Goal: Task Accomplishment & Management: Use online tool/utility

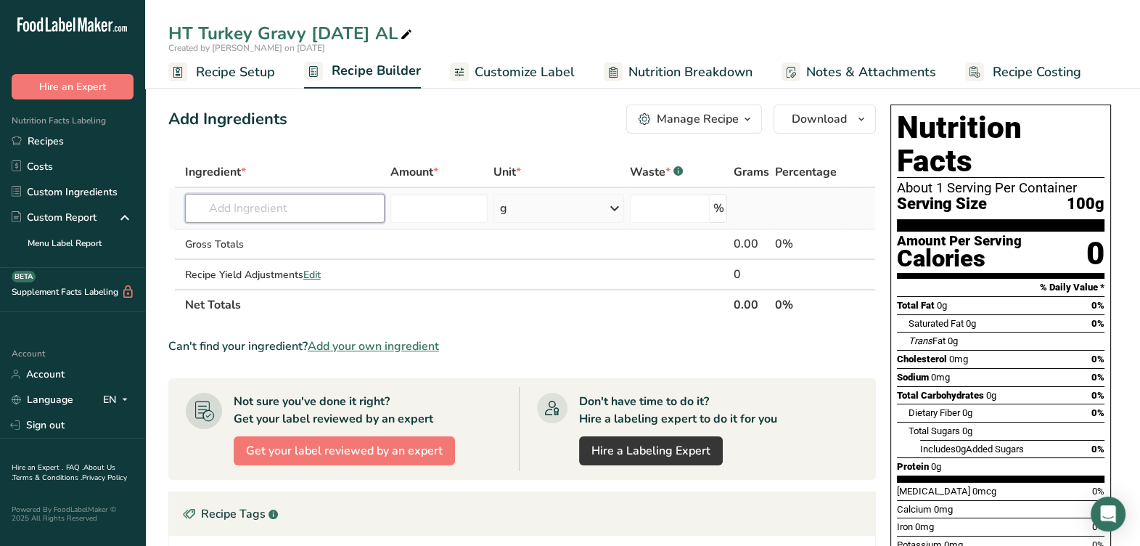
click at [282, 200] on input "text" at bounding box center [285, 208] width 200 height 29
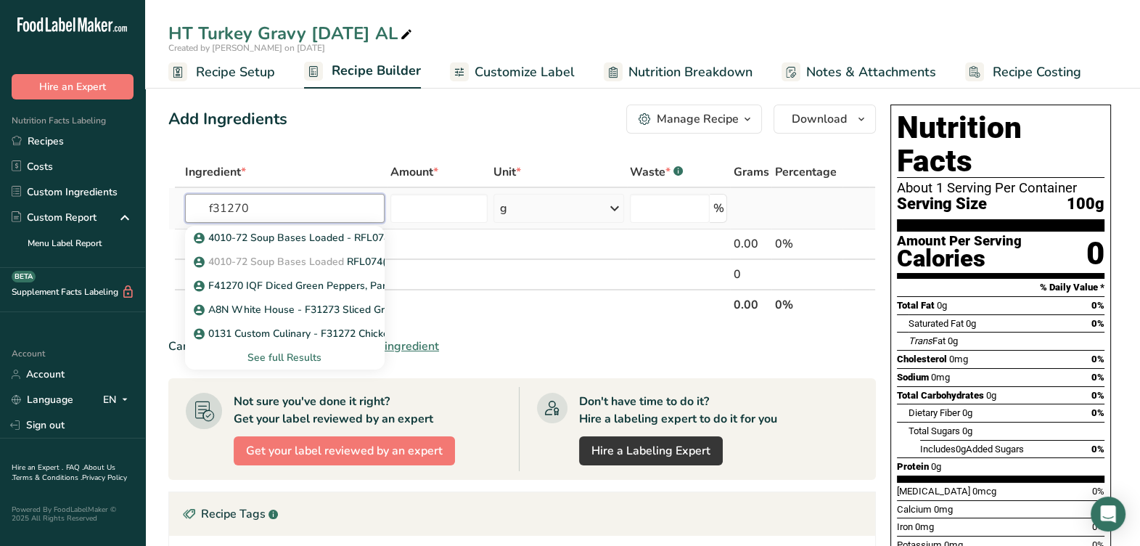
type input "f31270"
click at [301, 355] on div "See full Results" at bounding box center [285, 357] width 176 height 15
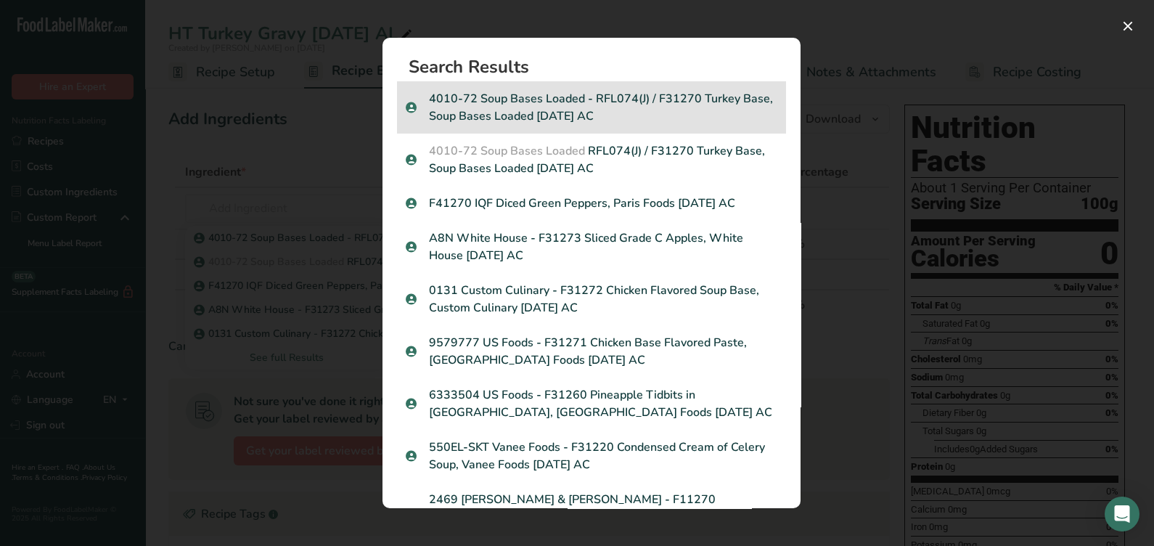
click at [693, 123] on p "4010-72 Soup Bases Loaded - RFL074(J) / F31270 Turkey Base, Soup Bases Loaded […" at bounding box center [592, 107] width 372 height 35
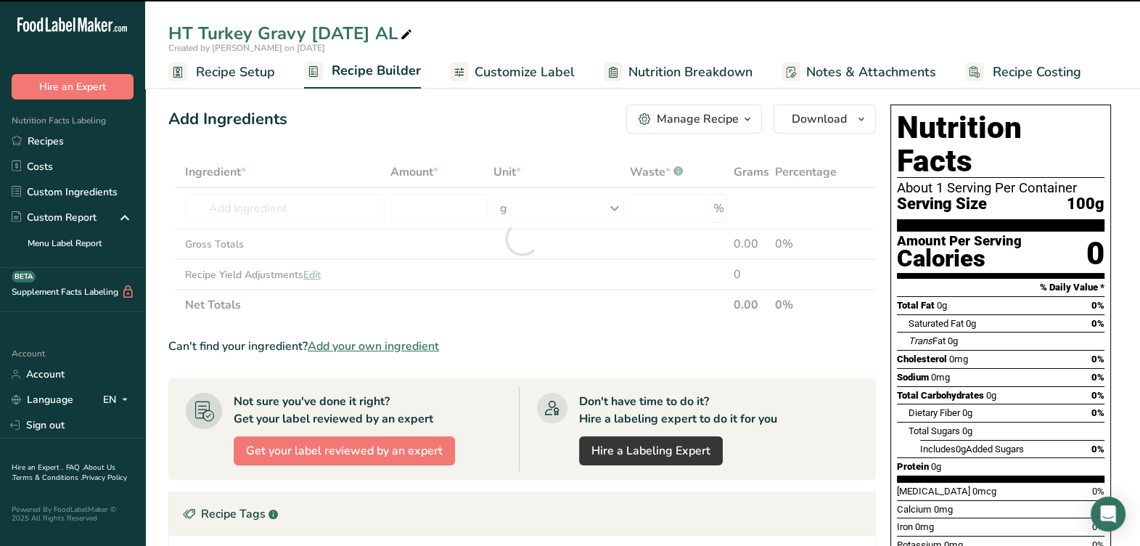
type input "0"
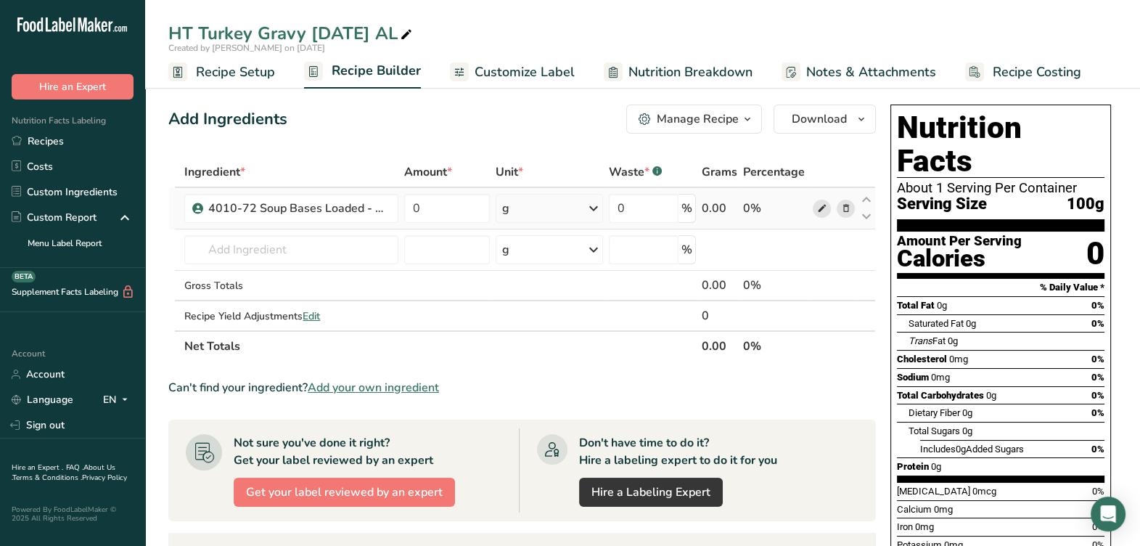
click at [825, 207] on icon at bounding box center [822, 208] width 10 height 15
click at [326, 254] on input "text" at bounding box center [291, 249] width 214 height 29
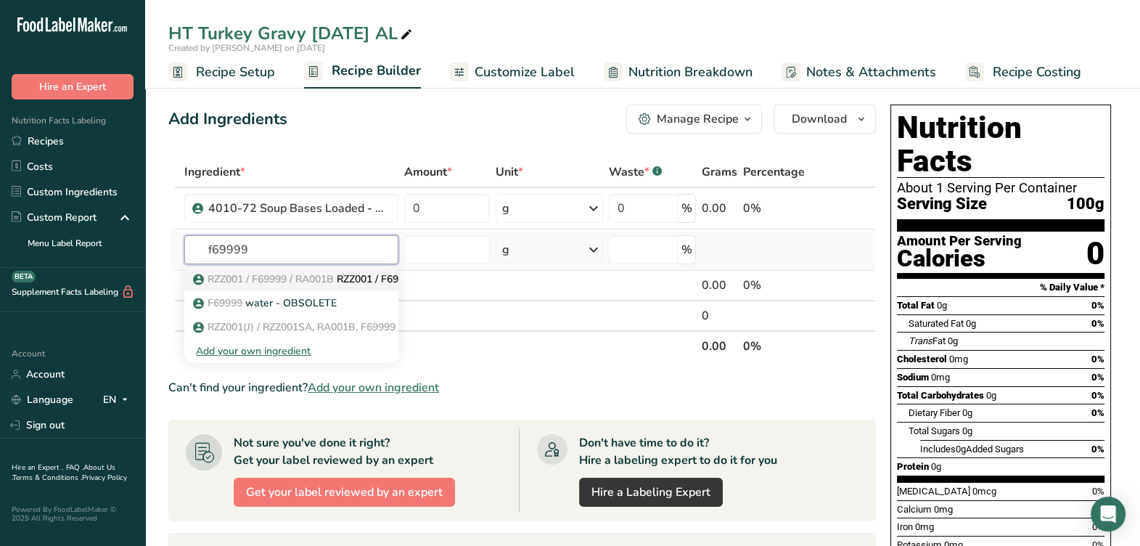
type input "RZZ001 / F69999 / RA001B / RZZ001SA Water, Tap"
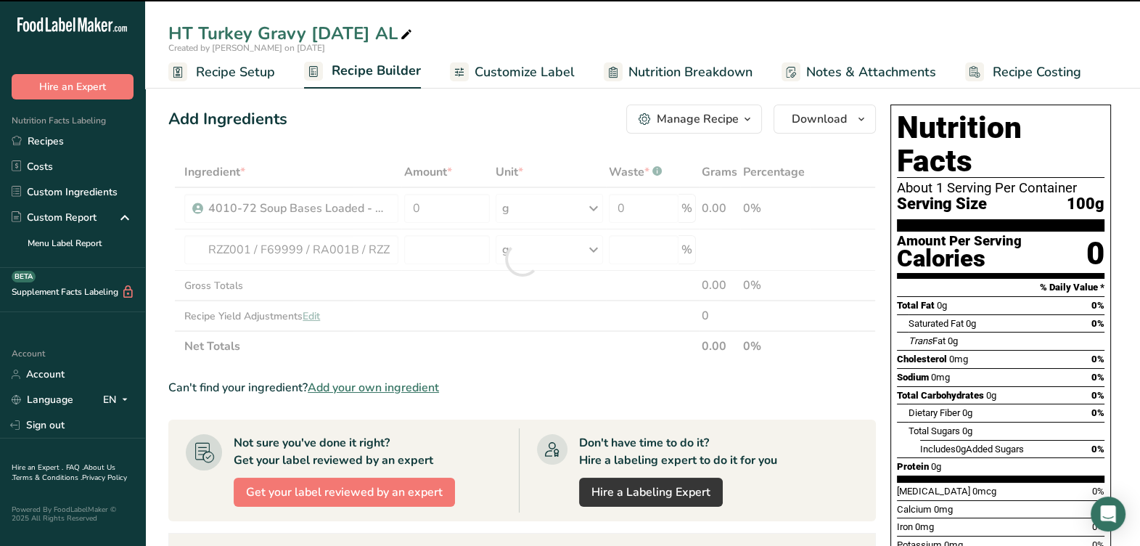
type input "0"
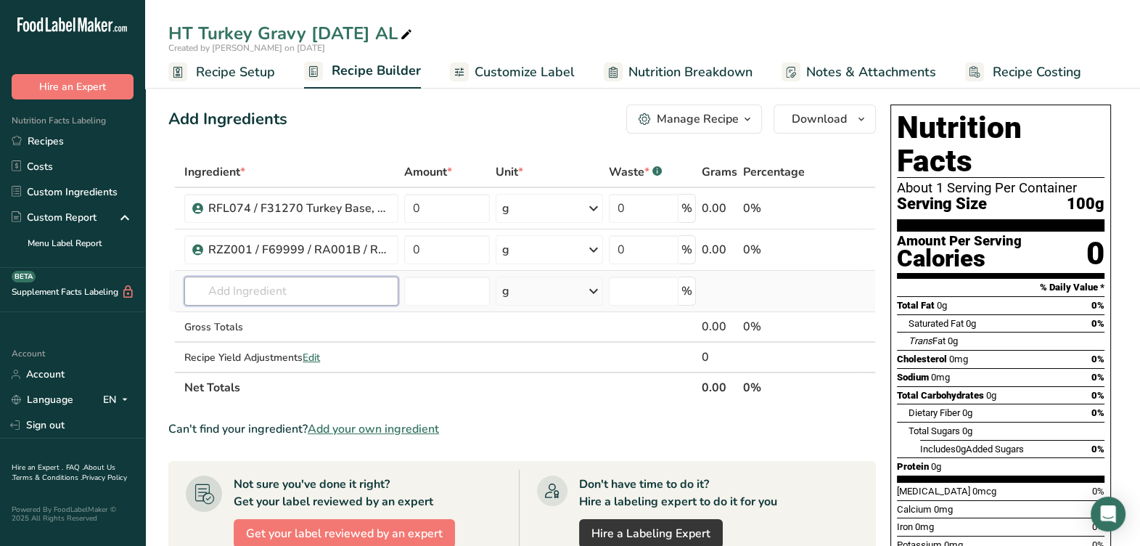
click at [261, 297] on input "text" at bounding box center [291, 291] width 214 height 29
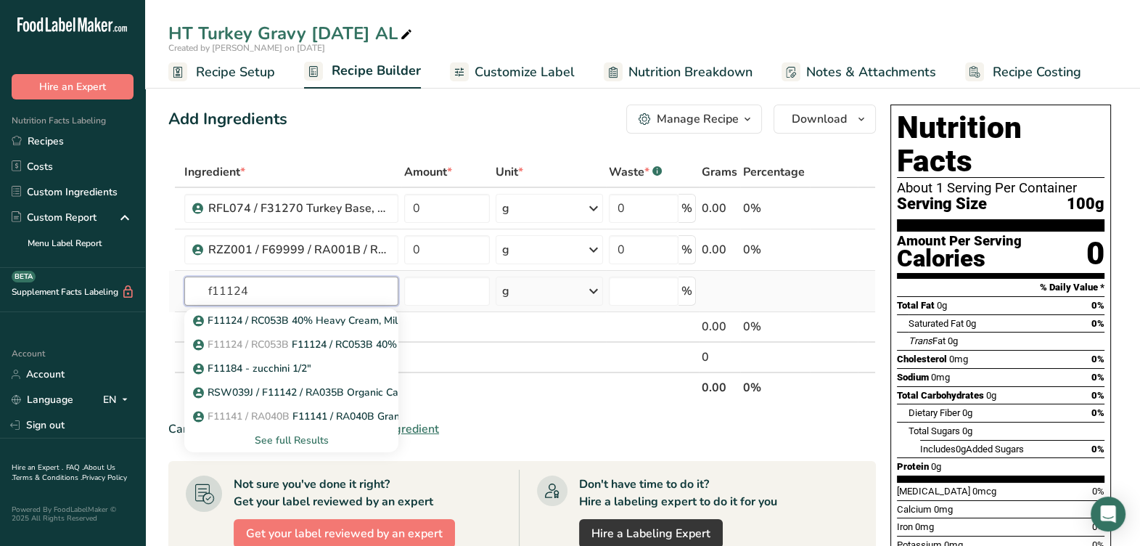
type input "f11124"
click at [288, 436] on div "See full Results" at bounding box center [291, 440] width 191 height 15
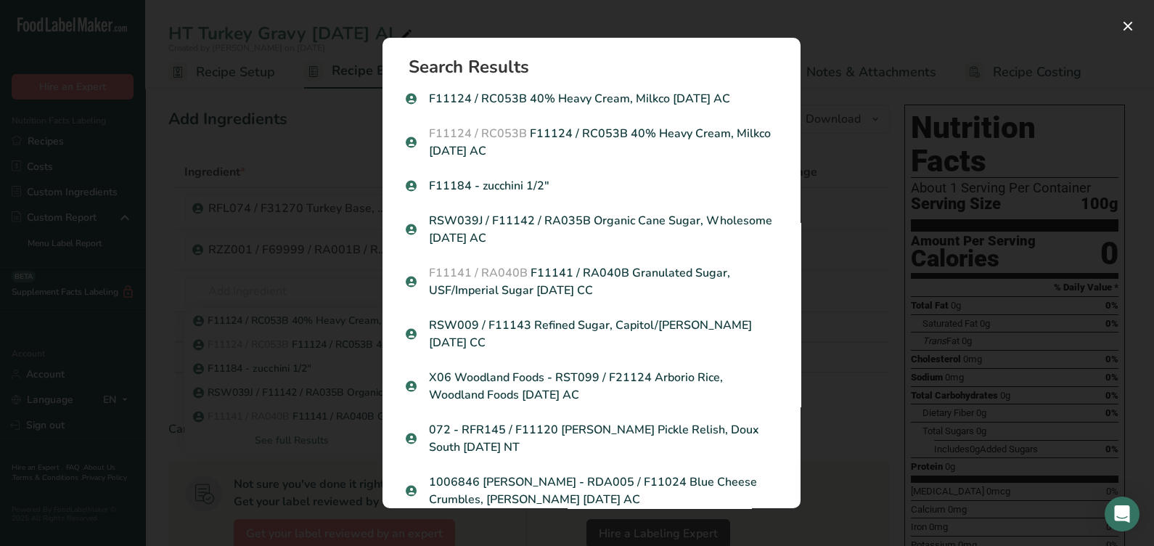
click at [700, 135] on p "F11124 / RC053B F11124 / RC053B 40% Heavy Cream, Milkco 04-06-20 AC" at bounding box center [592, 142] width 372 height 35
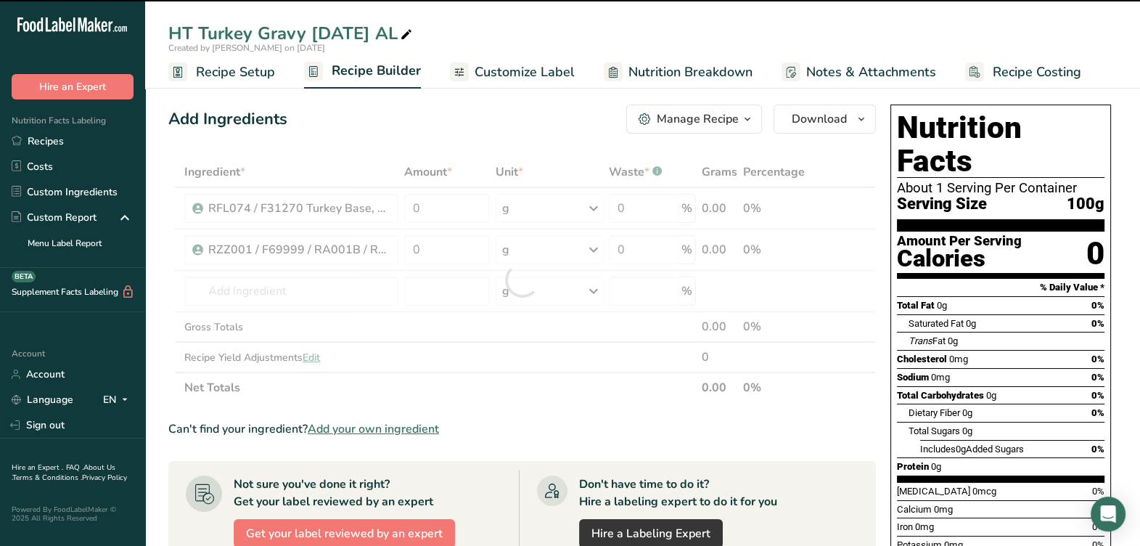
type input "0"
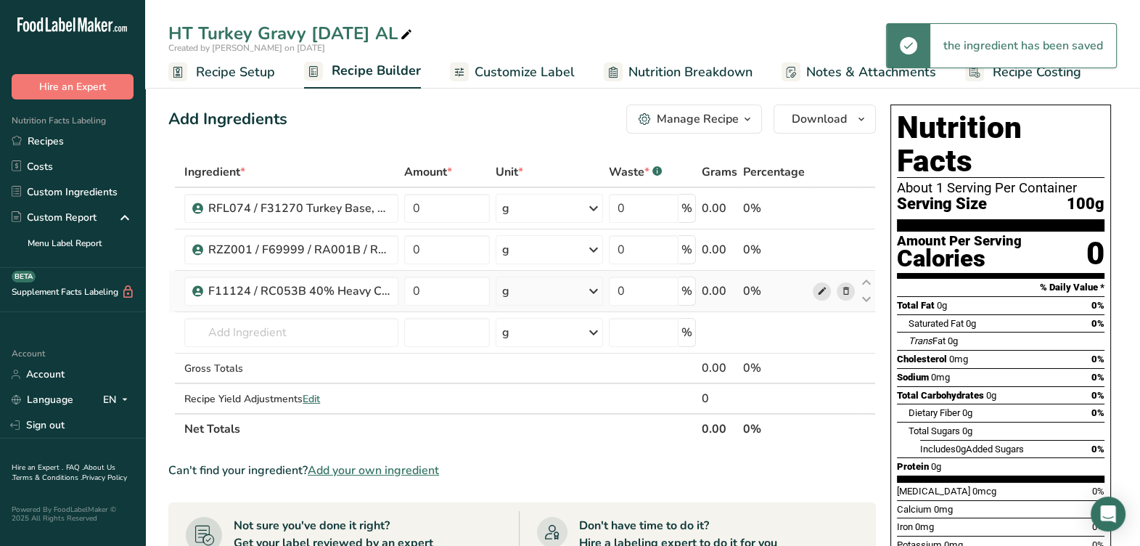
click at [820, 288] on icon at bounding box center [822, 291] width 10 height 15
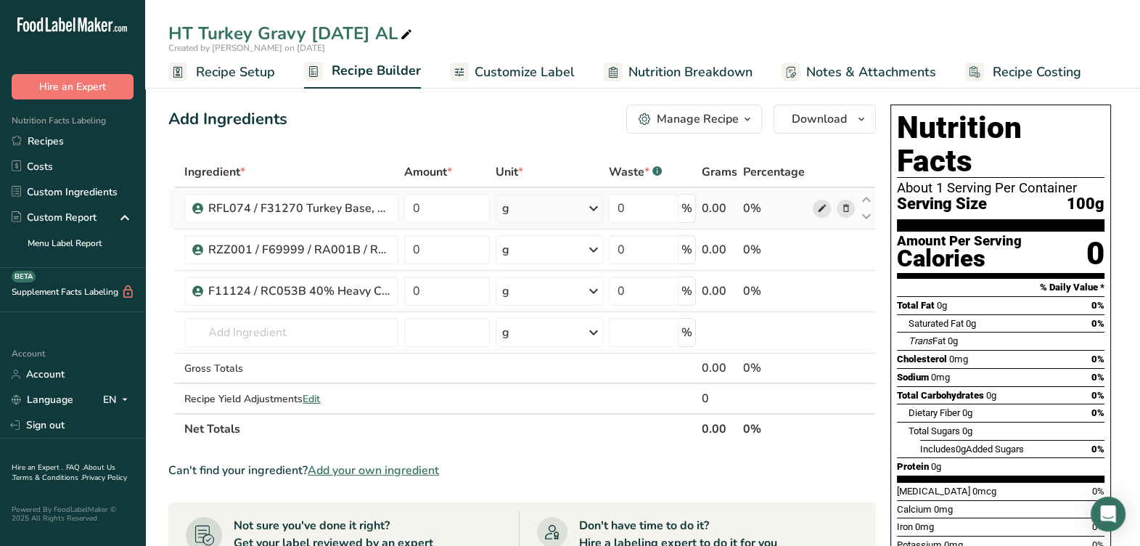
click at [820, 211] on icon at bounding box center [822, 208] width 10 height 15
click at [824, 216] on span at bounding box center [821, 208] width 17 height 17
click at [205, 335] on input "text" at bounding box center [291, 332] width 214 height 29
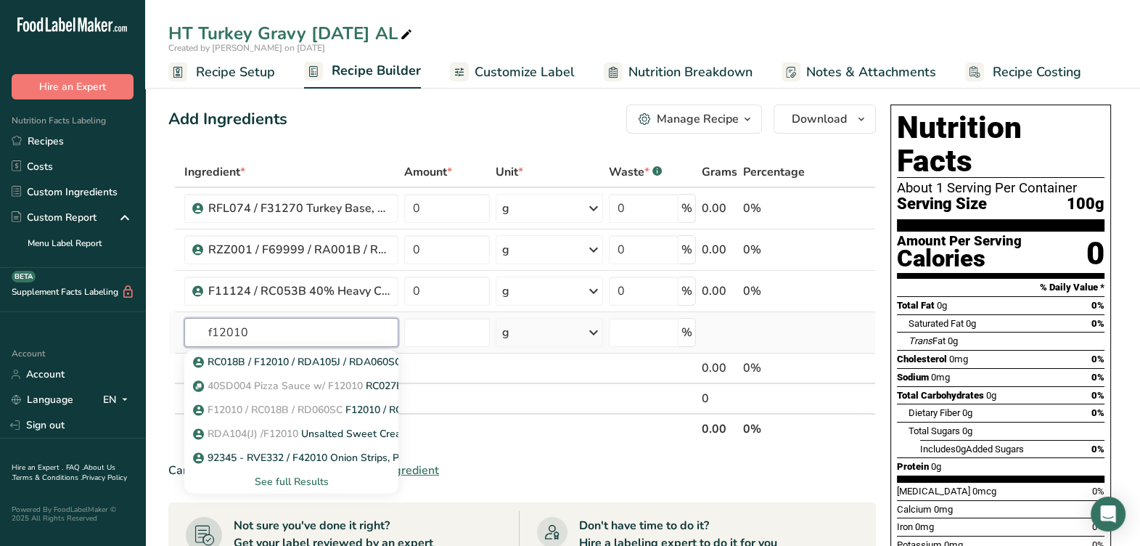
type input "f12010"
click at [306, 483] on div "See full Results" at bounding box center [291, 481] width 191 height 15
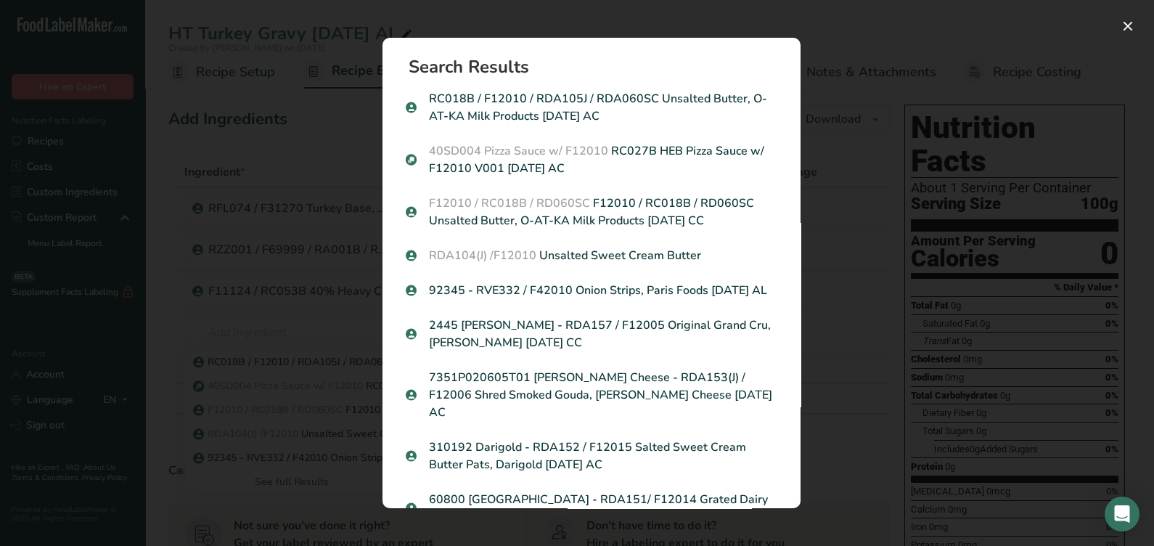
click at [519, 213] on p "F12010 / RC018B / RD060SC F12010 / RC018B / RD060SC Unsalted Butter, O-AT-KA Mi…" at bounding box center [592, 212] width 372 height 35
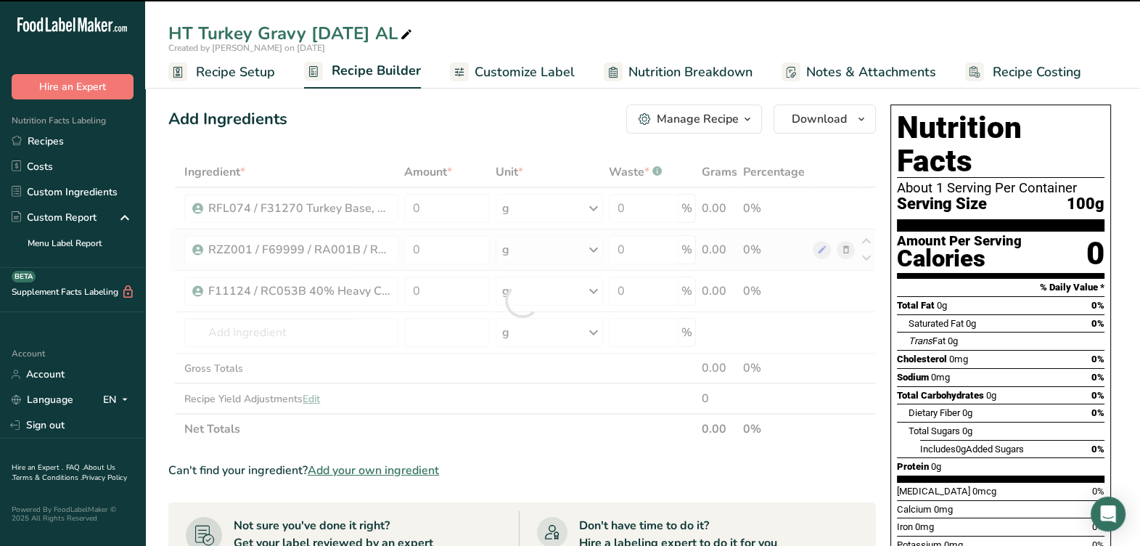
type input "0"
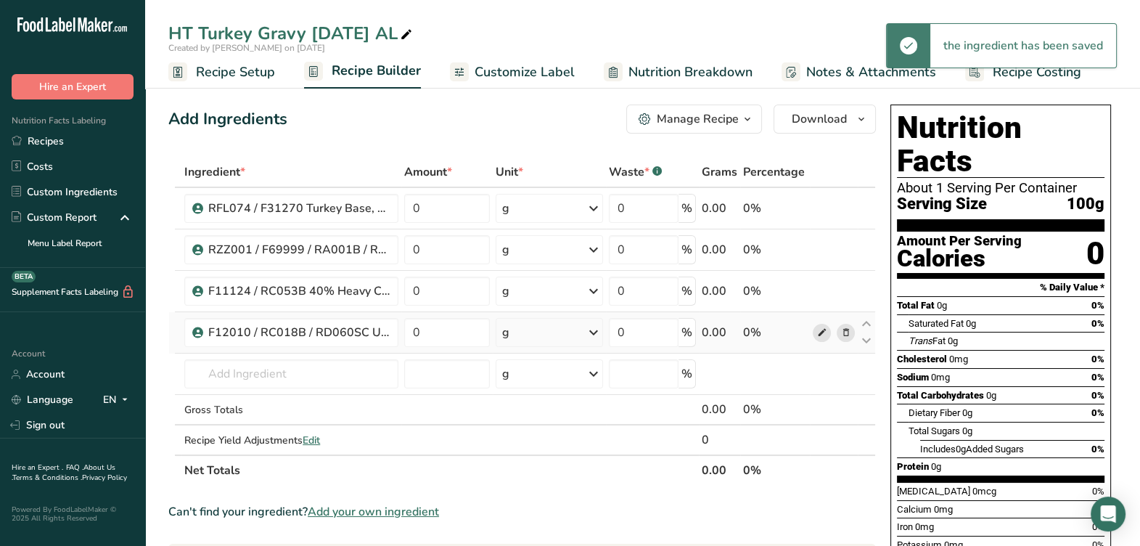
click at [822, 330] on icon at bounding box center [822, 332] width 10 height 15
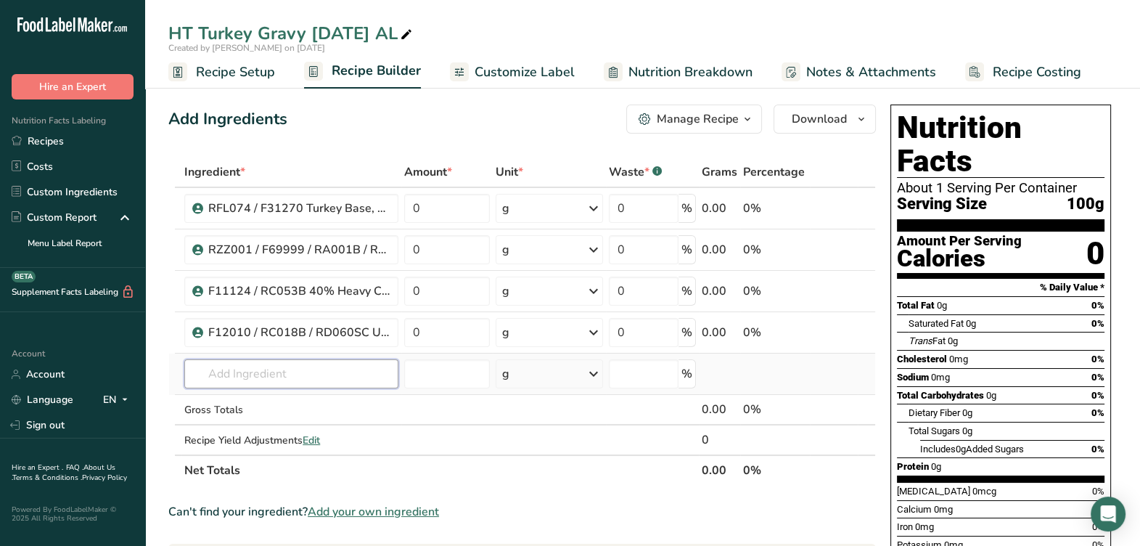
click at [323, 381] on input "text" at bounding box center [291, 373] width 214 height 29
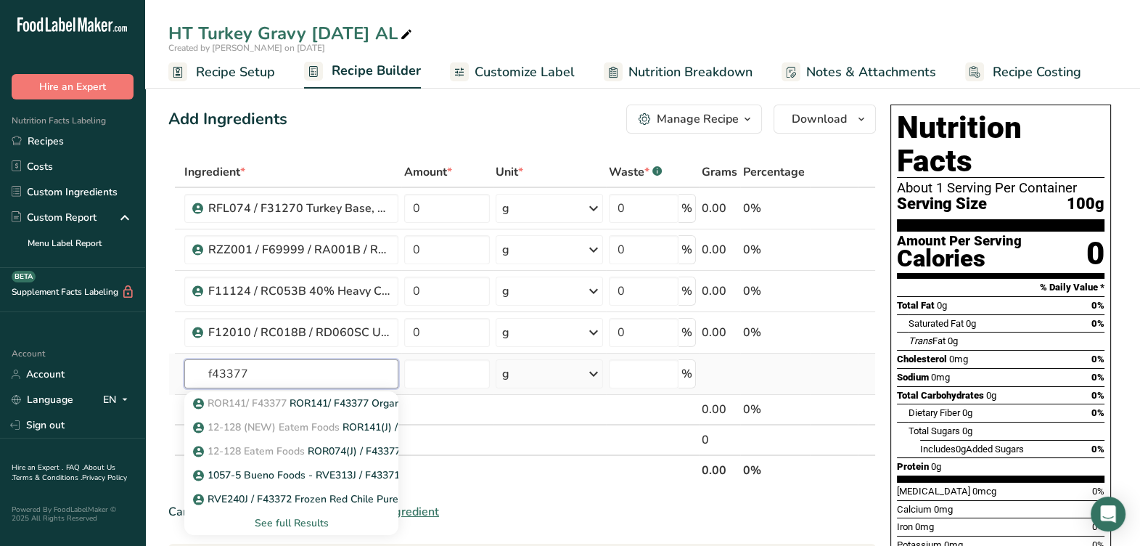
type input "f43377"
click at [297, 523] on div "See full Results" at bounding box center [291, 522] width 191 height 15
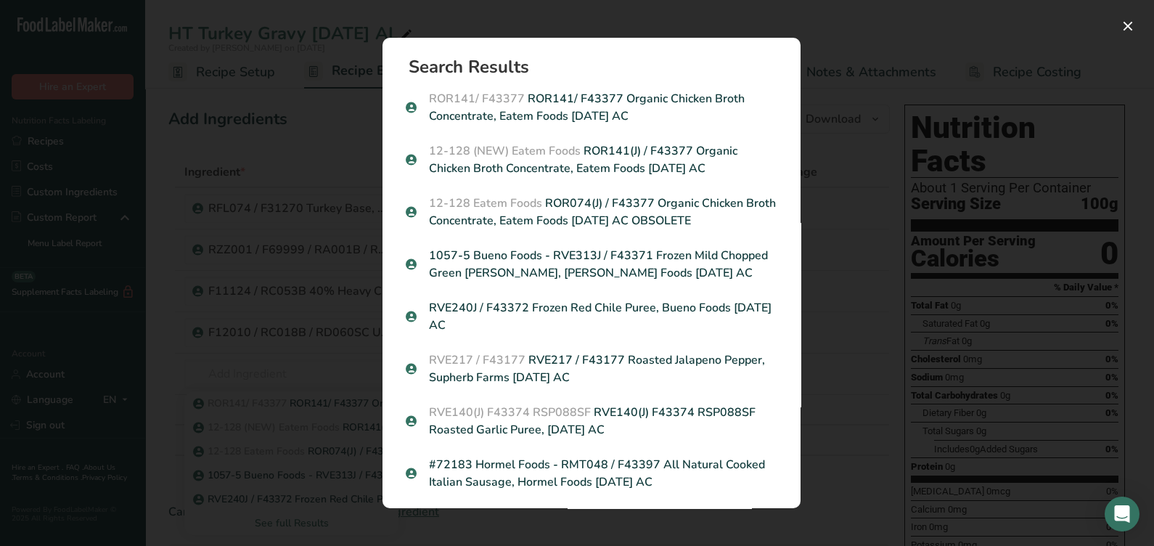
click at [704, 107] on p "ROR141/ F43377 ROR141/ F43377 Organic Chicken Broth Concentrate, Eatem Foods 11…" at bounding box center [592, 107] width 372 height 35
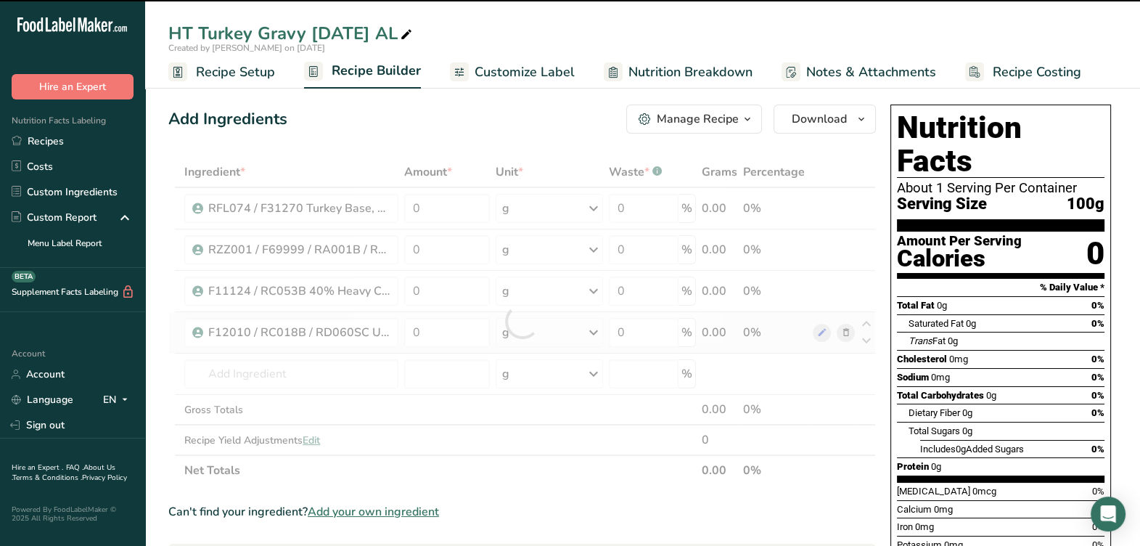
type input "0"
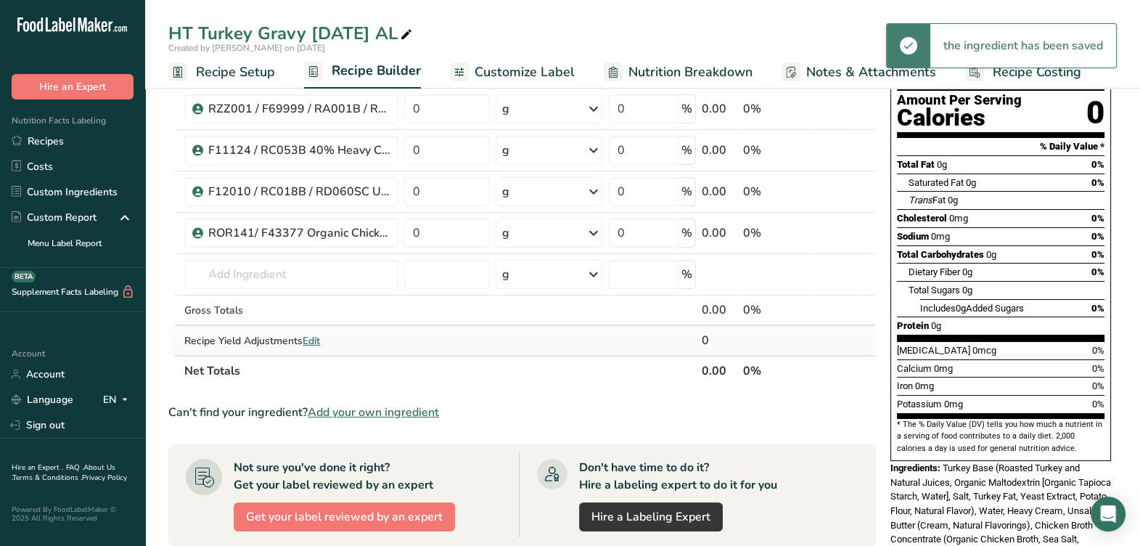
scroll to position [181, 0]
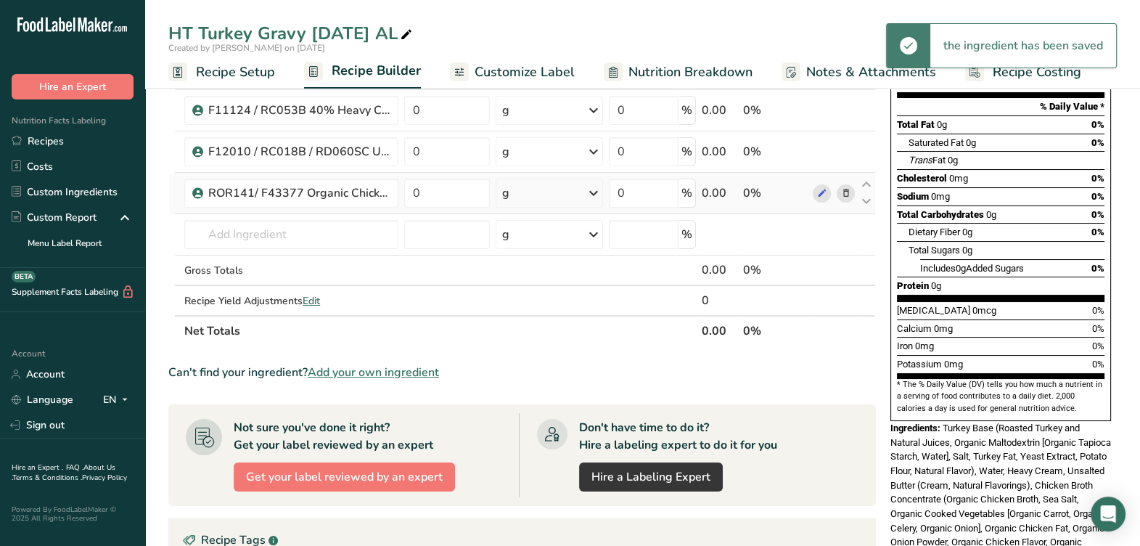
click at [829, 200] on td at bounding box center [834, 193] width 48 height 41
click at [825, 196] on icon at bounding box center [822, 193] width 10 height 15
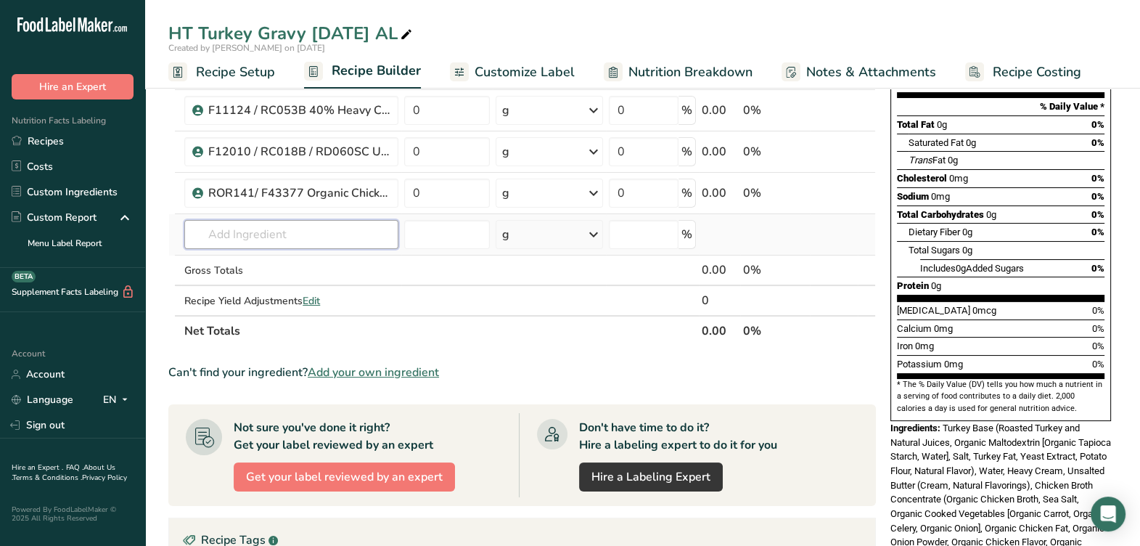
click at [341, 229] on input "text" at bounding box center [291, 234] width 214 height 29
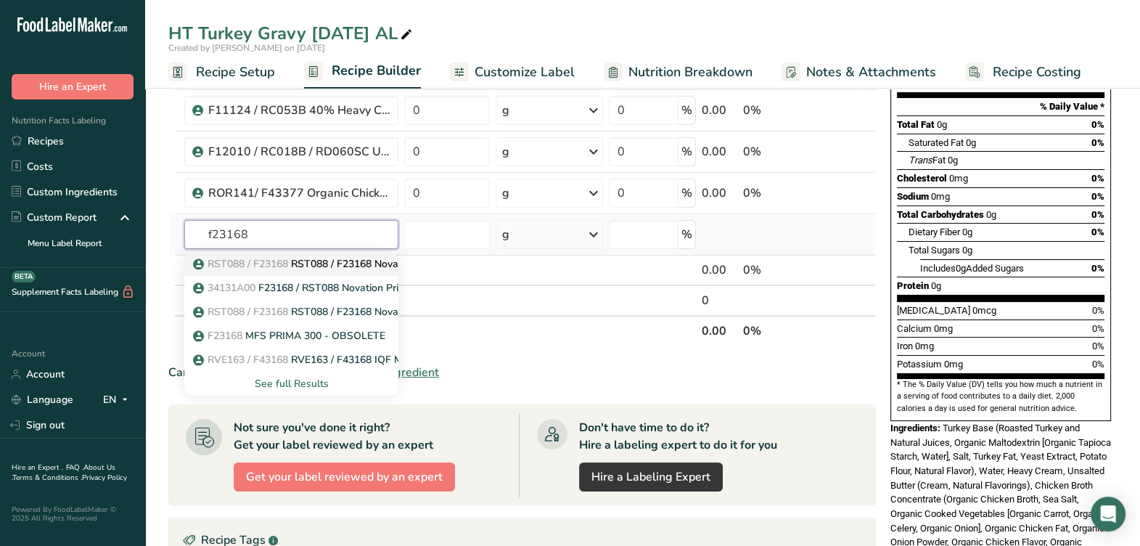
type input "f23168"
click at [327, 266] on p "RST088 / F23168 RST088 / F23168 Novation Prima 300" at bounding box center [331, 263] width 270 height 15
type input "RST088 / F23168 Novation Prima 300"
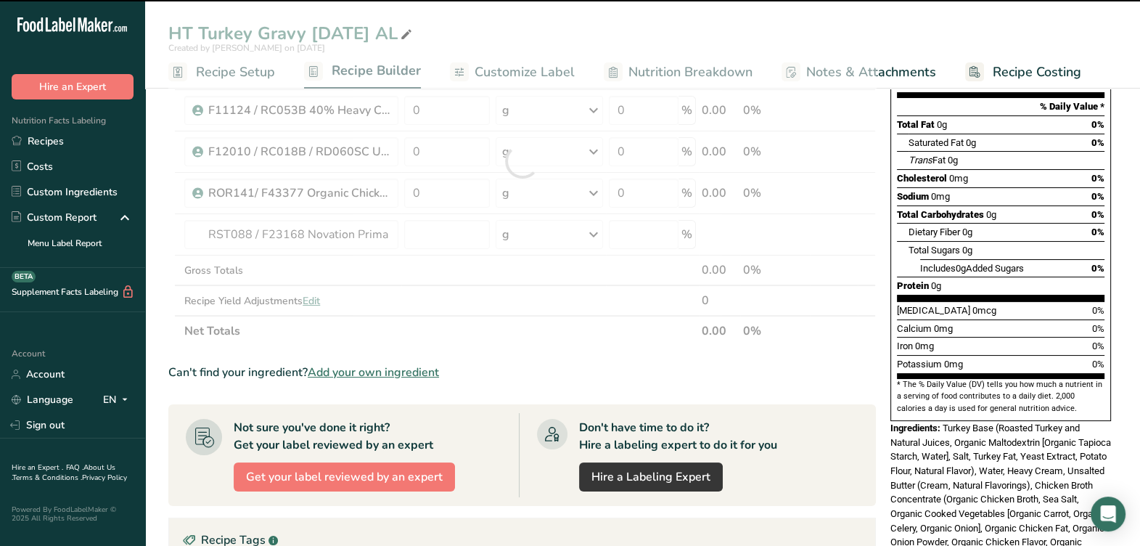
type input "0"
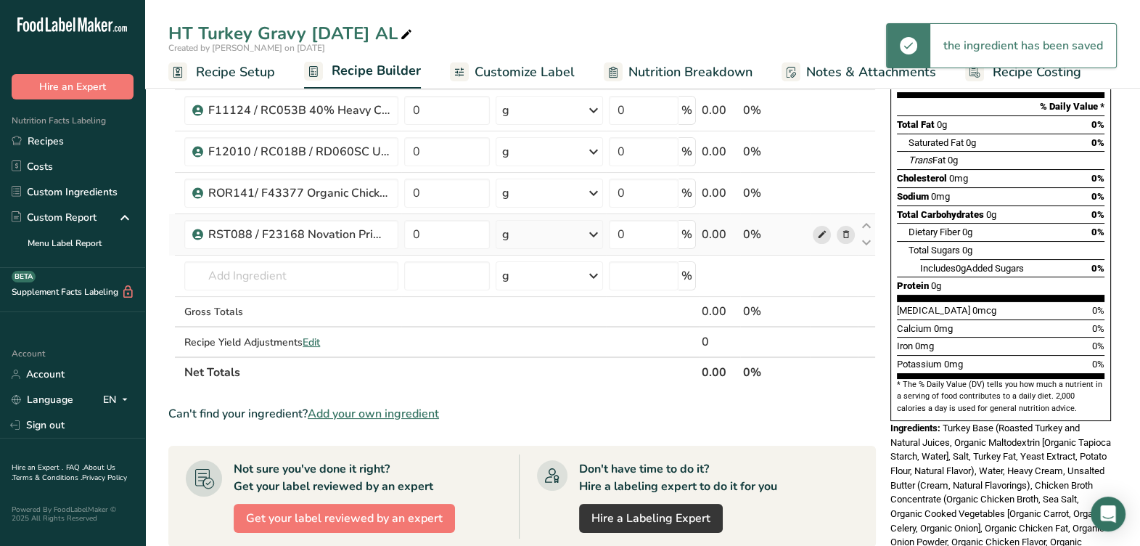
click at [822, 234] on icon at bounding box center [822, 234] width 10 height 15
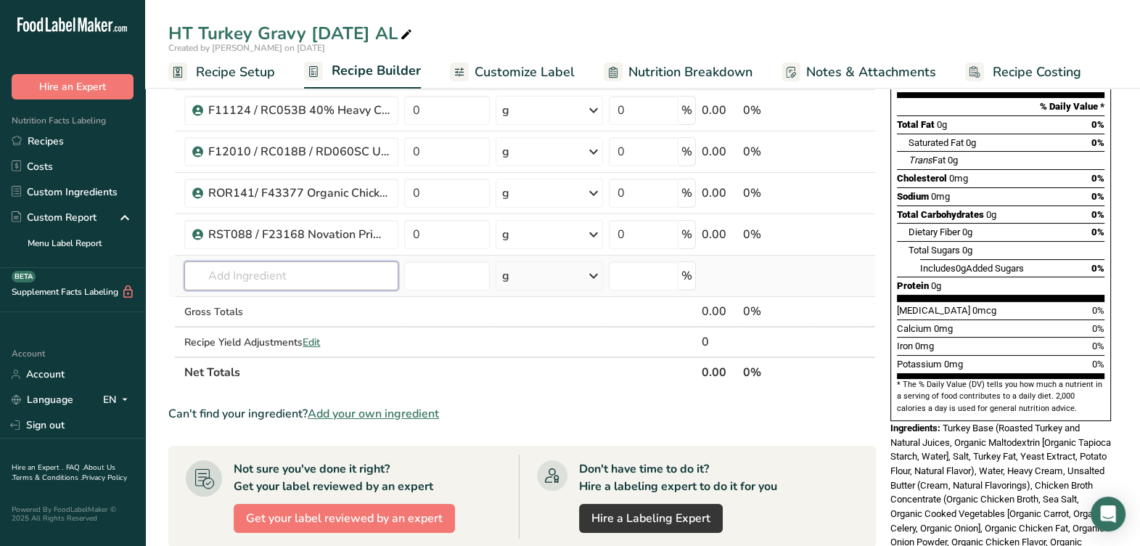
click at [265, 280] on input "text" at bounding box center [291, 275] width 214 height 29
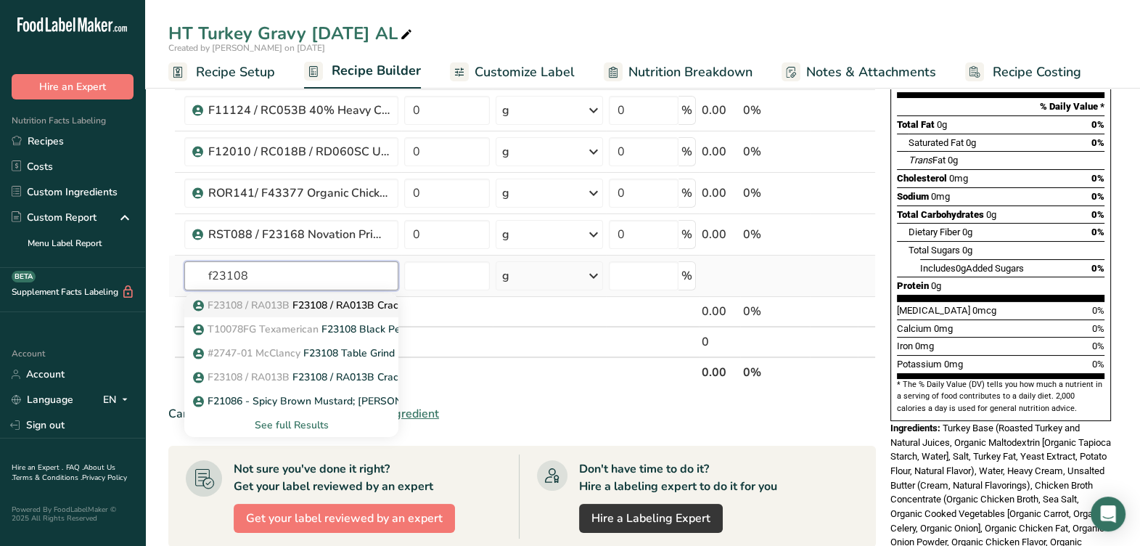
type input "f23108"
click at [263, 298] on span "F23108 / RA013B" at bounding box center [249, 305] width 82 height 14
type input "F23108 / RA013B Cracked Black Pepper 16, Elite Spice 01-01-23 AL"
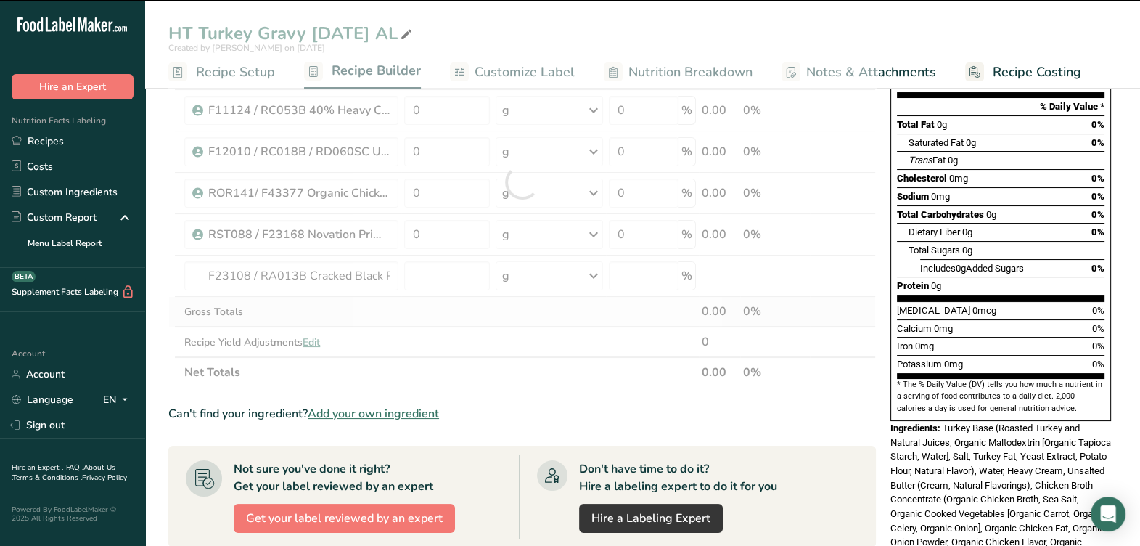
type input "0"
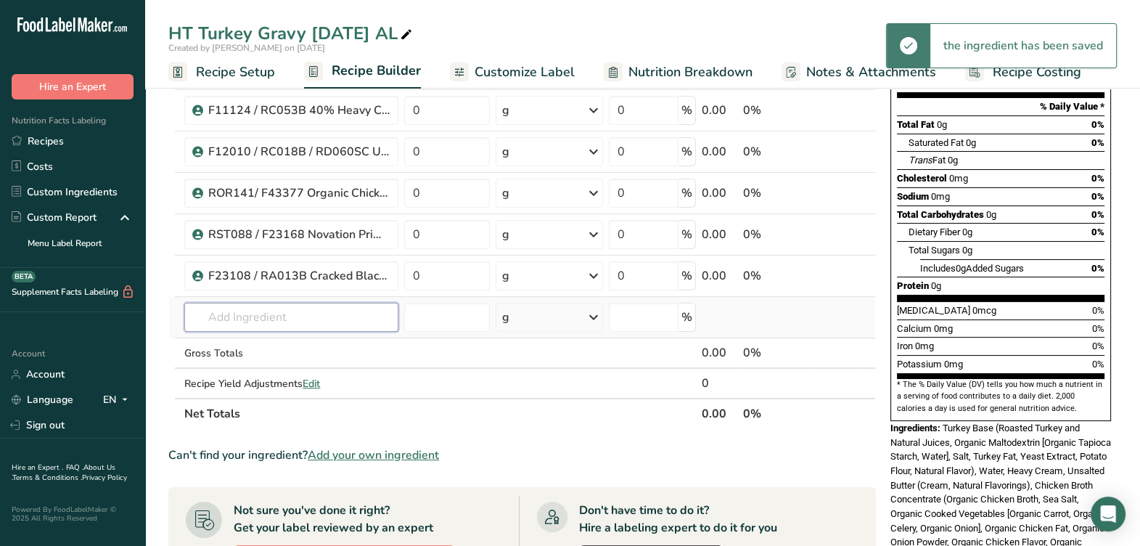
click at [265, 308] on input "text" at bounding box center [291, 317] width 214 height 29
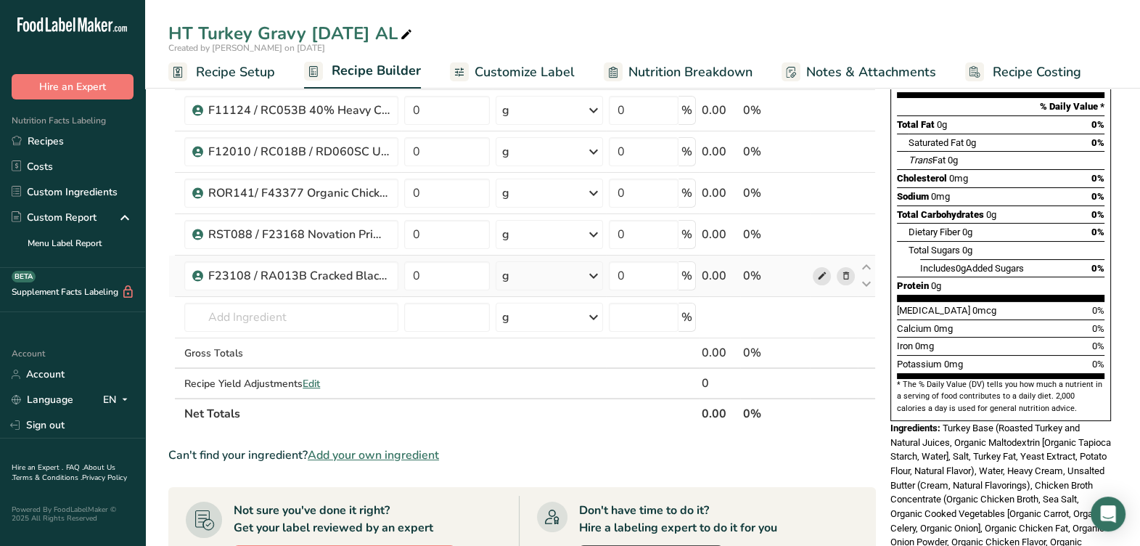
click at [821, 279] on icon at bounding box center [822, 276] width 10 height 15
click at [354, 303] on input "text" at bounding box center [291, 317] width 214 height 29
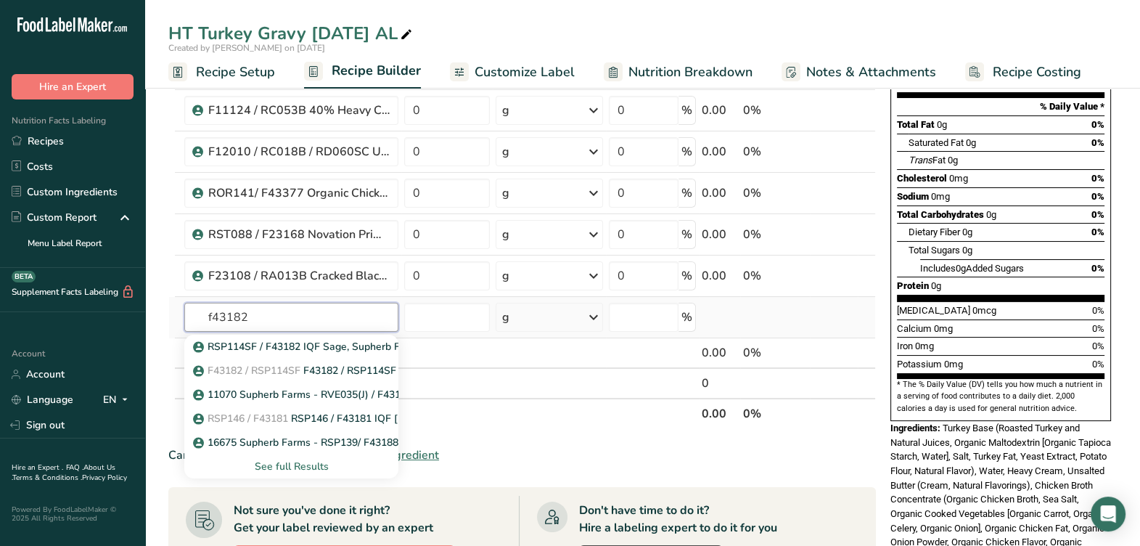
type input "f43182"
click at [305, 465] on div "See full Results" at bounding box center [291, 466] width 191 height 15
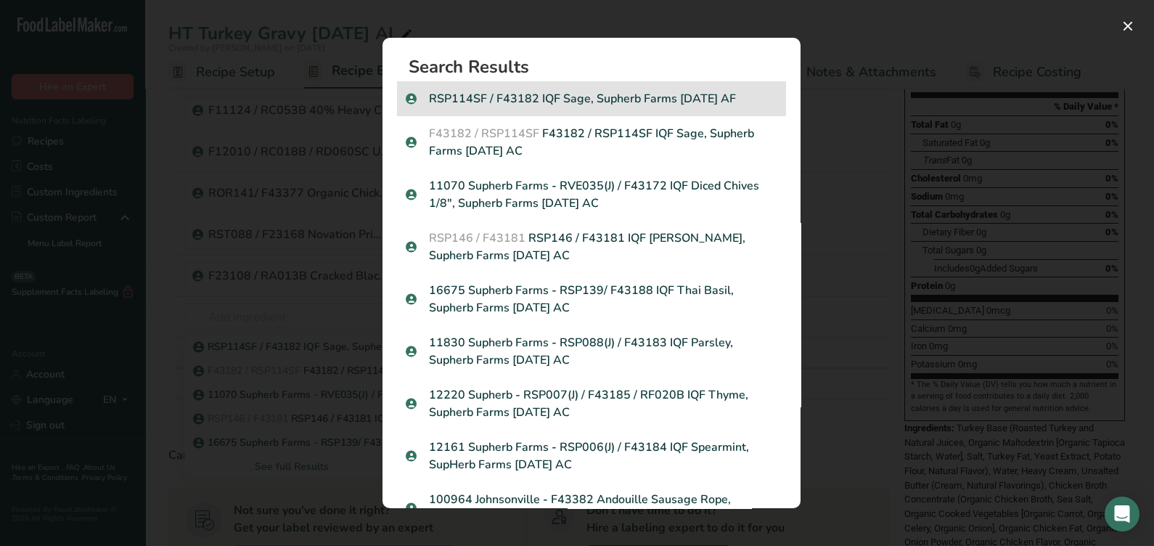
click at [642, 105] on p "RSP114SF / F43182 IQF Sage, Supherb Farms 07-13-21 AF" at bounding box center [592, 98] width 372 height 17
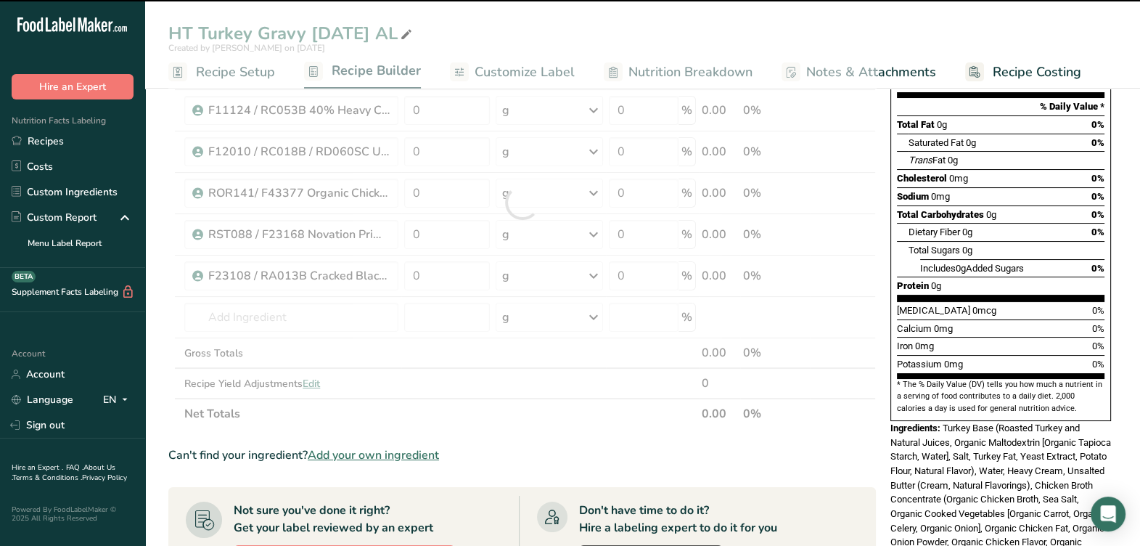
type input "0"
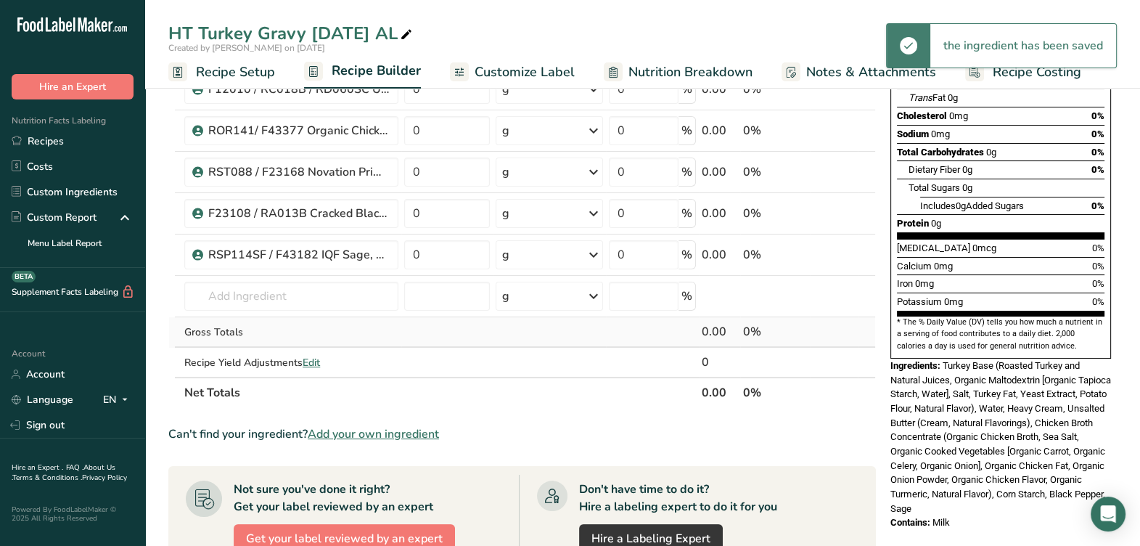
scroll to position [272, 0]
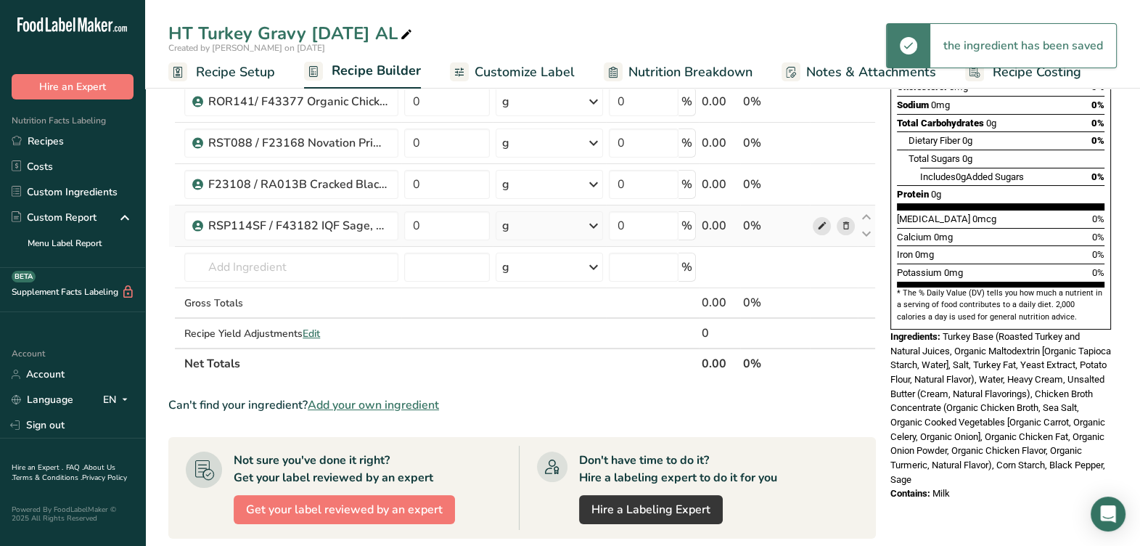
click at [820, 224] on icon at bounding box center [822, 225] width 10 height 15
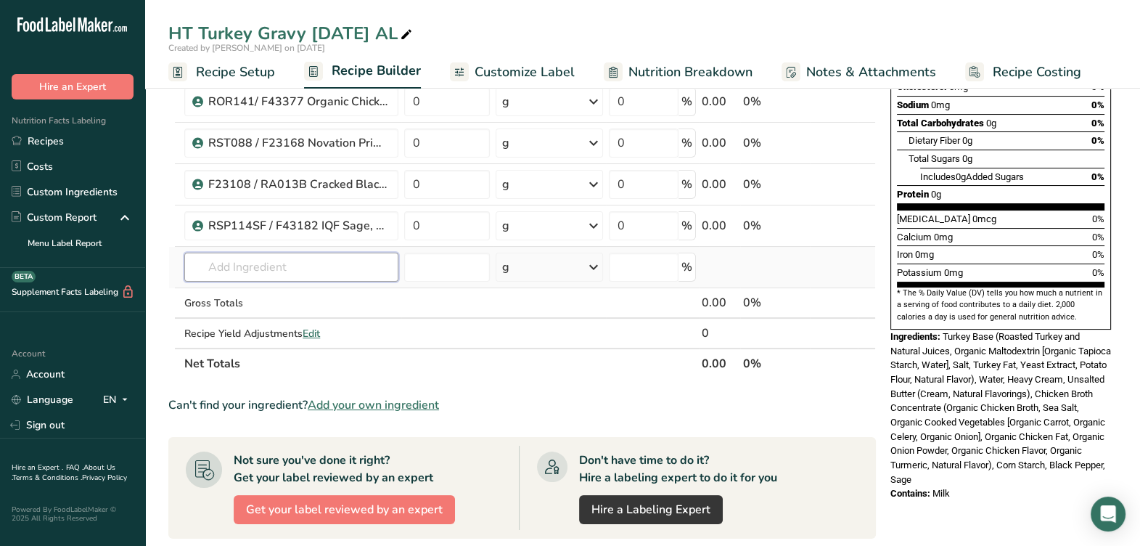
click at [330, 278] on input "text" at bounding box center [291, 267] width 214 height 29
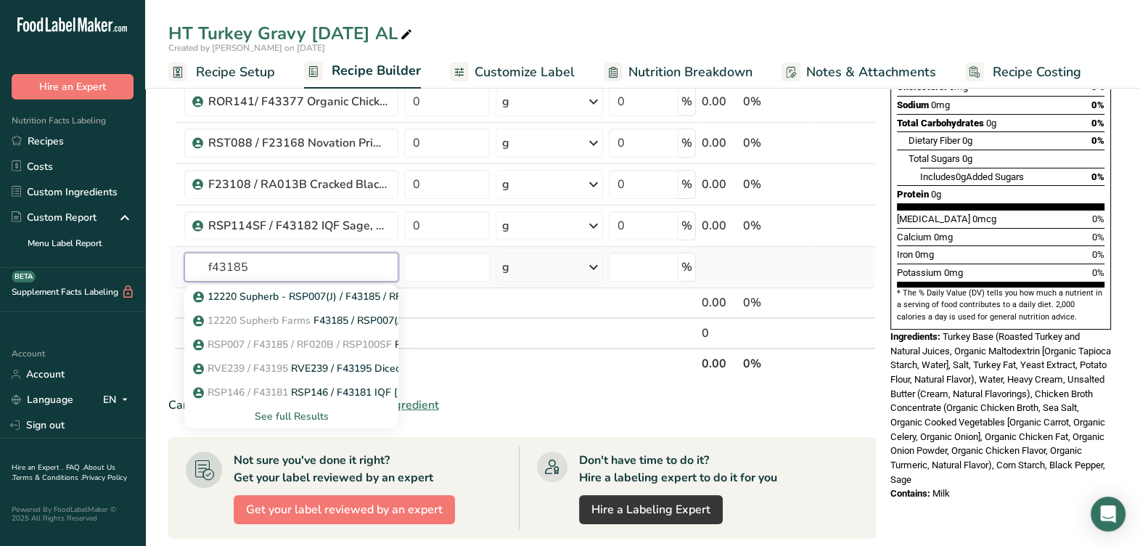
type input "f43185"
click at [277, 413] on div "See full Results" at bounding box center [291, 416] width 191 height 15
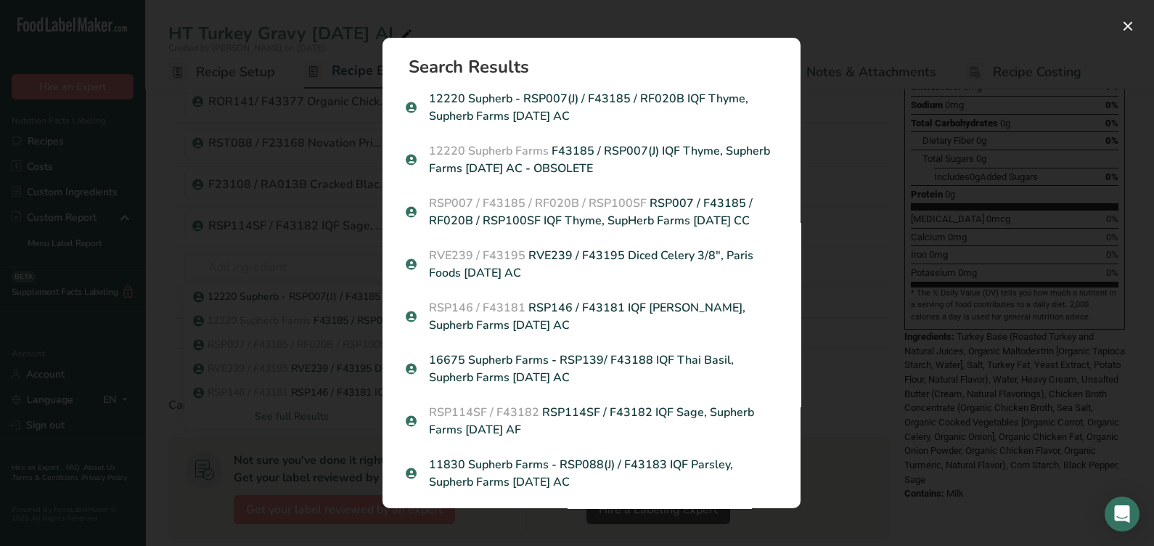
click at [620, 109] on p "12220 Supherb - RSP007(J) / F43185 / RF020B IQF Thyme, Supherb Farms 12-14-20 AC" at bounding box center [592, 107] width 372 height 35
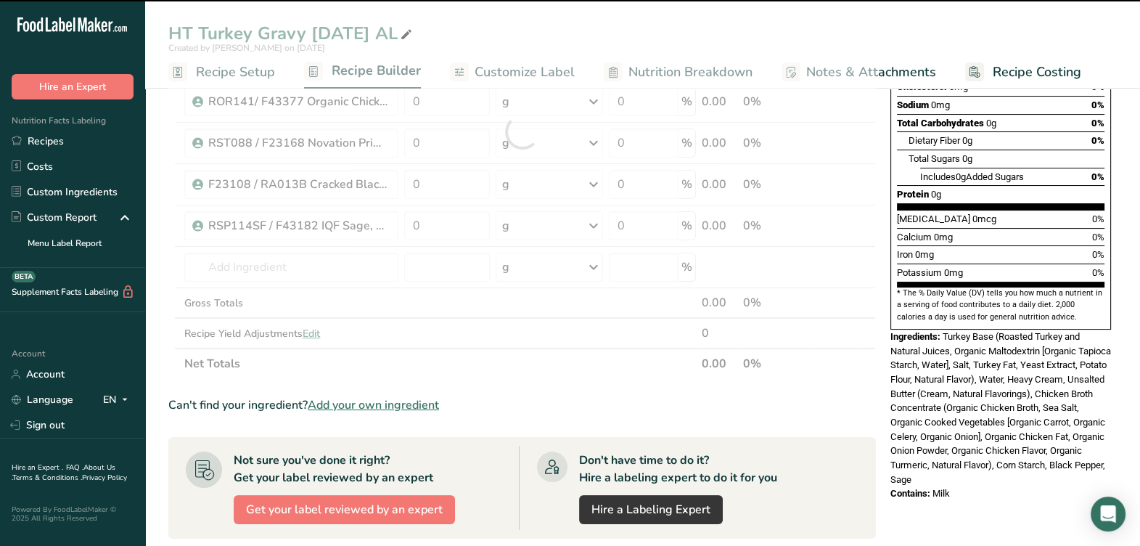
type input "0"
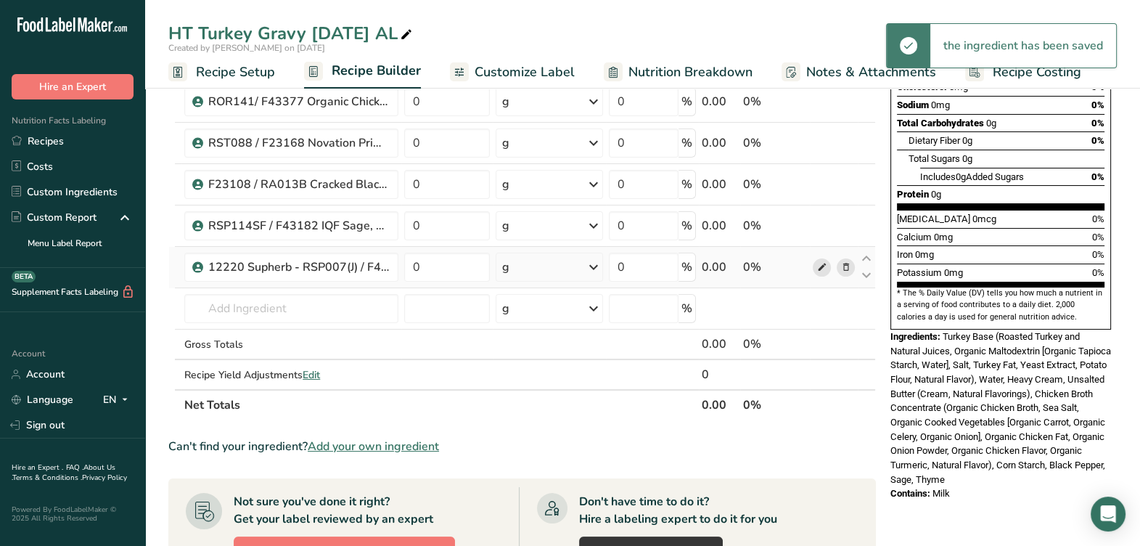
click at [823, 270] on icon at bounding box center [822, 267] width 10 height 15
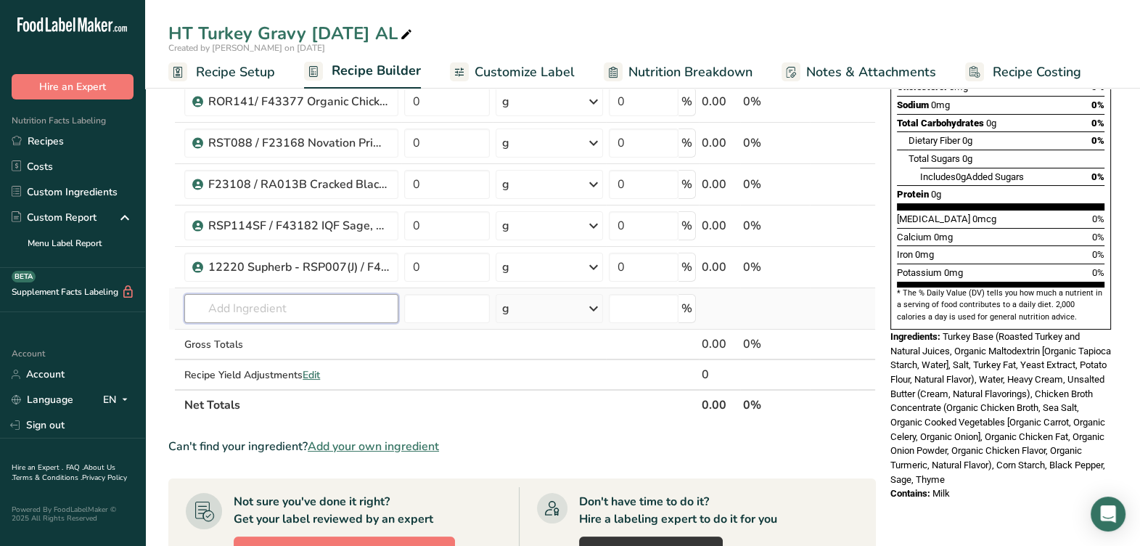
click at [340, 308] on input "text" at bounding box center [291, 308] width 214 height 29
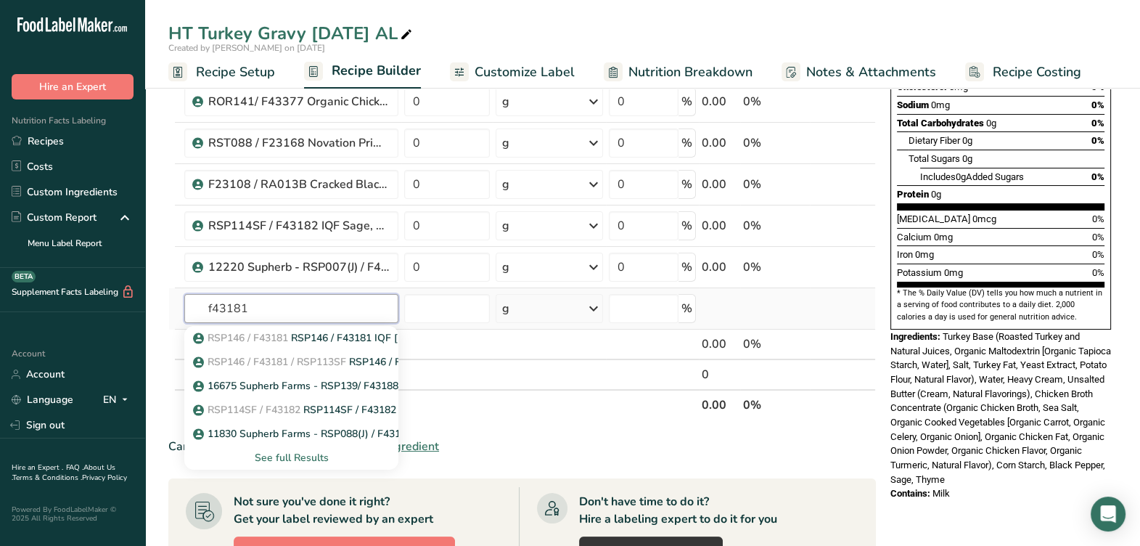
type input "f43181"
click at [308, 460] on div "See full Results" at bounding box center [291, 457] width 191 height 15
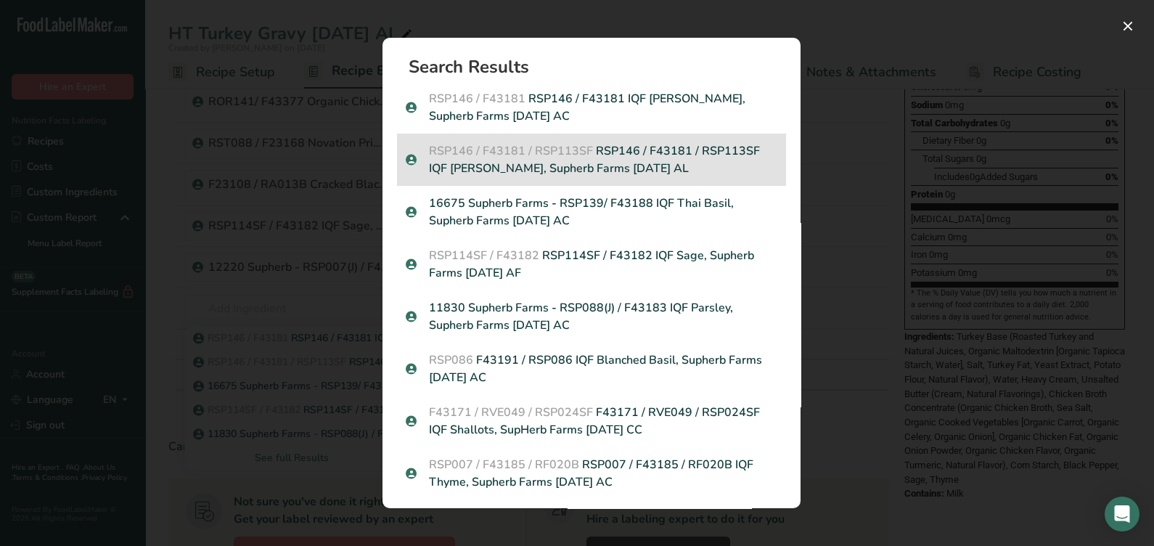
click at [650, 171] on p "RSP146 / F43181 / RSP113SF RSP146 / F43181 / RSP113SF IQF Rosemary, Supherb Far…" at bounding box center [592, 159] width 372 height 35
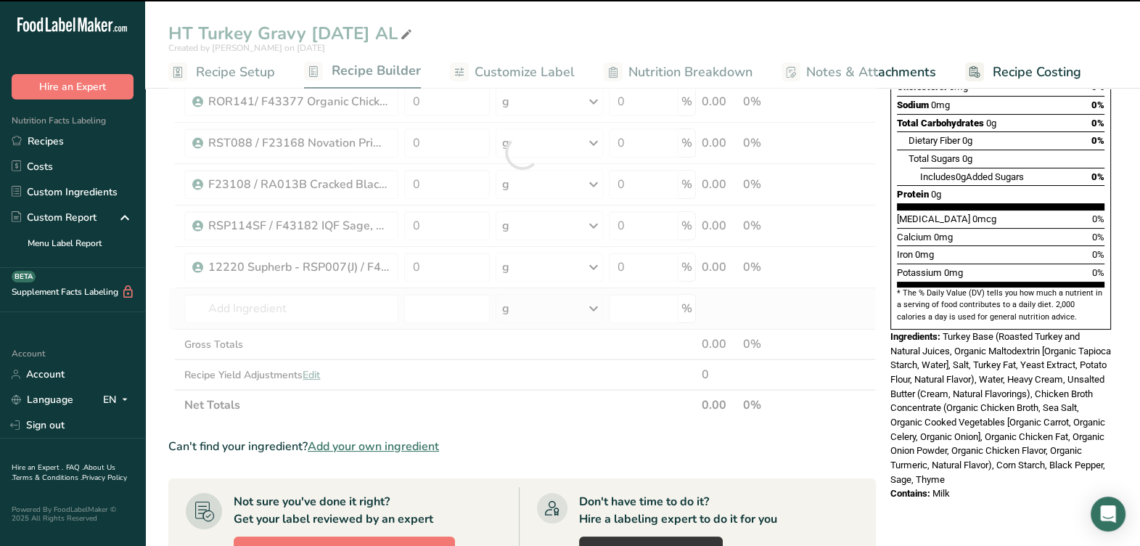
type input "0"
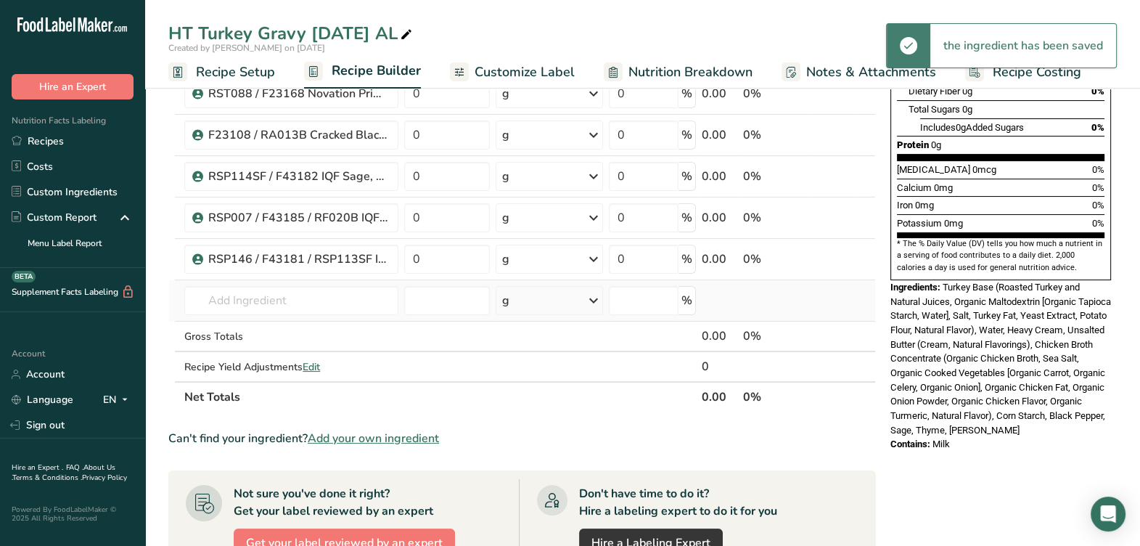
scroll to position [362, 0]
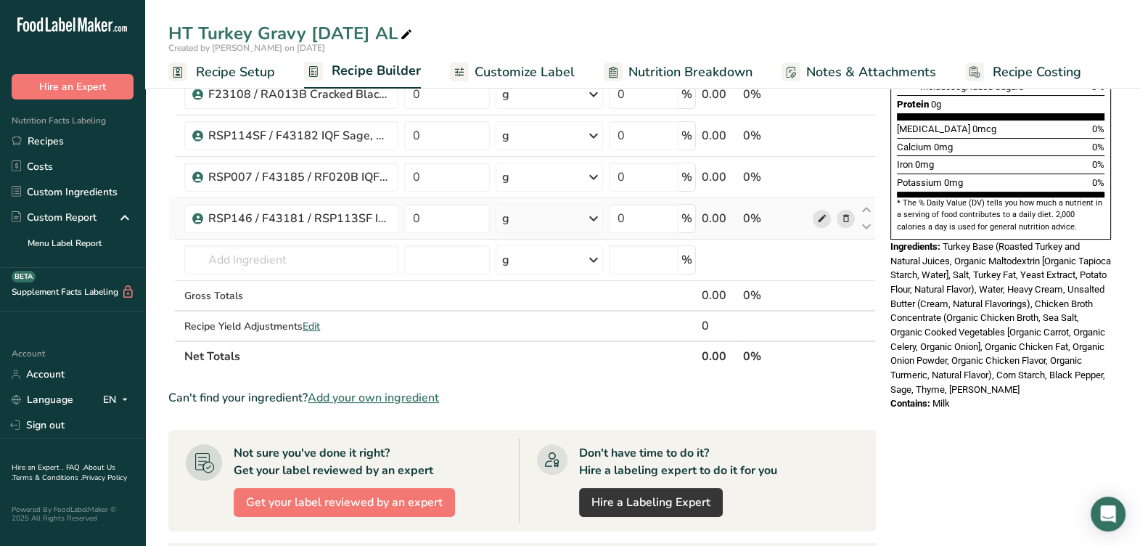
click at [822, 218] on icon at bounding box center [822, 218] width 10 height 15
click at [317, 265] on input "text" at bounding box center [291, 259] width 214 height 29
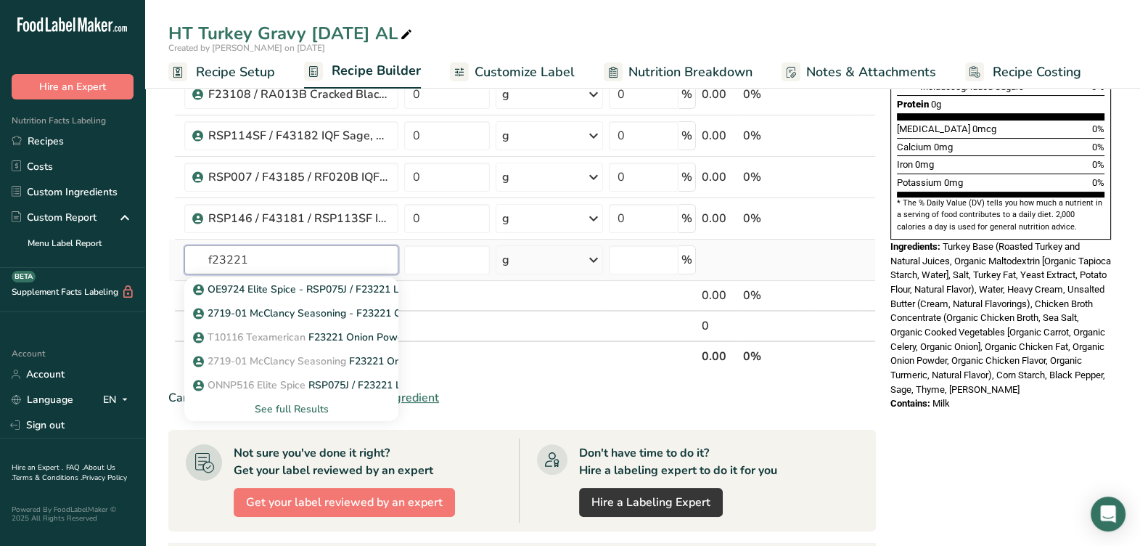
type input "f23221"
click at [289, 406] on div "See full Results" at bounding box center [291, 408] width 191 height 15
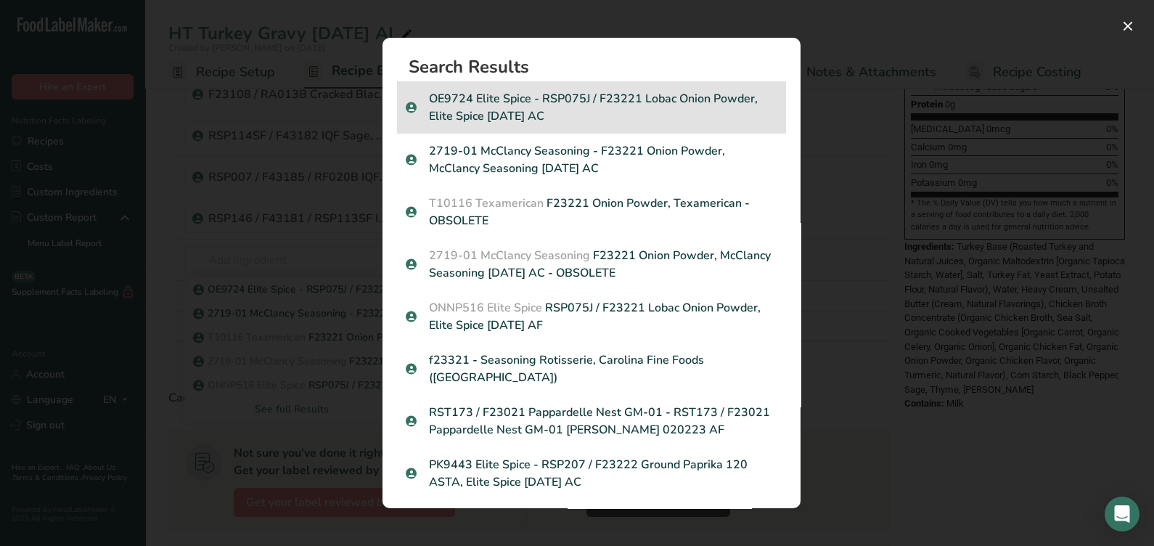
click at [637, 110] on p "OE9724 Elite Spice - RSP075J / F23221 Lobac Onion Powder, Elite Spice 09-20-19 …" at bounding box center [592, 107] width 372 height 35
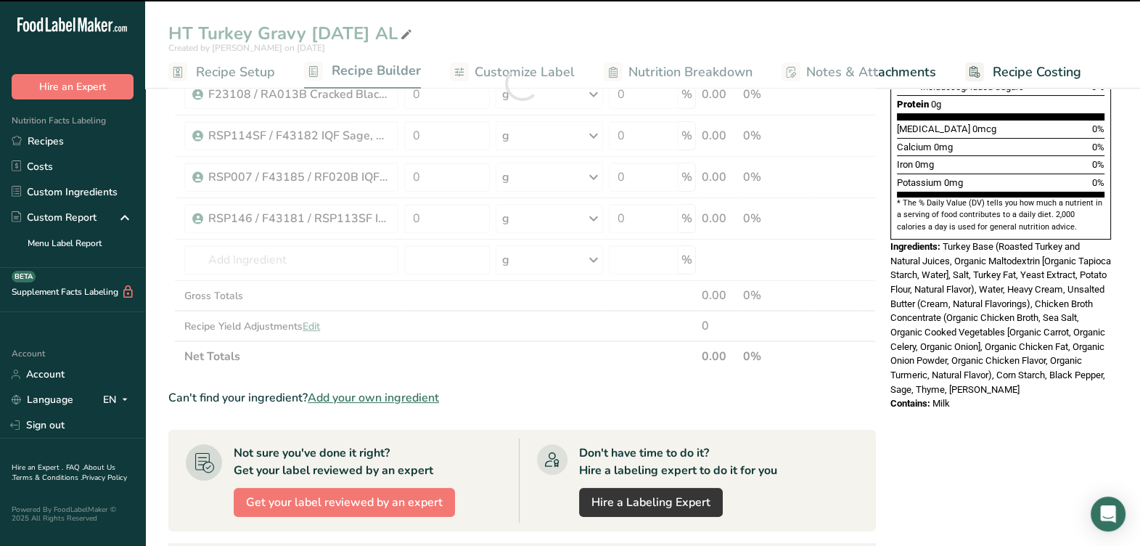
type input "0"
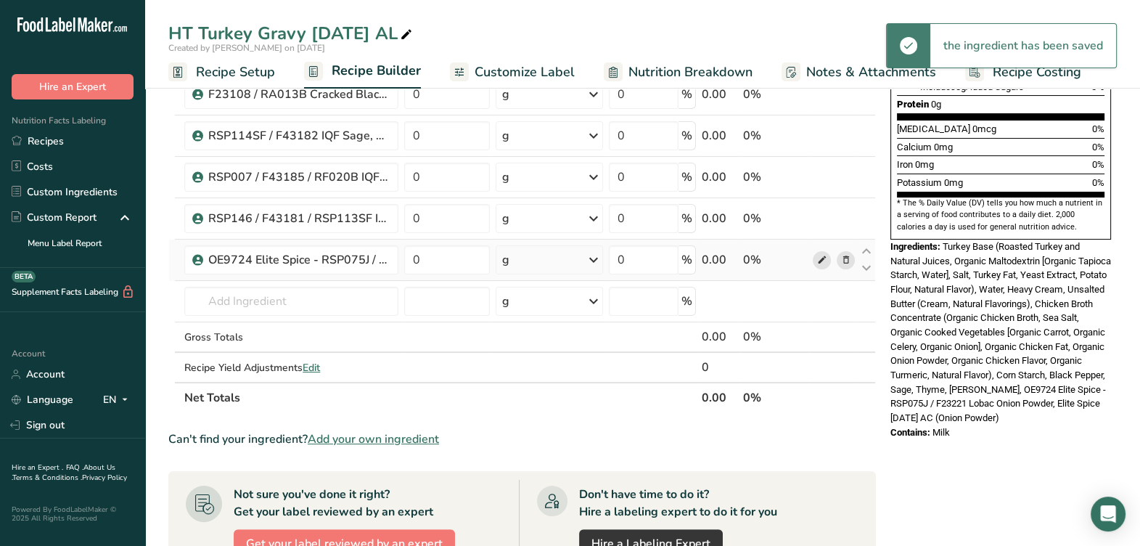
click at [824, 256] on icon at bounding box center [822, 260] width 10 height 15
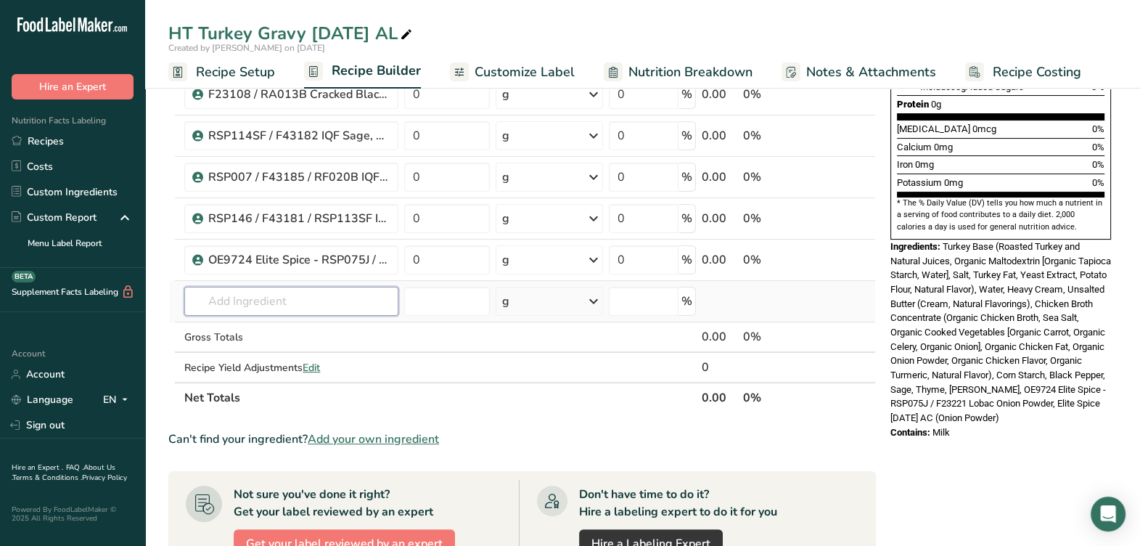
click at [312, 312] on input "text" at bounding box center [291, 301] width 214 height 29
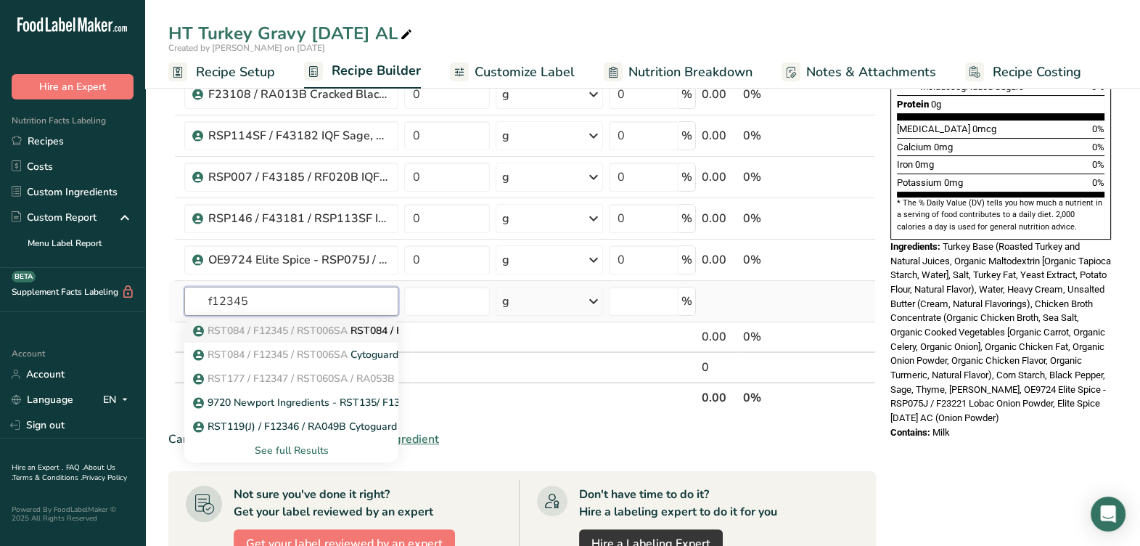
type input "f12345"
click at [294, 324] on span "RST084 / F12345 / RST006SA" at bounding box center [278, 331] width 140 height 14
type input "RST084 / F12345 / RST006SA CytoGuard Stat-N Plus, A&B 02-23-21 CC"
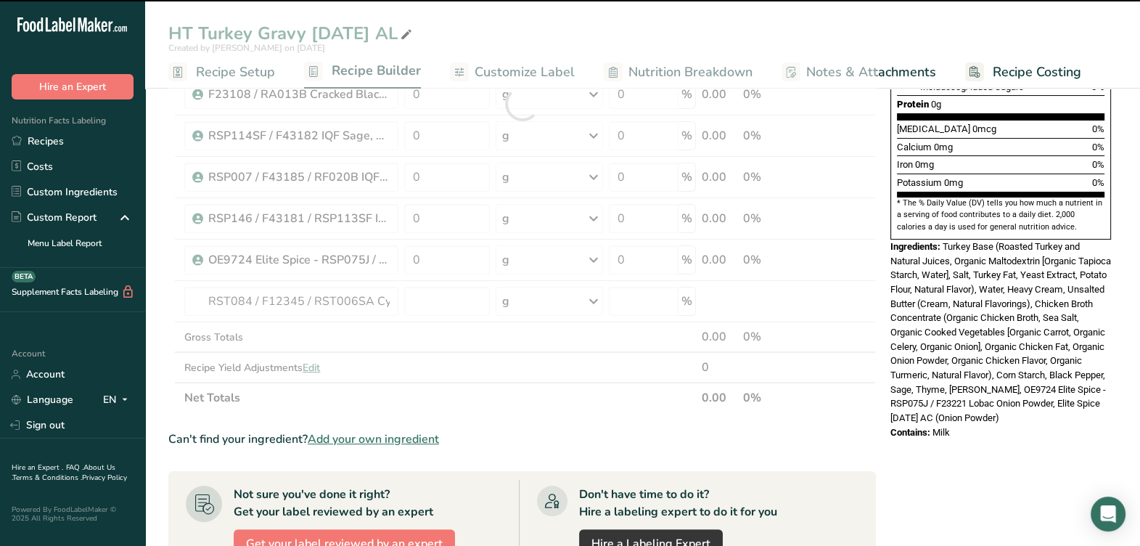
type input "0"
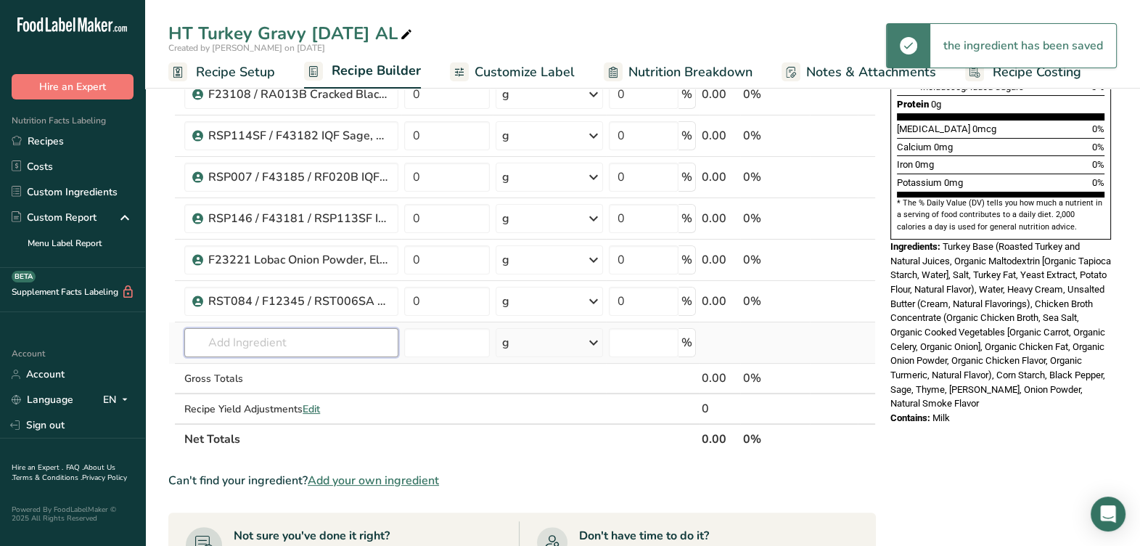
click at [286, 331] on input "text" at bounding box center [291, 342] width 214 height 29
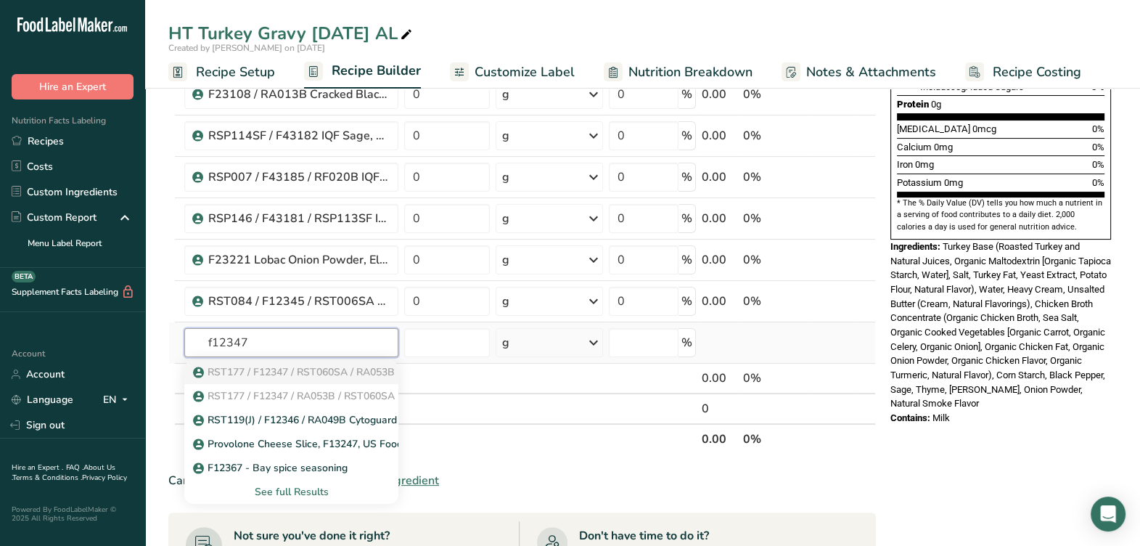
type input "RST177 / F12347 / RST060SA / RA053B CytoGuard YM K, A&B 05-19-25 AF"
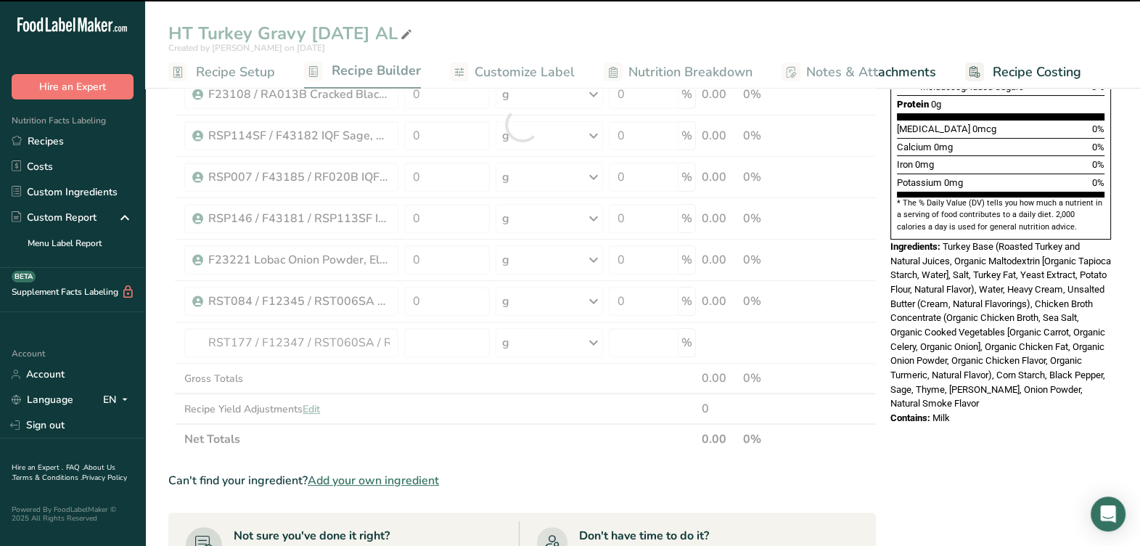
type input "0"
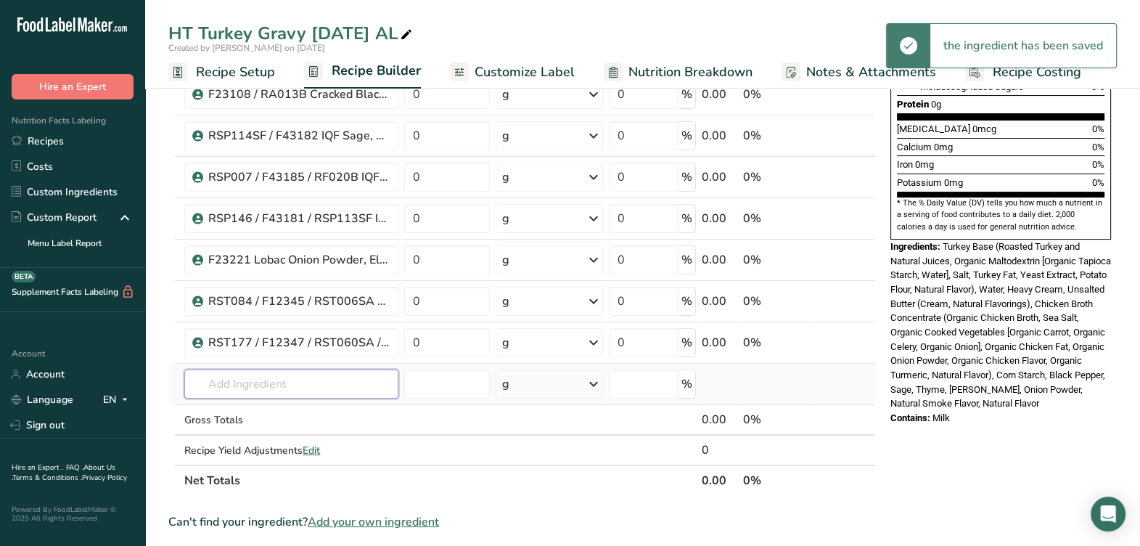
click at [328, 379] on input "text" at bounding box center [291, 383] width 214 height 29
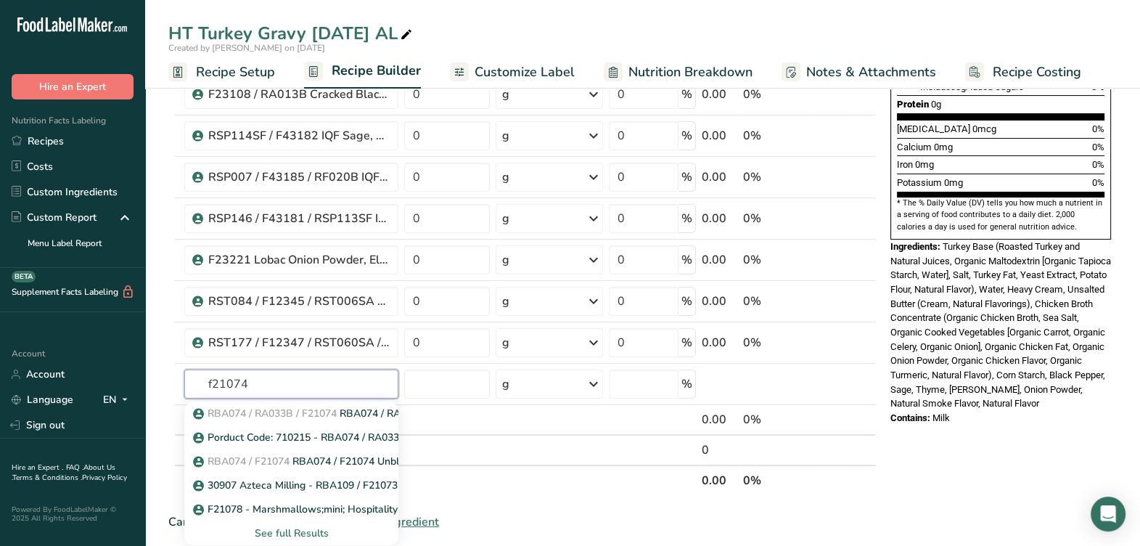
type input "f21074"
click at [275, 530] on div "See full Results" at bounding box center [291, 533] width 191 height 15
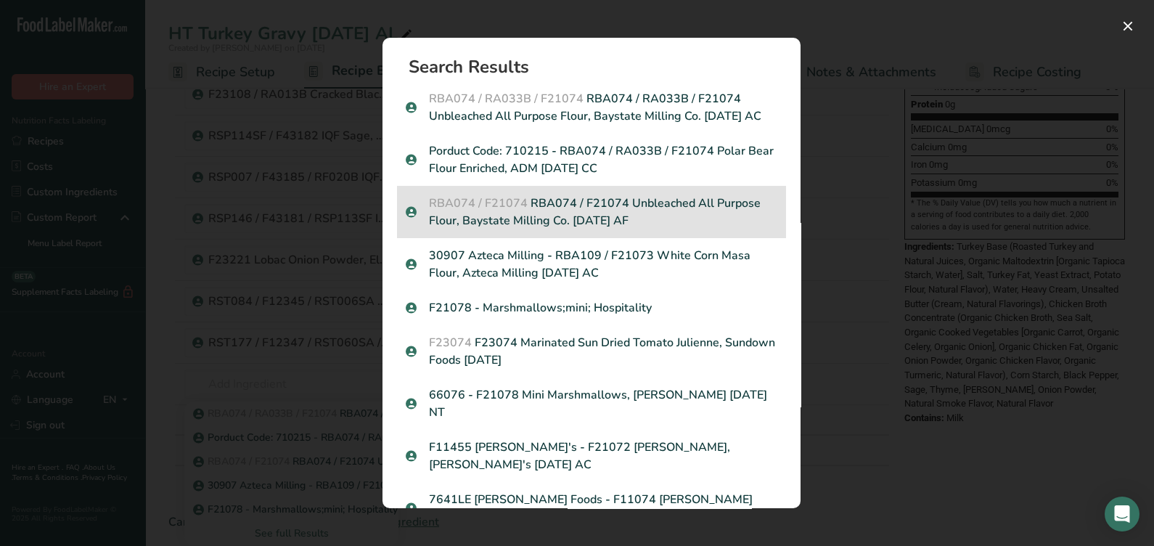
click at [644, 218] on p "RBA074 / F21074 RBA074 / F21074 Unbleached All Purpose Flour, Baystate Milling …" at bounding box center [592, 212] width 372 height 35
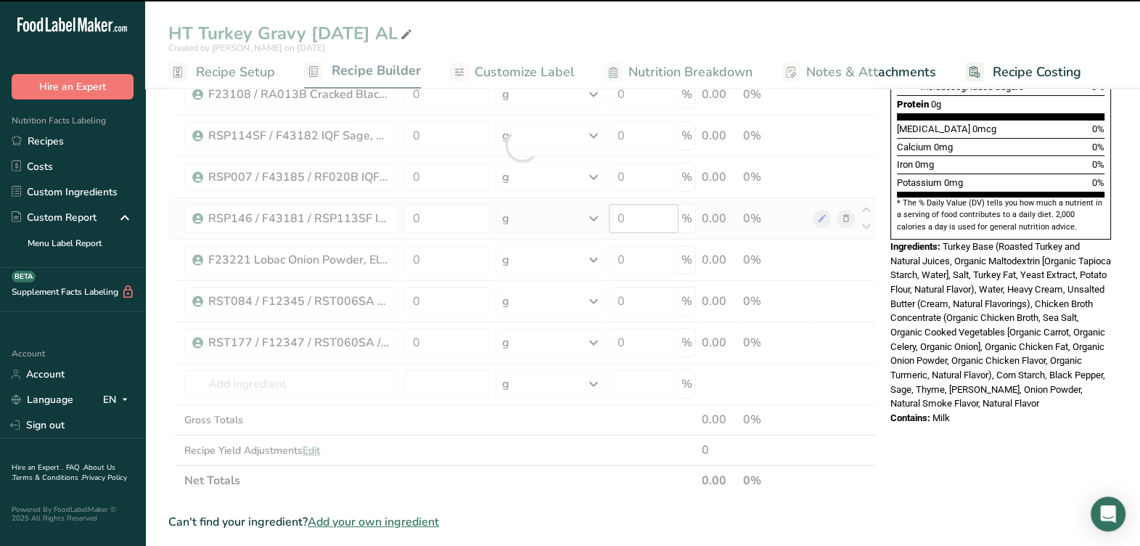
type input "0"
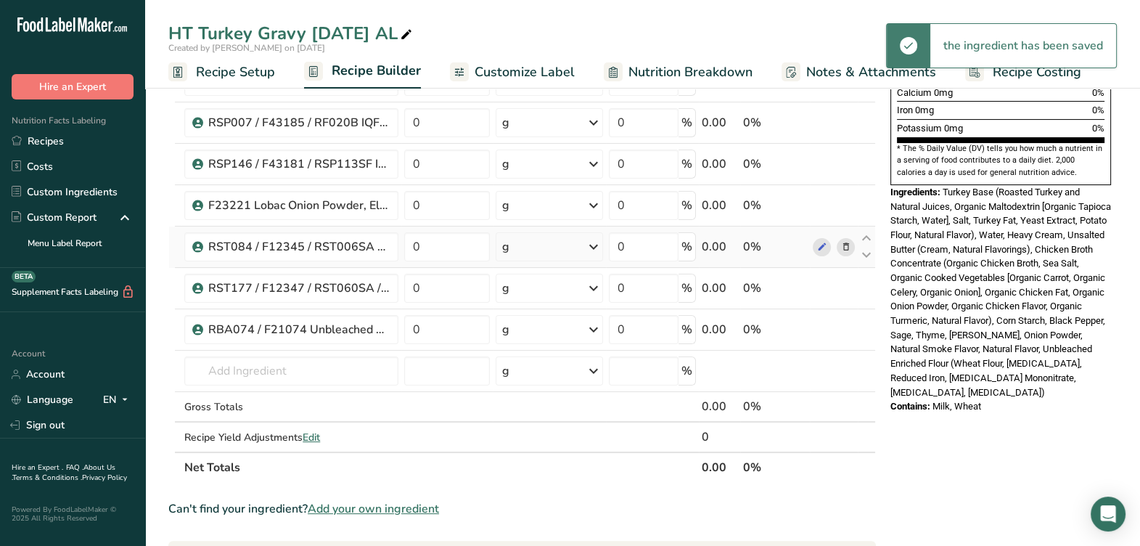
scroll to position [454, 0]
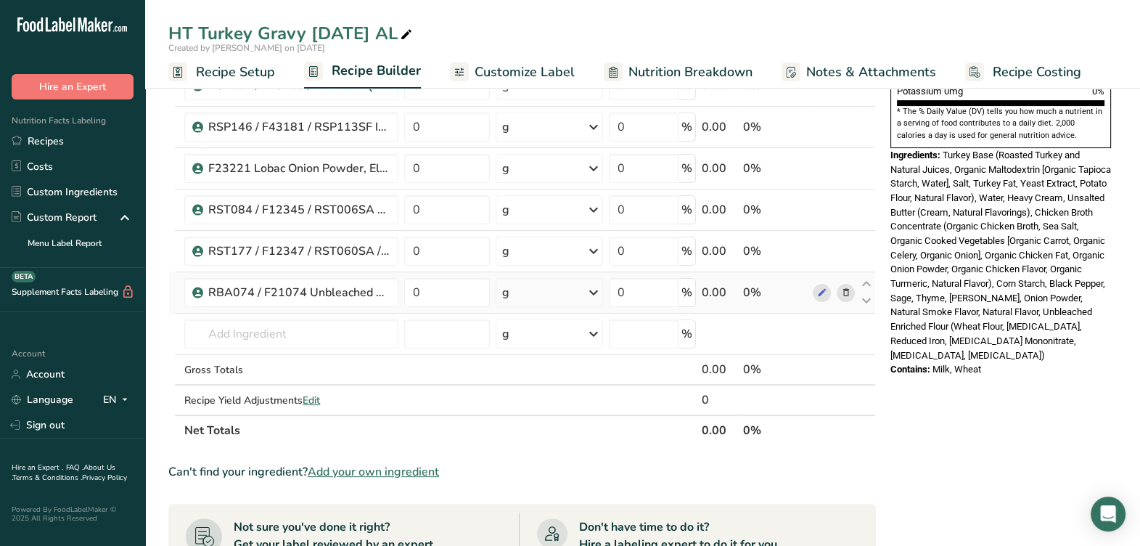
click at [824, 301] on td at bounding box center [834, 292] width 48 height 41
click at [820, 293] on icon at bounding box center [822, 292] width 10 height 15
click at [239, 331] on input "text" at bounding box center [291, 333] width 214 height 29
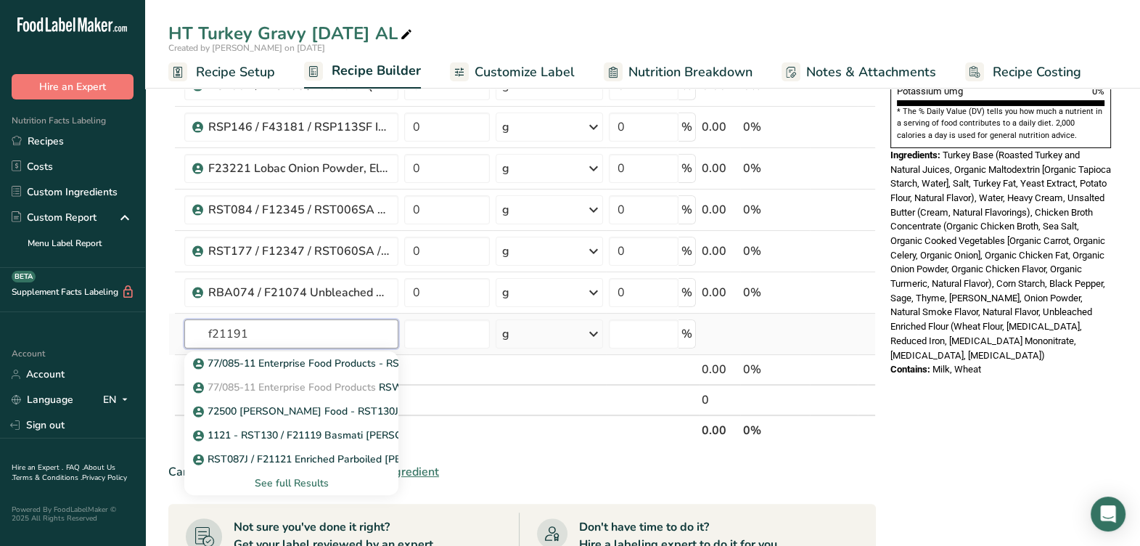
type input "f21191"
click at [287, 475] on div "See full Results" at bounding box center [291, 482] width 191 height 15
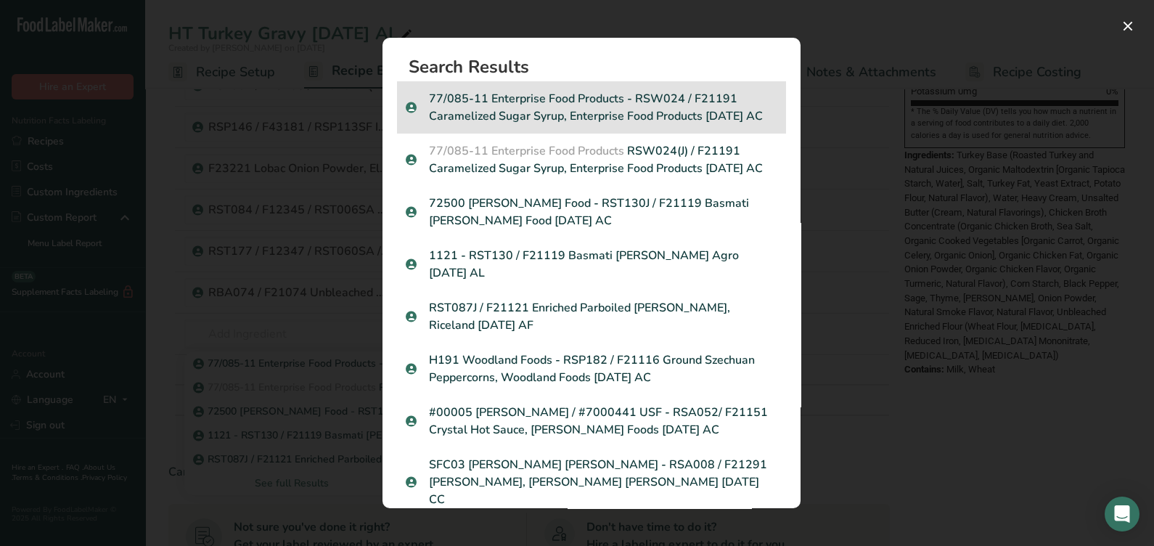
click at [686, 125] on p "77/085-11 Enterprise Food Products - RSW024 / F21191 Caramelized Sugar Syrup, E…" at bounding box center [592, 107] width 372 height 35
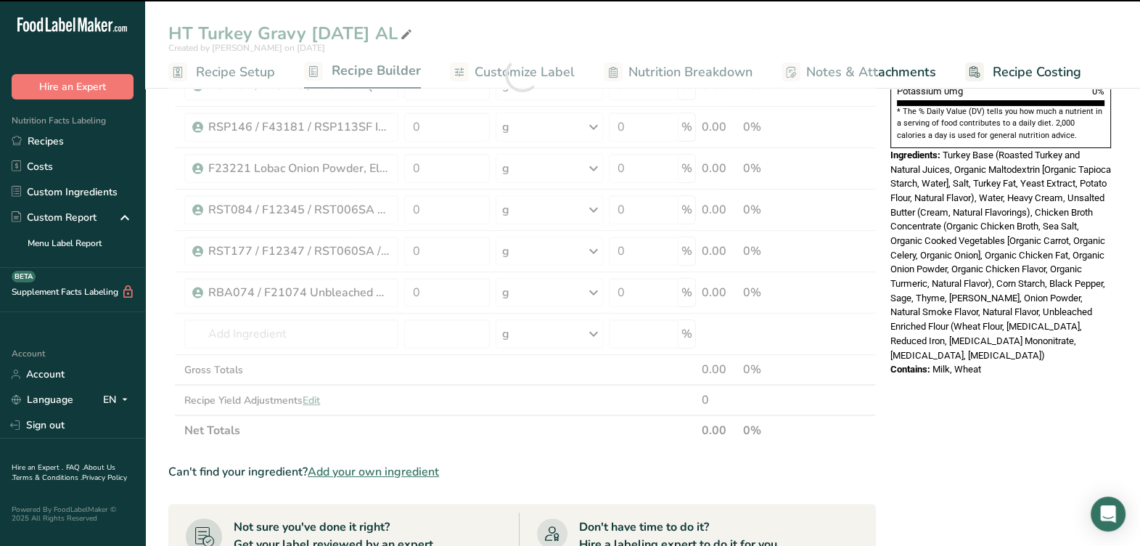
type input "0"
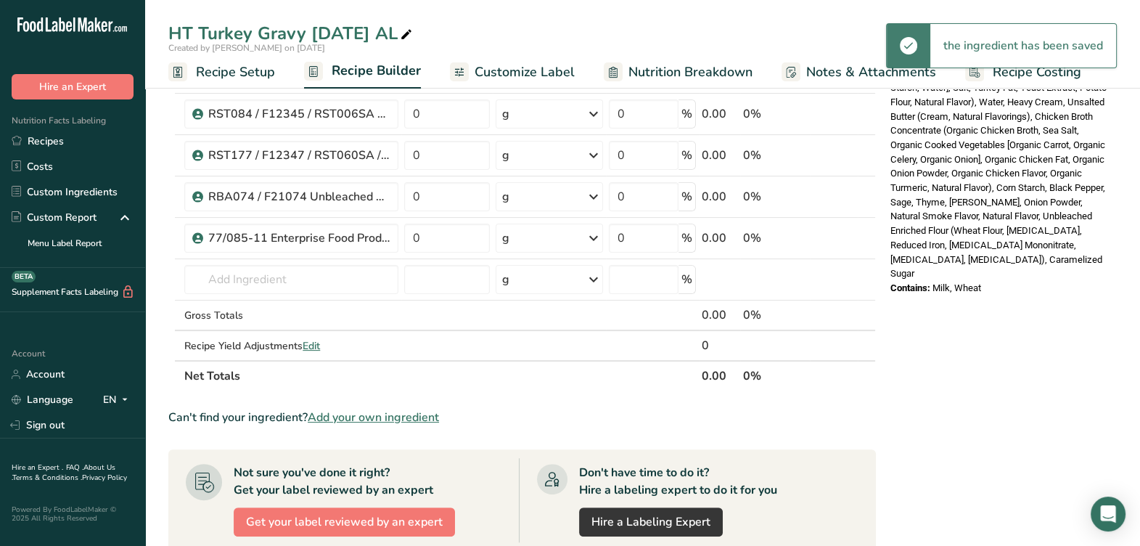
scroll to position [634, 0]
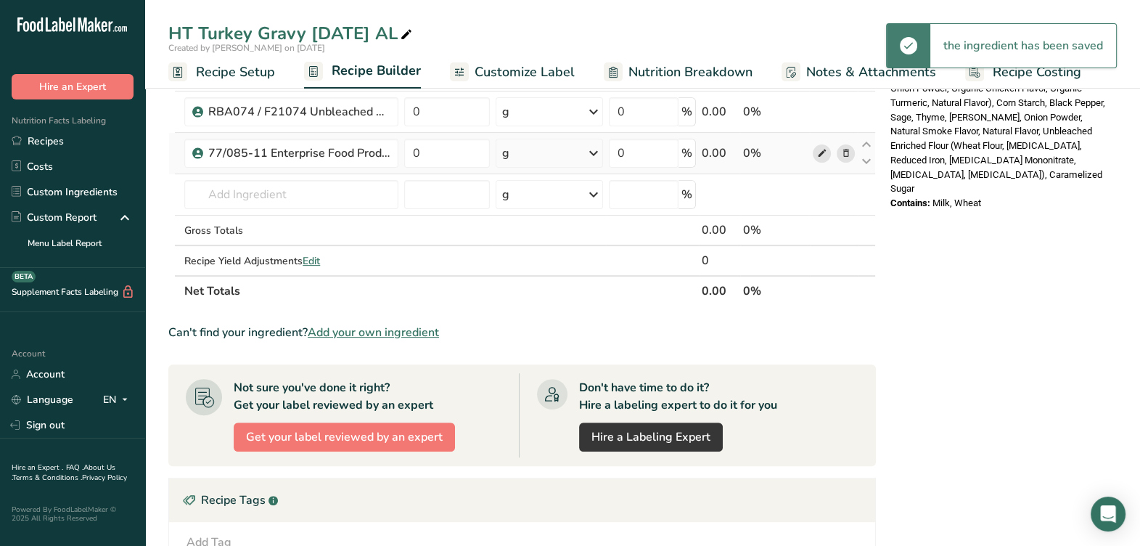
click at [823, 157] on icon at bounding box center [822, 153] width 10 height 15
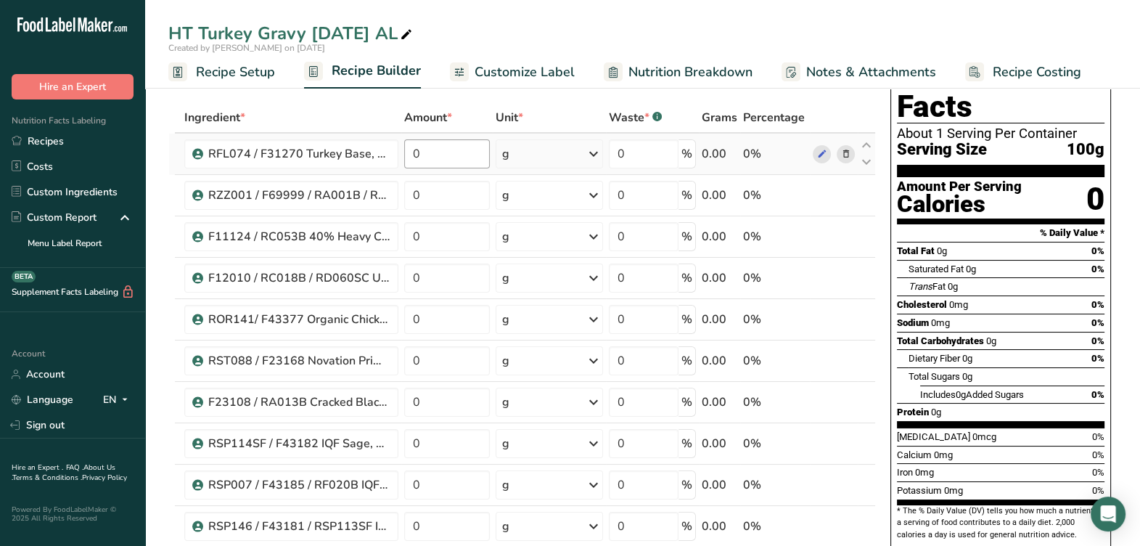
scroll to position [0, 0]
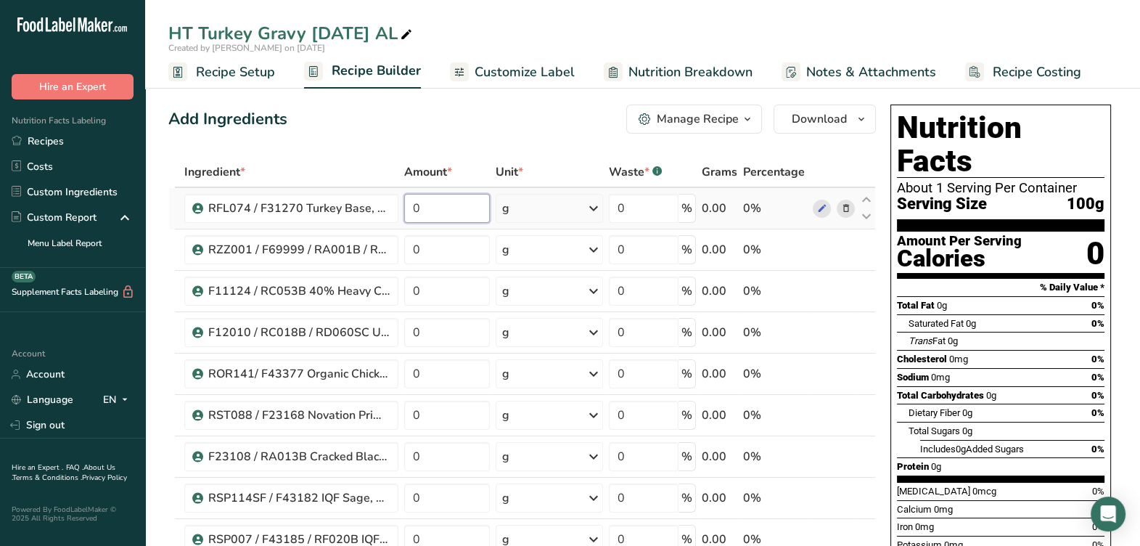
click at [451, 206] on input "0" at bounding box center [447, 208] width 86 height 29
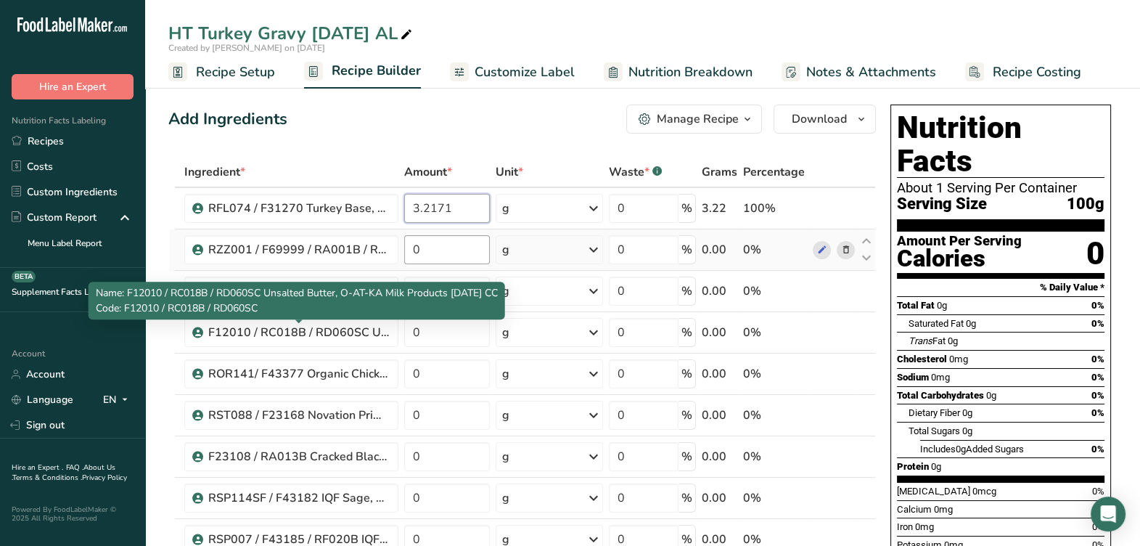
type input "3.2171"
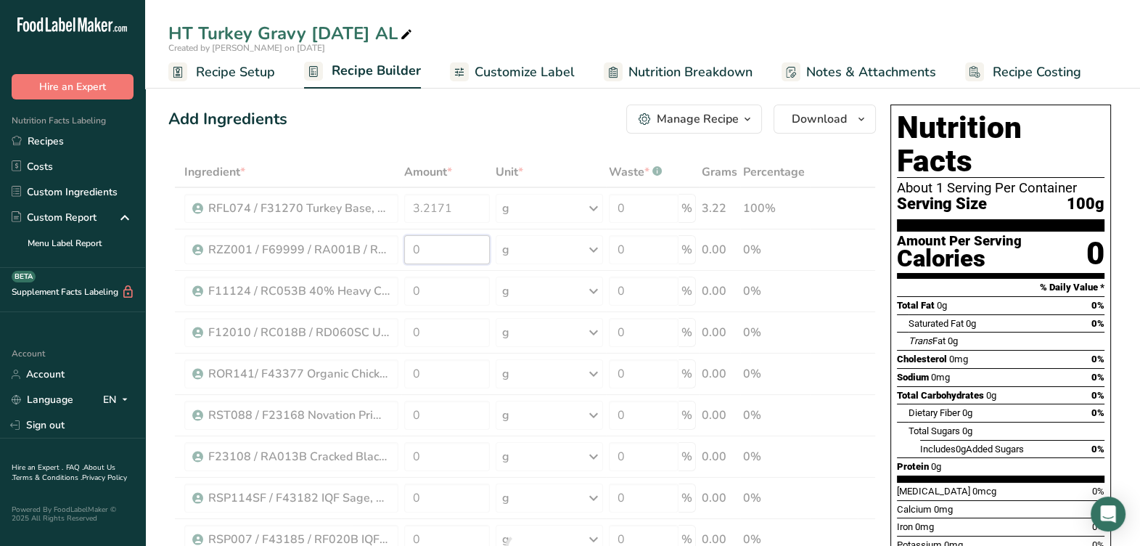
click at [480, 256] on div "Ingredient * Amount * Unit * Waste * .a-a{fill:#347362;}.b-a{fill:#fff;} Grams …" at bounding box center [522, 549] width 708 height 784
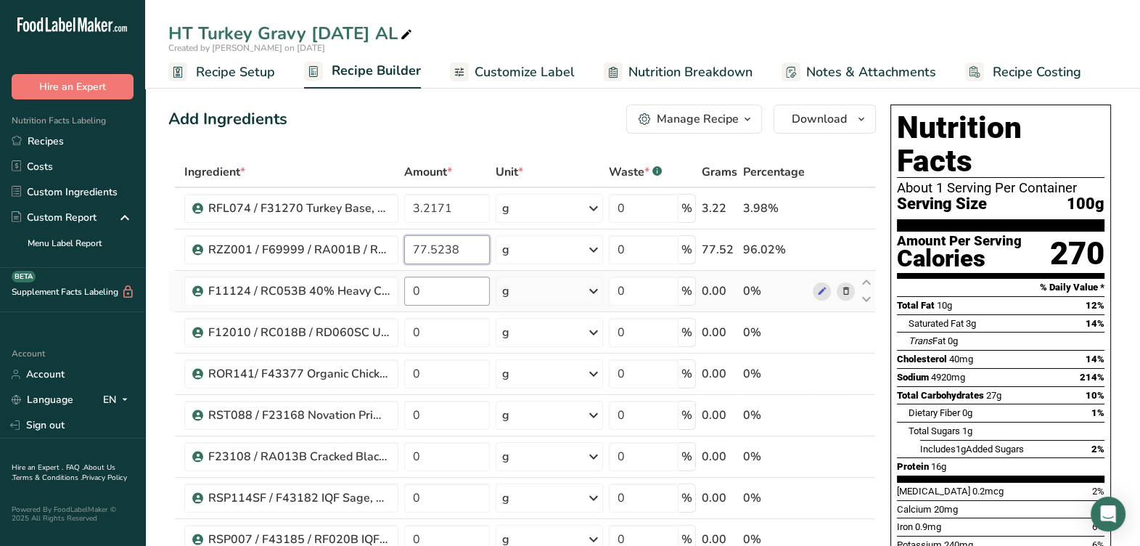
type input "77.5238"
click at [472, 294] on div "Ingredient * Amount * Unit * Waste * .a-a{fill:#347362;}.b-a{fill:#fff;} Grams …" at bounding box center [522, 549] width 708 height 784
type input "5.7022"
click at [457, 339] on div "Ingredient * Amount * Unit * Waste * .a-a{fill:#347362;}.b-a{fill:#fff;} Grams …" at bounding box center [522, 549] width 708 height 784
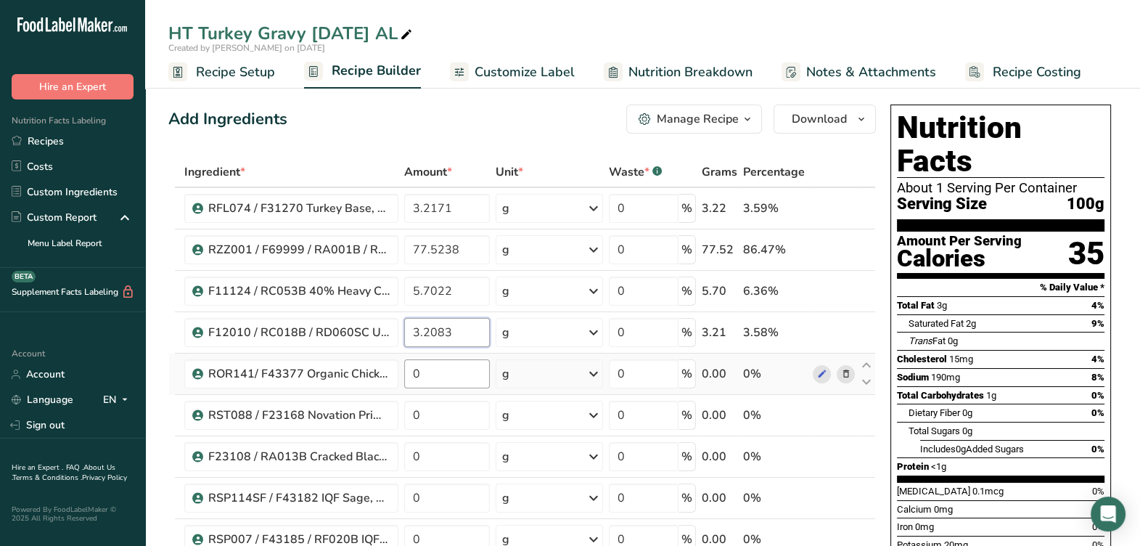
type input "3.2083"
click at [462, 361] on div "Ingredient * Amount * Unit * Waste * .a-a{fill:#347362;}.b-a{fill:#fff;} Grams …" at bounding box center [522, 549] width 708 height 784
type input "1.2813"
click at [444, 421] on div "Ingredient * Amount * Unit * Waste * .a-a{fill:#347362;}.b-a{fill:#fff;} Grams …" at bounding box center [522, 549] width 708 height 784
type input "3.1374"
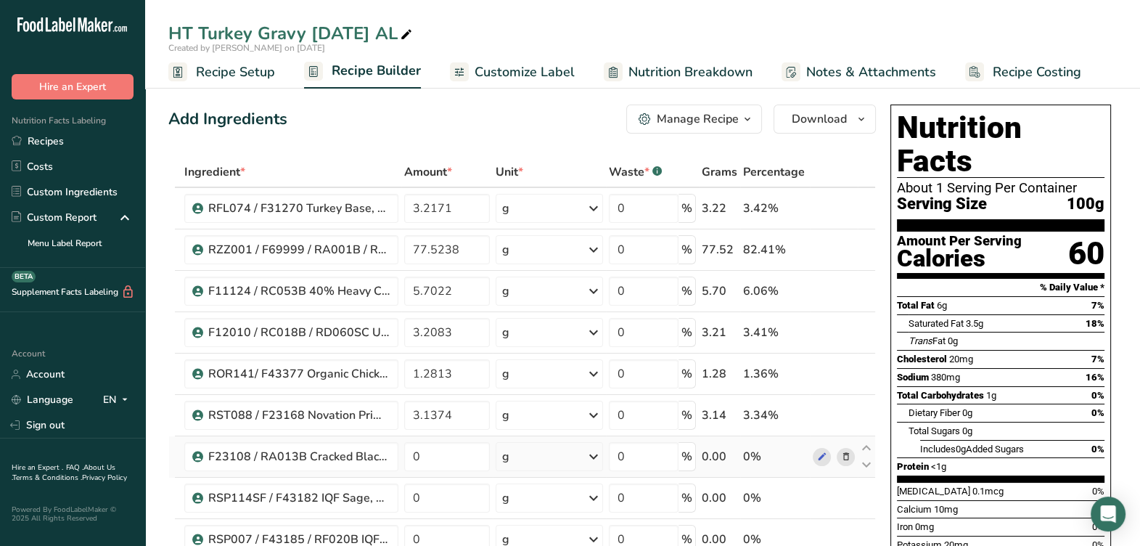
click at [442, 439] on div "Ingredient * Amount * Unit * Waste * .a-a{fill:#347362;}.b-a{fill:#fff;} Grams …" at bounding box center [522, 549] width 708 height 784
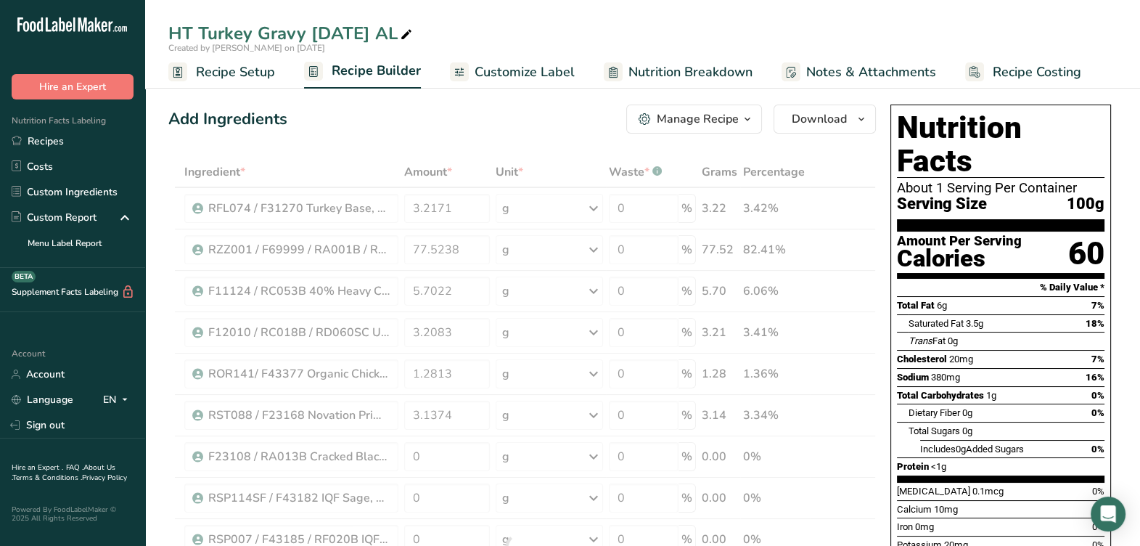
click at [441, 446] on div at bounding box center [522, 549] width 708 height 784
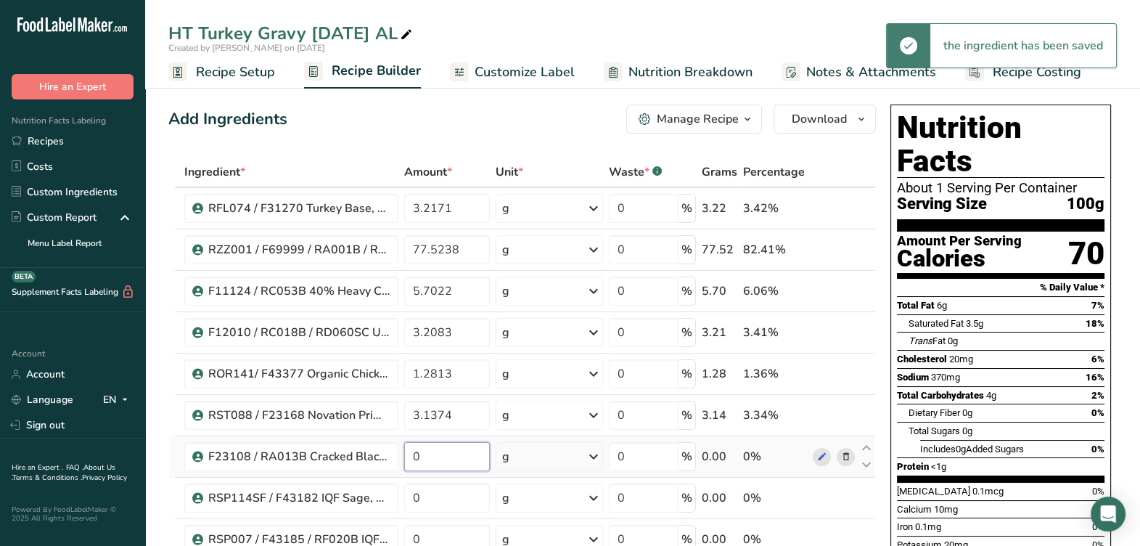
click at [439, 457] on input "0" at bounding box center [447, 456] width 86 height 29
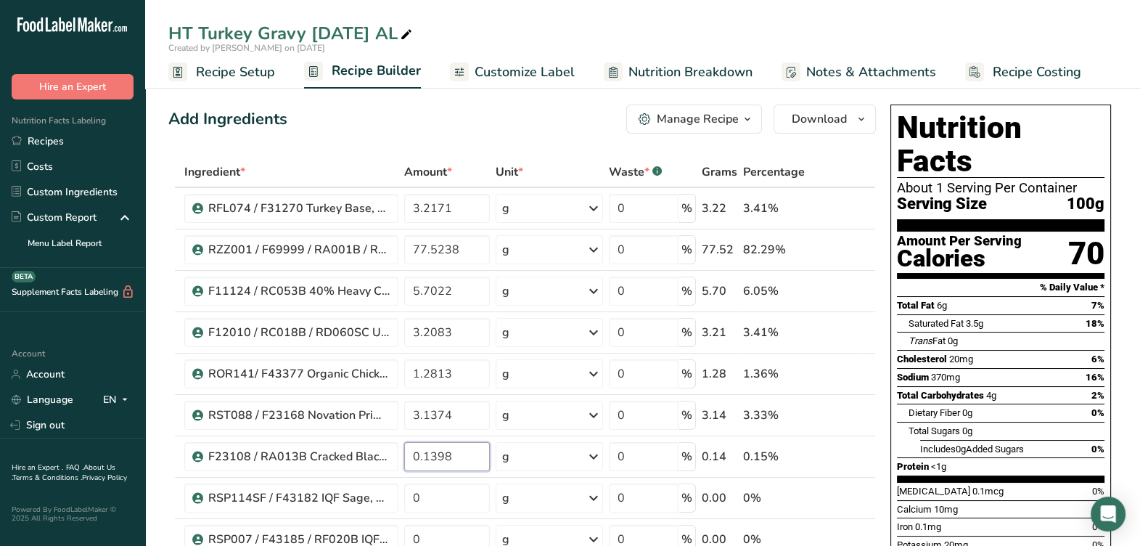
type input "0.1398"
click at [970, 185] on section "Nutrition Facts About 1 Serving Per Container Serving Size 100g" at bounding box center [1001, 171] width 208 height 120
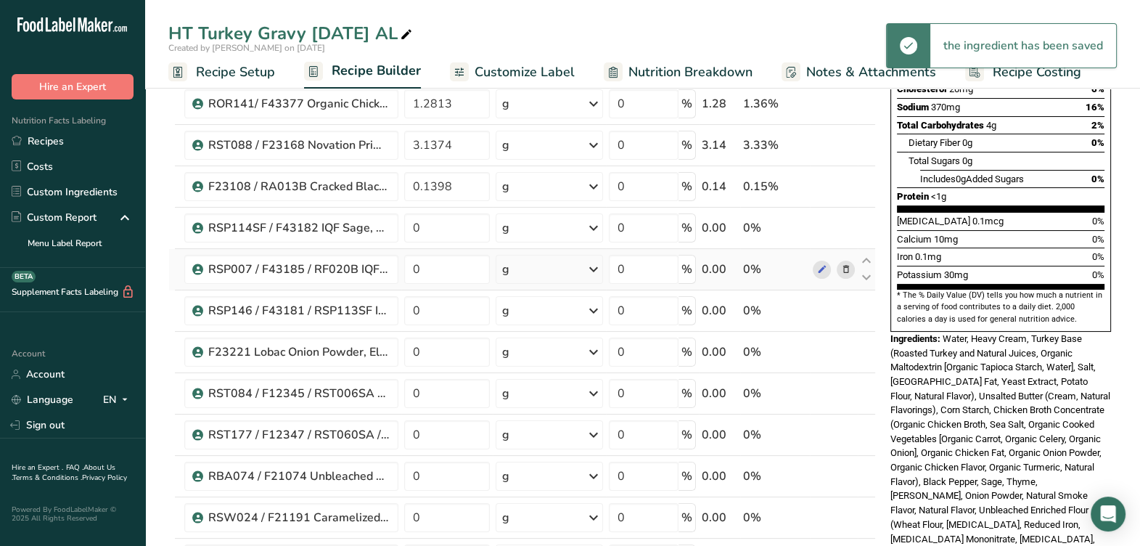
scroll to position [272, 0]
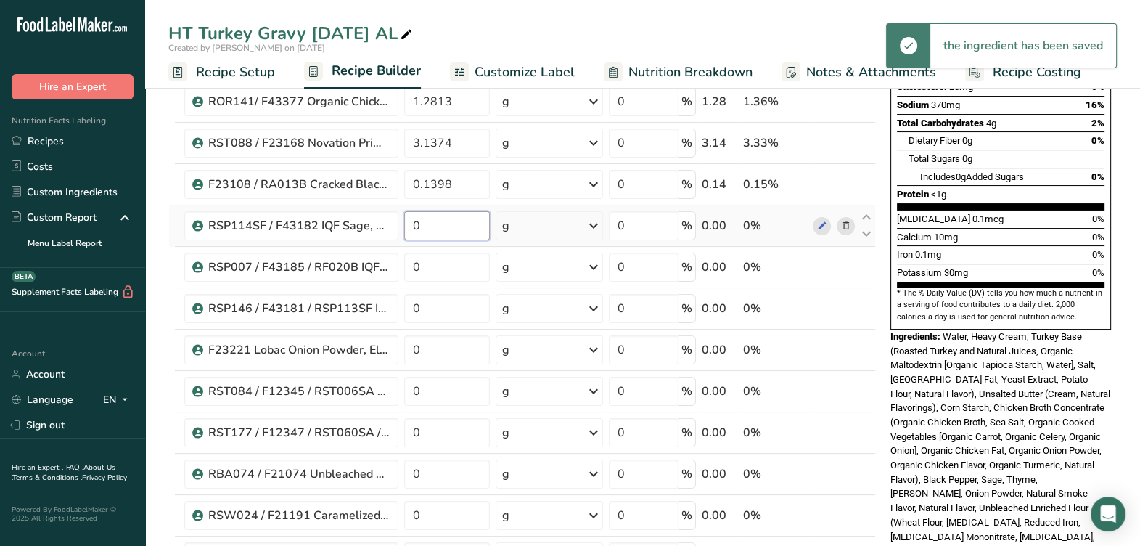
click at [474, 228] on input "0" at bounding box center [447, 225] width 86 height 29
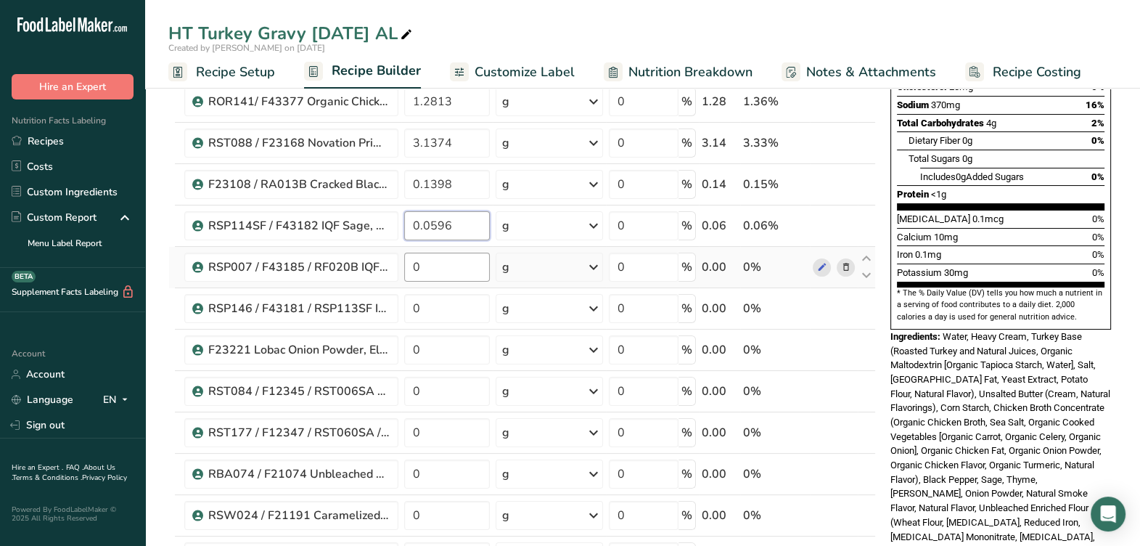
type input "0.0596"
click at [465, 258] on div "Ingredient * Amount * Unit * Waste * .a-a{fill:#347362;}.b-a{fill:#fff;} Grams …" at bounding box center [522, 277] width 708 height 784
type input "0.1265"
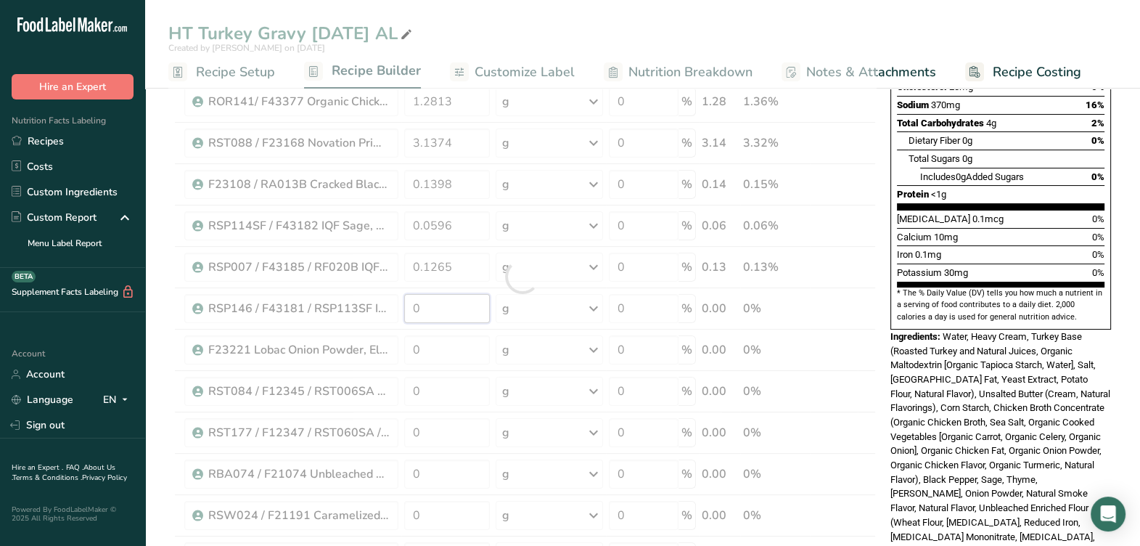
click at [449, 301] on div "Ingredient * Amount * Unit * Waste * .a-a{fill:#347362;}.b-a{fill:#fff;} Grams …" at bounding box center [522, 277] width 708 height 784
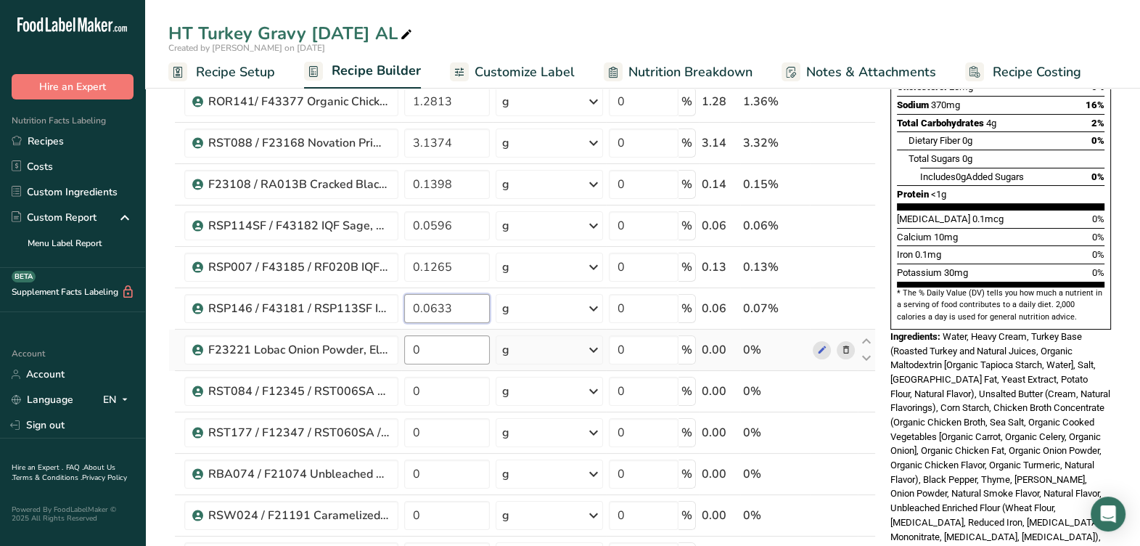
type input "0.0633"
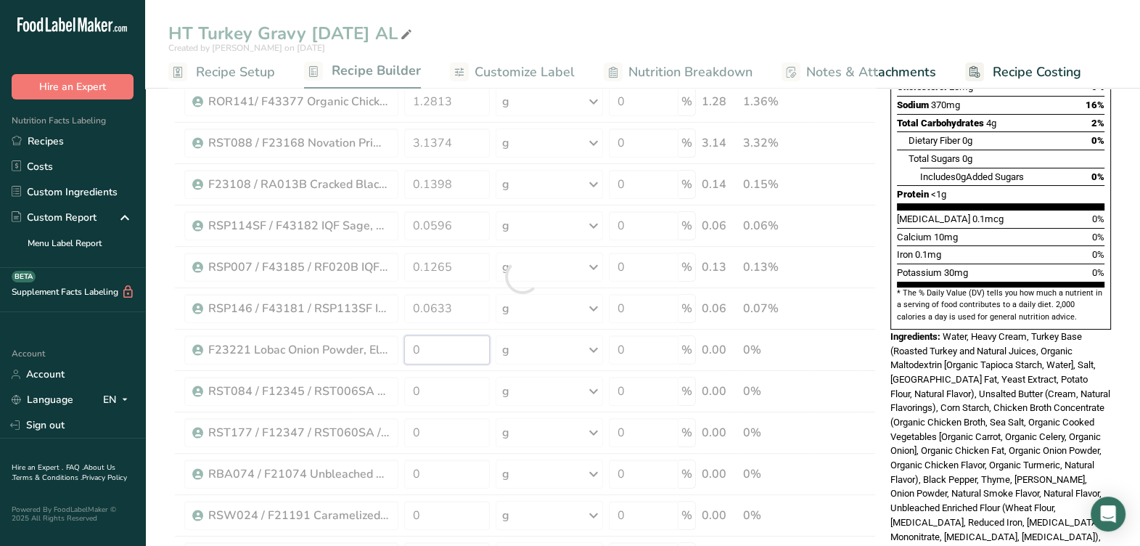
click at [437, 351] on div "Ingredient * Amount * Unit * Waste * .a-a{fill:#347362;}.b-a{fill:#fff;} Grams …" at bounding box center [522, 277] width 708 height 784
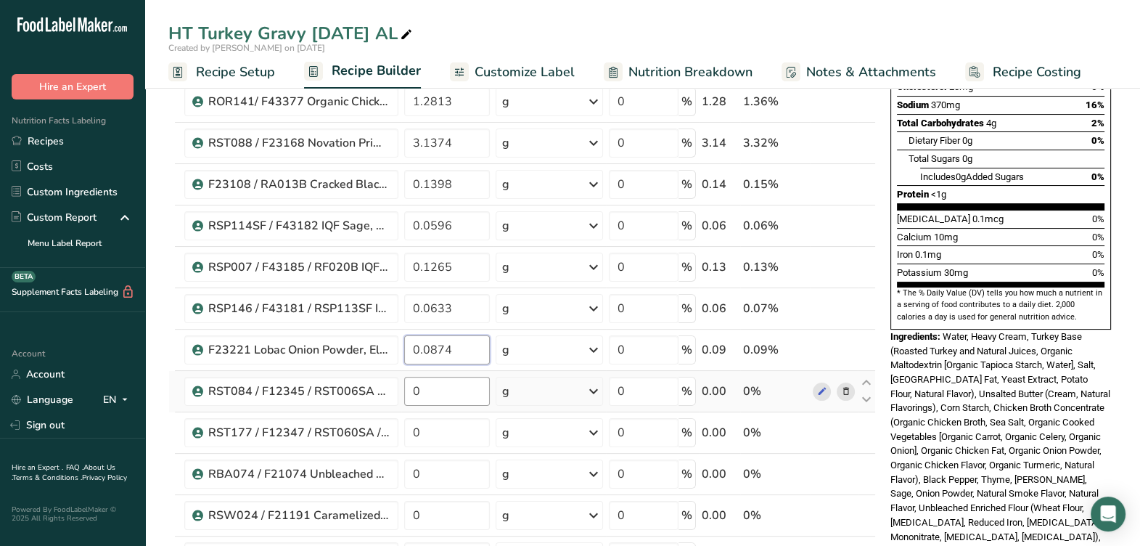
type input "0.0874"
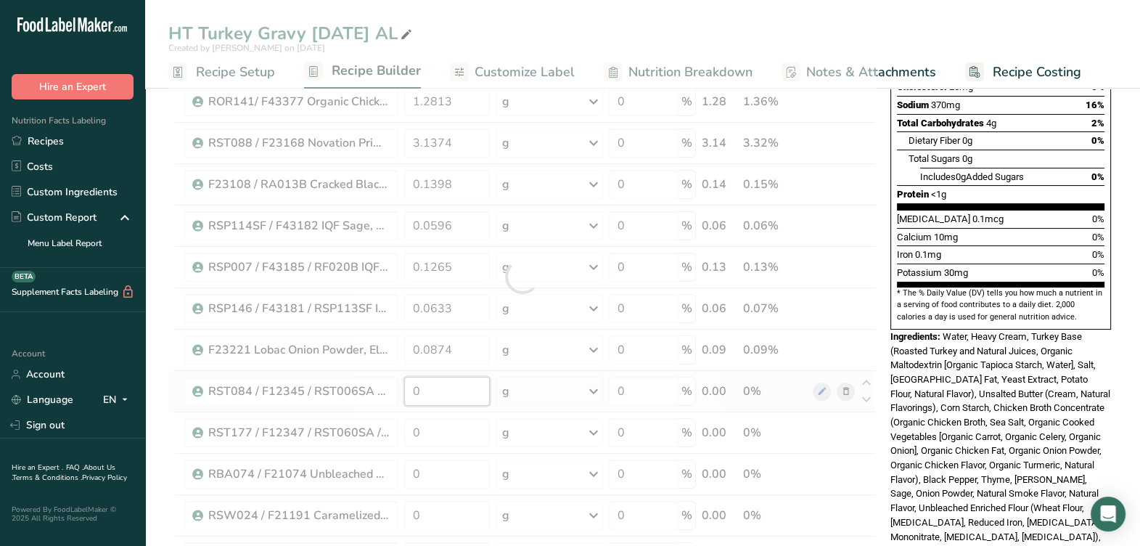
click at [446, 380] on div "Ingredient * Amount * Unit * Waste * .a-a{fill:#347362;}.b-a{fill:#fff;} Grams …" at bounding box center [522, 277] width 708 height 784
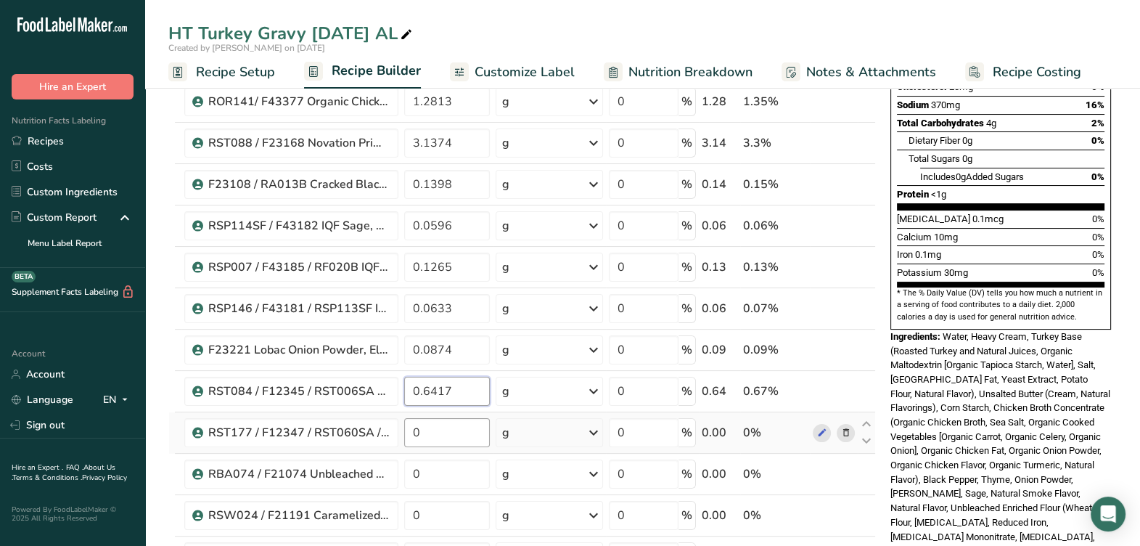
type input "0.6417"
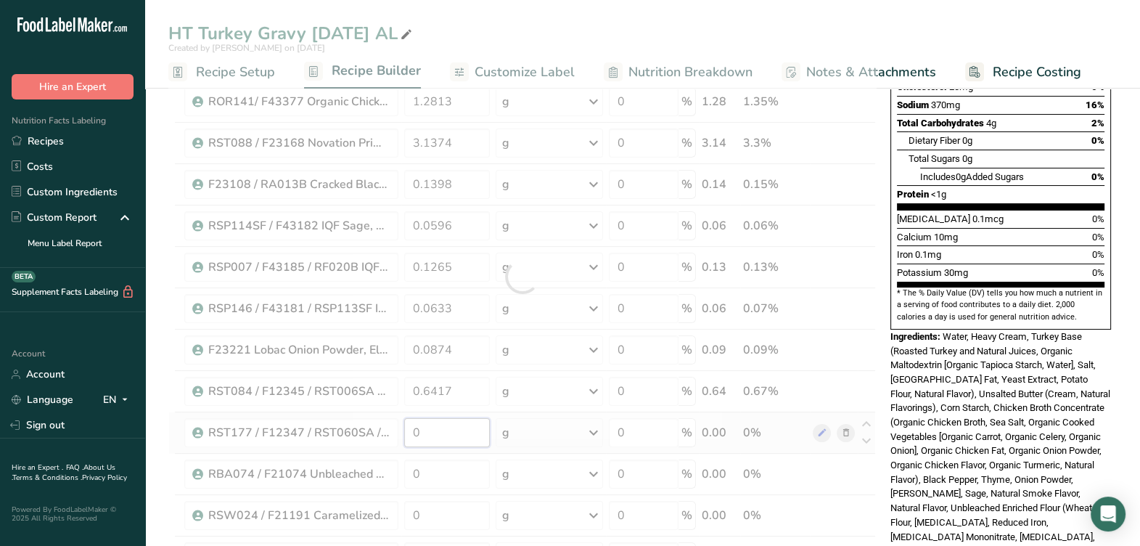
click at [462, 419] on div "Ingredient * Amount * Unit * Waste * .a-a{fill:#347362;}.b-a{fill:#fff;} Grams …" at bounding box center [522, 277] width 708 height 784
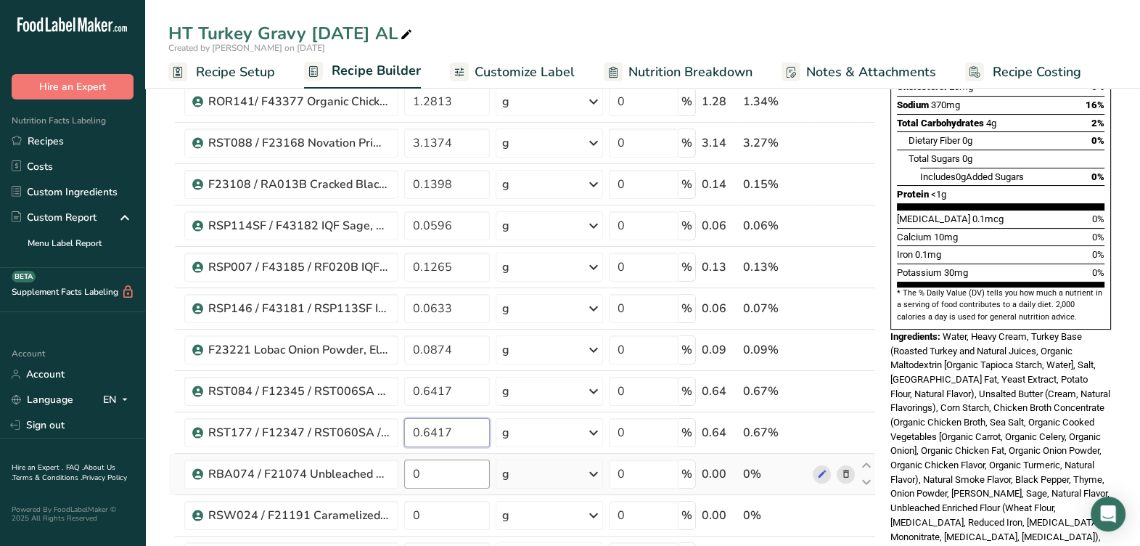
type input "0.6417"
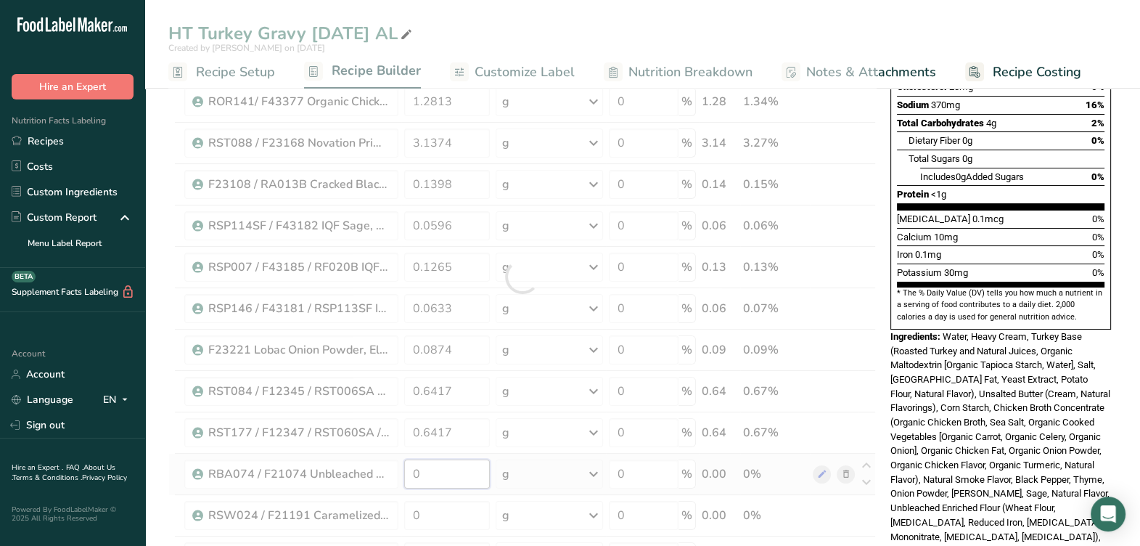
click at [465, 462] on div "Ingredient * Amount * Unit * Waste * .a-a{fill:#347362;}.b-a{fill:#fff;} Grams …" at bounding box center [522, 277] width 708 height 784
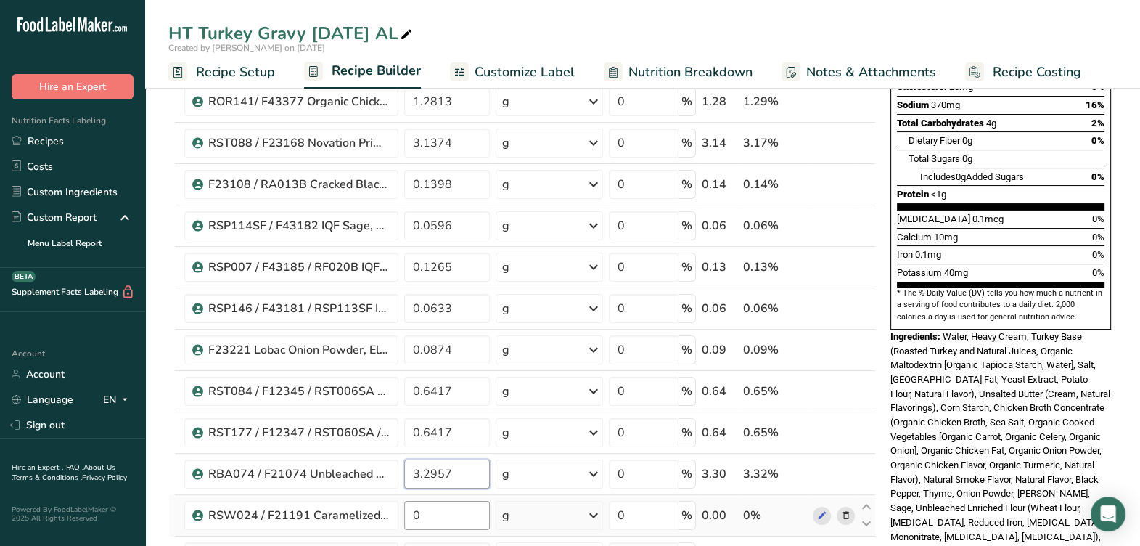
type input "3.2957"
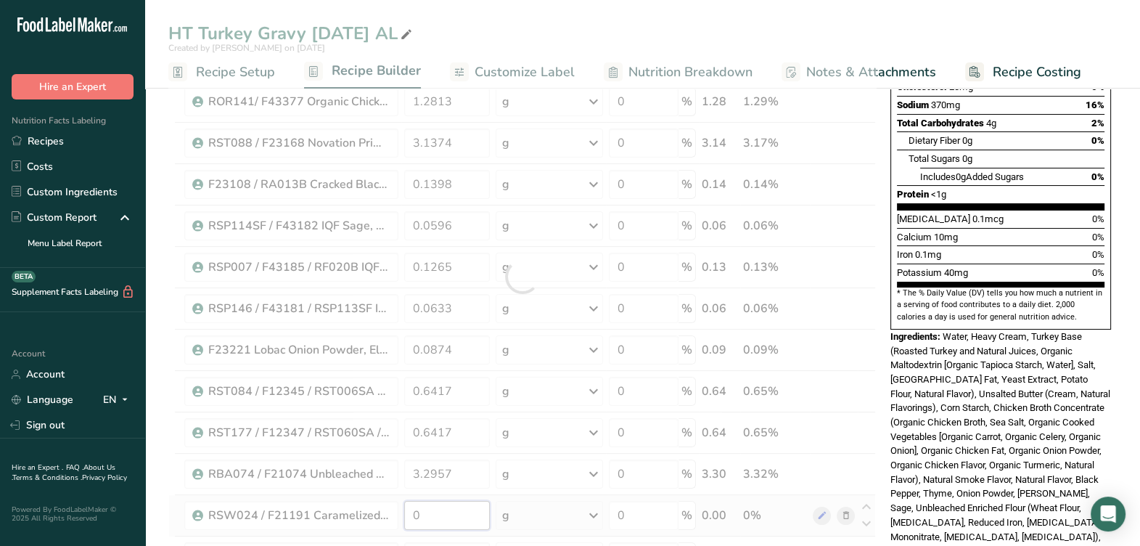
click at [461, 504] on div "Ingredient * Amount * Unit * Waste * .a-a{fill:#347362;}.b-a{fill:#fff;} Grams …" at bounding box center [522, 277] width 708 height 784
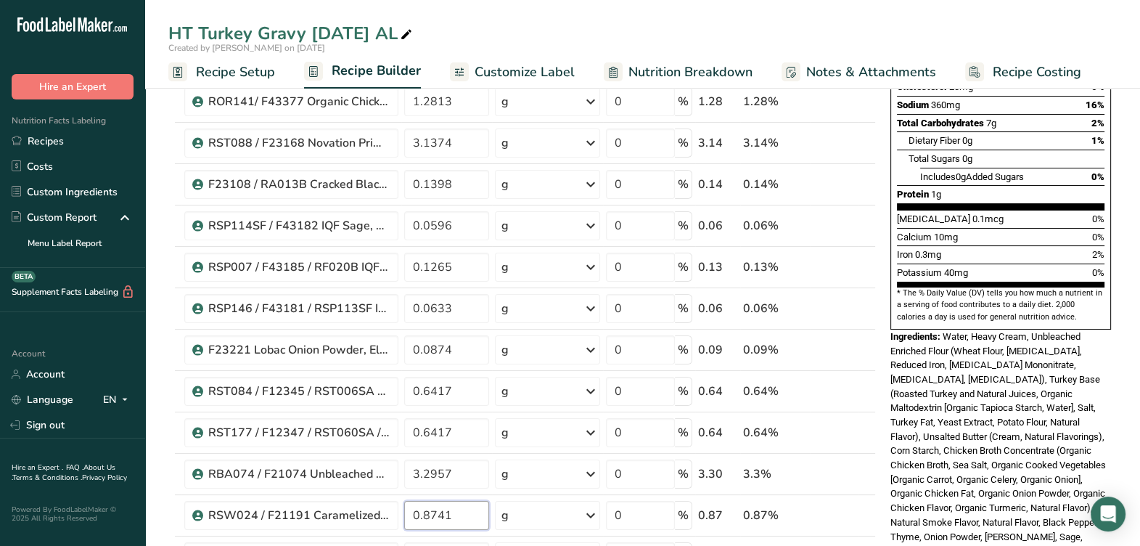
type input "0.8741"
click at [1053, 245] on div "Iron 0.3mg 2%" at bounding box center [1001, 254] width 208 height 18
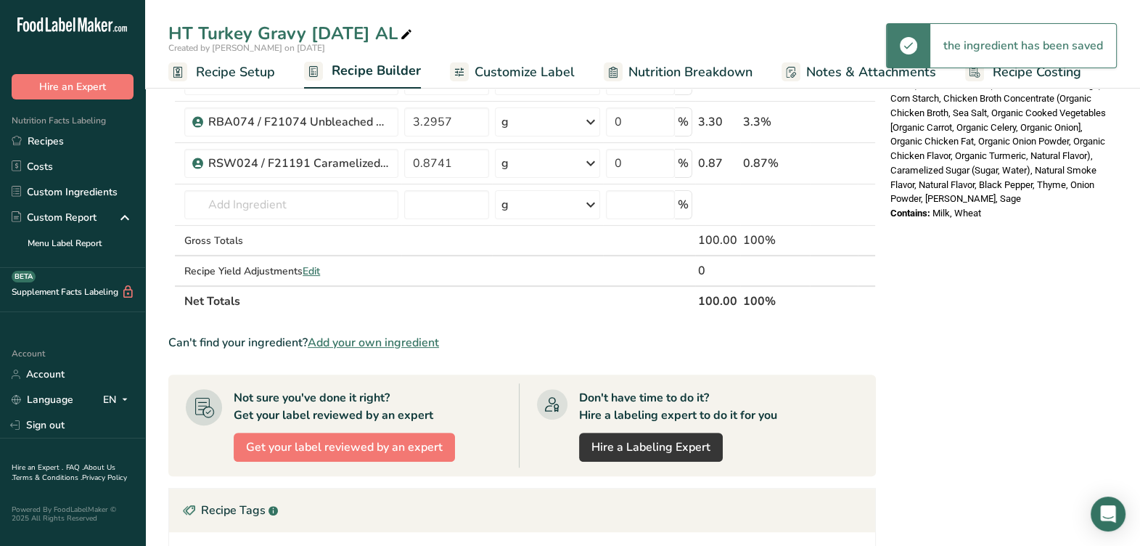
scroll to position [634, 0]
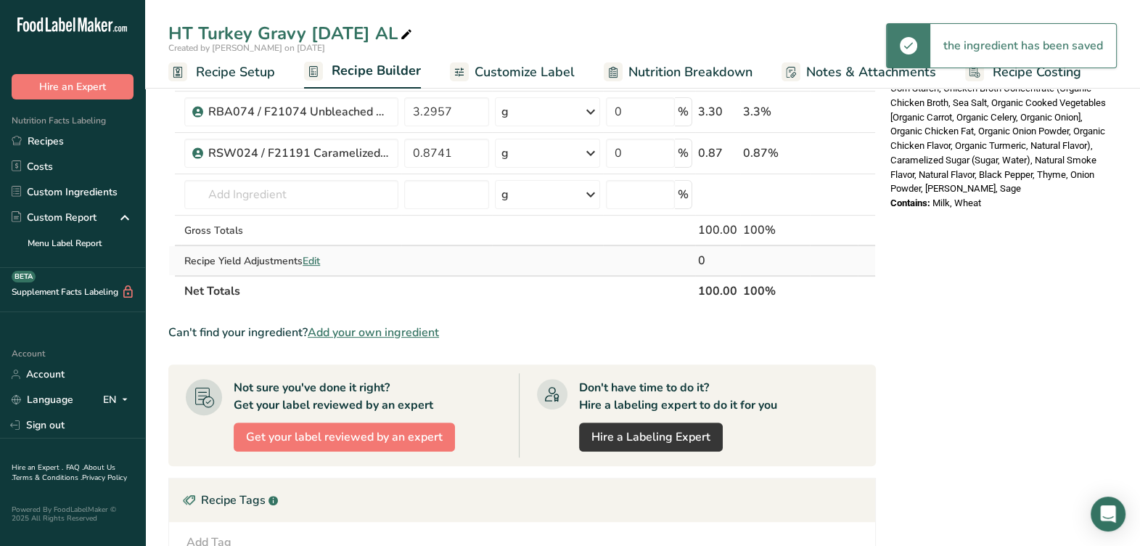
click at [316, 261] on span "Edit" at bounding box center [311, 261] width 17 height 14
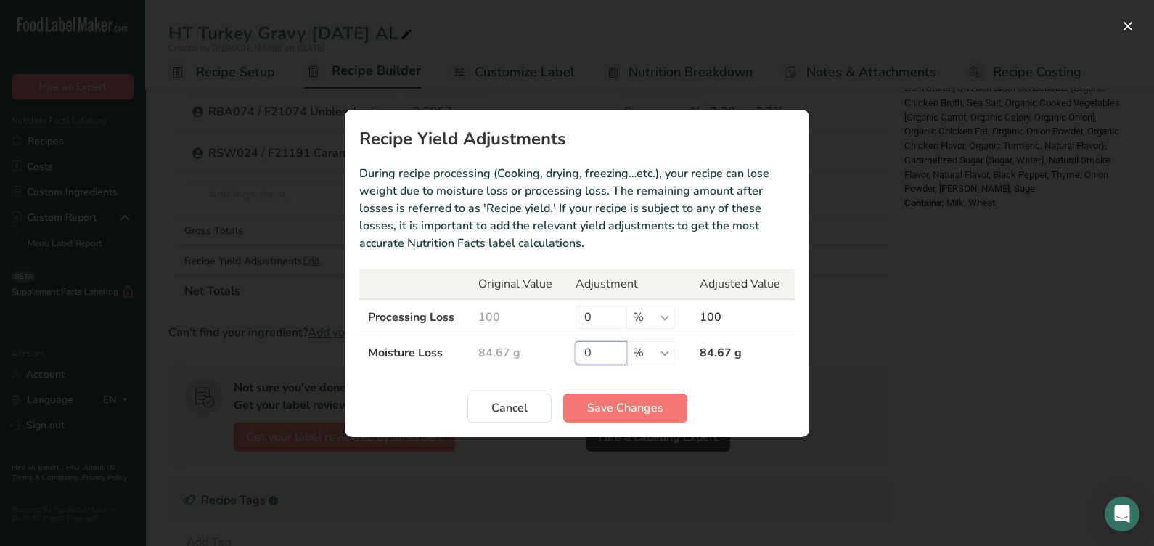
click at [616, 351] on input "0" at bounding box center [601, 352] width 51 height 23
type input "10"
click at [628, 407] on span "Save Changes" at bounding box center [625, 407] width 76 height 17
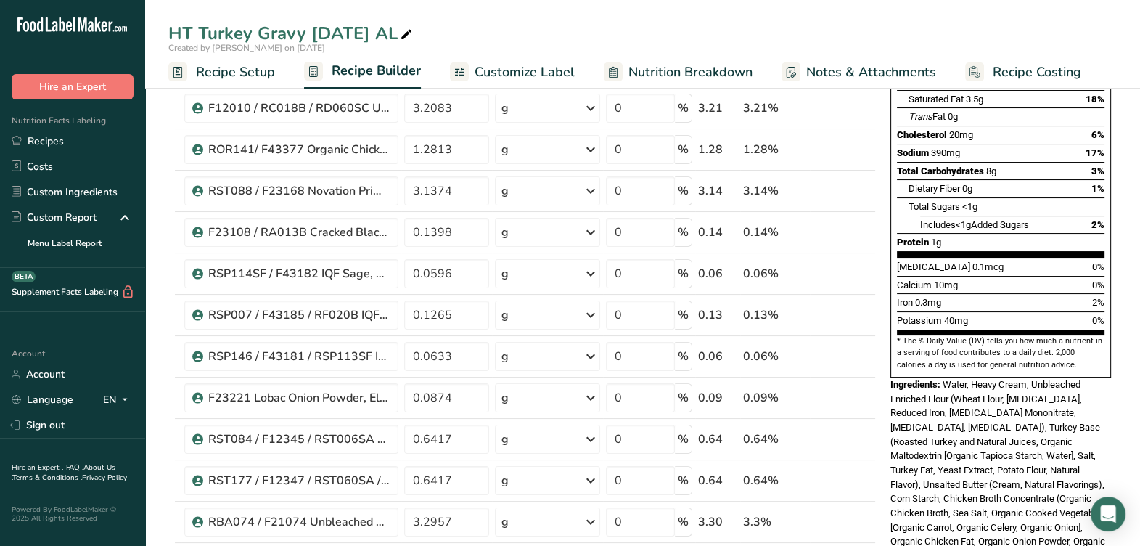
scroll to position [0, 0]
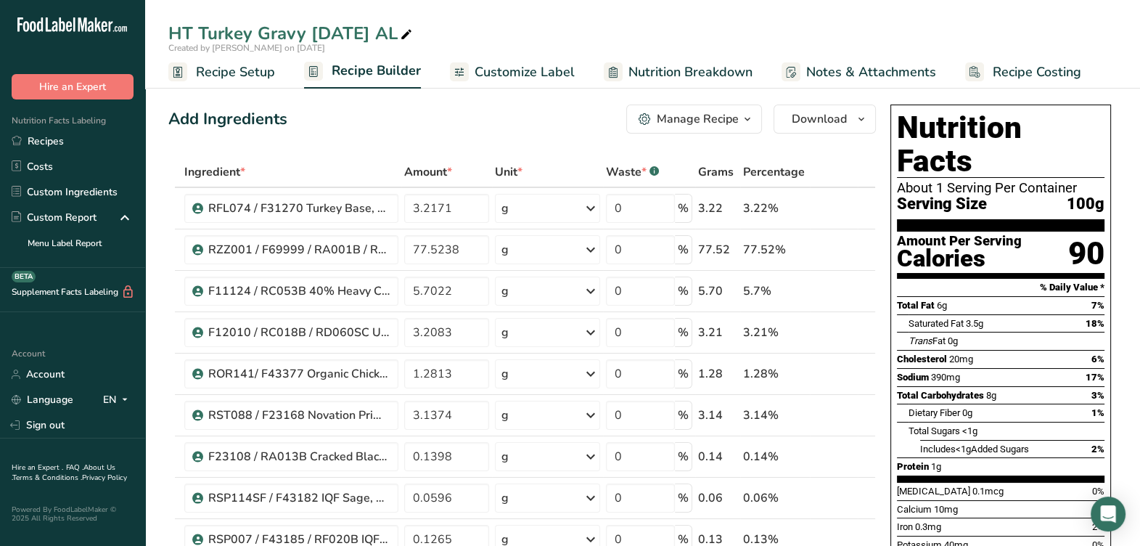
click at [686, 121] on div "Manage Recipe" at bounding box center [698, 118] width 82 height 17
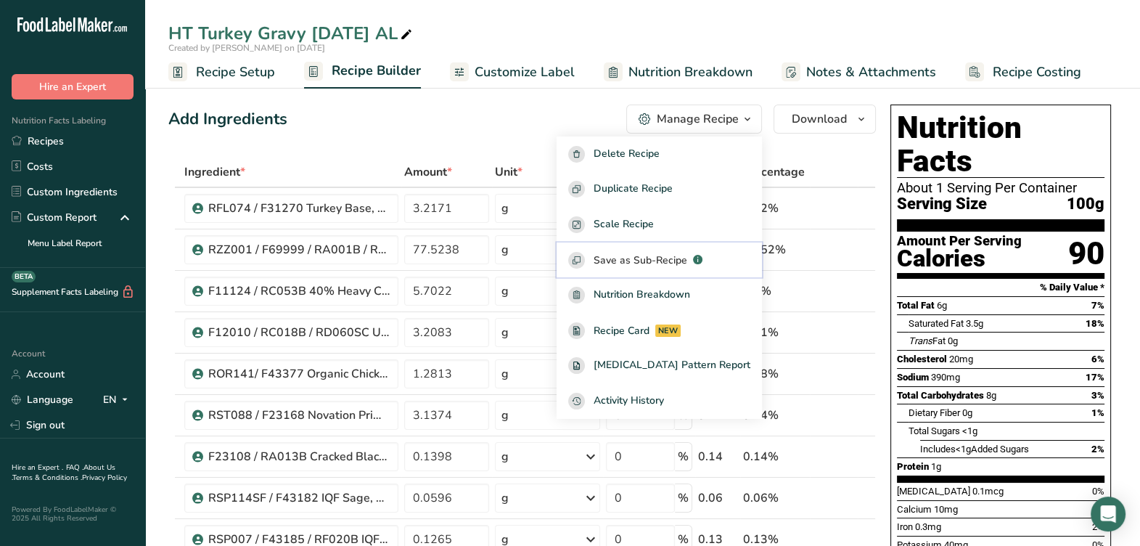
click at [675, 258] on span "Save as Sub-Recipe" at bounding box center [641, 260] width 94 height 15
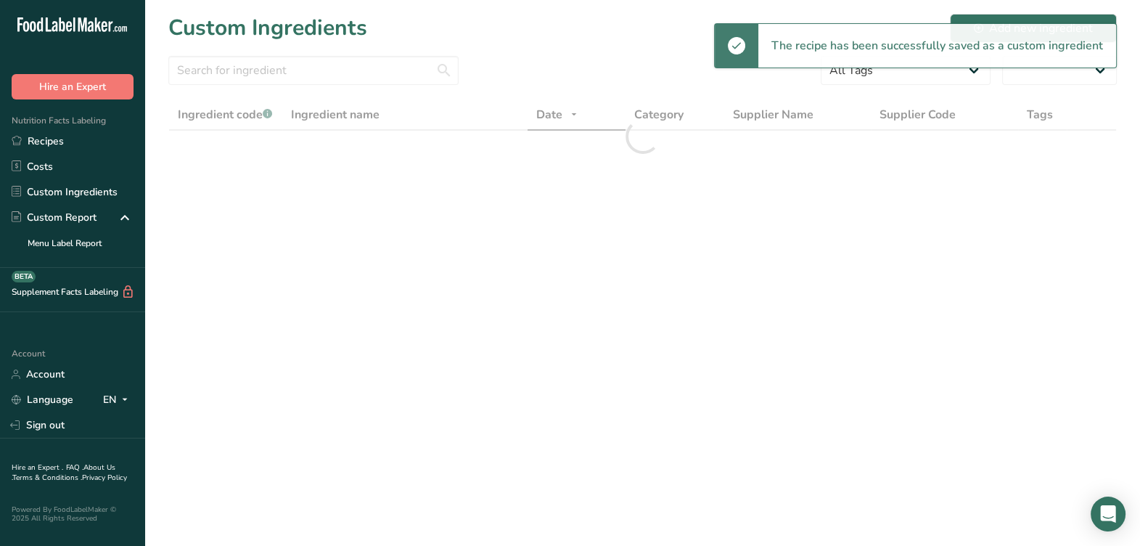
select select "30"
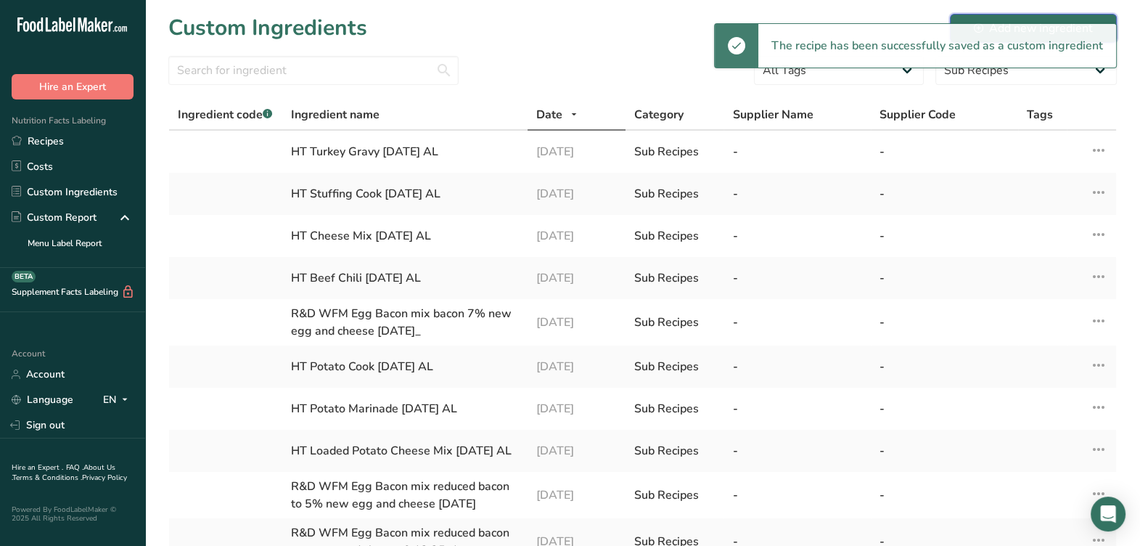
click at [1038, 20] on div "Add new ingredient" at bounding box center [1033, 28] width 119 height 17
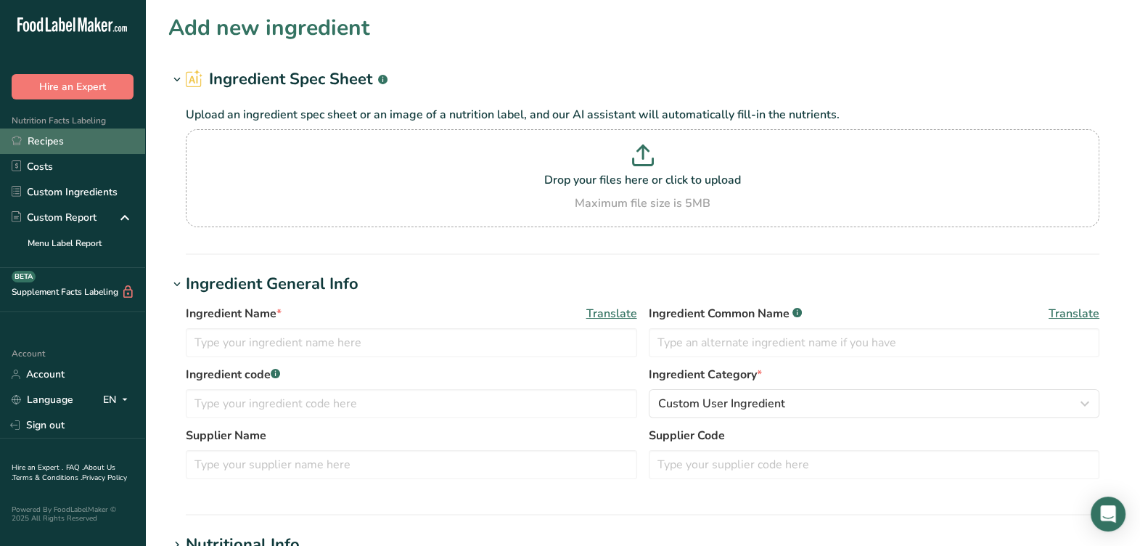
click at [20, 136] on icon at bounding box center [17, 140] width 10 height 11
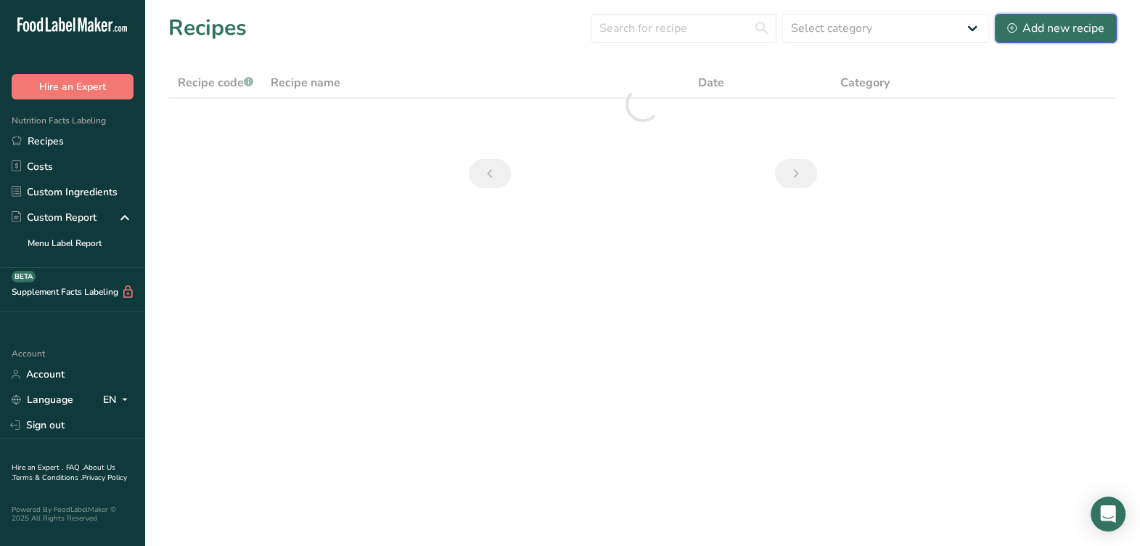
click at [1043, 30] on div "Add new recipe" at bounding box center [1056, 28] width 97 height 17
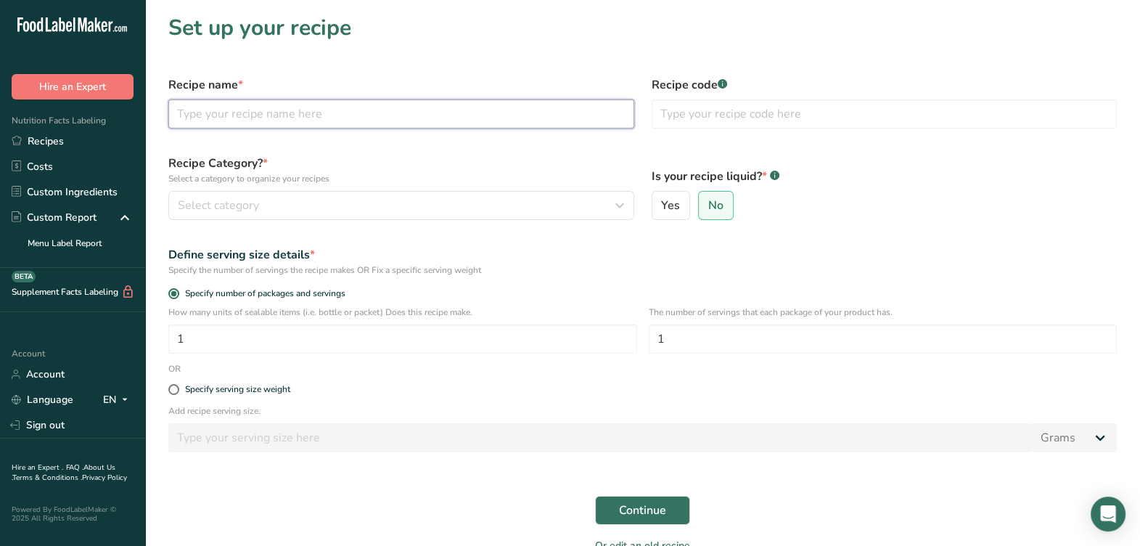
click at [380, 115] on input "text" at bounding box center [401, 113] width 466 height 29
click at [330, 120] on input "text" at bounding box center [401, 113] width 466 height 29
type input "HT Turkey Mix 8-13-25 AL"
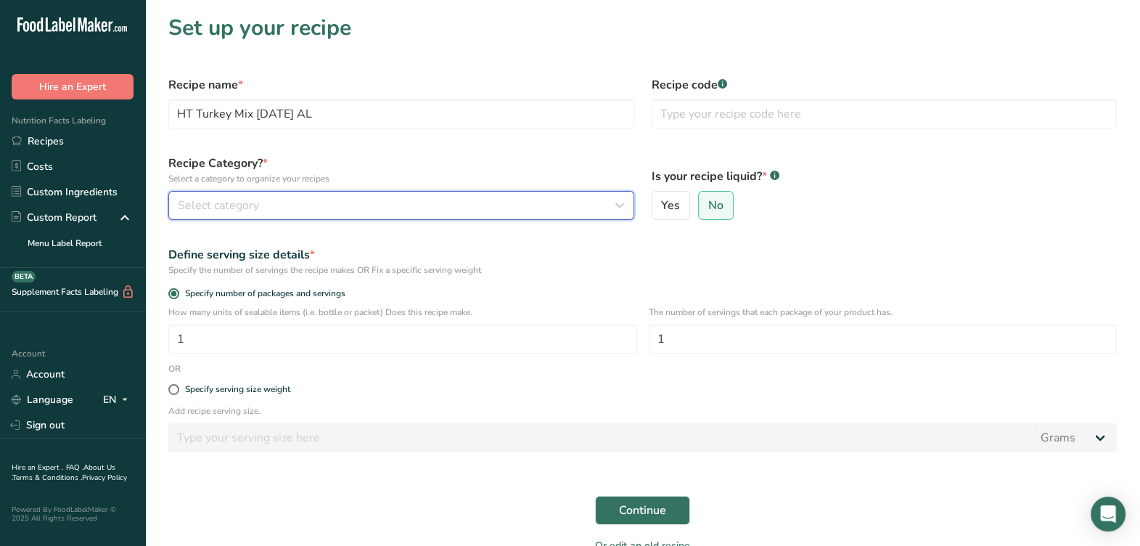
click at [277, 202] on div "Select category" at bounding box center [397, 205] width 438 height 17
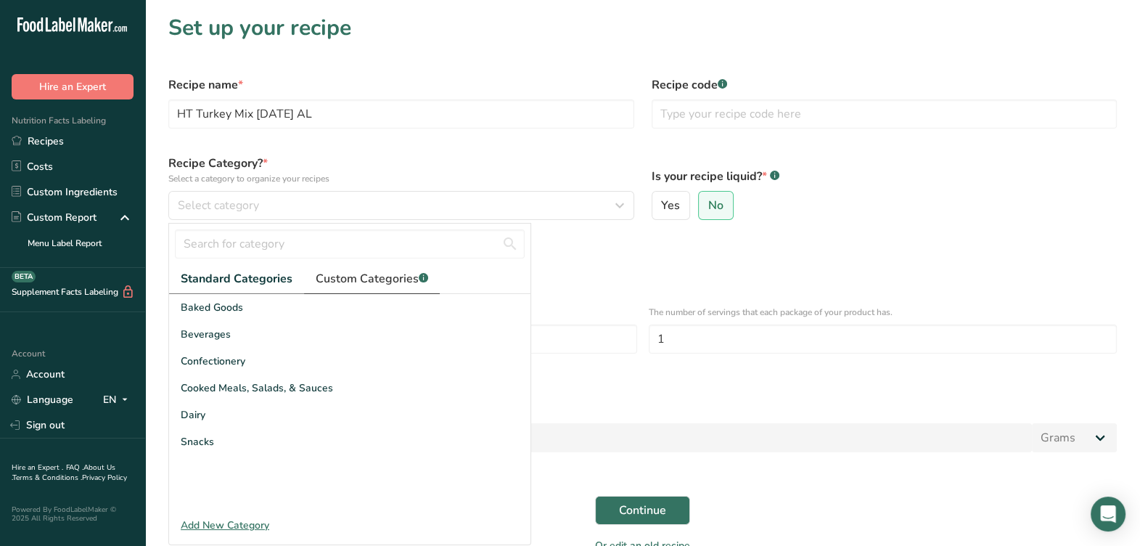
click at [410, 279] on span "Custom Categories .a-a{fill:#347362;}.b-a{fill:#fff;}" at bounding box center [372, 278] width 113 height 17
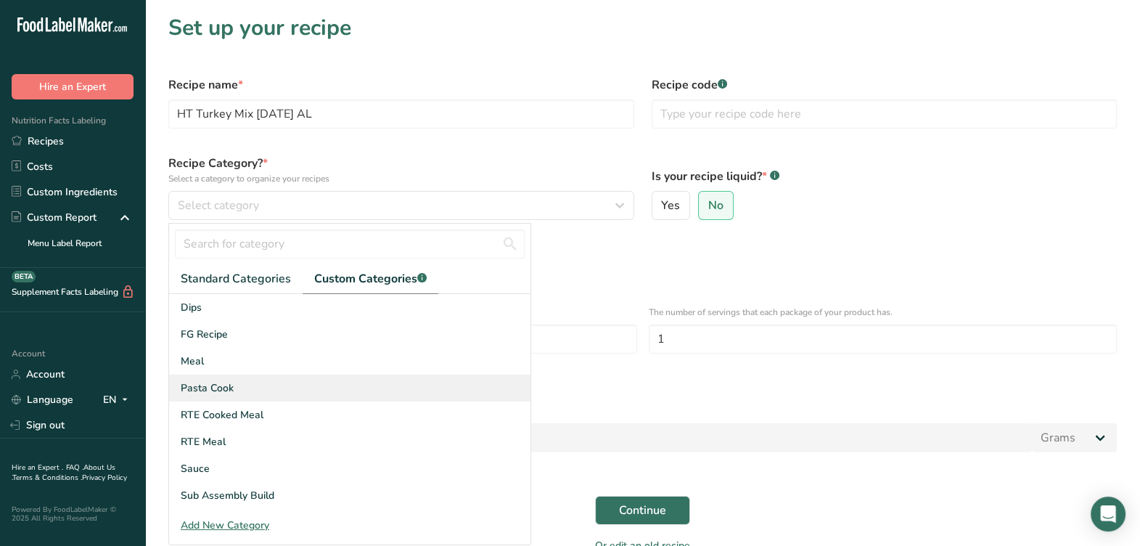
scroll to position [90, 0]
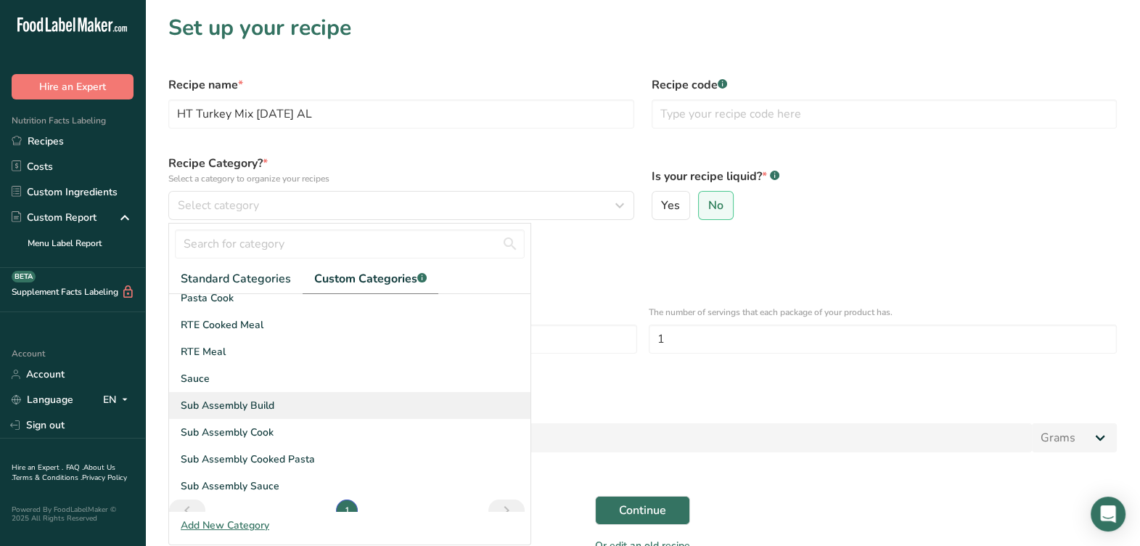
click at [265, 410] on span "Sub Assembly Build" at bounding box center [228, 405] width 94 height 15
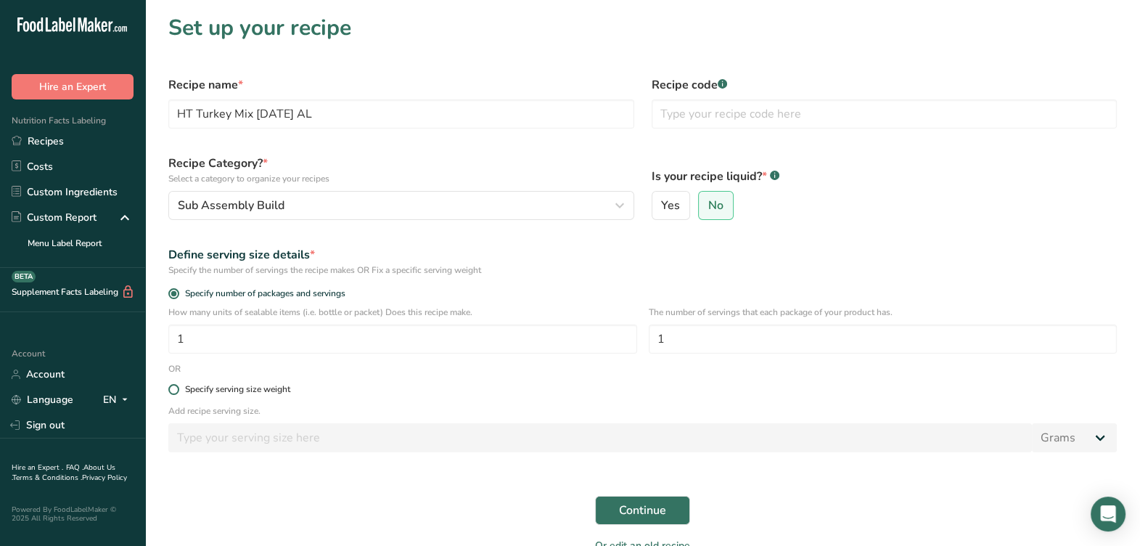
click at [196, 386] on div "Specify serving size weight" at bounding box center [237, 389] width 105 height 11
click at [178, 386] on input "Specify serving size weight" at bounding box center [172, 389] width 9 height 9
radio input "true"
radio input "false"
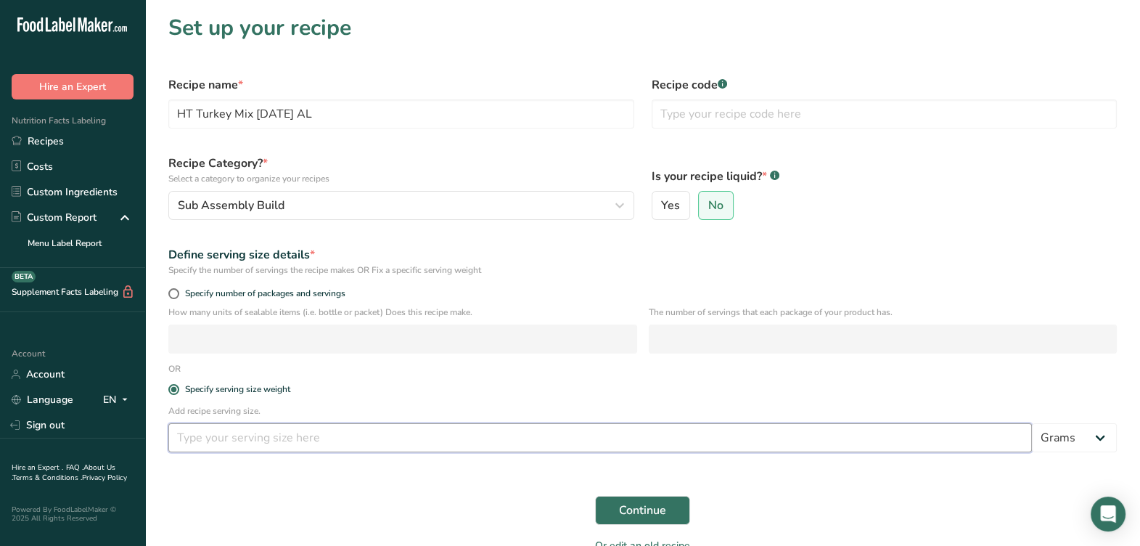
click at [211, 436] on input "number" at bounding box center [600, 437] width 864 height 29
type input "100"
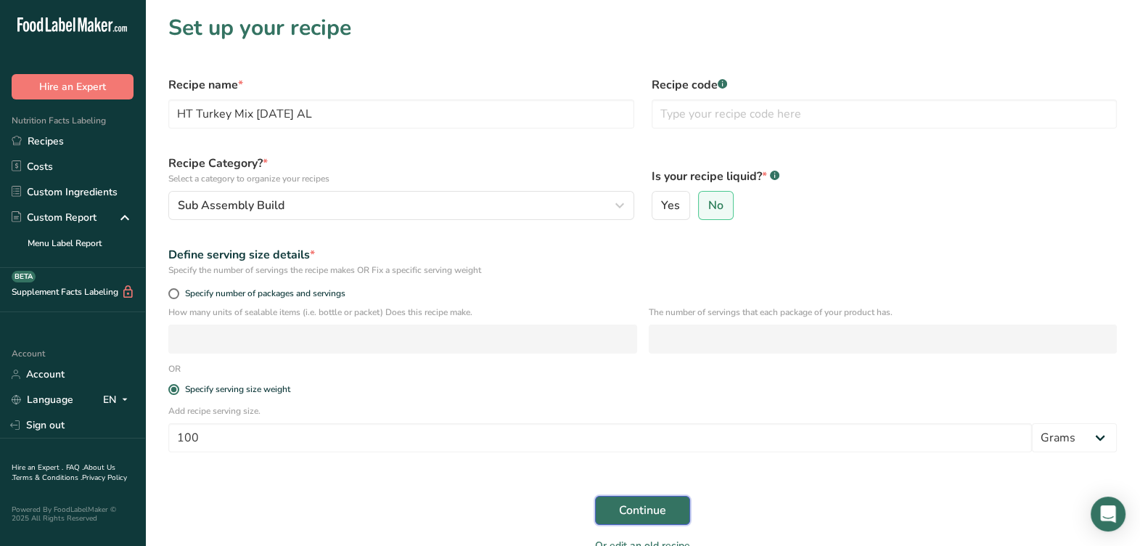
click at [647, 512] on span "Continue" at bounding box center [642, 510] width 47 height 17
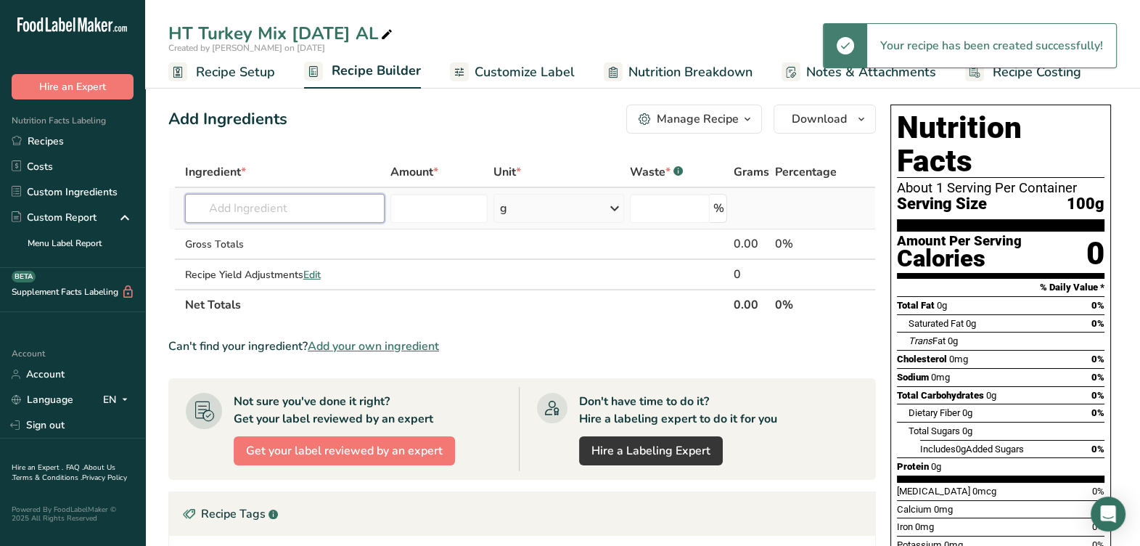
click at [285, 206] on input "text" at bounding box center [285, 208] width 200 height 29
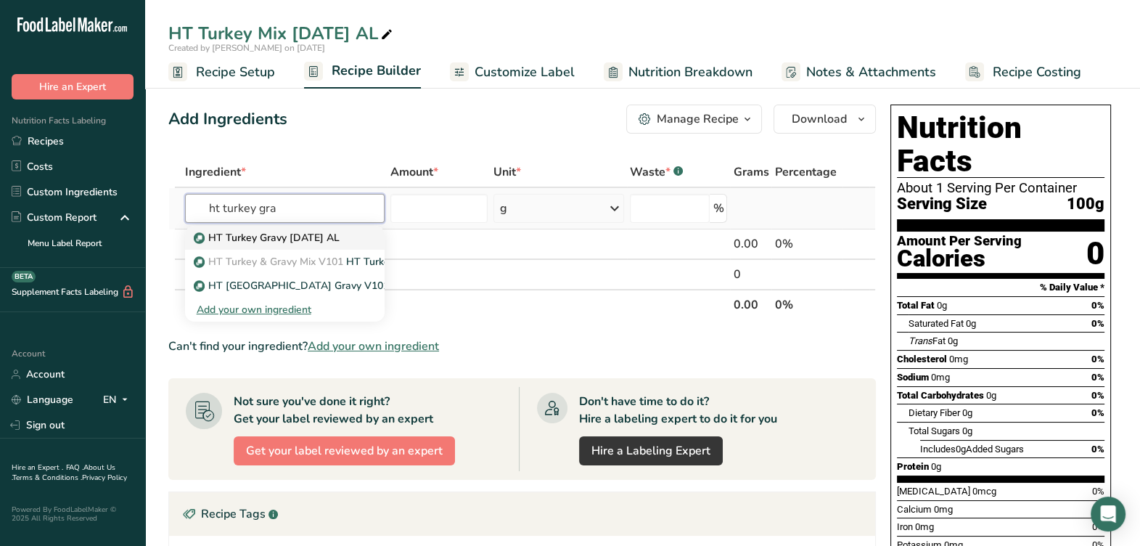
type input "HT Turkey Gravy 8-13-25 AL"
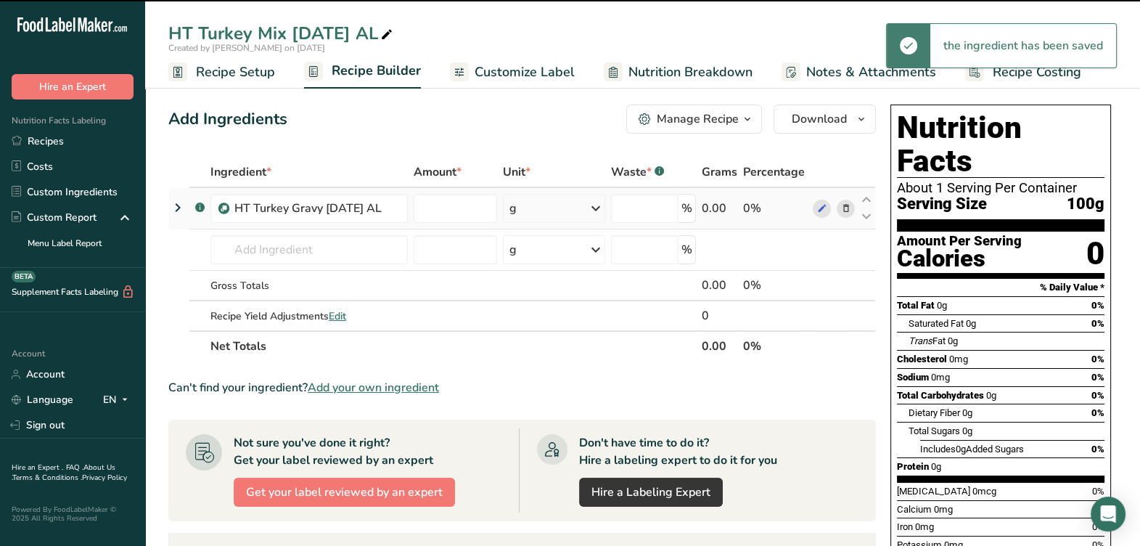
type input "0"
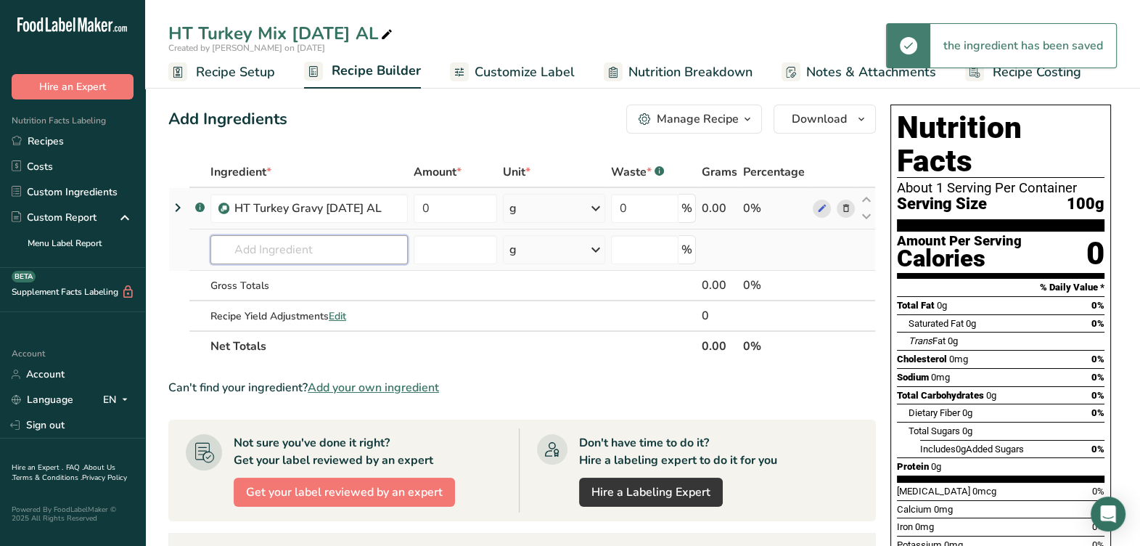
click at [265, 261] on input "text" at bounding box center [309, 249] width 197 height 29
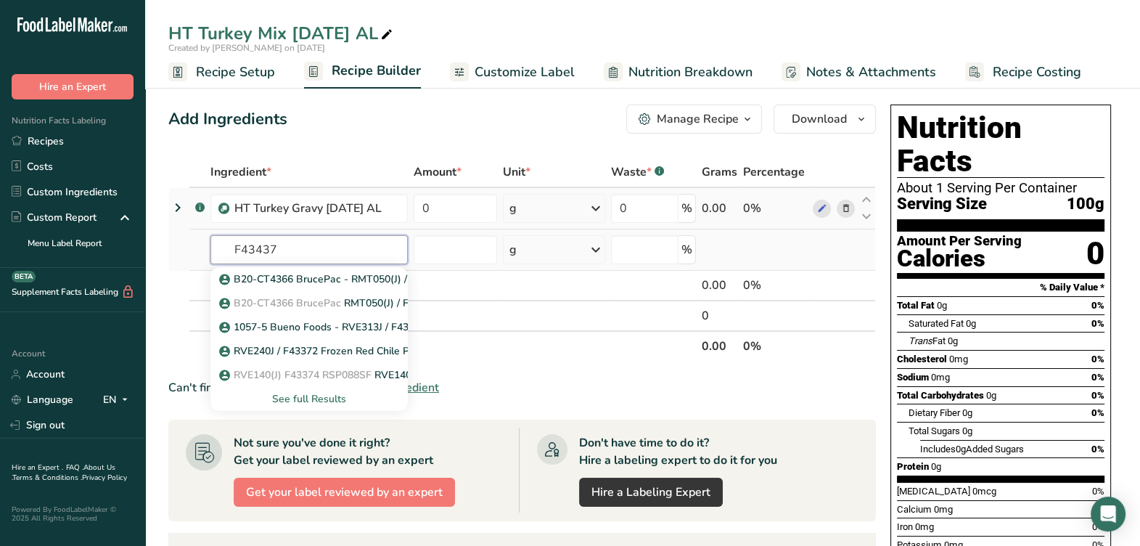
type input "F43437"
click at [319, 395] on div "See full Results" at bounding box center [309, 398] width 174 height 15
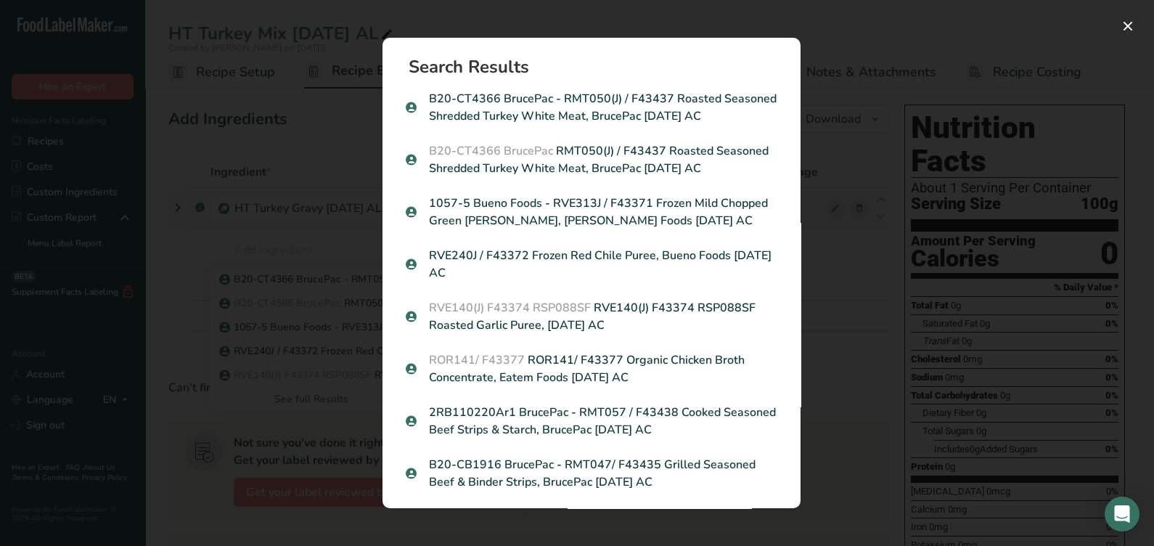
click at [584, 113] on p "B20-CT4366 BrucePac - RMT050(J) / F43437 Roasted Seasoned Shredded Turkey White…" at bounding box center [592, 107] width 372 height 35
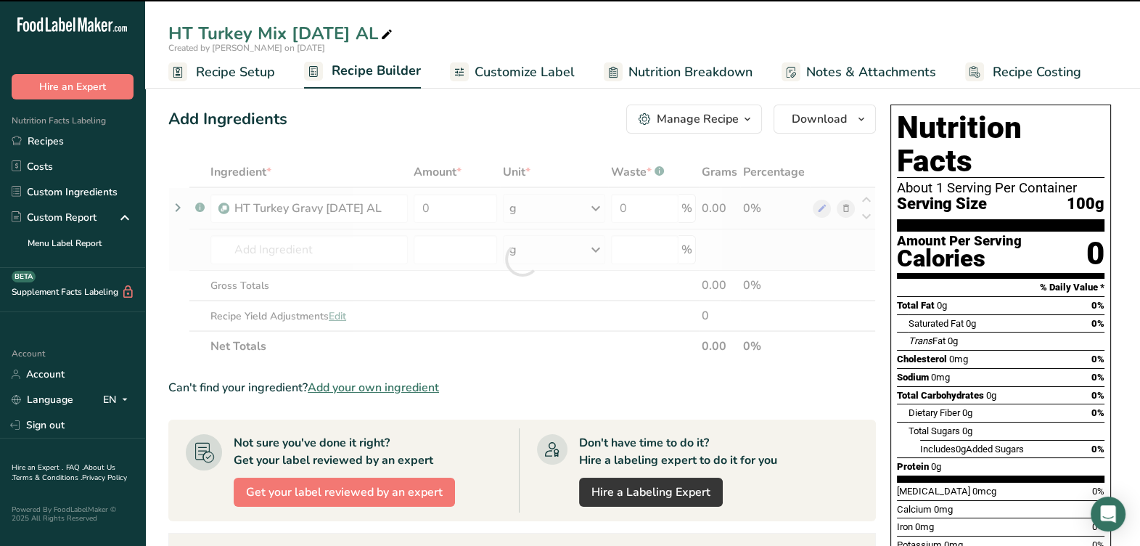
type input "0"
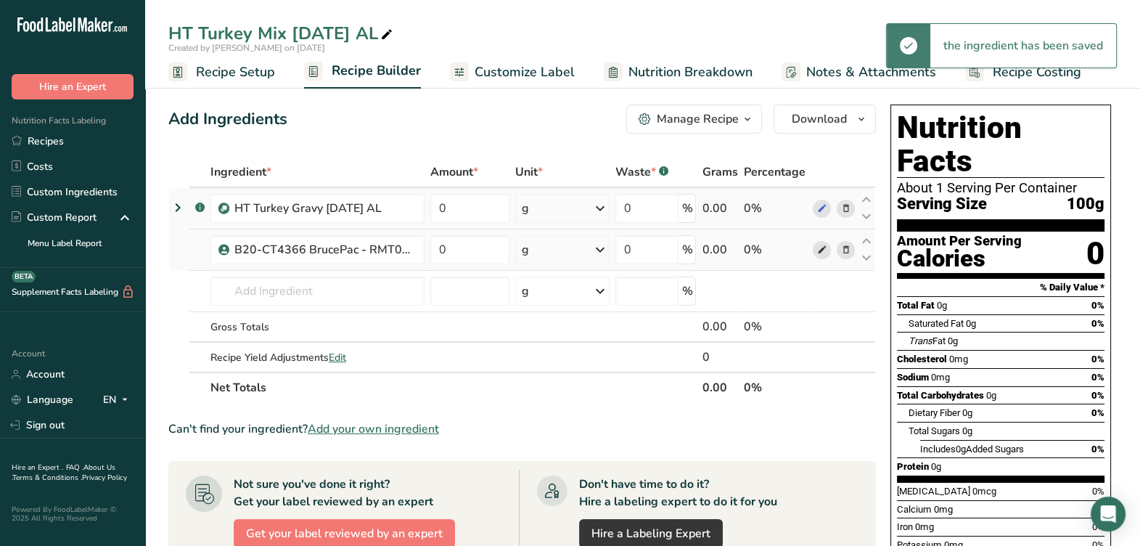
click at [817, 244] on icon at bounding box center [822, 249] width 10 height 15
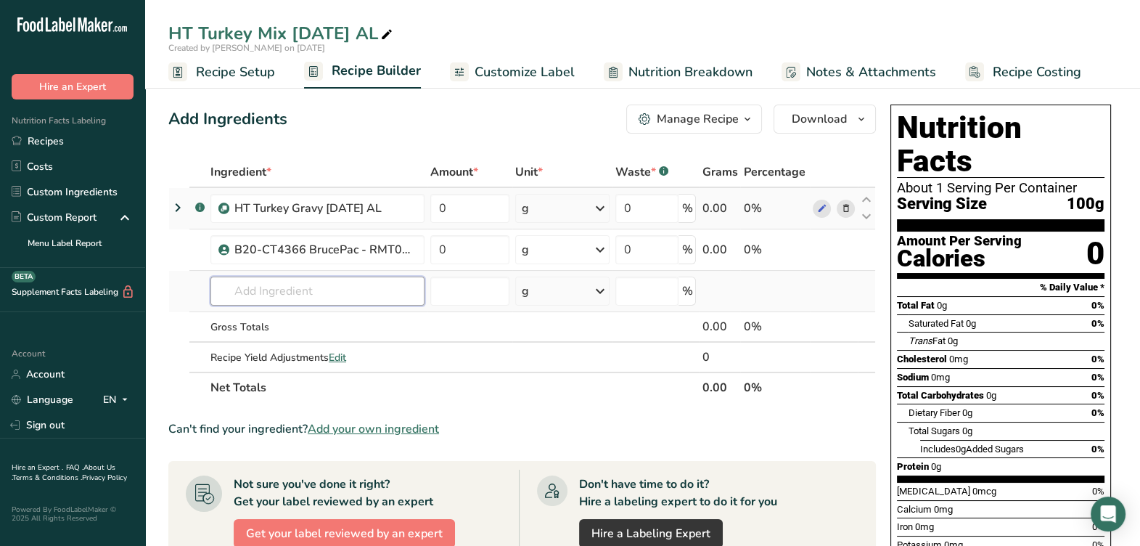
click at [391, 286] on input "text" at bounding box center [318, 291] width 214 height 29
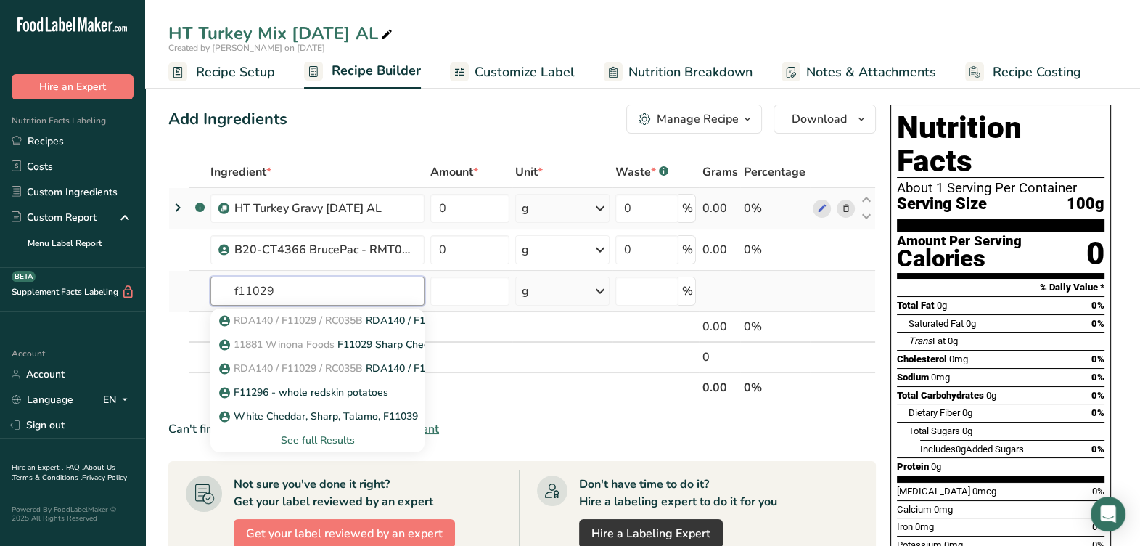
type input "f11029"
click at [341, 436] on div "See full Results" at bounding box center [317, 440] width 191 height 15
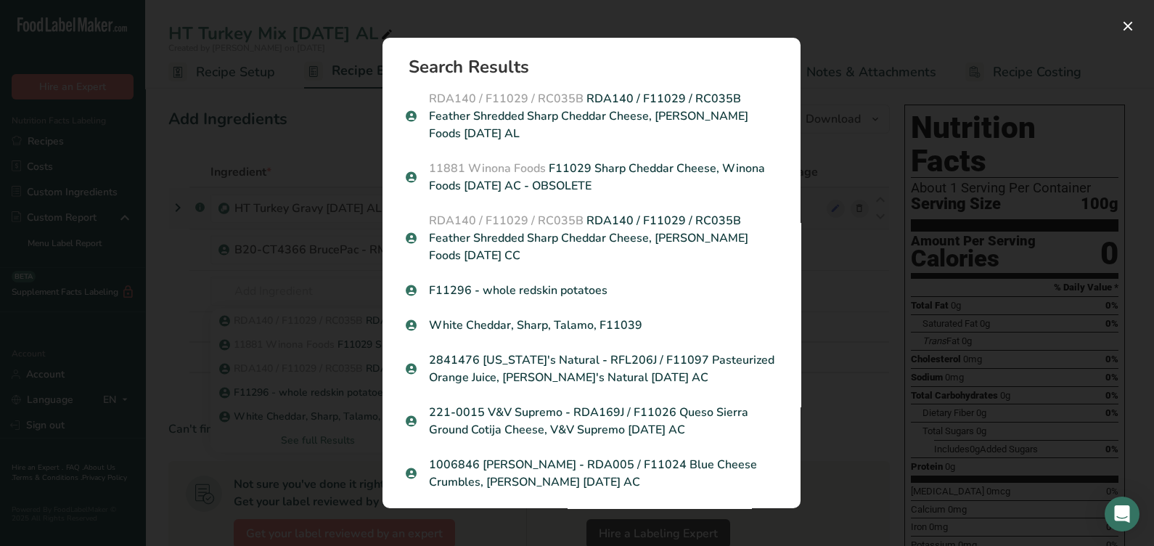
click at [733, 127] on p "RDA140 / F11029 / RC035B RDA140 / F11029 / RC035B Feather Shredded Sharp Chedda…" at bounding box center [592, 116] width 372 height 52
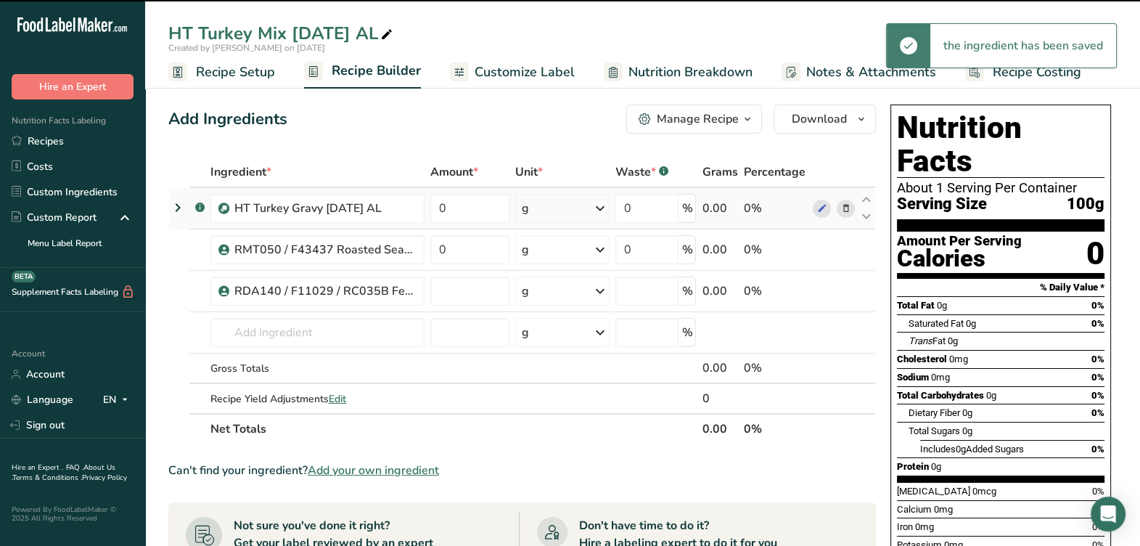
type input "0"
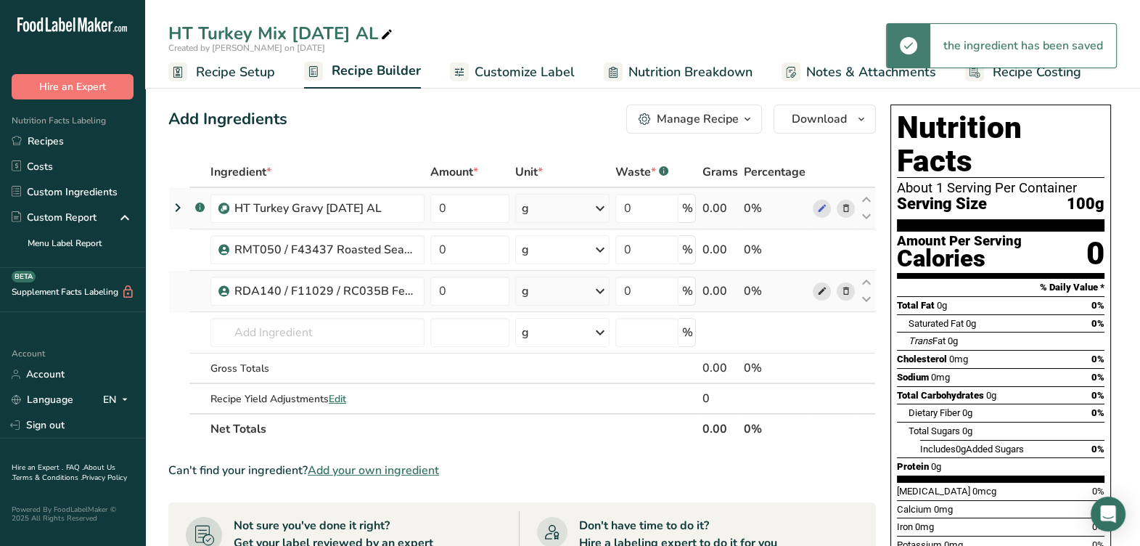
click at [824, 293] on icon at bounding box center [822, 291] width 10 height 15
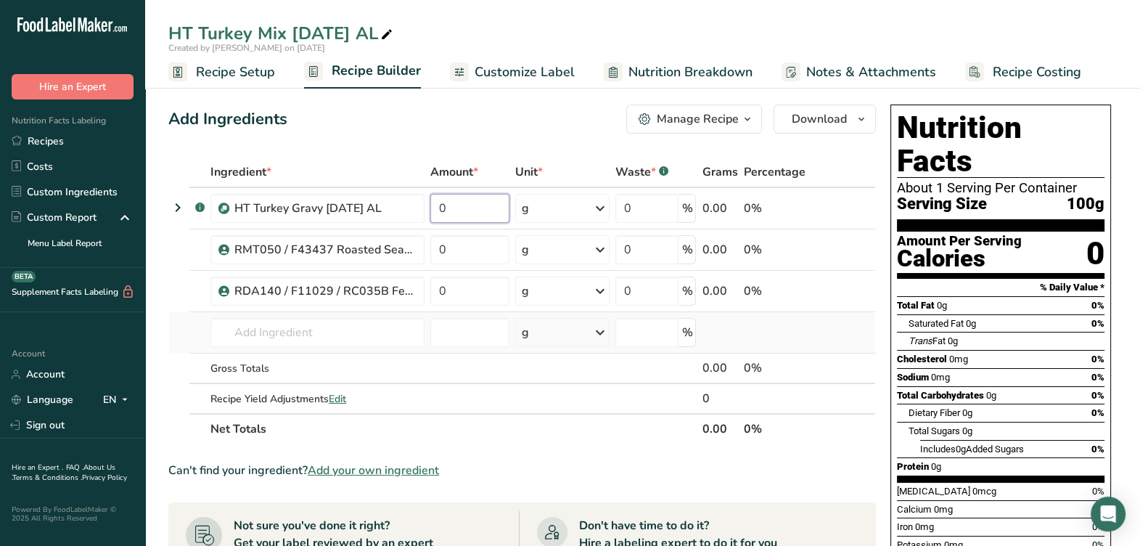
drag, startPoint x: 458, startPoint y: 213, endPoint x: 581, endPoint y: 343, distance: 178.7
click at [458, 211] on input "0" at bounding box center [469, 208] width 79 height 29
type input "36.6972"
click at [454, 252] on div "Ingredient * Amount * Unit * Waste * .a-a{fill:#347362;}.b-a{fill:#fff;} Grams …" at bounding box center [522, 300] width 708 height 287
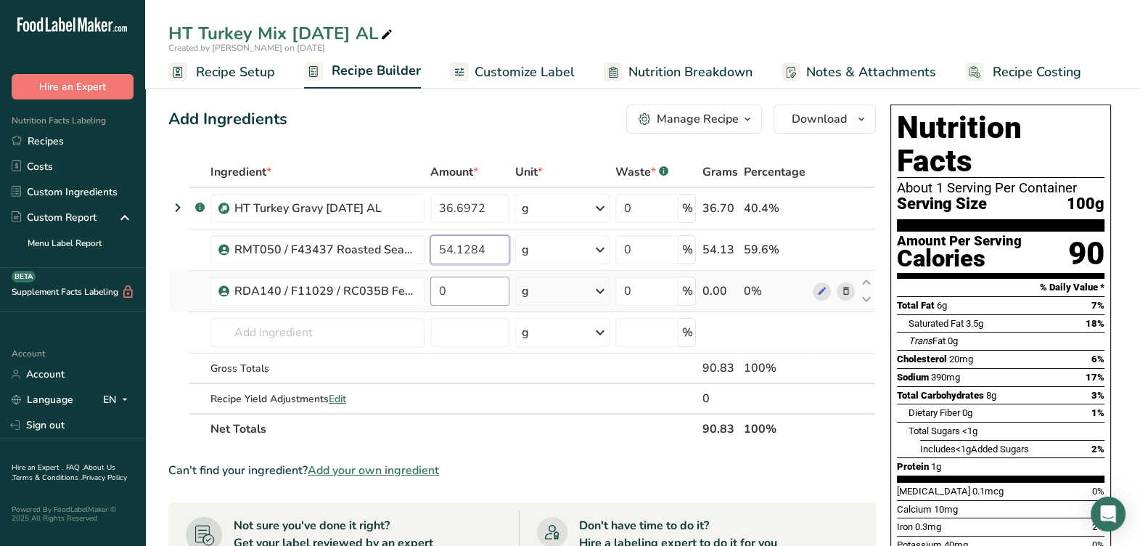
type input "54.1284"
click at [475, 287] on div "Ingredient * Amount * Unit * Waste * .a-a{fill:#347362;}.b-a{fill:#fff;} Grams …" at bounding box center [522, 300] width 708 height 287
type input "9.1743"
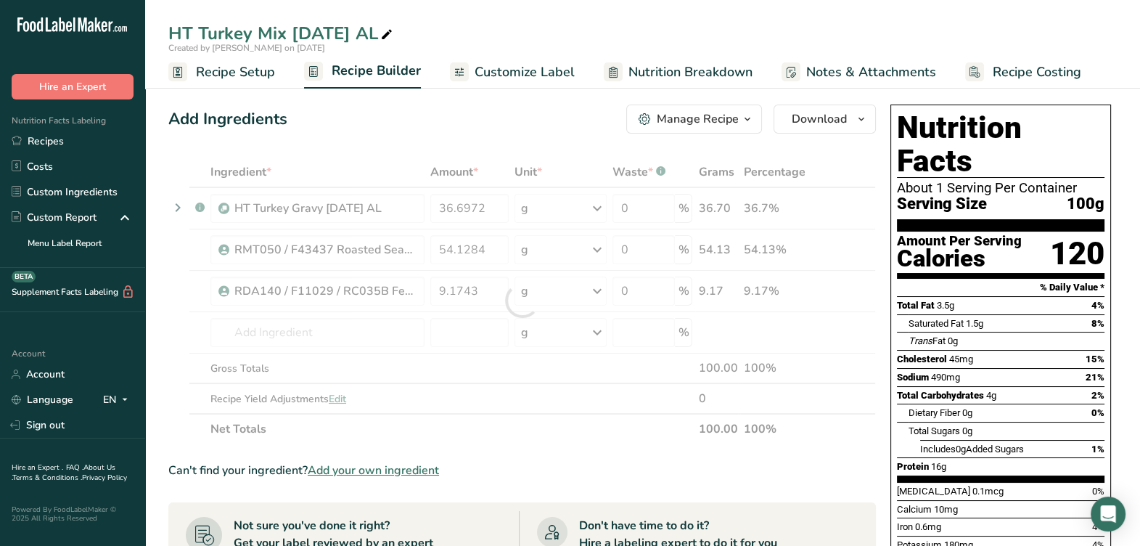
click at [571, 418] on div "Ingredient * Amount * Unit * Waste * .a-a{fill:#347362;}.b-a{fill:#fff;} Grams …" at bounding box center [522, 300] width 708 height 287
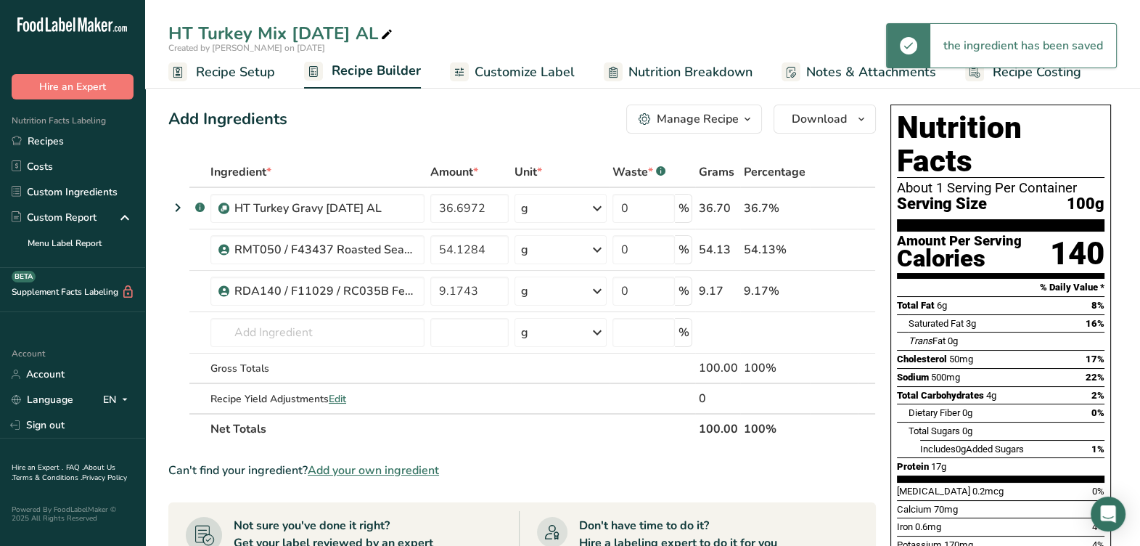
click at [256, 73] on span "Recipe Setup" at bounding box center [235, 72] width 79 height 20
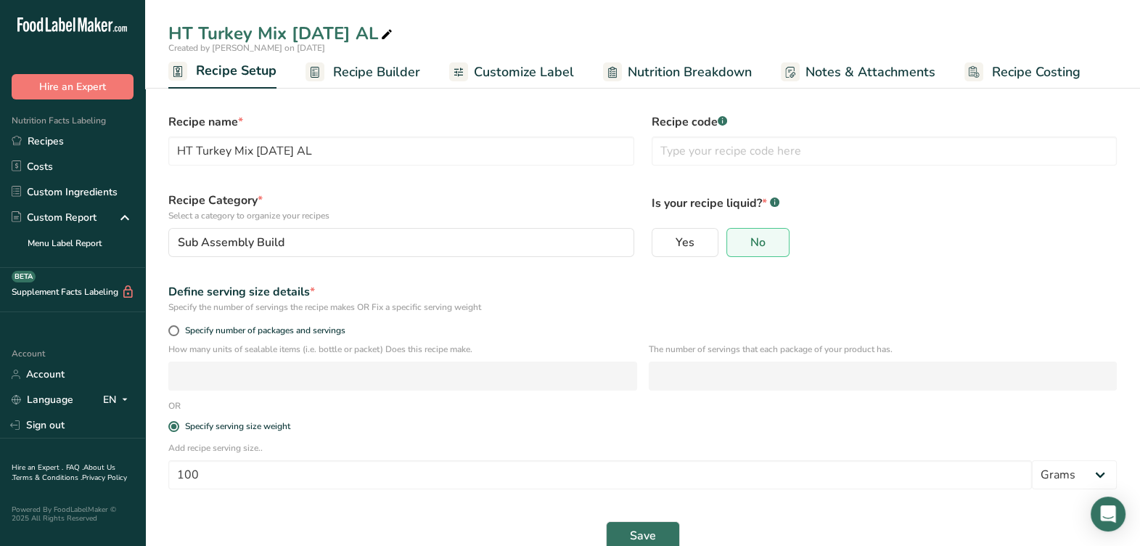
click at [384, 74] on span "Recipe Builder" at bounding box center [376, 72] width 87 height 20
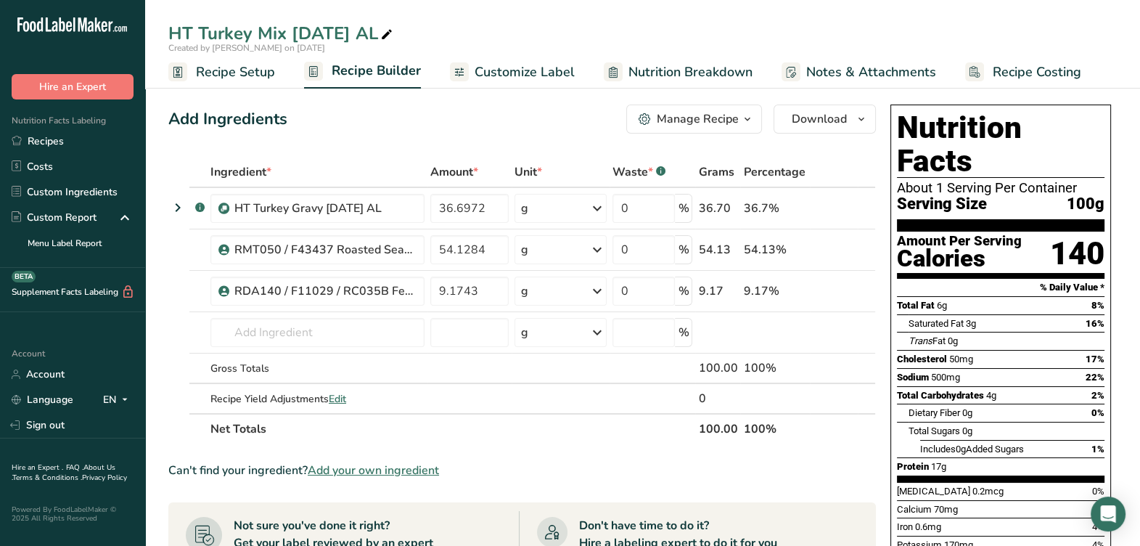
click at [735, 118] on div "Manage Recipe" at bounding box center [698, 118] width 82 height 17
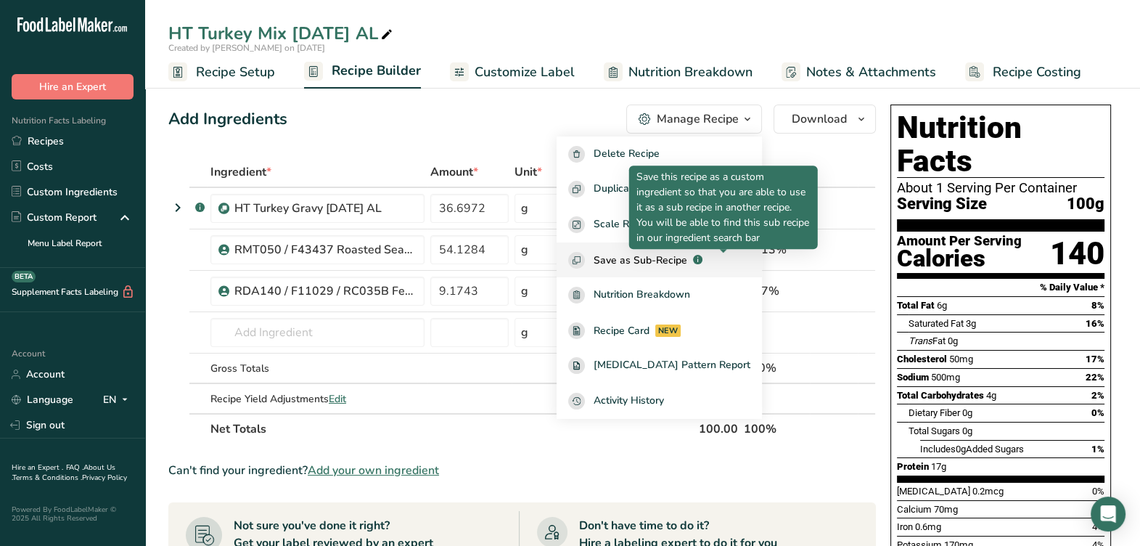
click at [703, 261] on icon ".a-a{fill:#347362;}.b-a{fill:#fff;}" at bounding box center [697, 259] width 9 height 9
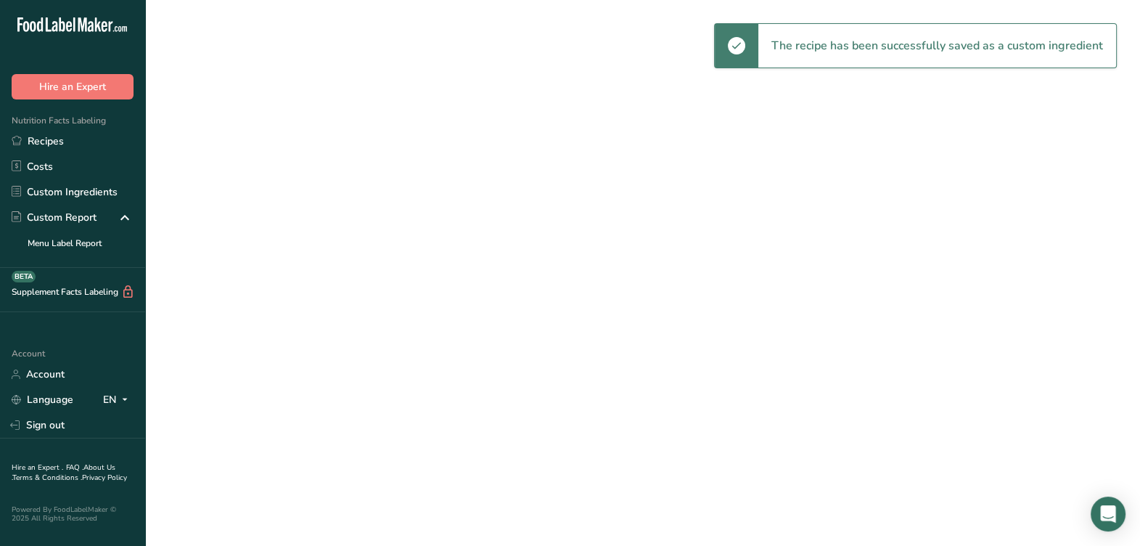
select select "30"
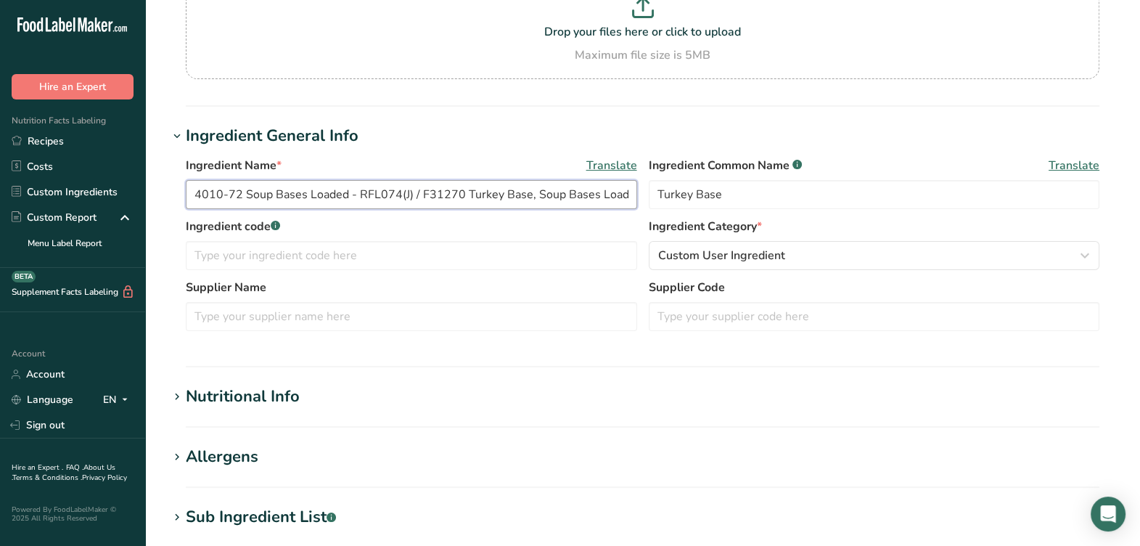
drag, startPoint x: 410, startPoint y: 191, endPoint x: 419, endPoint y: 189, distance: 9.0
click at [410, 192] on input "4010-72 Soup Bases Loaded - RFL074(J) / F31270 Turkey Base, Soup Bases Loaded 0…" at bounding box center [411, 194] width 451 height 29
drag, startPoint x: 258, startPoint y: 190, endPoint x: 335, endPoint y: 192, distance: 77.0
click at [345, 184] on input "4010-72 Soup Bases Loaded - RFL074 / F31270 Turkey Base, Soup Bases Loaded 05-0…" at bounding box center [411, 194] width 451 height 29
type input "4010-72 Soup Bases Loaded - RFL074 / F31270 Turkey Base, Soup Bases Loaded 05-0…"
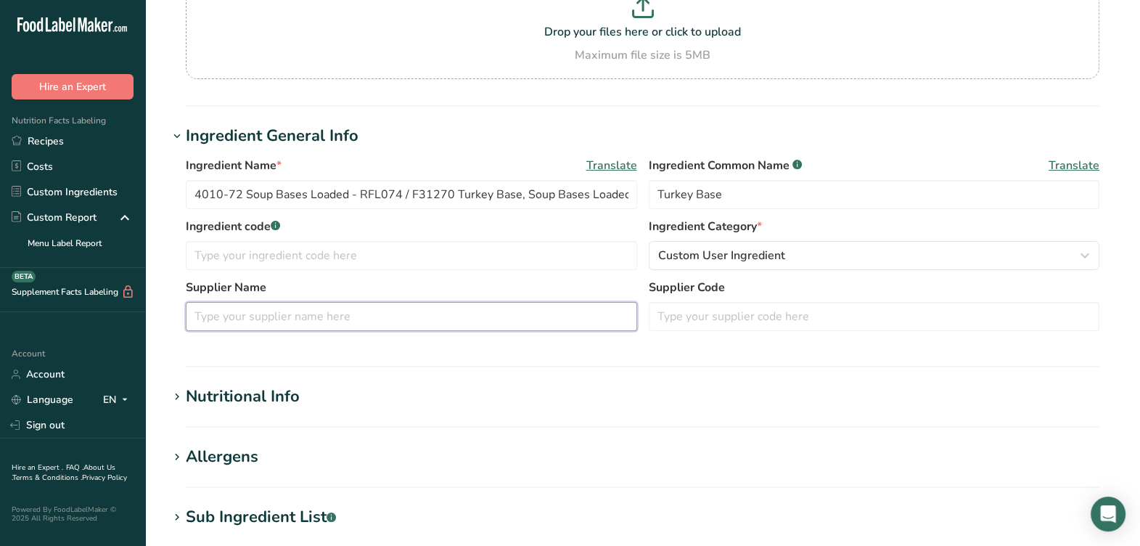
click at [436, 318] on input "text" at bounding box center [411, 316] width 451 height 29
paste input "Soup Bases Loaded"
type input "Soup Bases Loaded"
drag, startPoint x: 240, startPoint y: 189, endPoint x: 189, endPoint y: 200, distance: 51.8
click at [189, 200] on input "4010-72 Soup Bases Loaded - RFL074 / F31270 Turkey Base, Soup Bases Loaded 05-0…" at bounding box center [411, 194] width 451 height 29
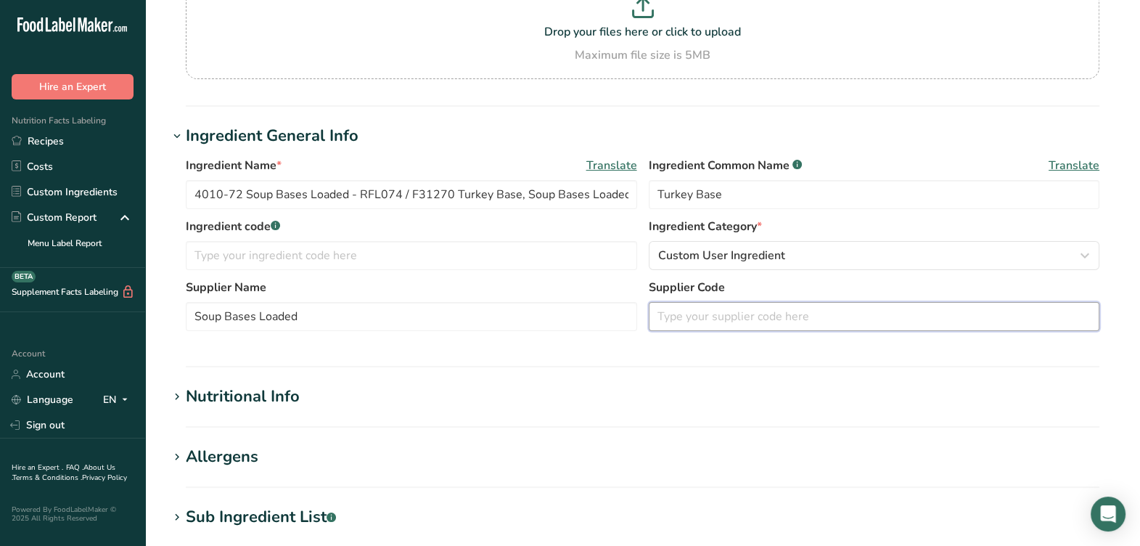
click at [798, 324] on input "text" at bounding box center [874, 316] width 451 height 29
paste input "4010-72"
type input "4010-72"
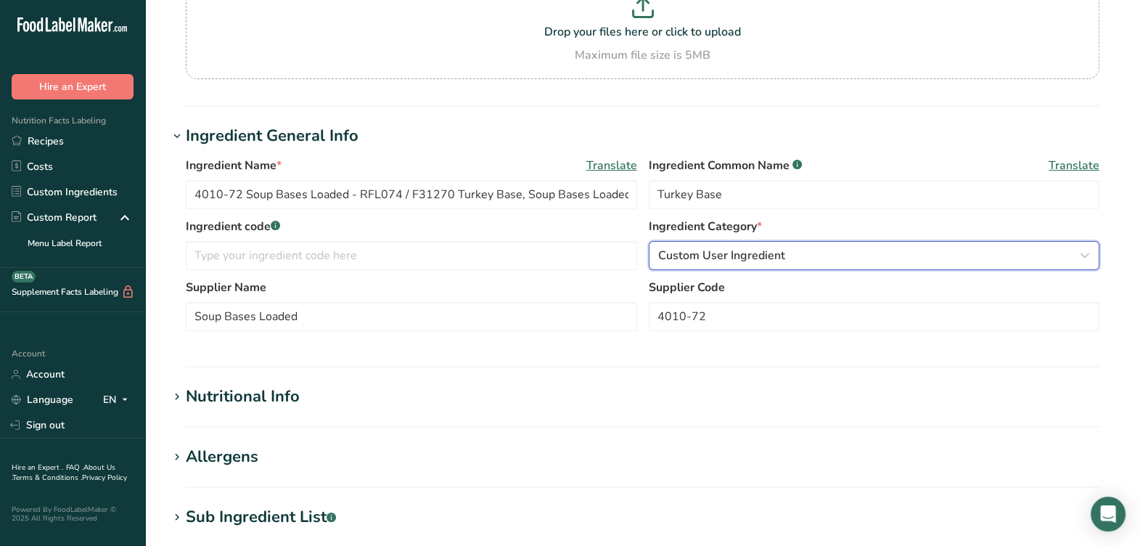
click at [764, 248] on span "Custom User Ingredient" at bounding box center [721, 255] width 127 height 17
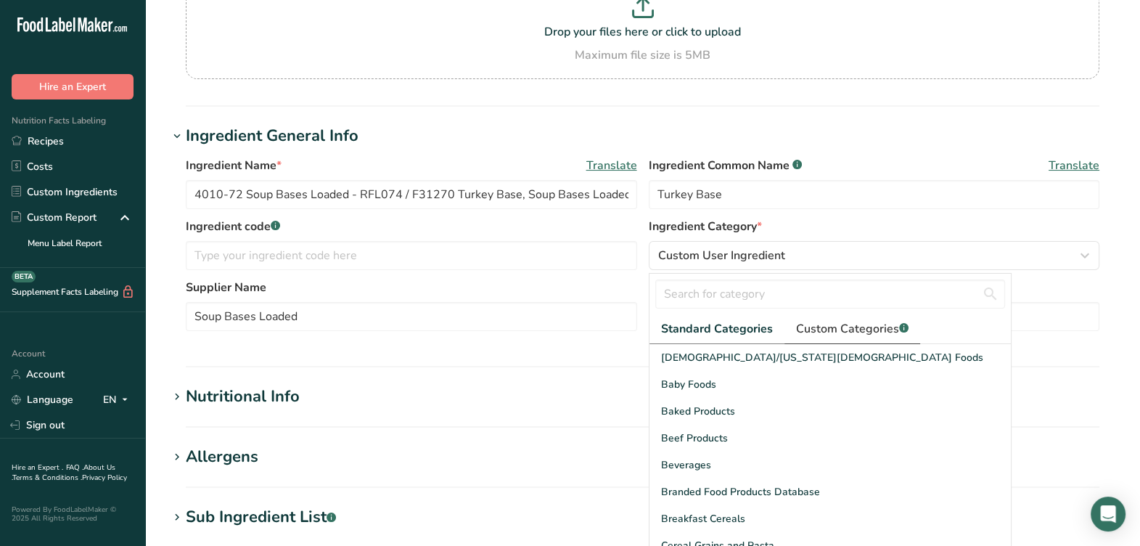
click at [810, 325] on span "Custom Categories .a-a{fill:#347362;}.b-a{fill:#fff;}" at bounding box center [852, 328] width 113 height 17
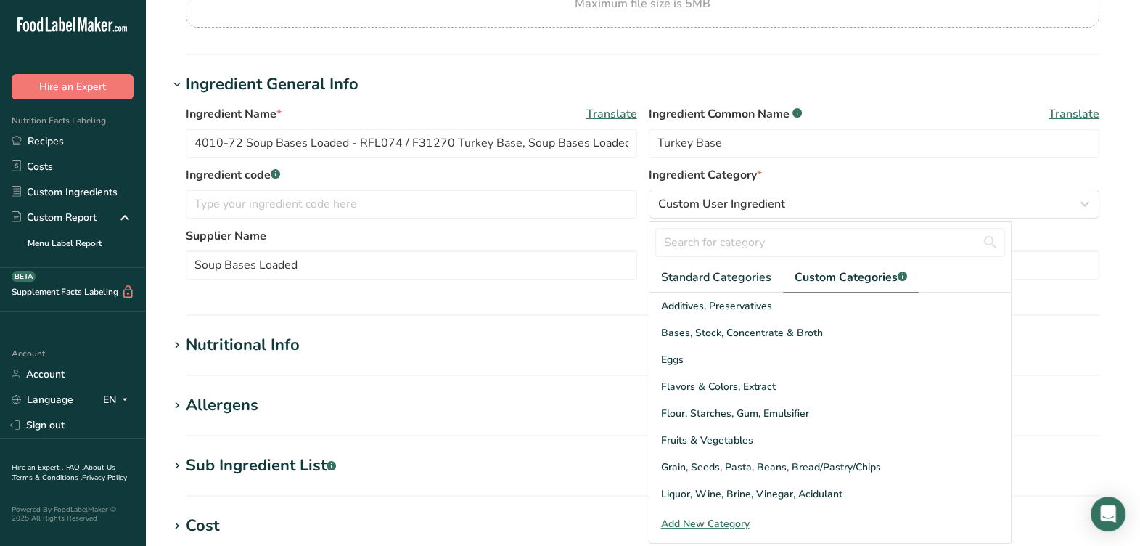
scroll to position [272, 0]
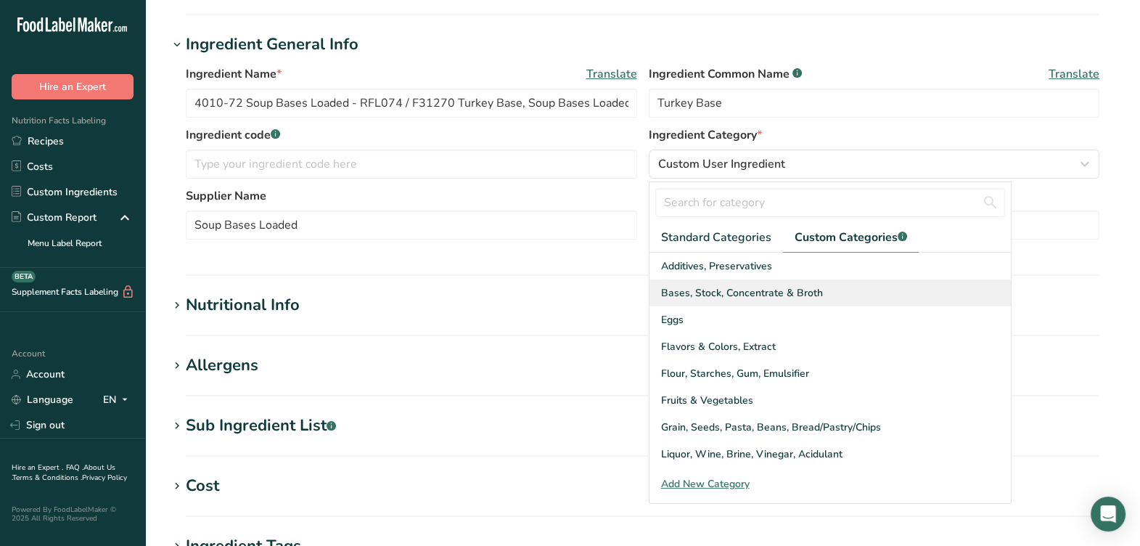
click at [701, 296] on span "Bases, Stock, Concentrate & Broth" at bounding box center [742, 292] width 162 height 15
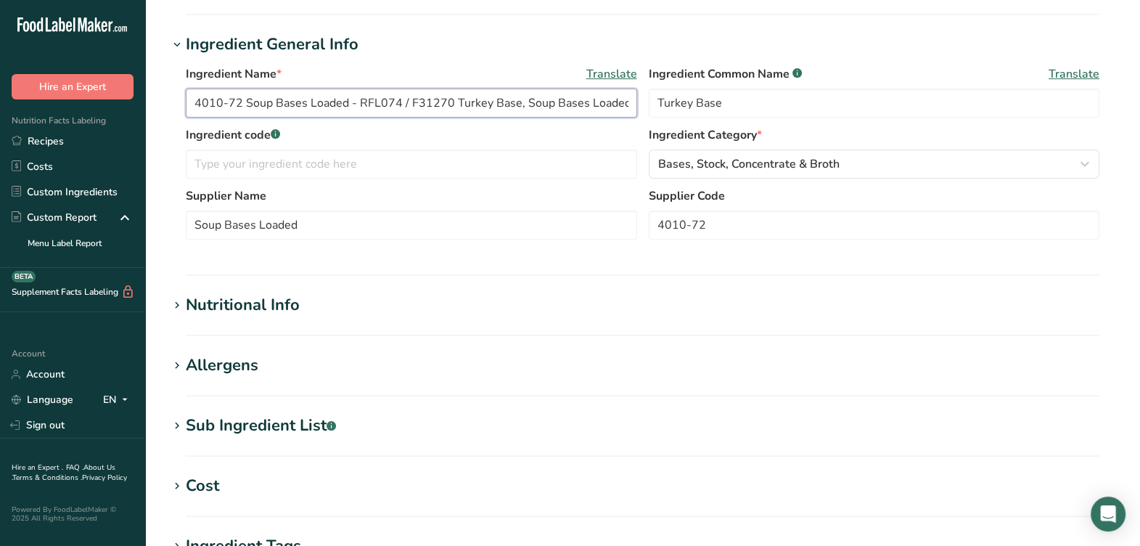
drag, startPoint x: 359, startPoint y: 102, endPoint x: 450, endPoint y: 109, distance: 91.0
click at [450, 109] on input "4010-72 Soup Bases Loaded - RFL074 / F31270 Turkey Base, Soup Bases Loaded 05-0…" at bounding box center [411, 103] width 451 height 29
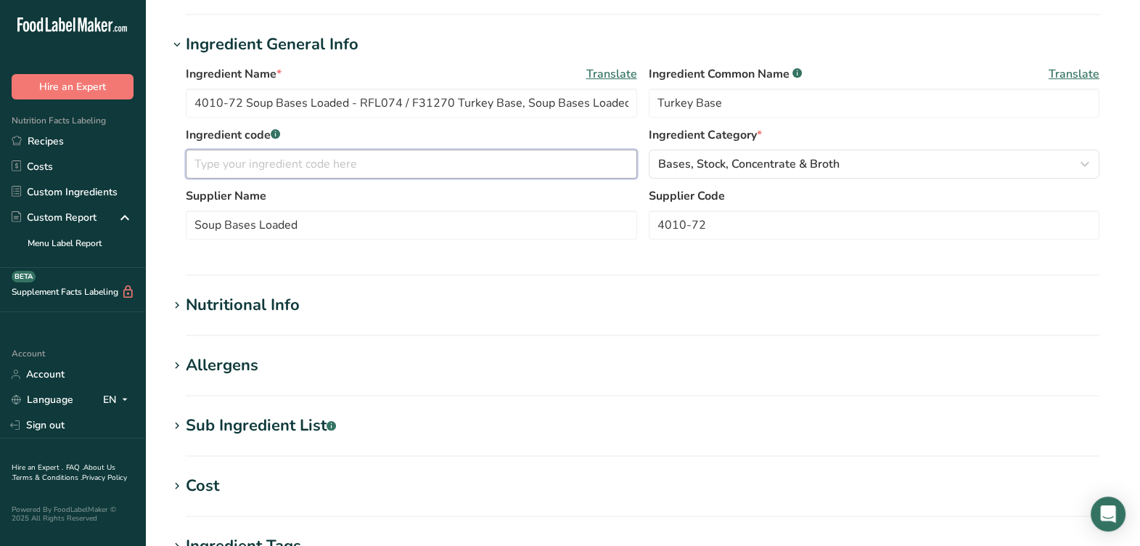
click at [366, 165] on input "text" at bounding box center [411, 164] width 451 height 29
paste input "RFL074 / F31270"
type input "RFL074 / F31270"
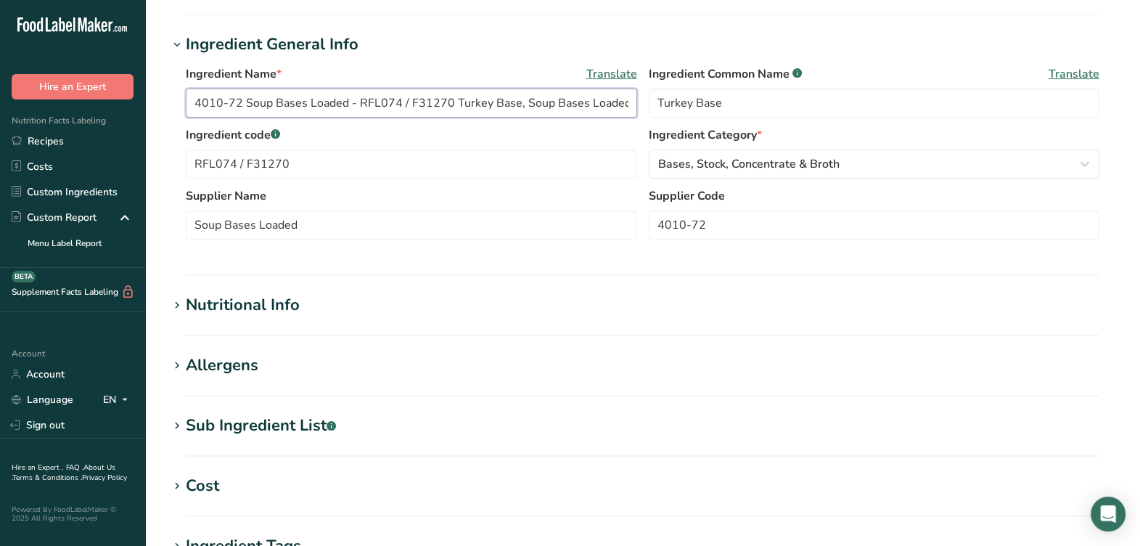
drag, startPoint x: 357, startPoint y: 107, endPoint x: 77, endPoint y: 105, distance: 280.2
click at [77, 105] on div ".a-20{fill:#fff;} Hire an Expert Nutrition Facts Labeling Recipes Costs Custom …" at bounding box center [570, 300] width 1140 height 1145
type input "RFL074 / F31270 Turkey Base, Soup Bases Loaded [DATE] AC"
click at [344, 310] on h1 "Nutritional Info" at bounding box center [642, 305] width 949 height 24
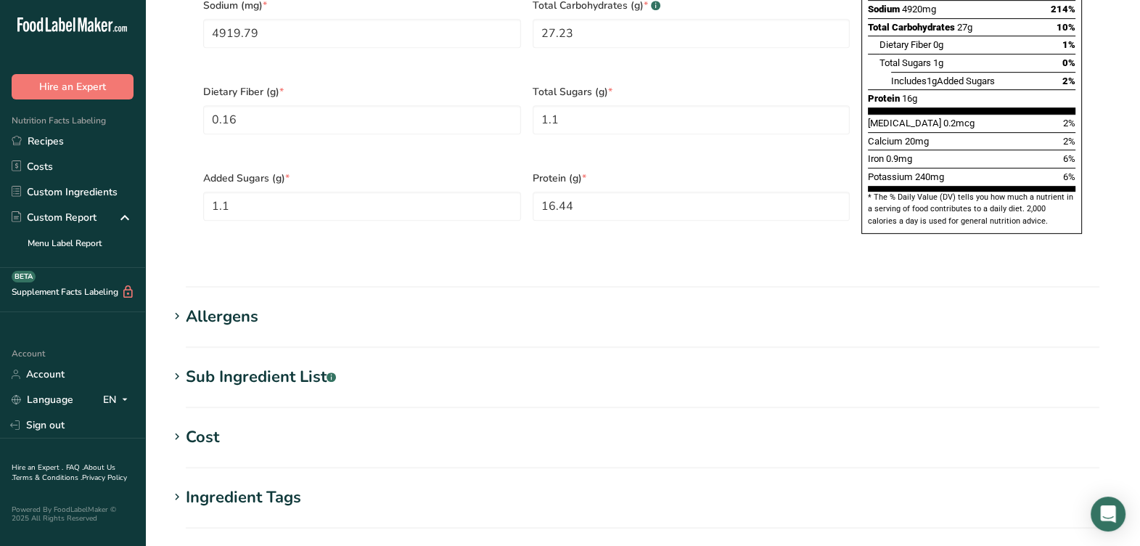
click at [298, 365] on div "Sub Ingredient List .a-a{fill:#347362;}.b-a{fill:#fff;}" at bounding box center [261, 377] width 150 height 24
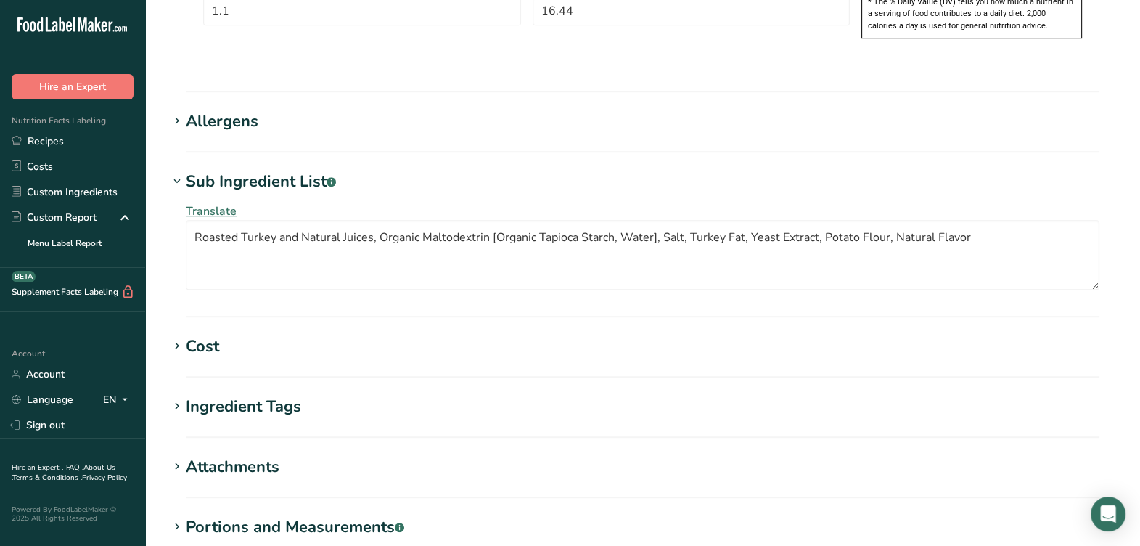
scroll to position [1311, 0]
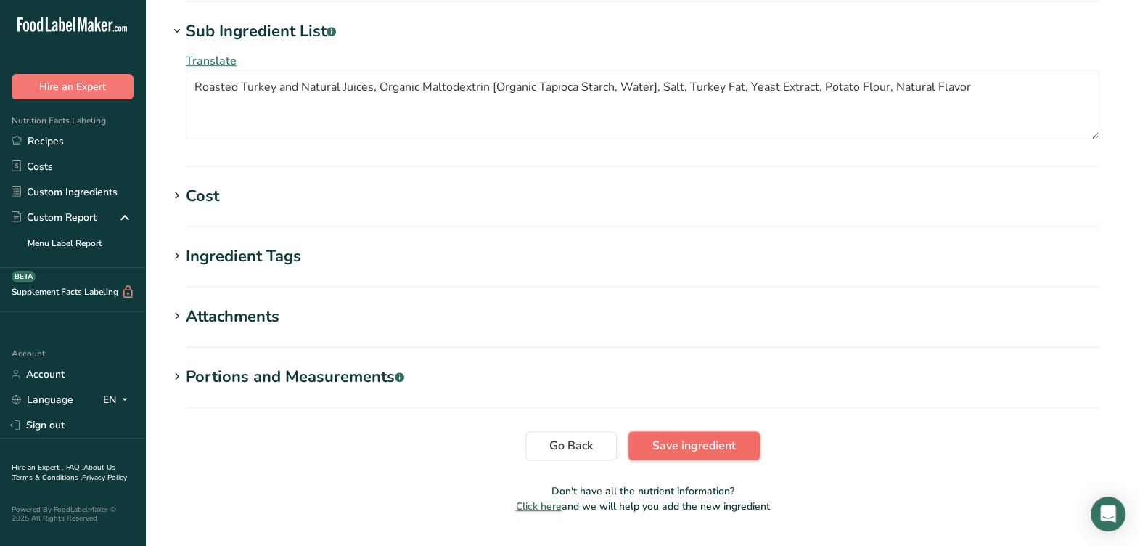
click at [700, 437] on span "Save ingredient" at bounding box center [694, 445] width 83 height 17
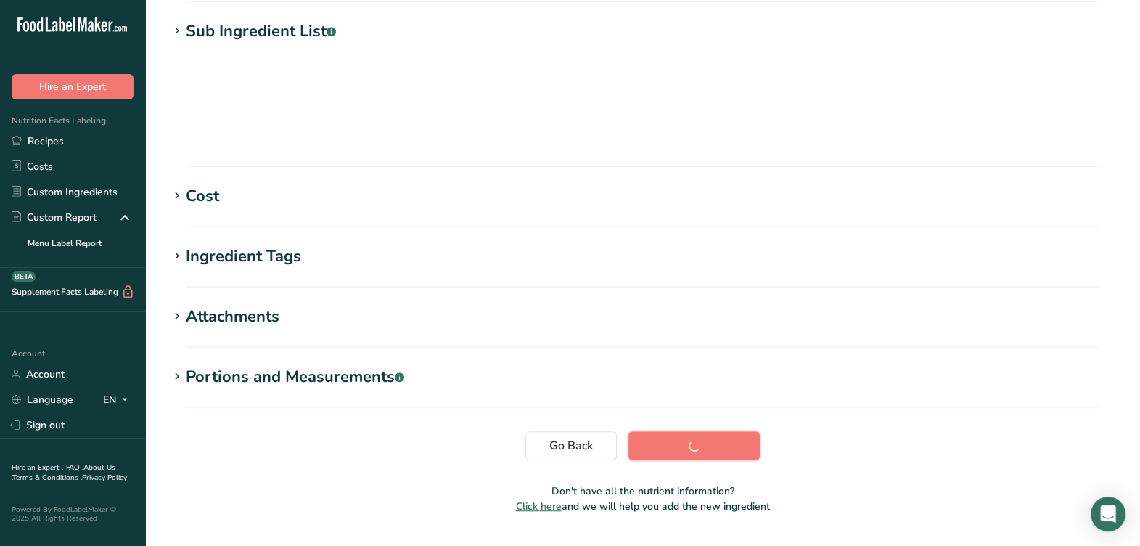
scroll to position [221, 0]
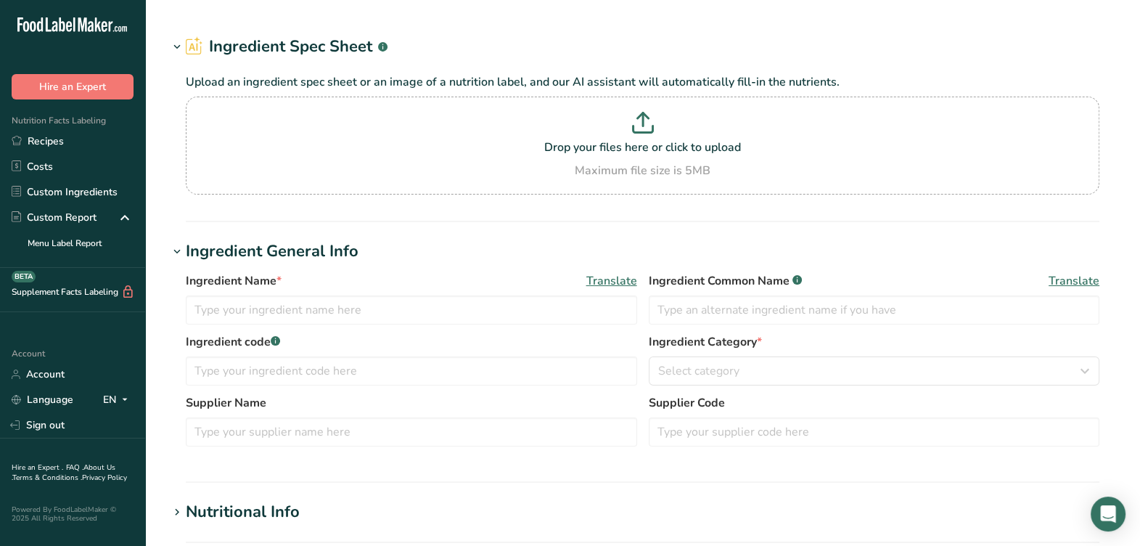
type input "F11124 / RC053B 40% Heavy Cream, Milkco [DATE] AC"
type input "Heavy Cream"
type input "F11124 / RC053B"
type input "Milkco"
type input "#100336 Milkco"
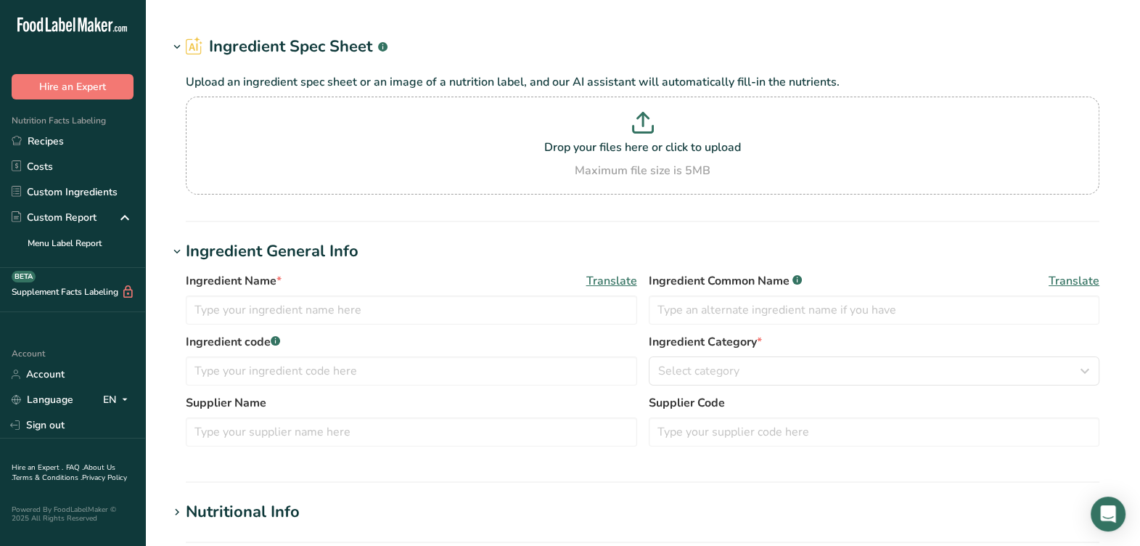
type input "RFL074 / F31270 Turkey Base, Soup Bases Loaded [DATE] AC"
type input "Turkey Base"
type input "RFL074 / F31270"
type input "Soup Bases Loaded"
type input "4010-72"
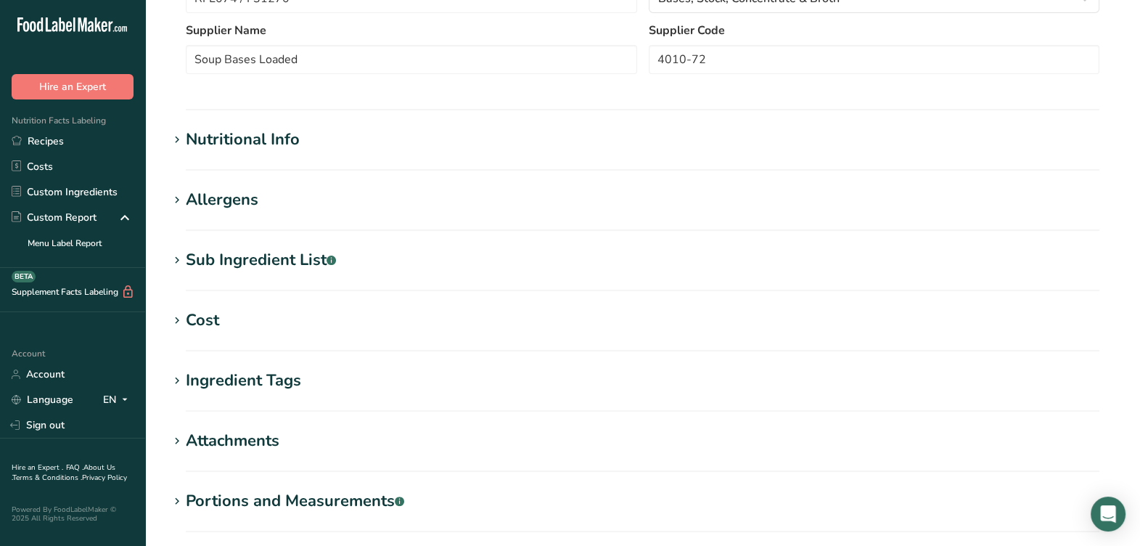
scroll to position [454, 0]
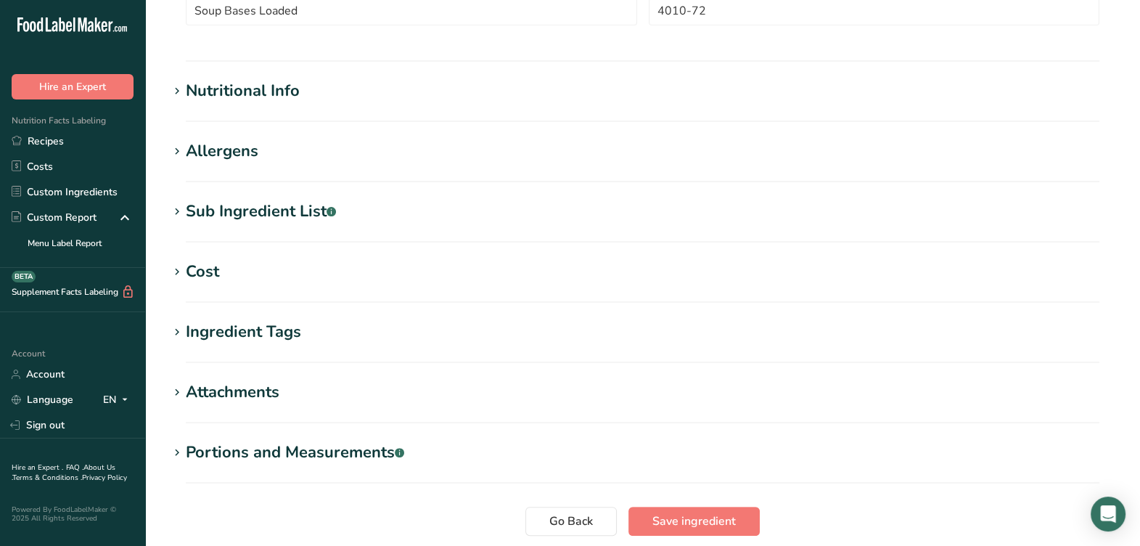
click at [250, 97] on div "Nutritional Info" at bounding box center [243, 91] width 114 height 24
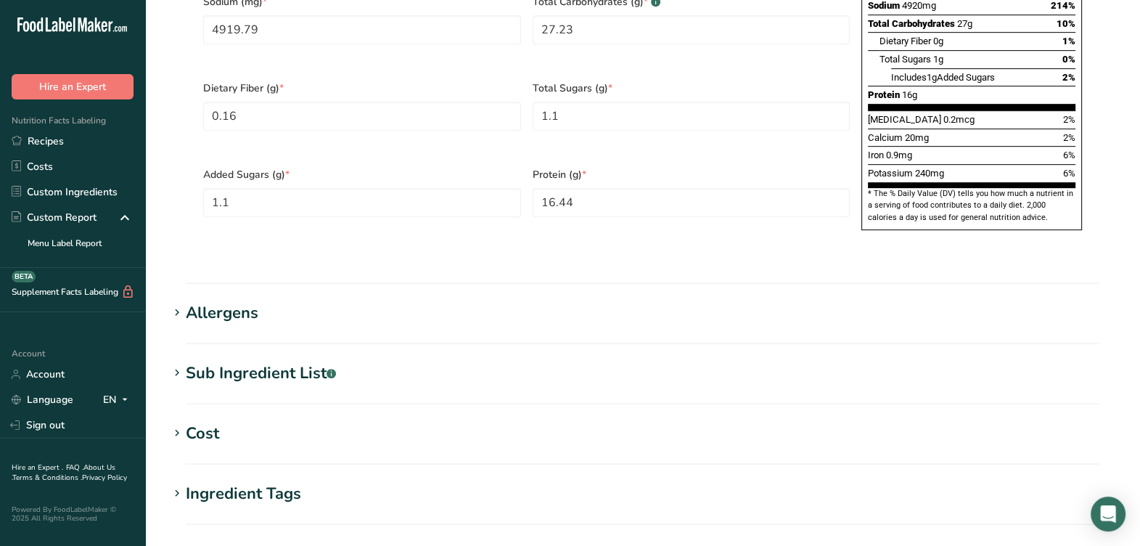
scroll to position [998, 0]
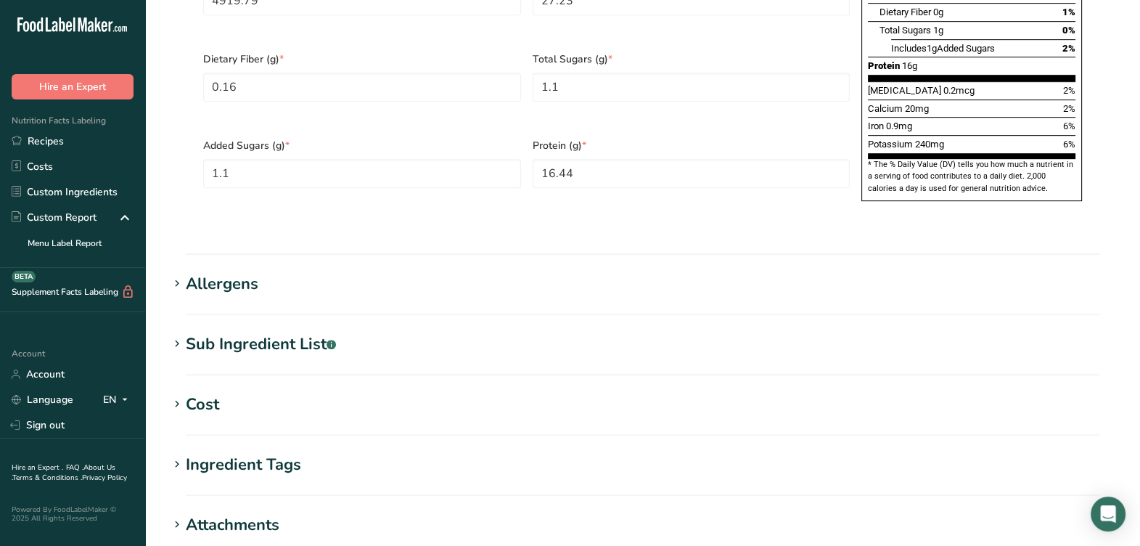
click at [303, 332] on div "Sub Ingredient List .a-a{fill:#347362;}.b-a{fill:#fff;}" at bounding box center [261, 344] width 150 height 24
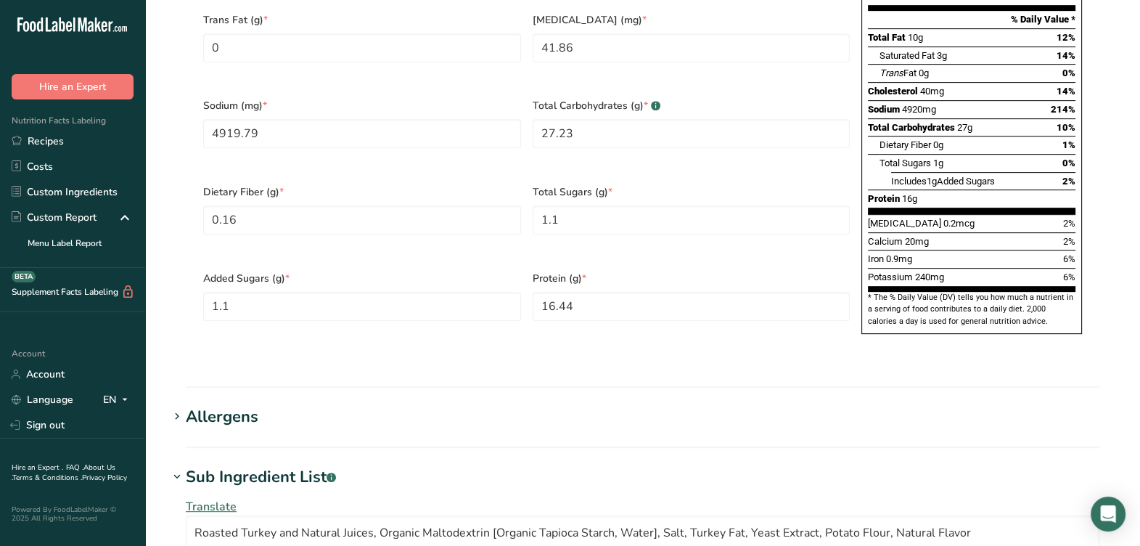
scroll to position [857, 0]
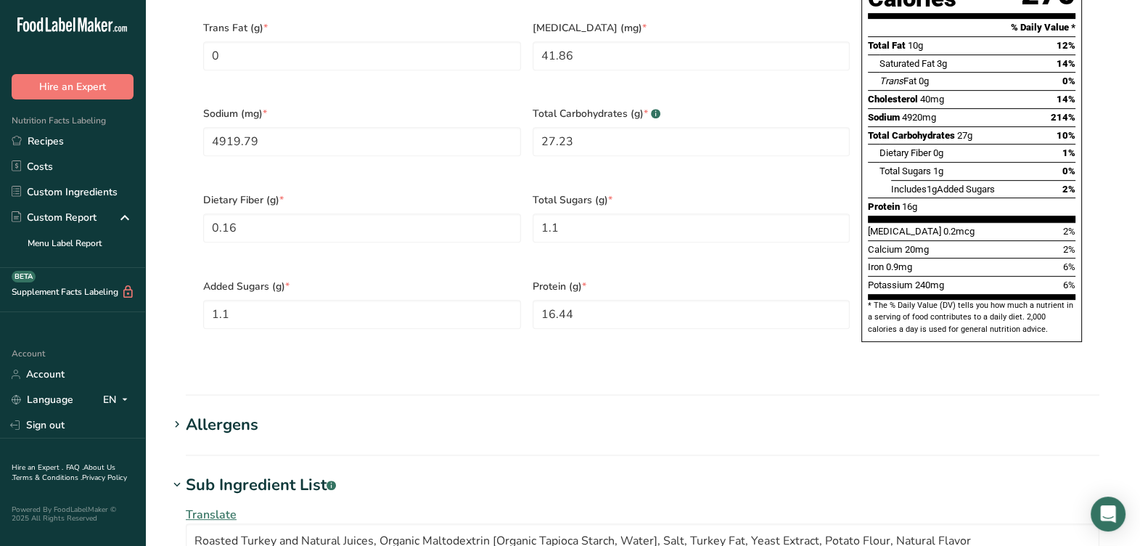
click at [257, 413] on div "Allergens" at bounding box center [222, 425] width 73 height 24
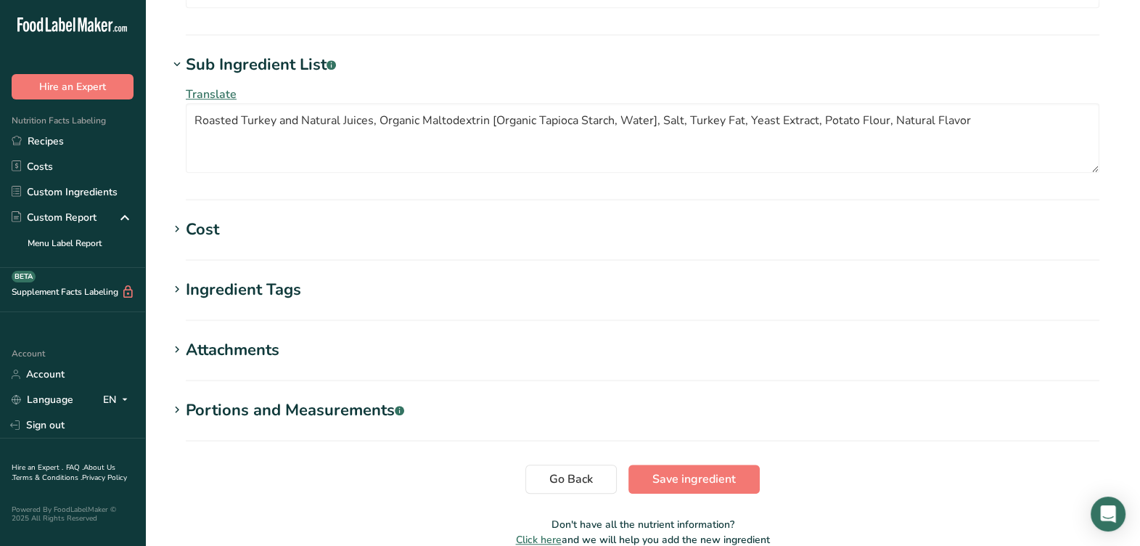
scroll to position [1381, 0]
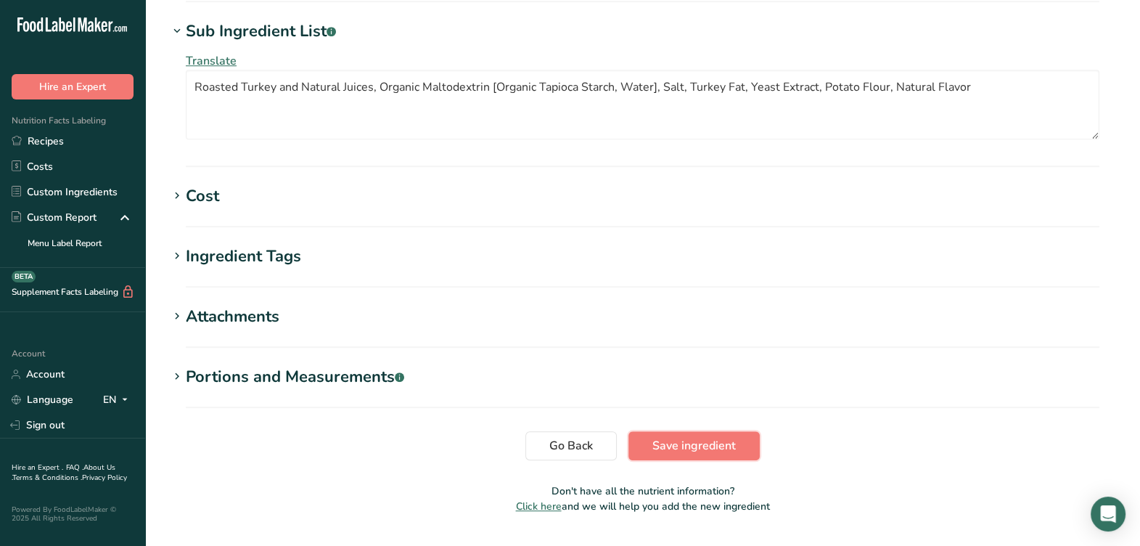
click at [691, 431] on button "Save ingredient" at bounding box center [694, 445] width 131 height 29
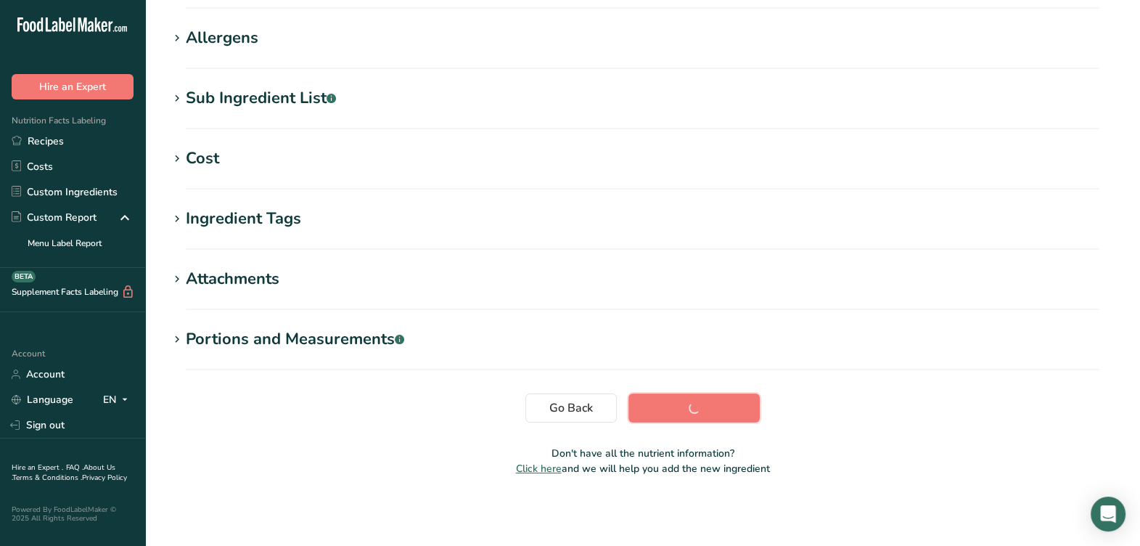
scroll to position [221, 0]
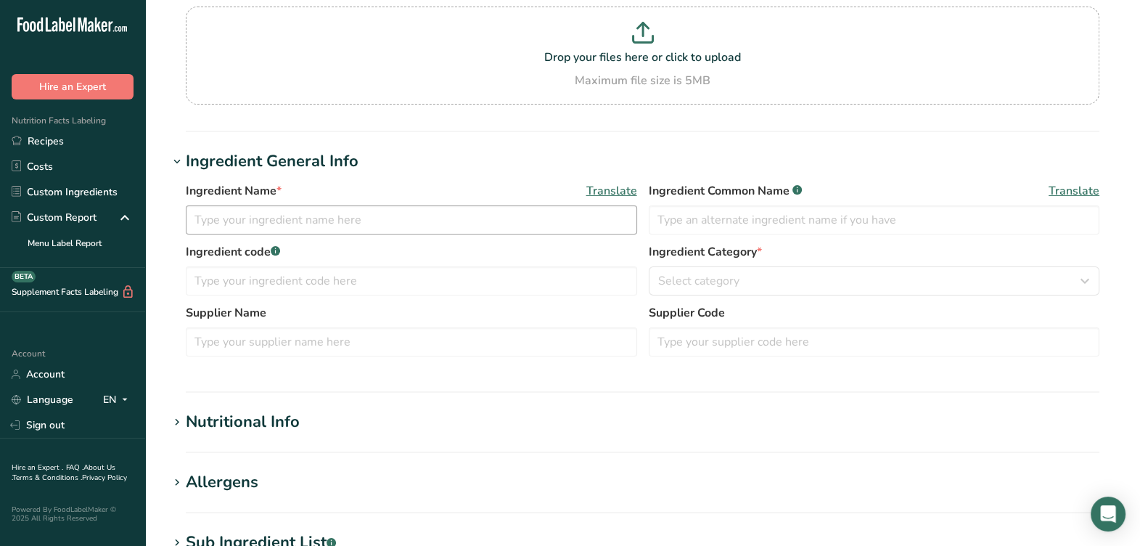
type input "RFL074 / F31270 Turkey Base, Soup Bases Loaded [DATE] AC"
type input "Turkey Base"
type input "RFL074 / F31270"
type input "Soup Bases Loaded"
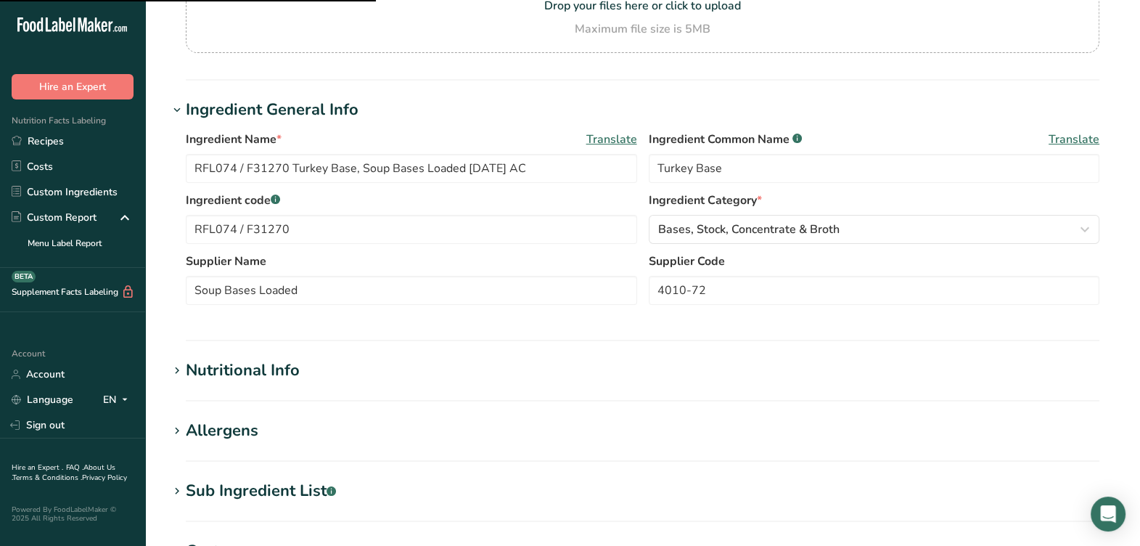
scroll to position [214, 0]
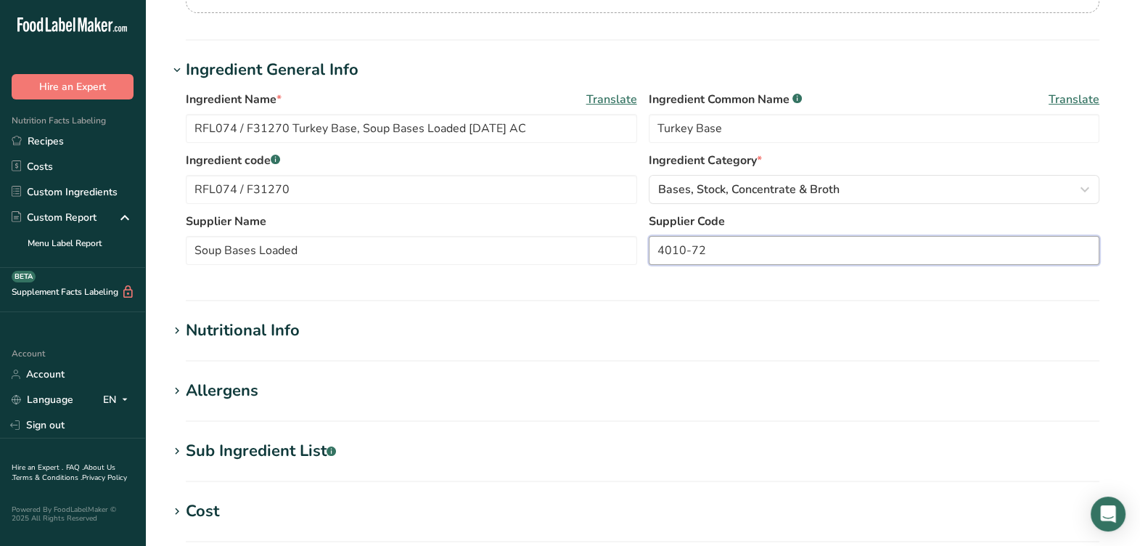
drag, startPoint x: 689, startPoint y: 258, endPoint x: 664, endPoint y: 261, distance: 24.9
click at [664, 261] on input "4010-72" at bounding box center [874, 250] width 451 height 29
type input "72"
click at [664, 275] on div "Ingredient Name * Translate RFL074 / F31270 Turkey Base, Soup Bases Loaded [DAT…" at bounding box center [642, 182] width 949 height 200
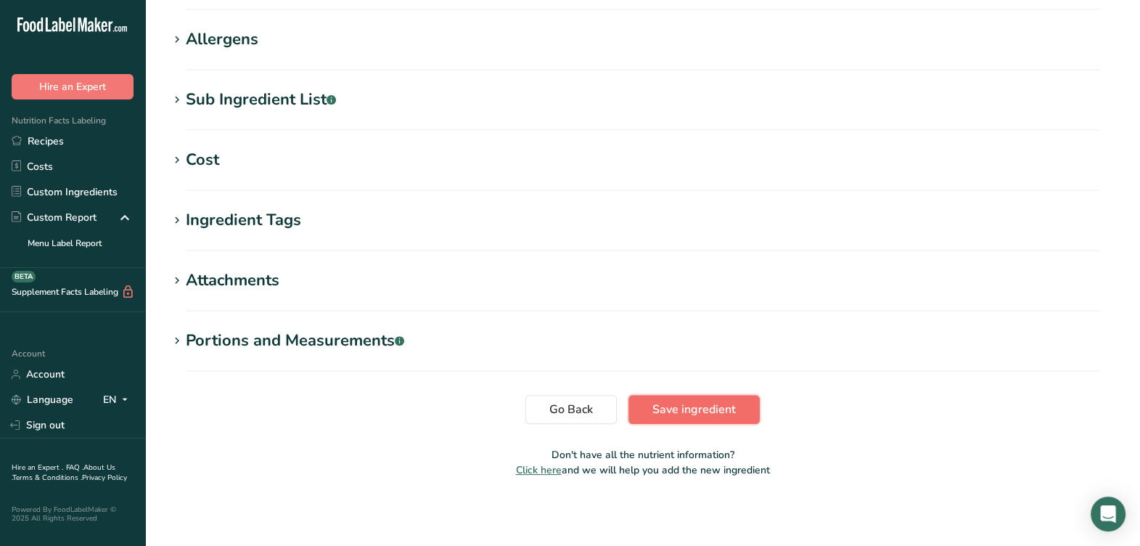
click at [698, 413] on span "Save ingredient" at bounding box center [694, 409] width 83 height 17
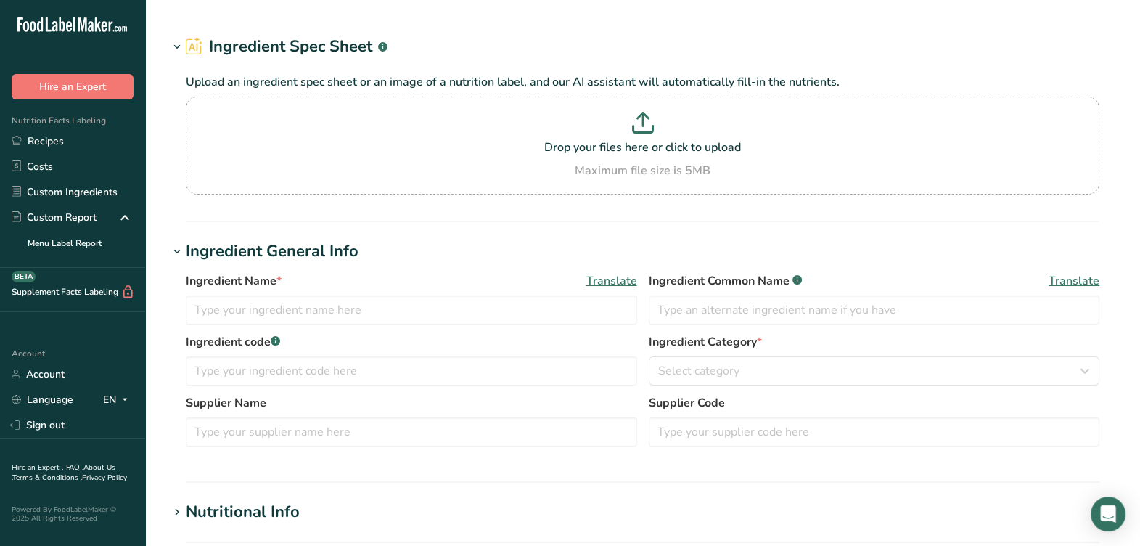
type input "F12010 / RC018B / RD060SC Unsalted Butter, O-AT-KA Milk Products [DATE] CC"
type input "Unsalted Butter"
type input "F12010 / RC018B / RD060SC"
type input "[PERSON_NAME] - O-AT-KA Milk Products"
type input "1015"
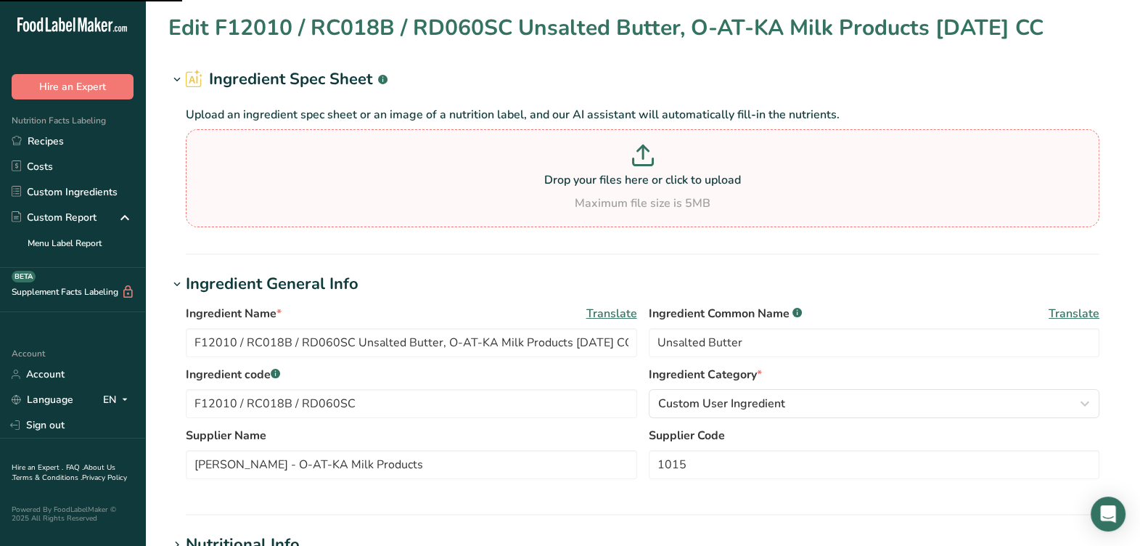
scroll to position [181, 0]
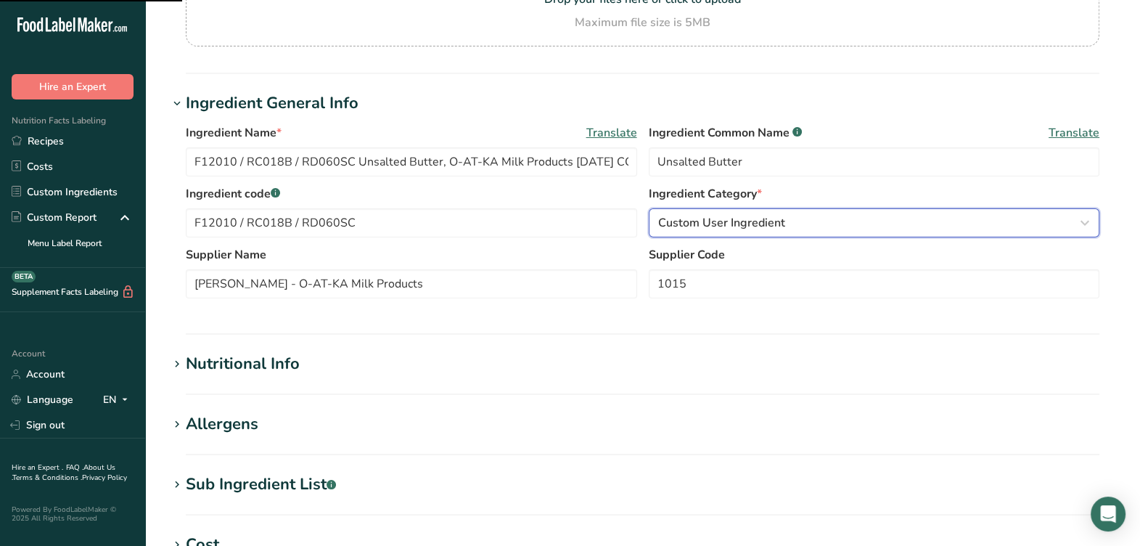
click at [700, 221] on span "Custom User Ingredient" at bounding box center [721, 222] width 127 height 17
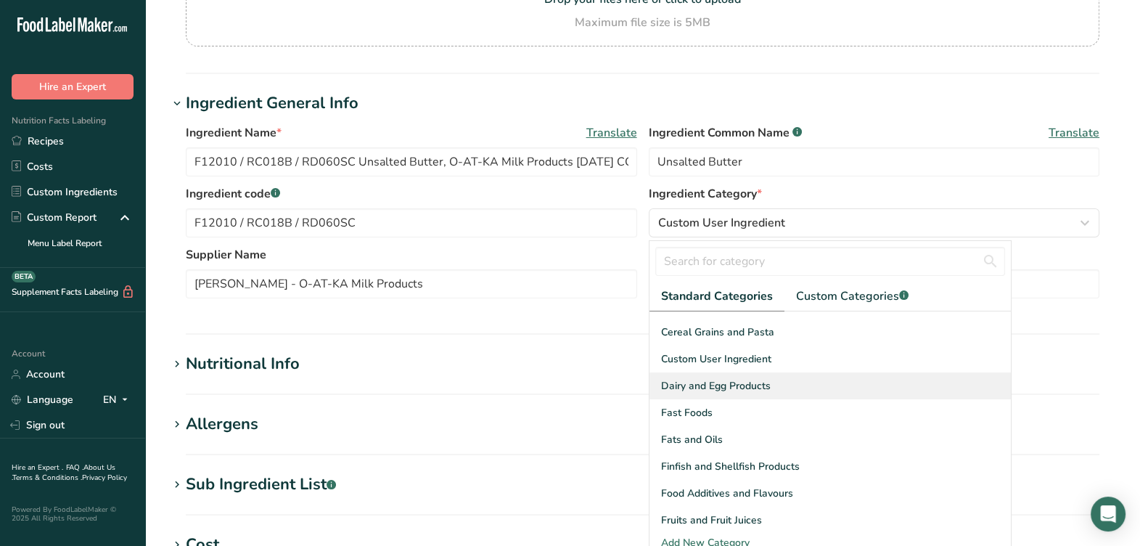
click at [708, 386] on span "Dairy and Egg Products" at bounding box center [716, 385] width 110 height 15
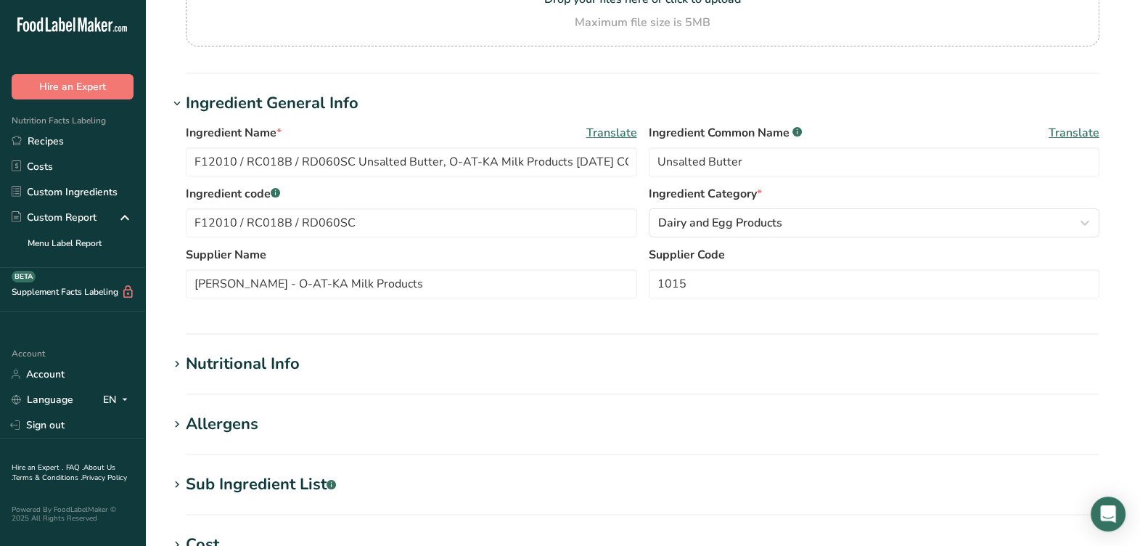
click at [581, 319] on section "Ingredient General Info Ingredient Name * Translate F12010 / RC018B / RD060SC U…" at bounding box center [642, 212] width 949 height 243
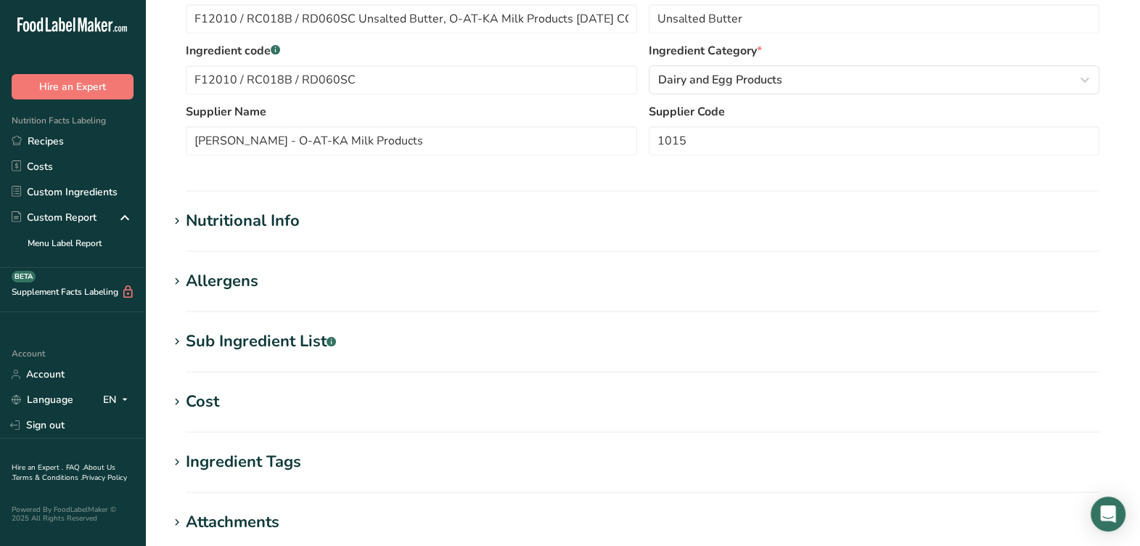
scroll to position [454, 0]
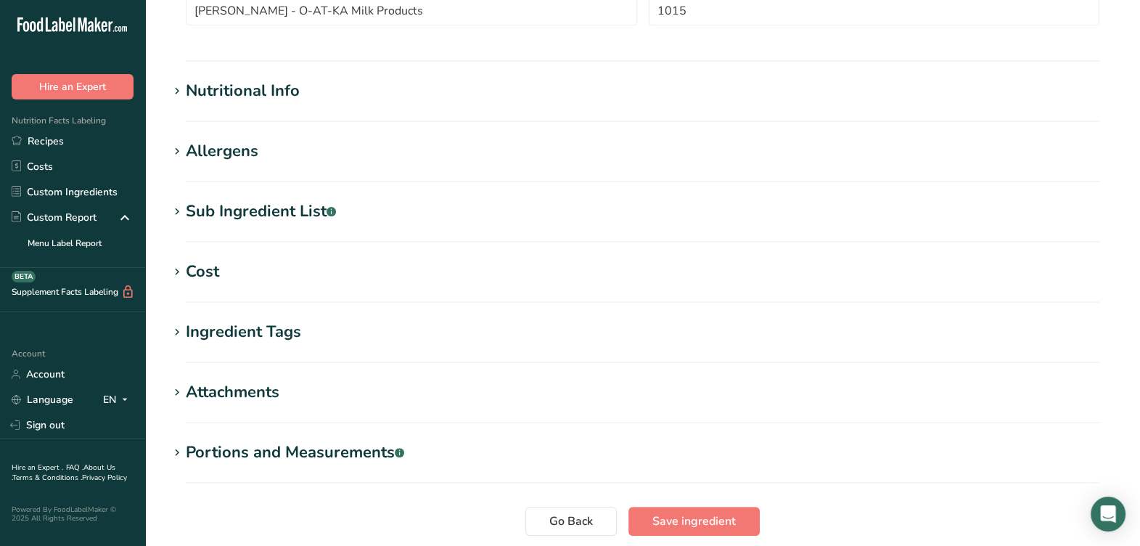
click at [288, 207] on div "Sub Ingredient List .a-a{fill:#347362;}.b-a{fill:#fff;}" at bounding box center [261, 212] width 150 height 24
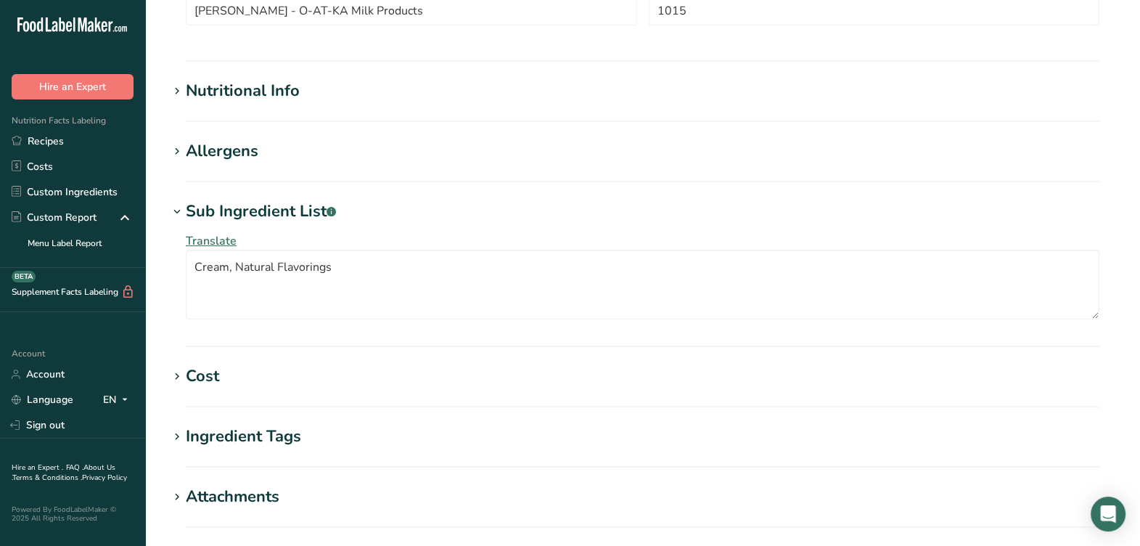
click at [286, 83] on div "Nutritional Info" at bounding box center [243, 91] width 114 height 24
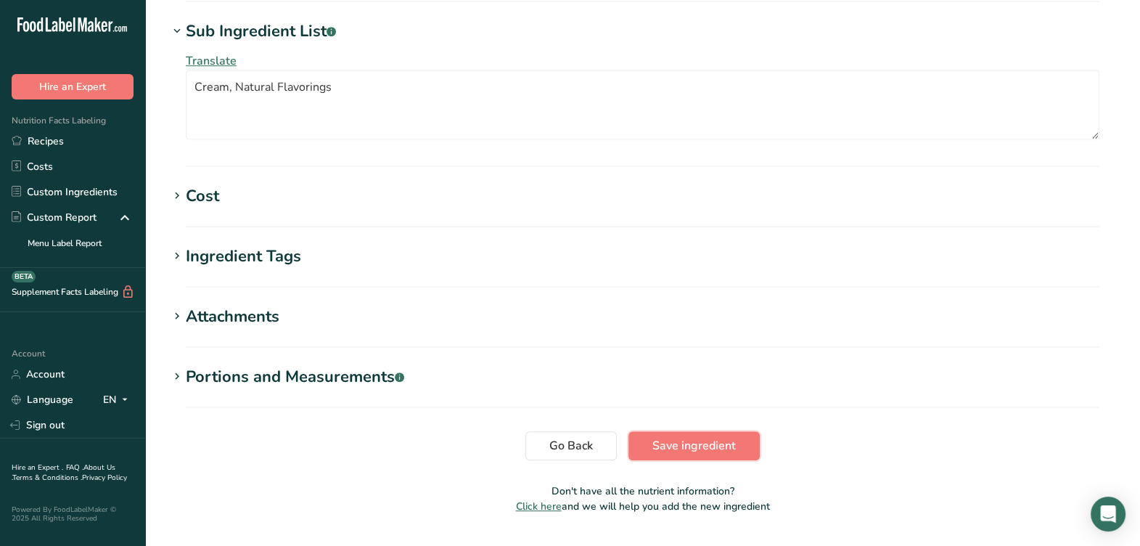
click at [676, 437] on span "Save ingredient" at bounding box center [694, 445] width 83 height 17
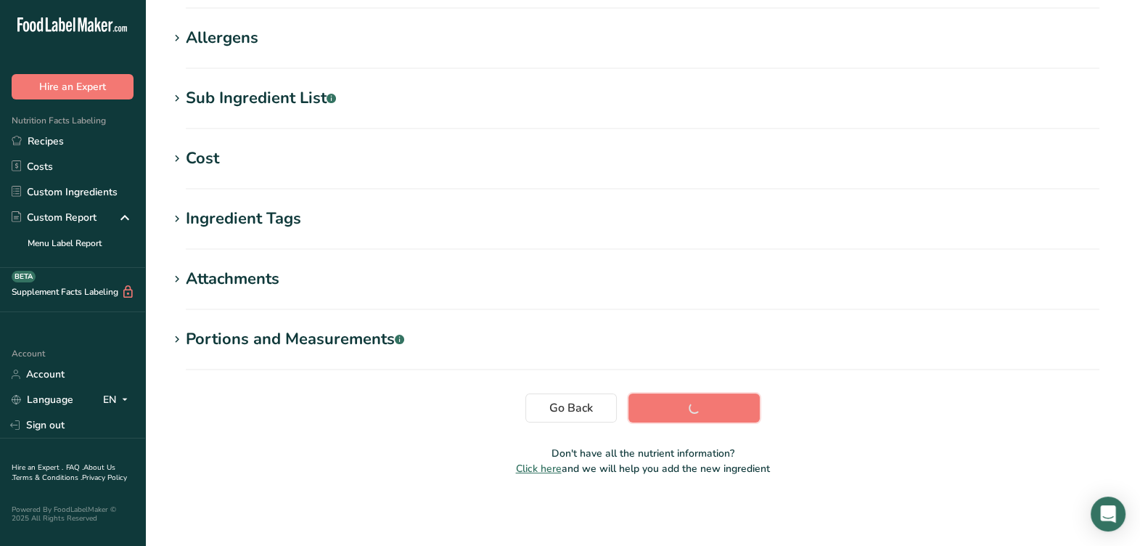
scroll to position [221, 0]
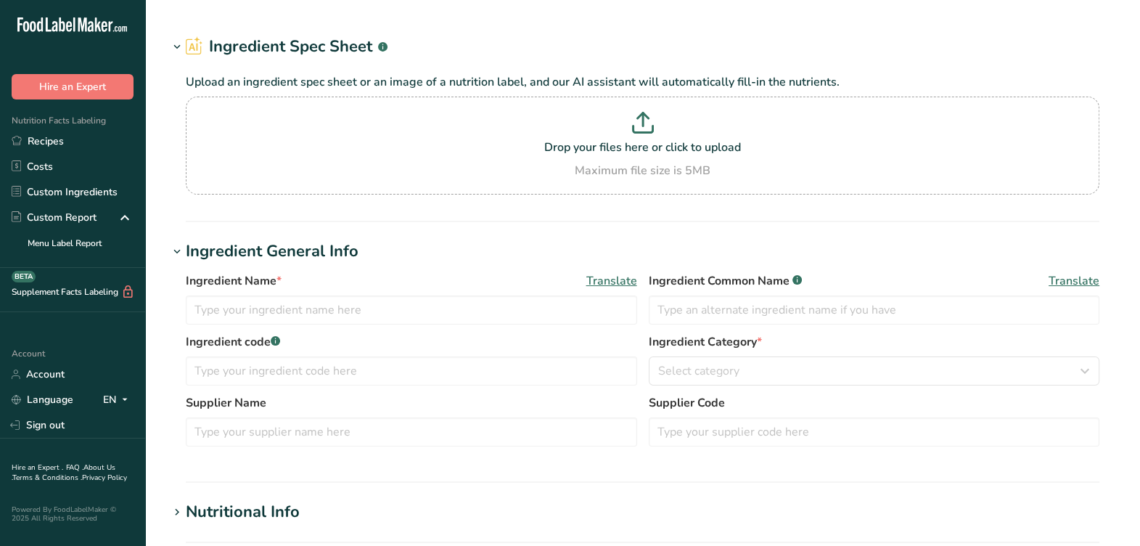
type input "ROR141/ F43377 Organic Chicken Broth Concentrate, Eatem Foods [DATE] AC"
type input "Chicken Broth Concentrate"
type input "ROR141/ F43377"
type input "Eatem Foods"
type input "12-128"
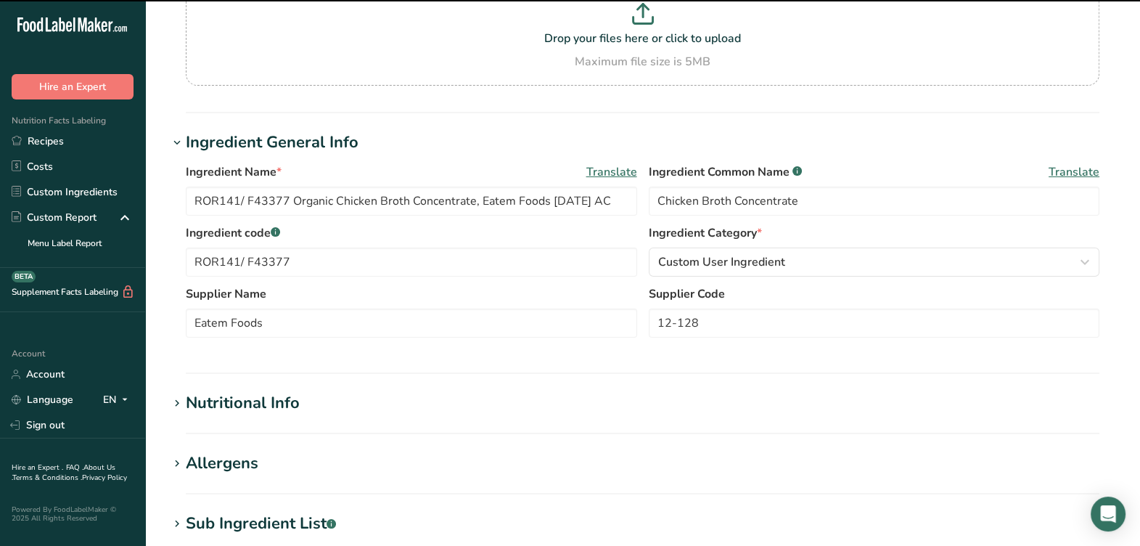
scroll to position [181, 0]
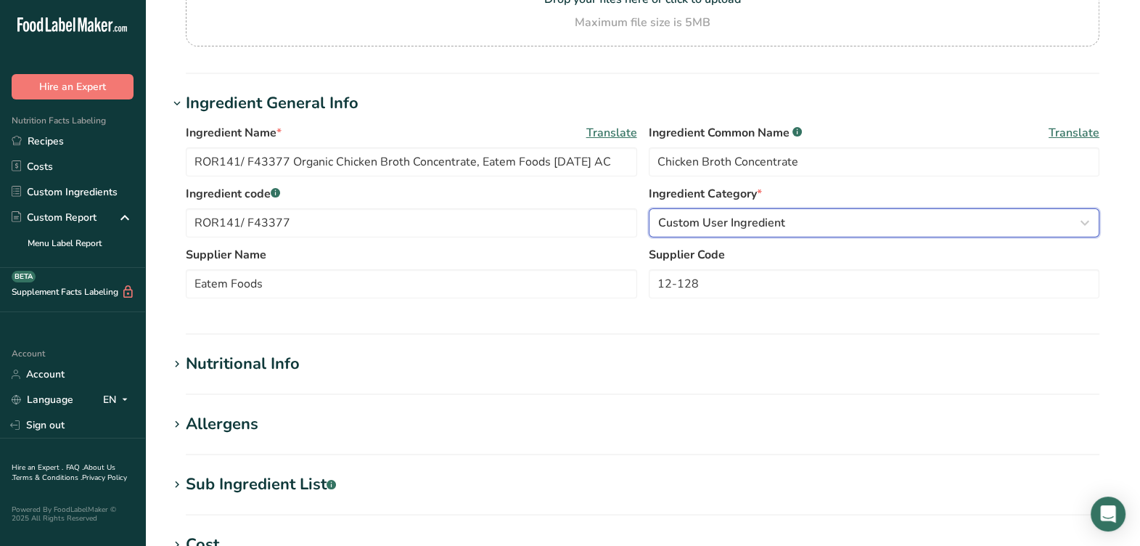
click at [724, 228] on span "Custom User Ingredient" at bounding box center [721, 222] width 127 height 17
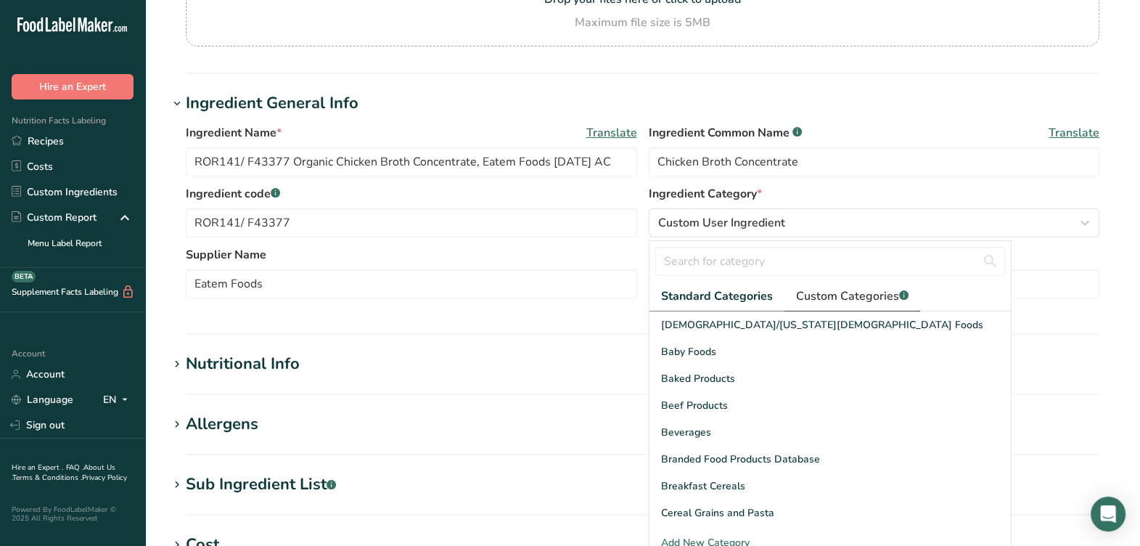
click at [824, 301] on span "Custom Categories .a-a{fill:#347362;}.b-a{fill:#fff;}" at bounding box center [852, 295] width 113 height 17
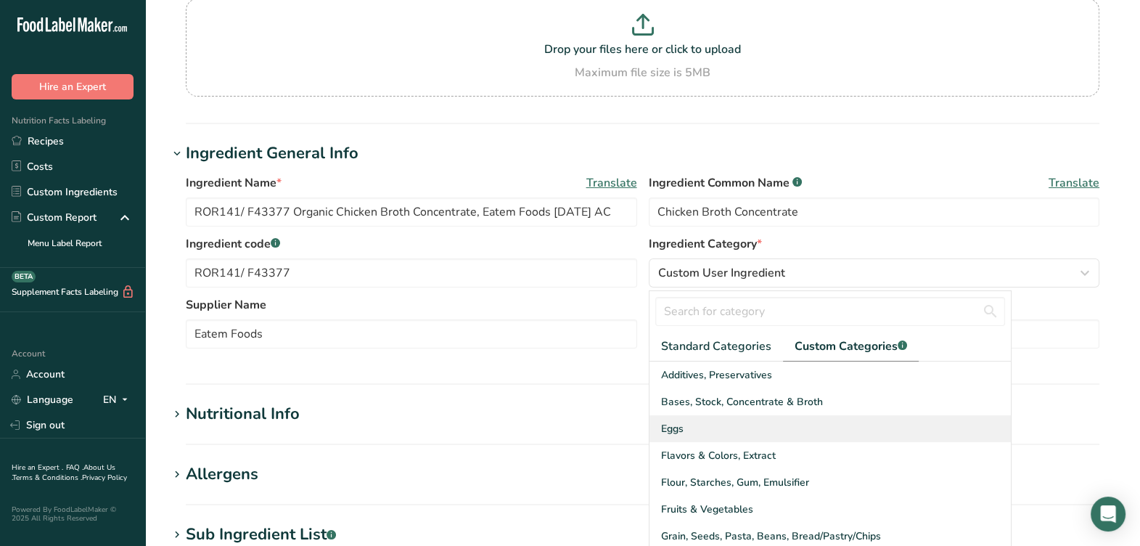
scroll to position [90, 0]
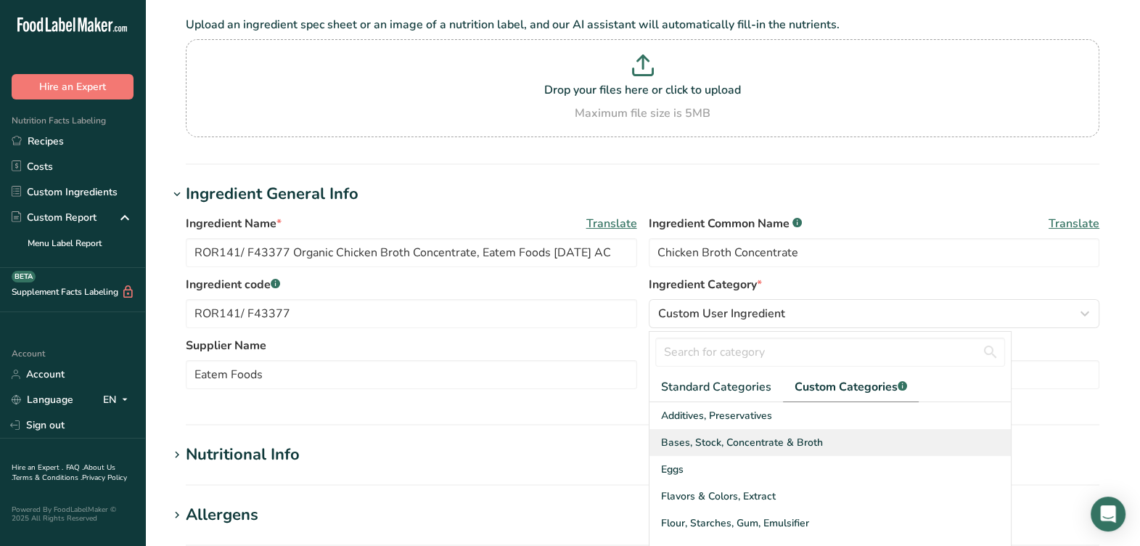
click at [711, 442] on span "Bases, Stock, Concentrate & Broth" at bounding box center [742, 442] width 162 height 15
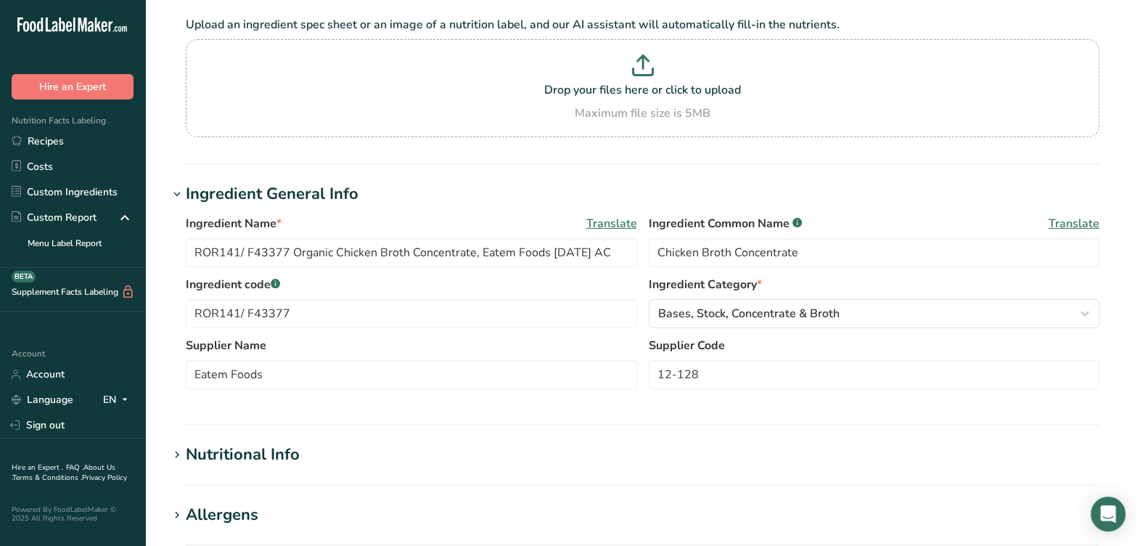
drag, startPoint x: 630, startPoint y: 413, endPoint x: 625, endPoint y: 404, distance: 10.1
click at [630, 412] on section "Ingredient General Info Ingredient Name * Translate ROR141/ F43377 Organic Chic…" at bounding box center [642, 303] width 949 height 243
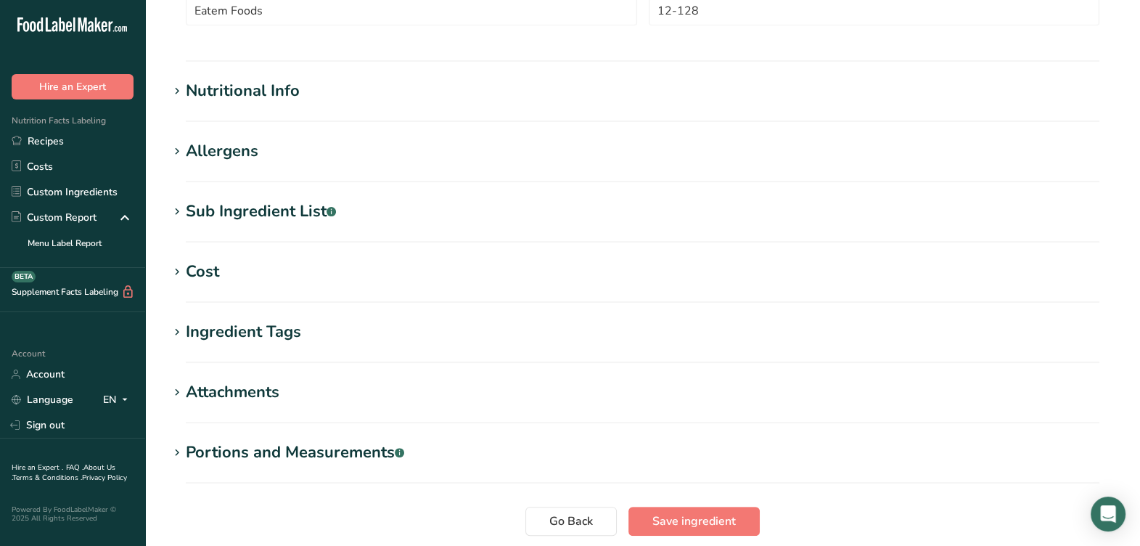
click at [294, 203] on div "Sub Ingredient List .a-a{fill:#347362;}.b-a{fill:#fff;}" at bounding box center [261, 212] width 150 height 24
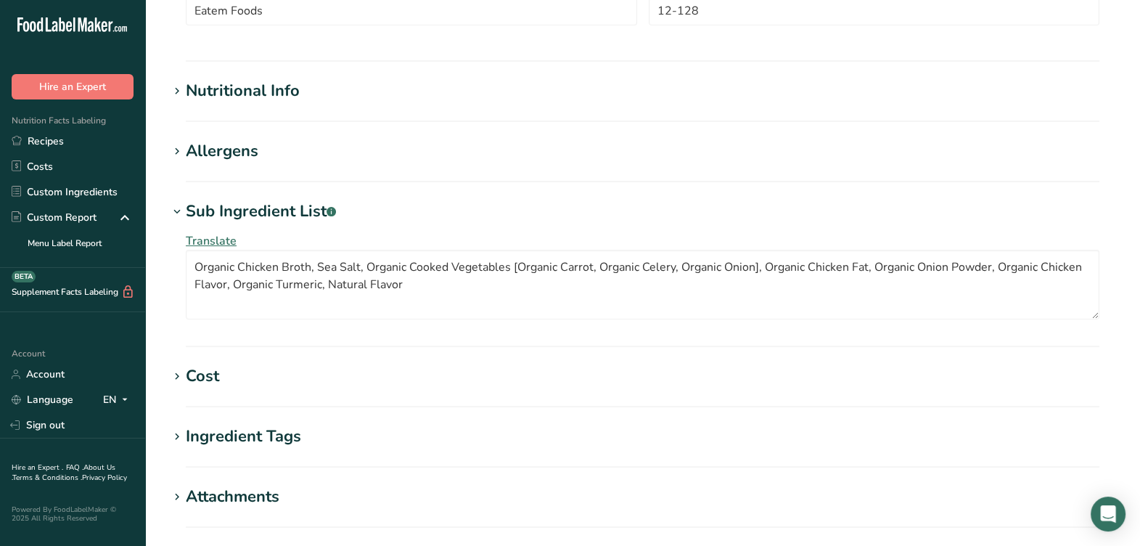
click at [294, 207] on div "Sub Ingredient List .a-a{fill:#347362;}.b-a{fill:#fff;}" at bounding box center [261, 212] width 150 height 24
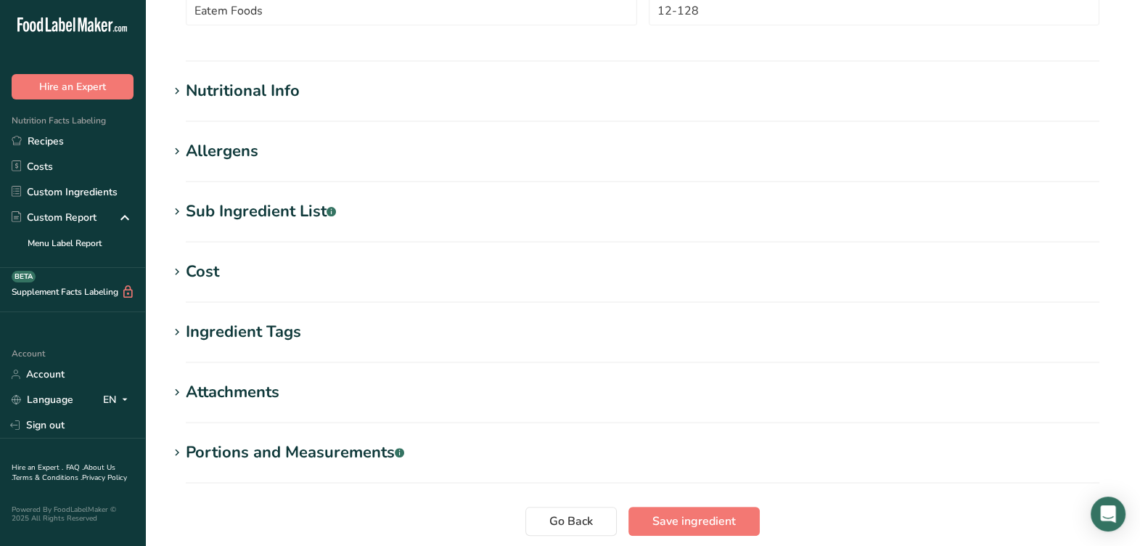
click at [279, 94] on div "Nutritional Info" at bounding box center [243, 91] width 114 height 24
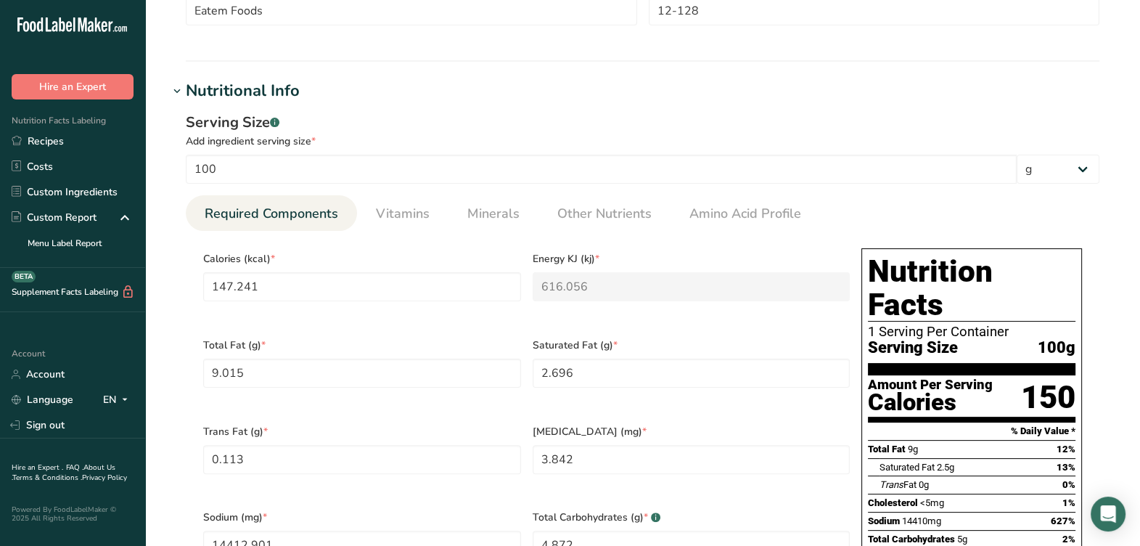
click at [280, 97] on div "Nutritional Info" at bounding box center [243, 91] width 114 height 24
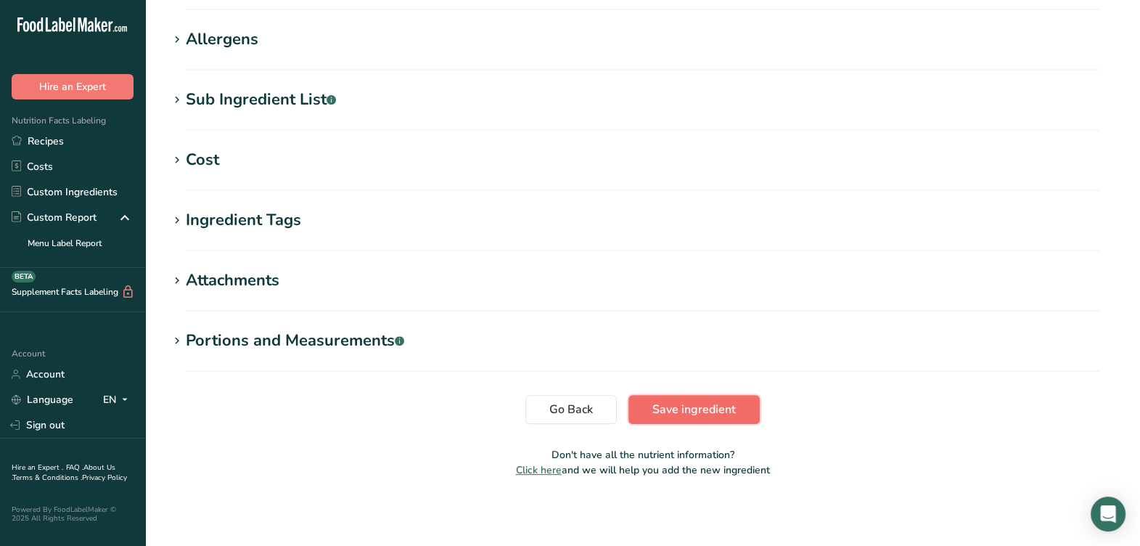
click at [715, 410] on span "Save ingredient" at bounding box center [694, 409] width 83 height 17
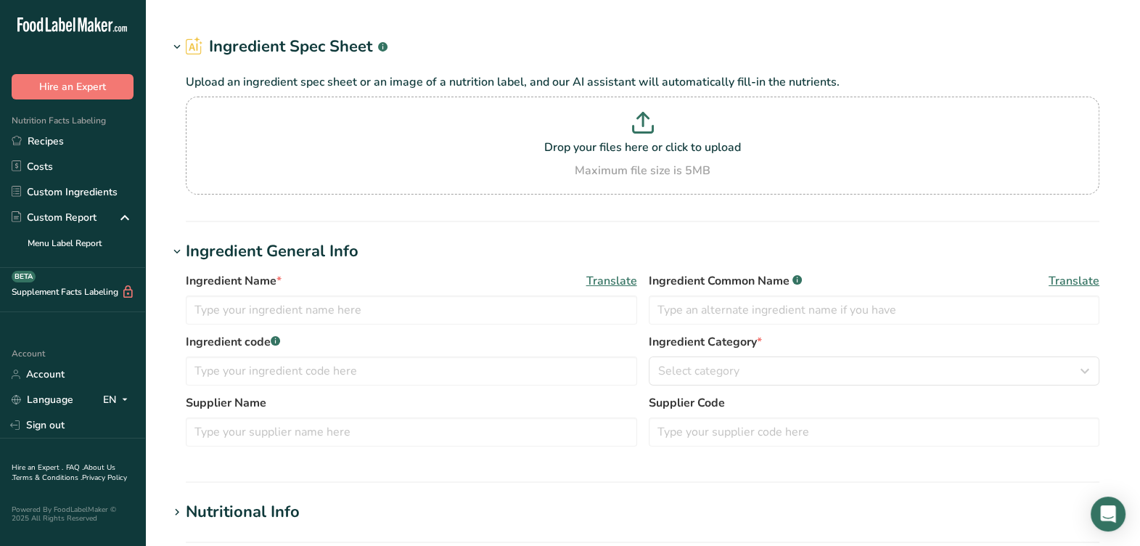
type input "RST088 / F23168 Novation Prima 300"
type input "Corn Starch"
type input "RST088 / F23168"
type input "Ingredion"
type input "34131A00 Ingredion"
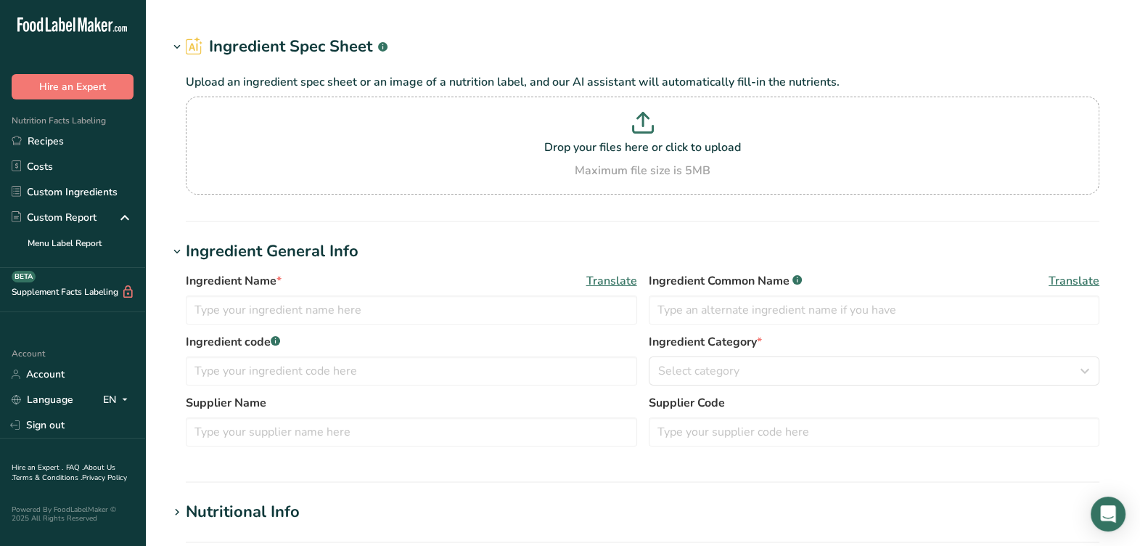
type input "F23108 / RA013B Cracked Black Pepper 16, Elite Spice 01-01-23 AL"
type input "Black Pepper"
type input "F23108 / RA013B"
type input "PB9212 2X - Elite Spice"
type input "F23108 / RA013B"
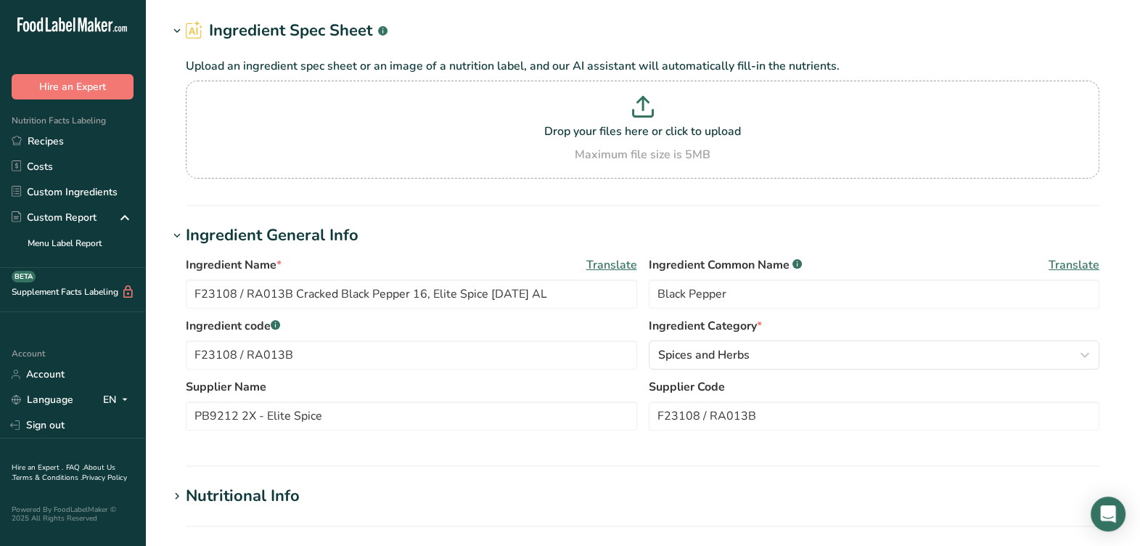
scroll to position [181, 0]
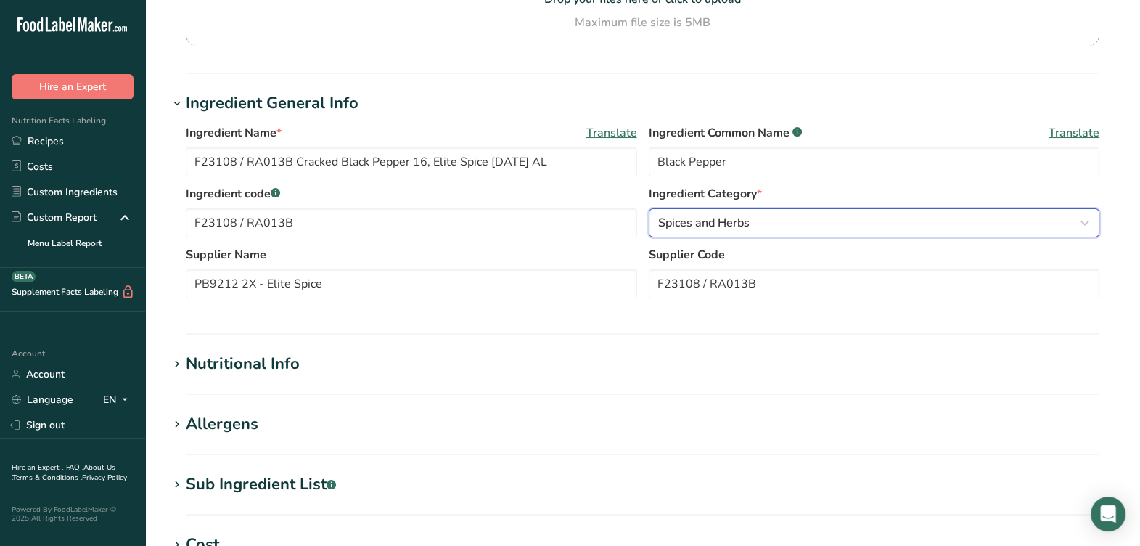
click at [744, 232] on button "Spices and Herbs" at bounding box center [874, 222] width 451 height 29
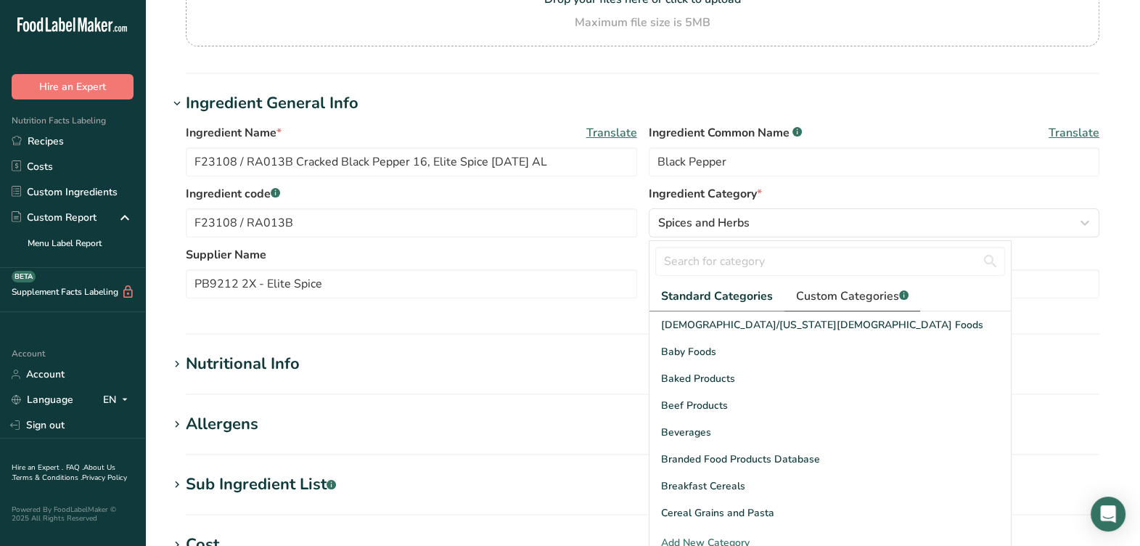
click at [838, 294] on span "Custom Categories .a-a{fill:#347362;}.b-a{fill:#fff;}" at bounding box center [852, 295] width 113 height 17
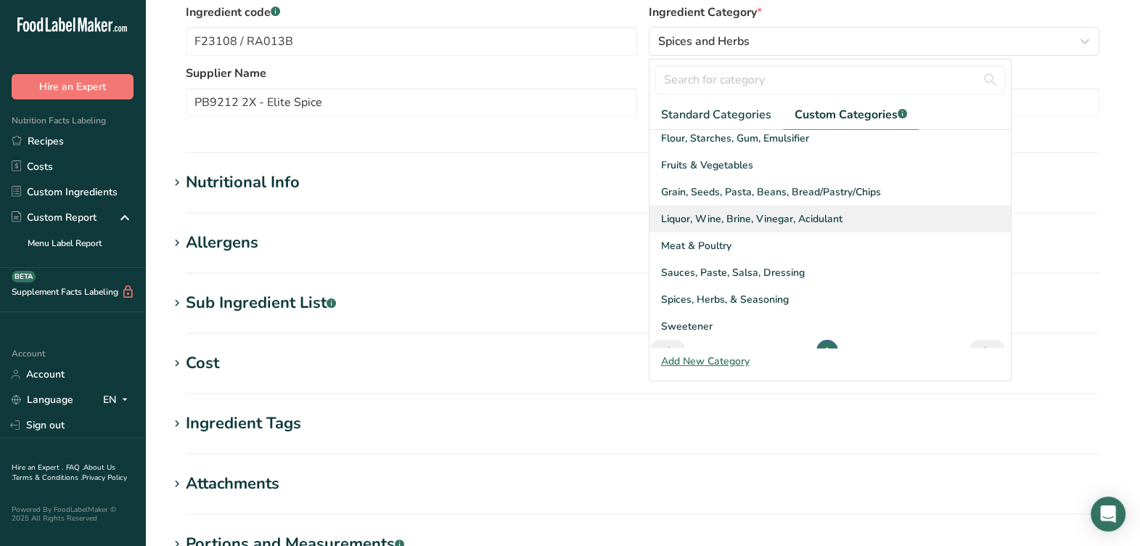
scroll to position [131, 0]
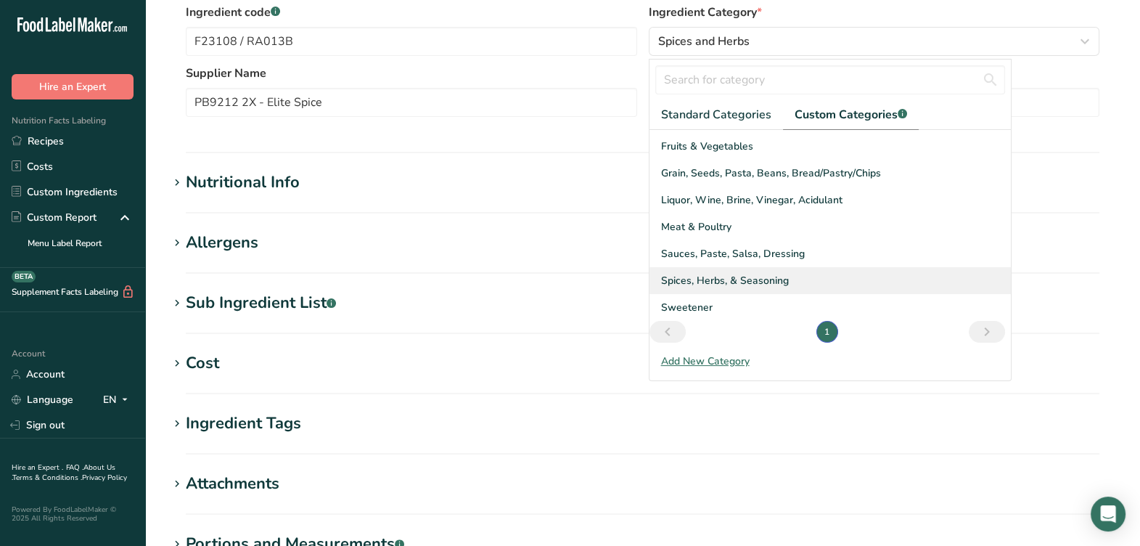
click at [762, 273] on span "Spices, Herbs, & Seasoning" at bounding box center [725, 280] width 128 height 15
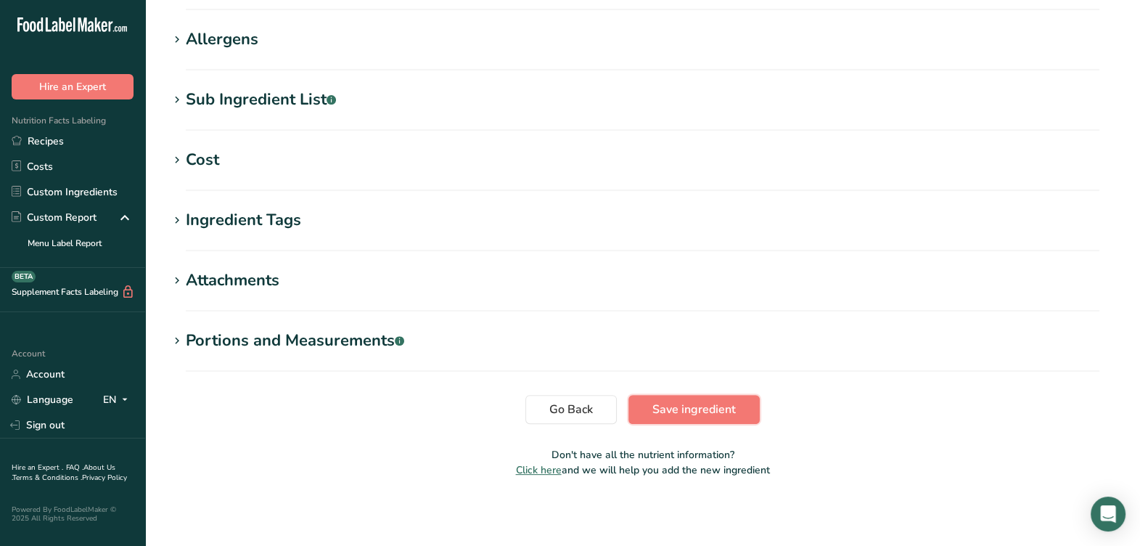
click at [688, 421] on button "Save ingredient" at bounding box center [694, 409] width 131 height 29
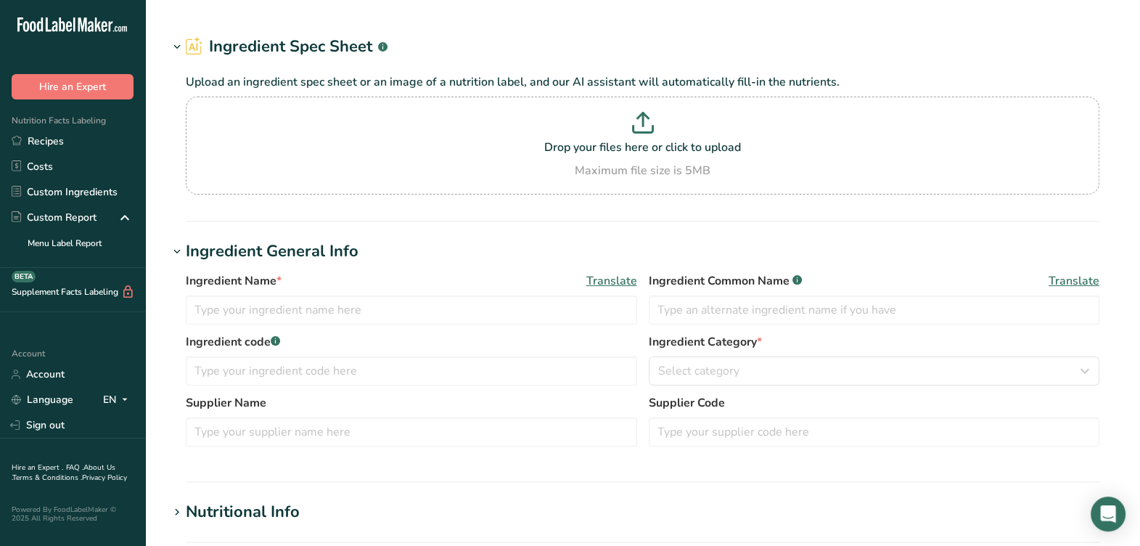
type input "RSP114SF / F43182 IQF Sage, Supherb Farms [DATE] AF"
type input "Sage"
type input "Supherb - 11930"
type input "RSP114SF / F43182"
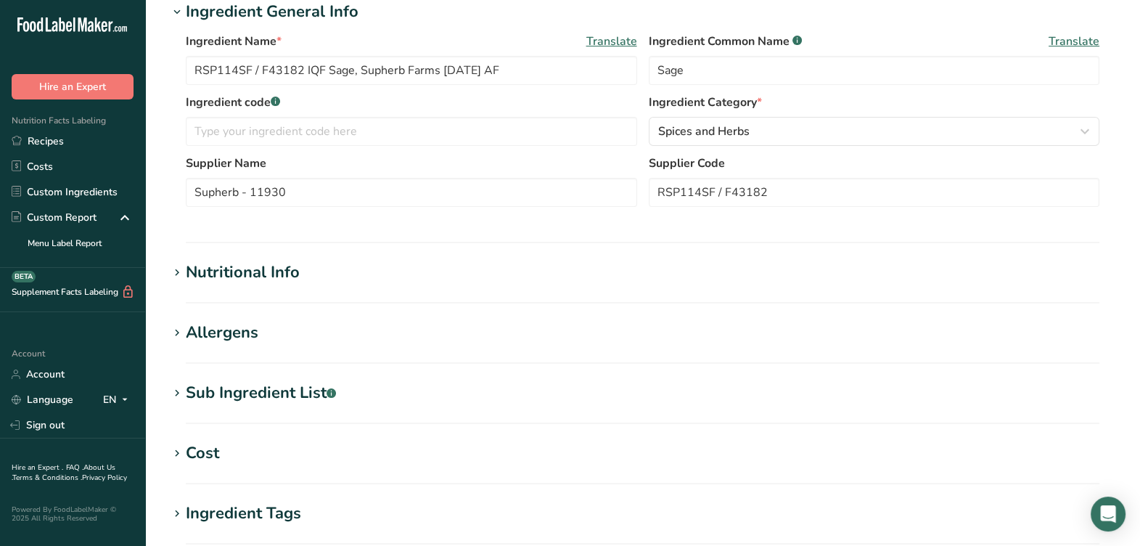
scroll to position [181, 0]
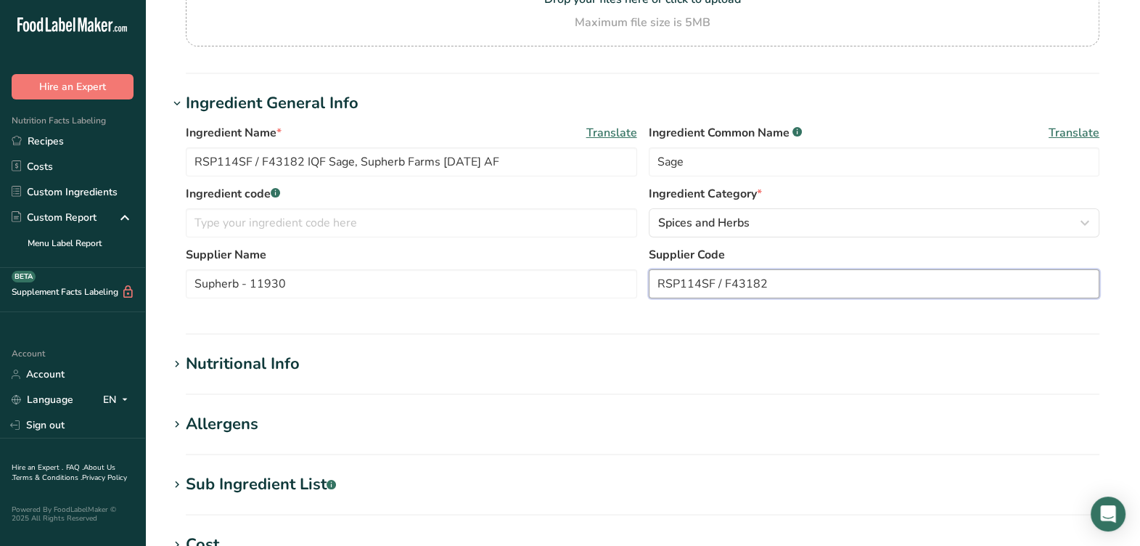
drag, startPoint x: 824, startPoint y: 290, endPoint x: 677, endPoint y: 314, distance: 149.4
click at [677, 314] on div "Ingredient Name * Translate RSP114SF / F43182 IQF Sage, Supherb Farms 07-13-21 …" at bounding box center [642, 215] width 949 height 200
drag, startPoint x: 748, startPoint y: 282, endPoint x: 766, endPoint y: 282, distance: 17.4
click at [748, 283] on input "RSP114SF / F43182" at bounding box center [874, 283] width 451 height 29
click at [465, 239] on div "Ingredient code .a-a{fill:#347362;}.b-a{fill:#fff;} Ingredient Category * Spice…" at bounding box center [643, 215] width 914 height 61
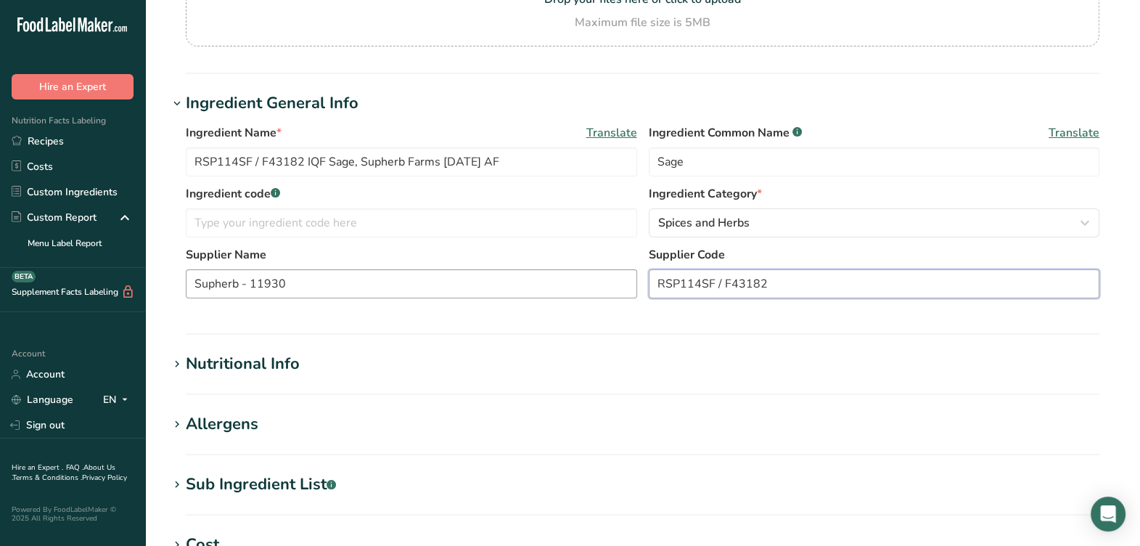
drag, startPoint x: 801, startPoint y: 284, endPoint x: 560, endPoint y: 297, distance: 241.3
click at [560, 297] on div "Supplier Name Supherb - 11930 Supplier Code RSP114SF / F43182" at bounding box center [643, 276] width 914 height 61
click at [499, 220] on input "text" at bounding box center [411, 222] width 451 height 29
paste input "RSP114SF / F43182"
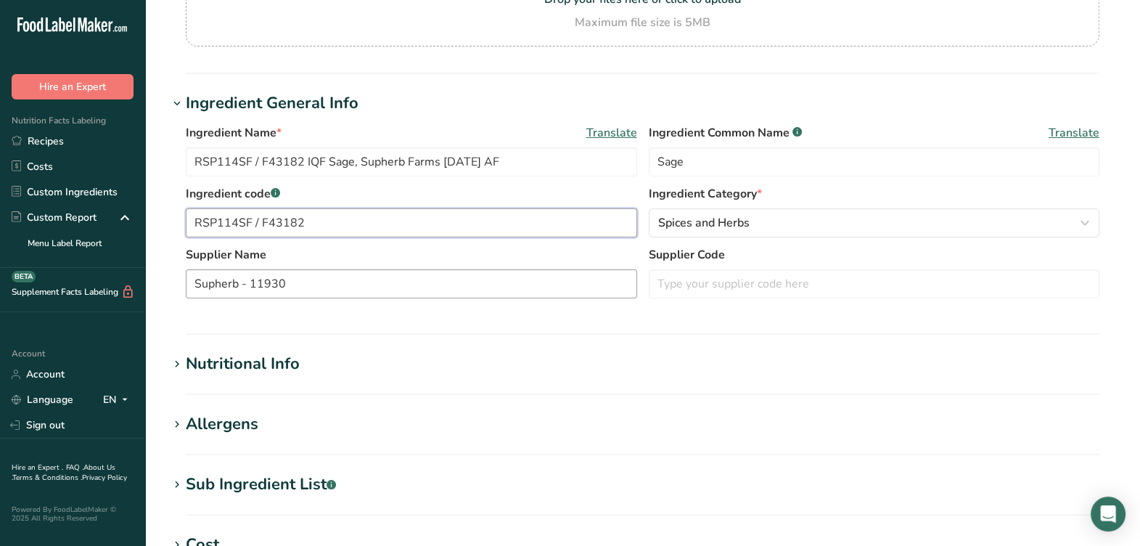
type input "RSP114SF / F43182"
drag, startPoint x: 327, startPoint y: 285, endPoint x: 254, endPoint y: 281, distance: 73.4
click at [254, 281] on input "Supherb - 11930" at bounding box center [411, 283] width 451 height 29
type input "Supherb - 1"
click at [690, 288] on input "text" at bounding box center [874, 283] width 451 height 29
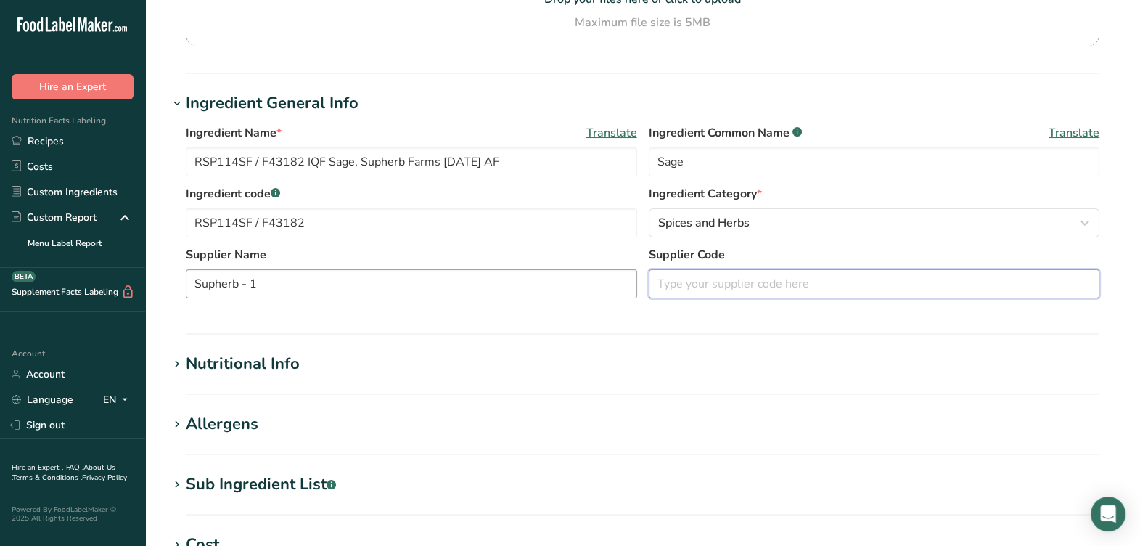
paste input "1930"
type input "1930"
click at [356, 289] on input "Supherb - 1" at bounding box center [411, 283] width 451 height 29
type input "Supherb"
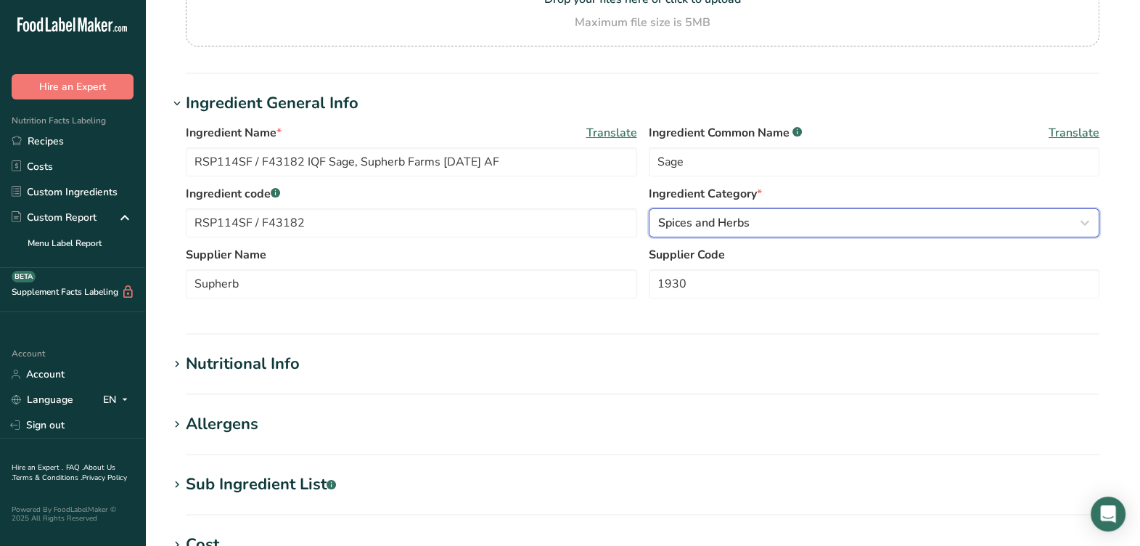
click at [741, 233] on button "Spices and Herbs" at bounding box center [874, 222] width 451 height 29
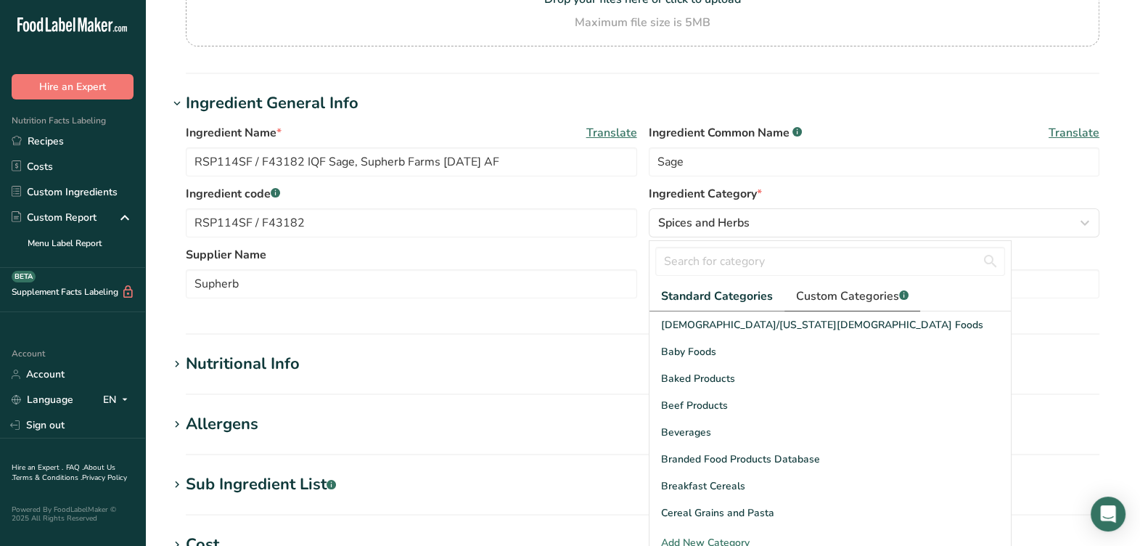
click at [804, 297] on span "Custom Categories .a-a{fill:#347362;}.b-a{fill:#fff;}" at bounding box center [852, 295] width 113 height 17
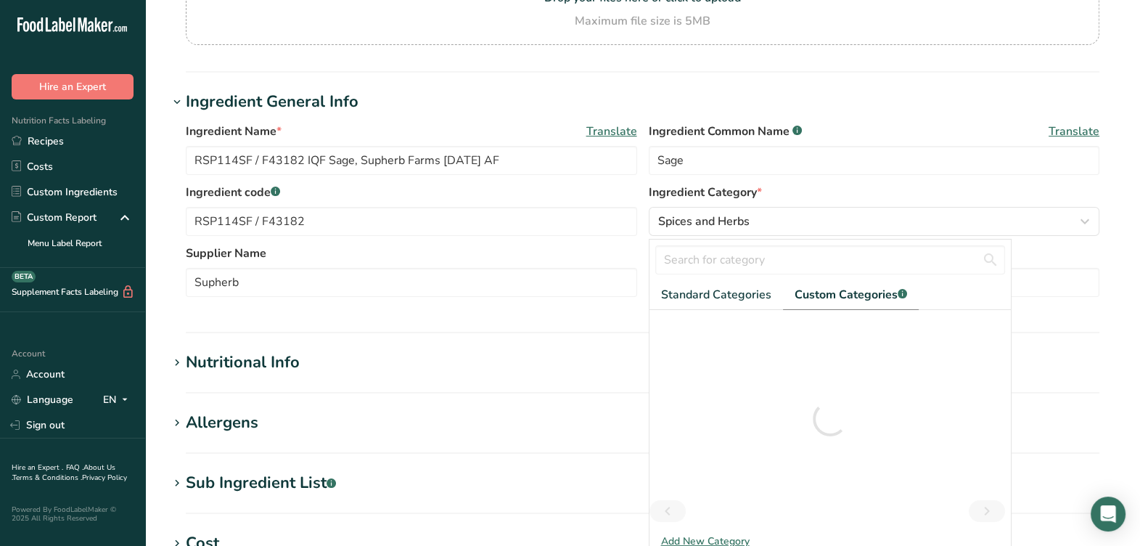
scroll to position [272, 0]
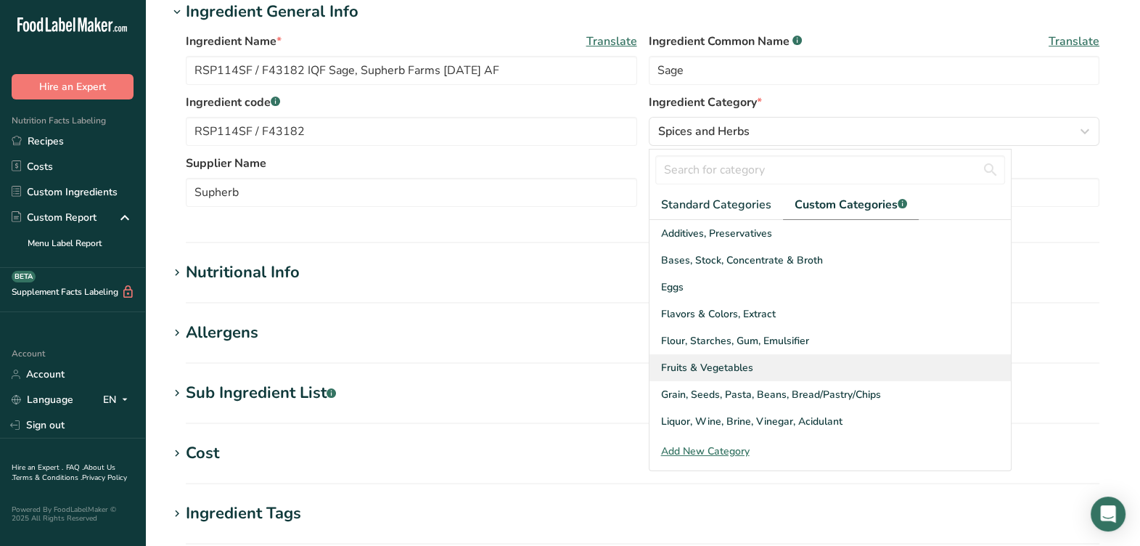
click at [689, 360] on span "Fruits & Vegetables" at bounding box center [707, 367] width 92 height 15
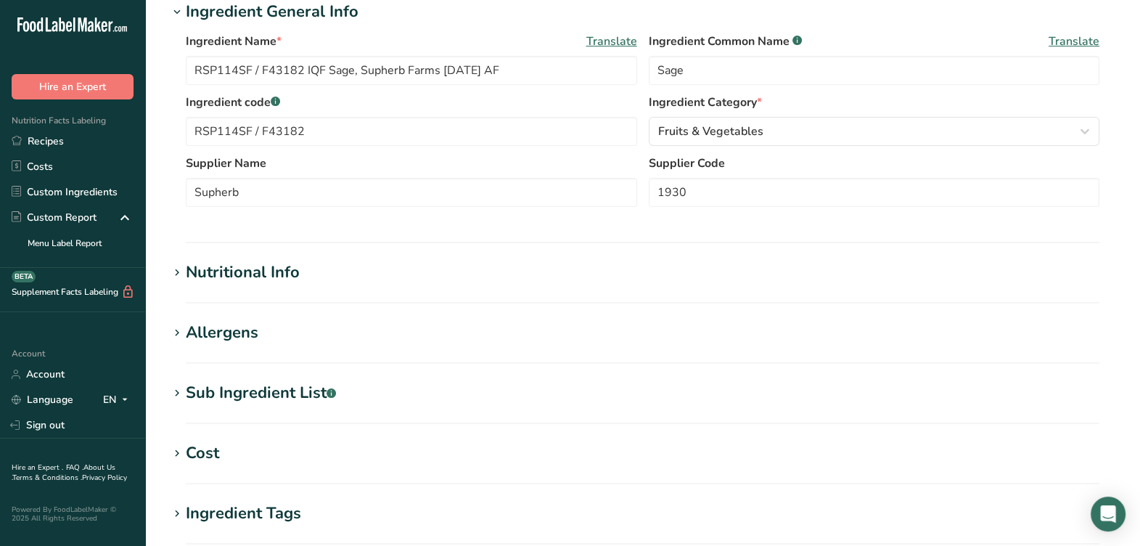
click at [624, 239] on section "Ingredient General Info Ingredient Name * Translate RSP114SF / F43182 IQF Sage,…" at bounding box center [642, 121] width 949 height 243
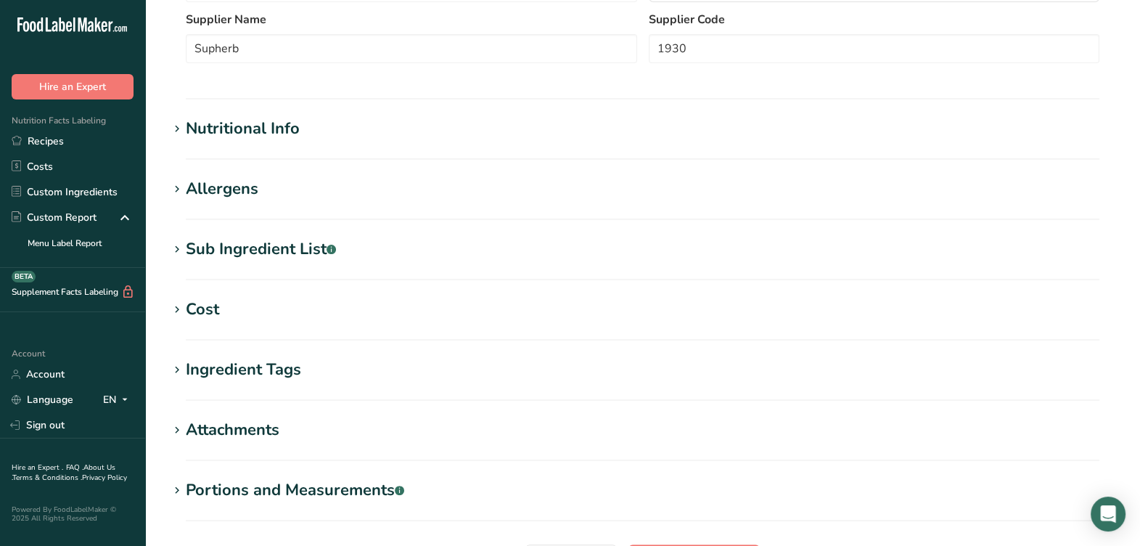
scroll to position [454, 0]
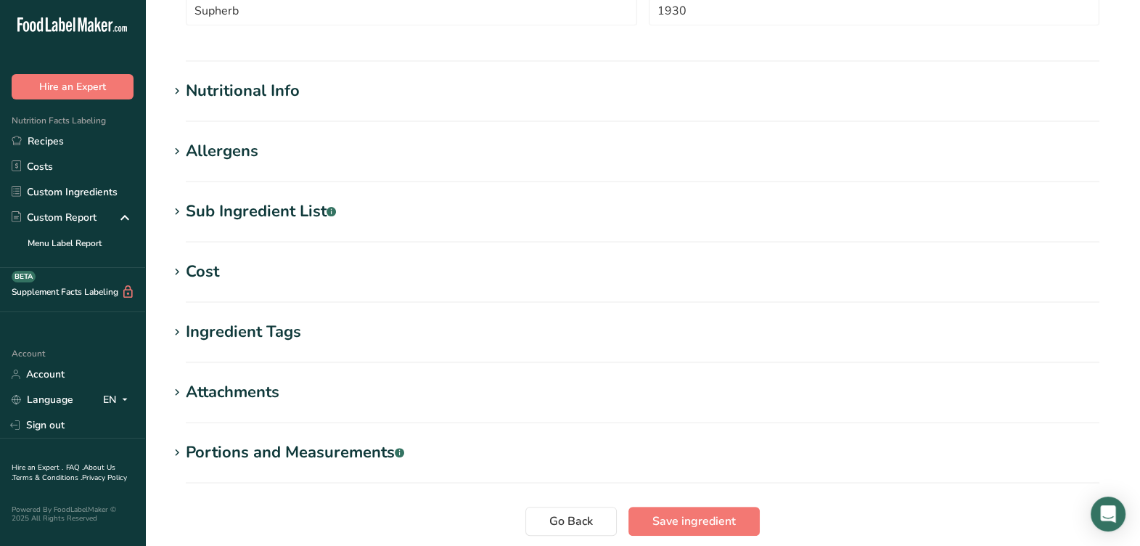
click at [277, 164] on section "Allergens Add any known allergens associated with your ingredient Soy Tree Nuts…" at bounding box center [642, 160] width 949 height 43
drag, startPoint x: 270, startPoint y: 233, endPoint x: 274, endPoint y: 219, distance: 14.3
click at [271, 232] on section "Sub Ingredient List .a-a{fill:#347362;}.b-a{fill:#fff;} Translate" at bounding box center [642, 221] width 949 height 43
click at [279, 205] on div "Sub Ingredient List .a-a{fill:#347362;}.b-a{fill:#fff;}" at bounding box center [261, 212] width 150 height 24
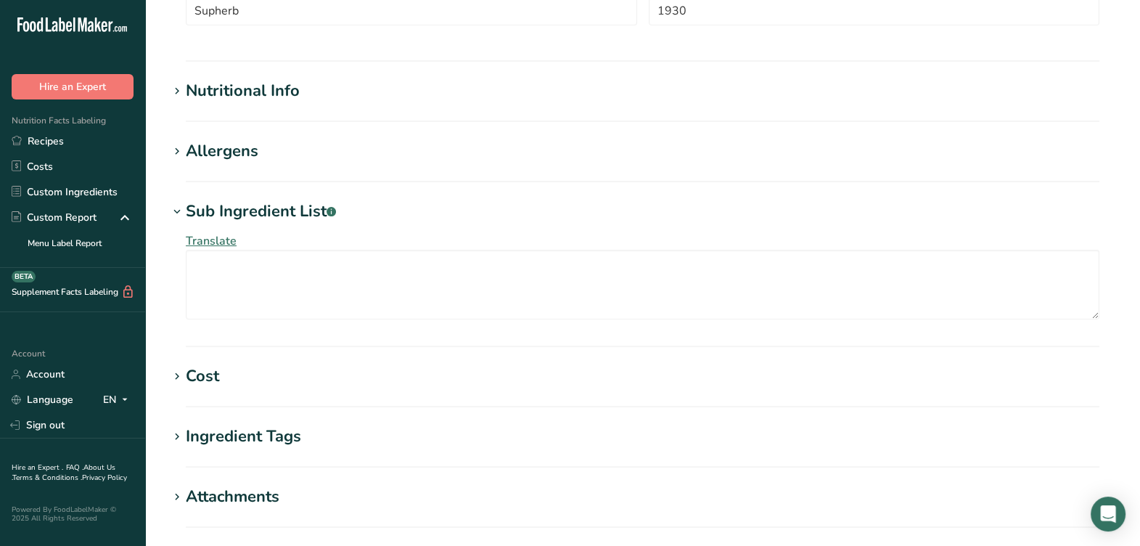
click at [285, 104] on section "Nutritional Info Serving Size .a-a{fill:#347362;}.b-a{fill:#fff;} Add ingredien…" at bounding box center [642, 100] width 949 height 43
drag, startPoint x: 285, startPoint y: 104, endPoint x: 219, endPoint y: 81, distance: 69.3
click at [219, 81] on section "Edit RSP114SF / F43182 IQF Sage, Supherb Farms 07-13-21 AF Ingredient Spec Shee…" at bounding box center [642, 131] width 995 height 1171
click at [237, 97] on div "Nutritional Info" at bounding box center [243, 91] width 114 height 24
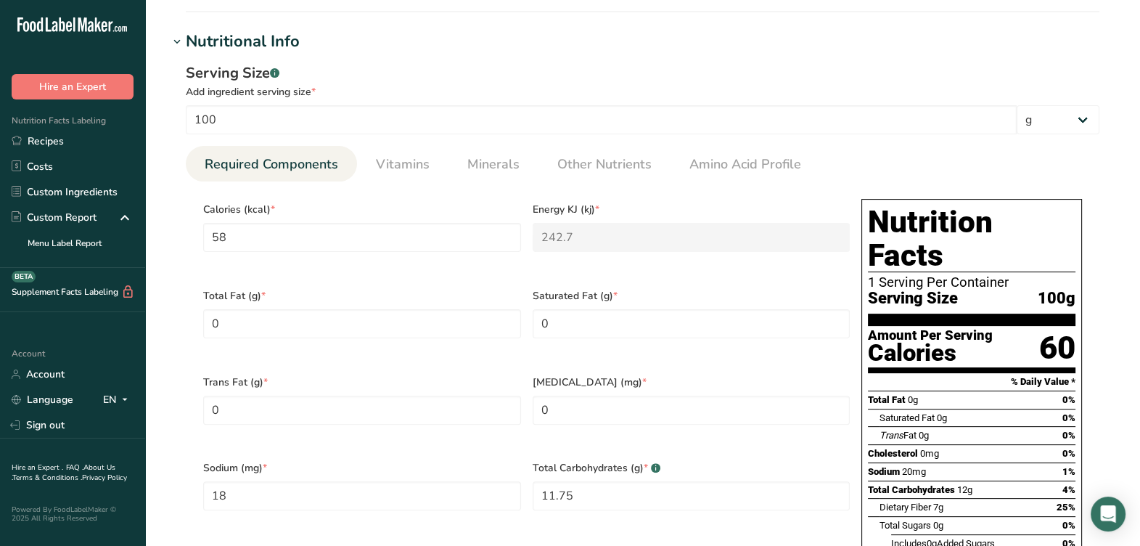
scroll to position [544, 0]
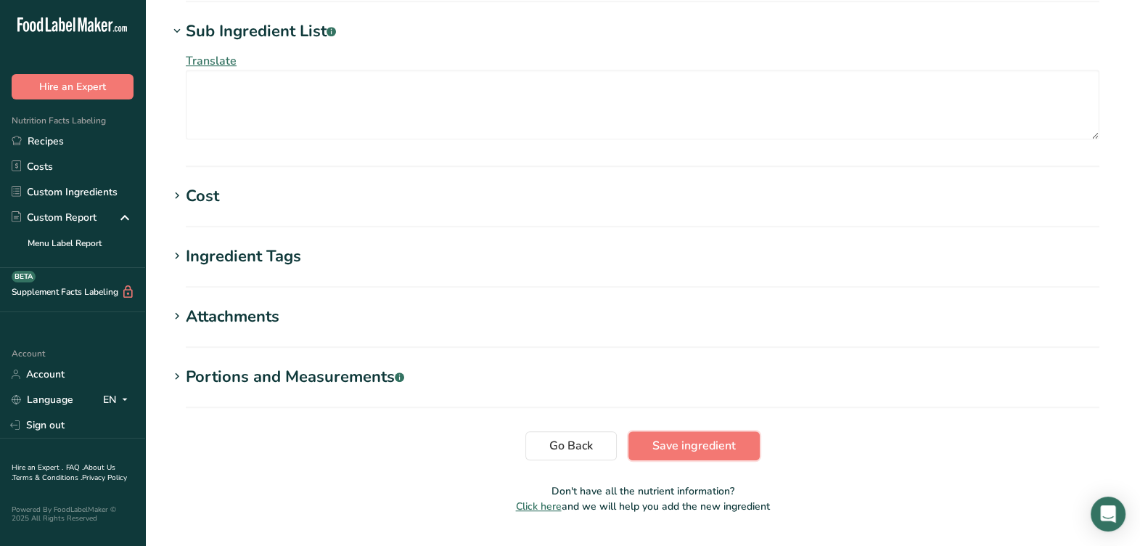
click at [663, 437] on span "Save ingredient" at bounding box center [694, 445] width 83 height 17
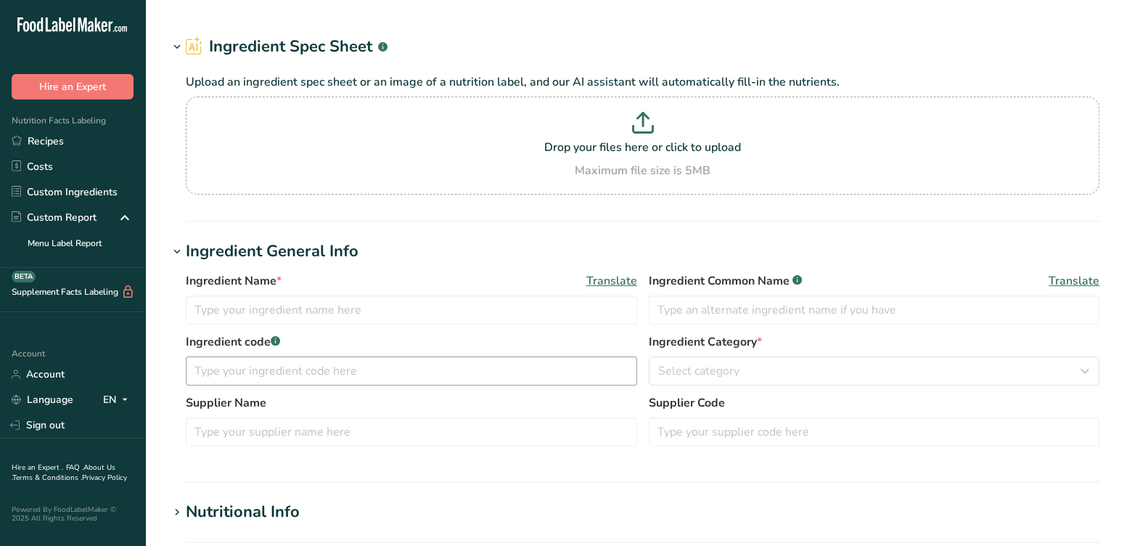
type input "12220 Supherb - RSP007(J) / F43185 / RF020B IQF Thyme, Supherb Farms [DATE] AC"
type input "Thyme"
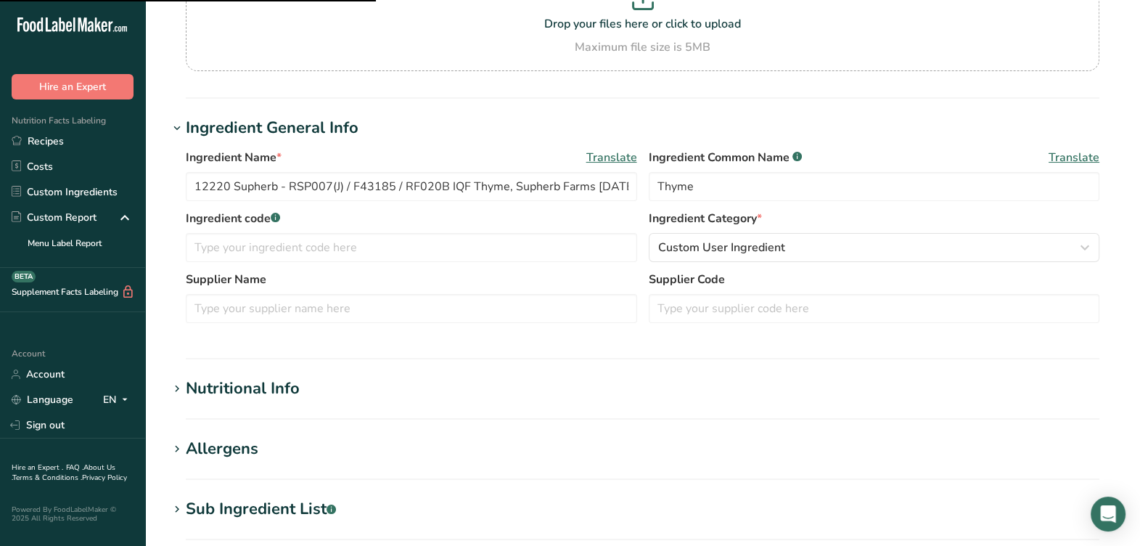
scroll to position [181, 0]
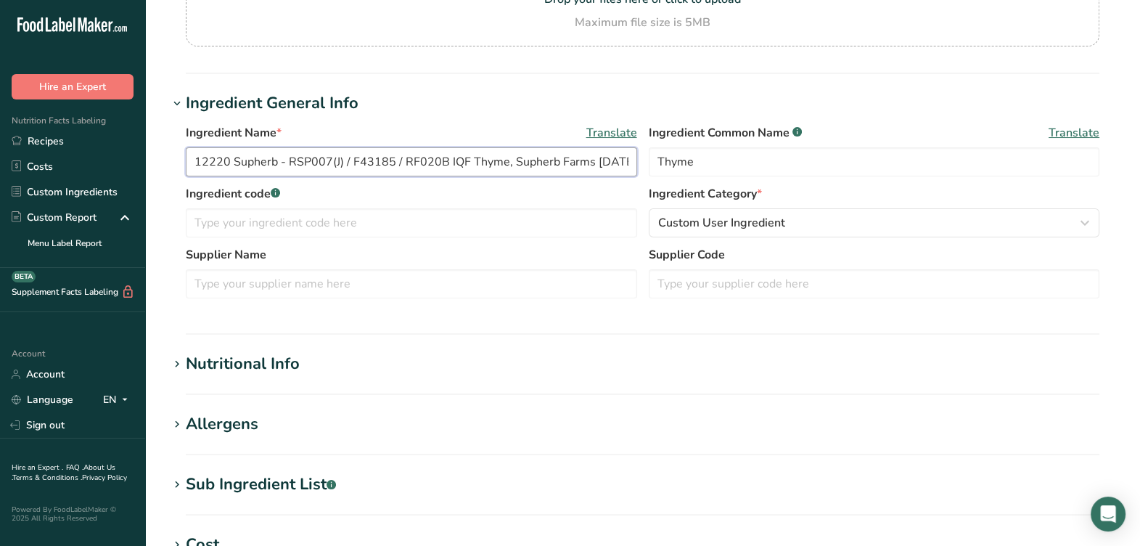
drag, startPoint x: 229, startPoint y: 161, endPoint x: 163, endPoint y: 163, distance: 65.4
click at [163, 163] on section "Edit 12220 Supherb - RSP007(J) / F43185 / RF020B IQF Thyme, Supherb Farms [DATE…" at bounding box center [642, 352] width 995 height 1066
click at [814, 283] on input "text" at bounding box center [874, 283] width 451 height 29
paste input "12220"
type input "12220"
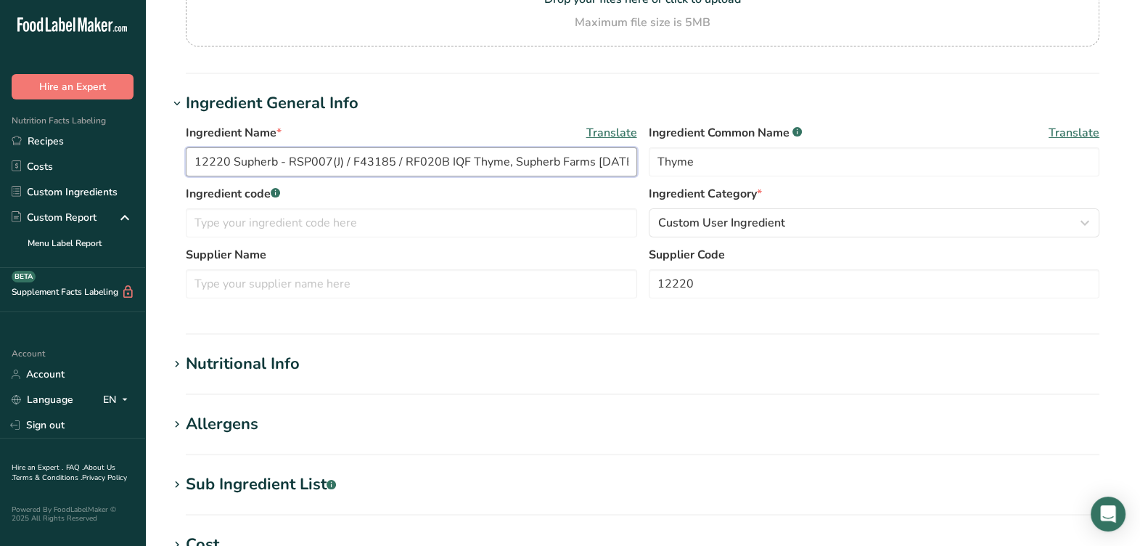
drag, startPoint x: 238, startPoint y: 162, endPoint x: 275, endPoint y: 156, distance: 37.5
click at [275, 156] on input "12220 Supherb - RSP007(J) / F43185 / RF020B IQF Thyme, Supherb Farms 12-14-20 AC" at bounding box center [411, 161] width 451 height 29
click at [311, 281] on input "text" at bounding box center [411, 283] width 451 height 29
paste input "Supherb"
type input "Supherb"
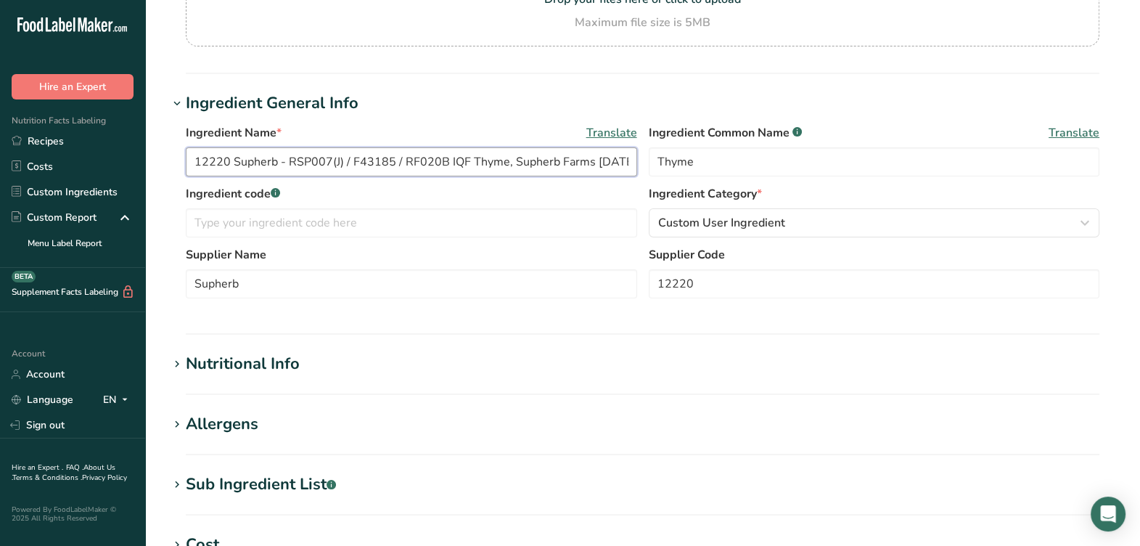
drag, startPoint x: 287, startPoint y: 167, endPoint x: 441, endPoint y: 155, distance: 153.6
click at [441, 155] on input "12220 Supherb - RSP007(J) / F43185 / RF020B IQF Thyme, Supherb Farms 12-14-20 AC" at bounding box center [411, 161] width 451 height 29
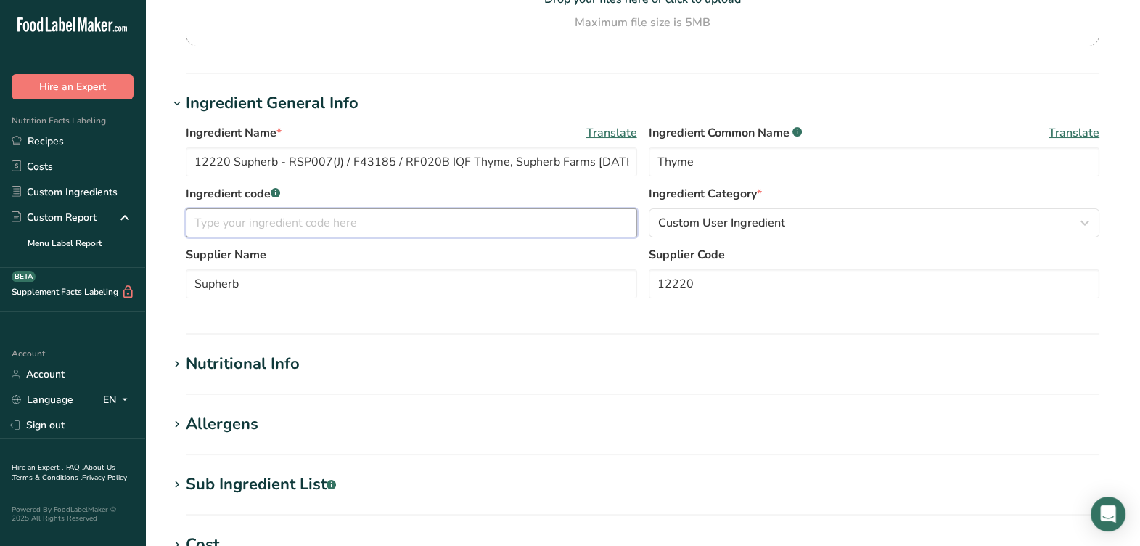
click at [370, 219] on input "text" at bounding box center [411, 222] width 451 height 29
paste input "RSP007(J) / F43185 / RF020B"
click at [246, 216] on input "RSP007(J) / F43185 / RF020B" at bounding box center [411, 222] width 451 height 29
type input "RSP007 / F43185 / RF020B"
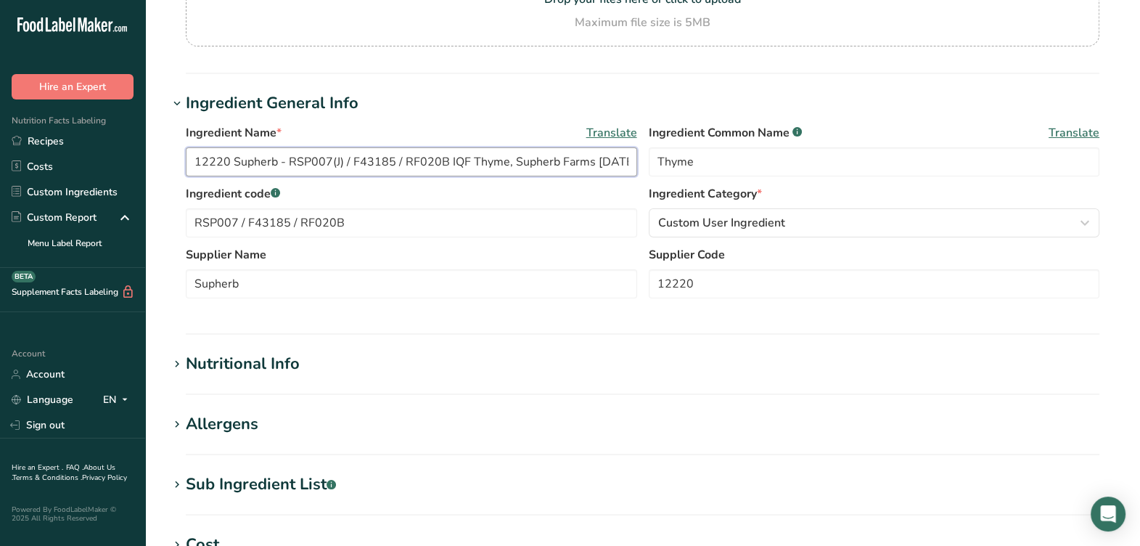
click at [340, 156] on input "12220 Supherb - RSP007(J) / F43185 / RF020B IQF Thyme, Supherb Farms 12-14-20 AC" at bounding box center [411, 161] width 451 height 29
click at [285, 160] on input "12220 Supherb - RSP007 / F43185 / RF020B IQF Thyme, Supherb Farms 12-14-20 AC" at bounding box center [411, 161] width 451 height 29
drag, startPoint x: 287, startPoint y: 159, endPoint x: 131, endPoint y: 168, distance: 156.3
click at [131, 168] on div ".a-20{fill:#fff;} Hire an Expert Nutrition Facts Labeling Recipes Costs Custom …" at bounding box center [570, 375] width 1140 height 1113
type input "RSP007 / F43185 / RF020B IQF Thyme, Supherb Farms 12-14-20 AC"
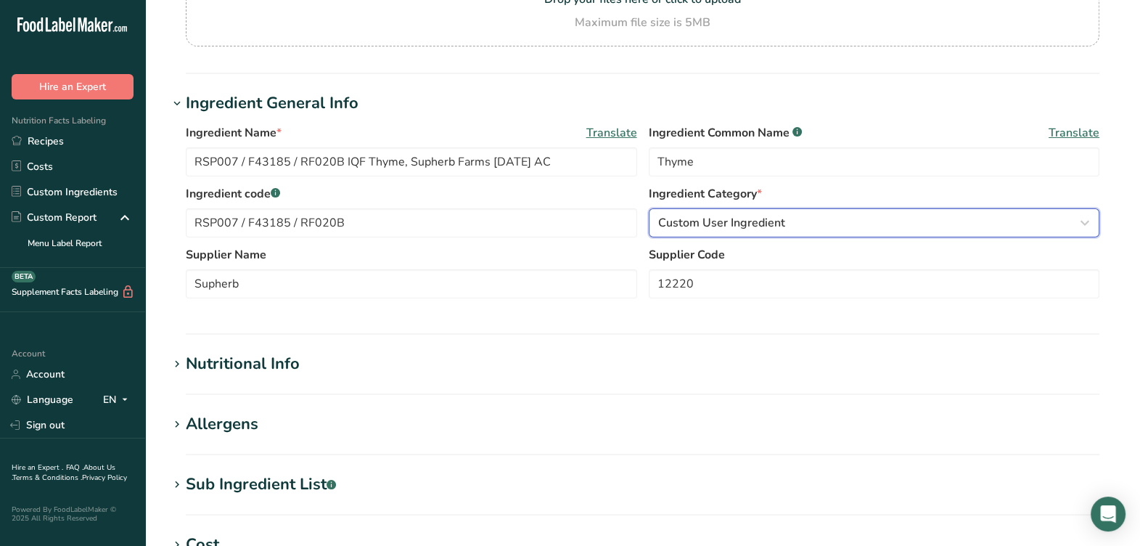
click at [700, 220] on span "Custom User Ingredient" at bounding box center [721, 222] width 127 height 17
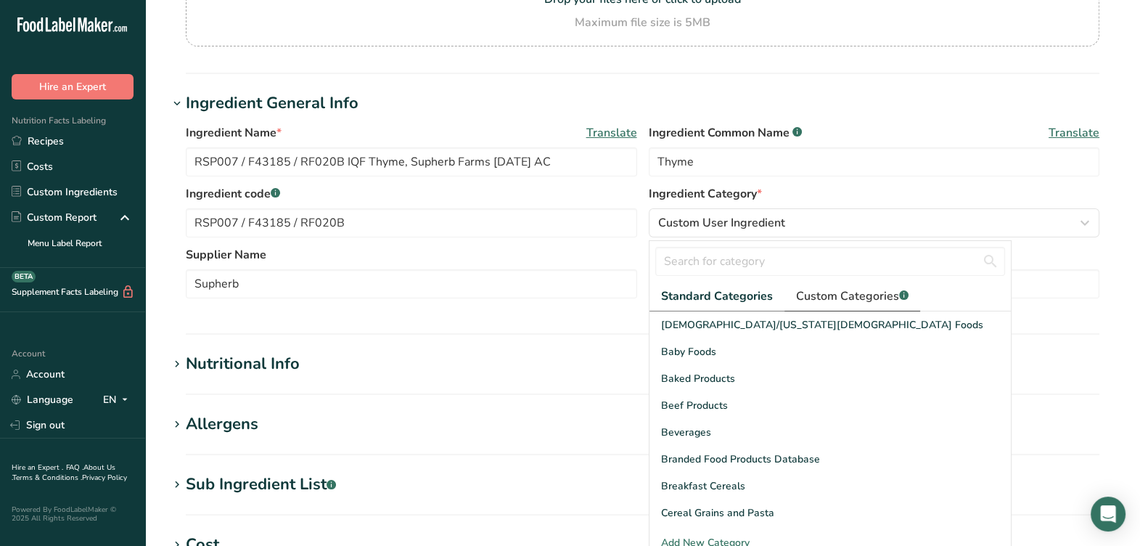
click at [847, 293] on span "Custom Categories .a-a{fill:#347362;}.b-a{fill:#fff;}" at bounding box center [852, 295] width 113 height 17
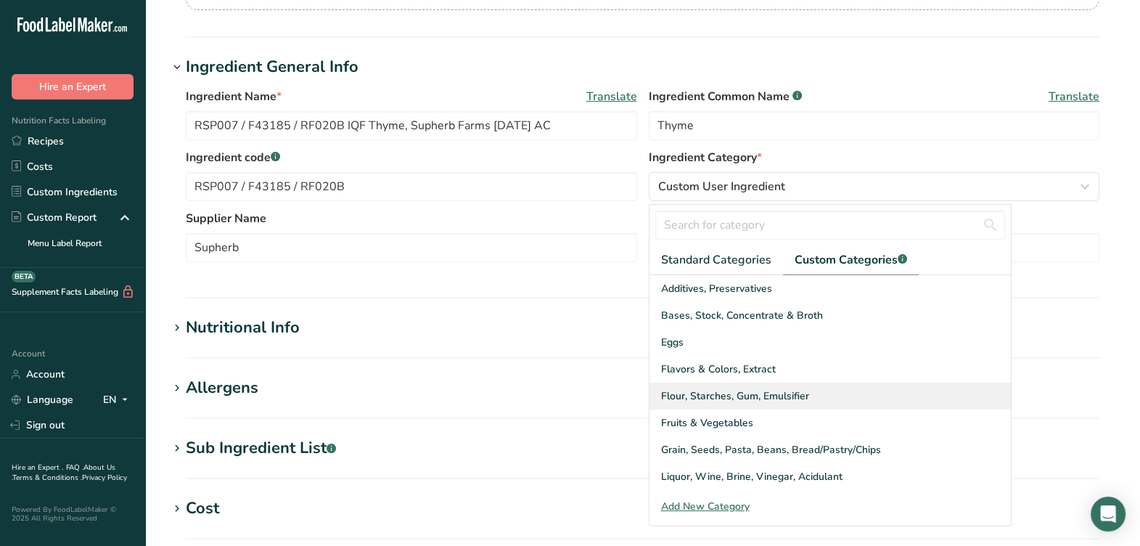
scroll to position [272, 0]
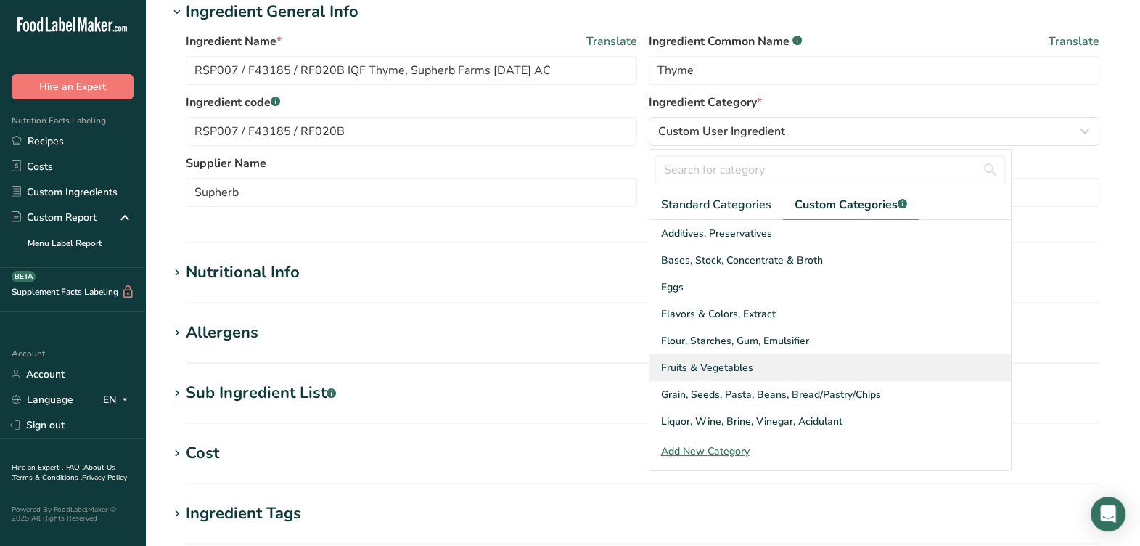
click at [729, 367] on span "Fruits & Vegetables" at bounding box center [707, 367] width 92 height 15
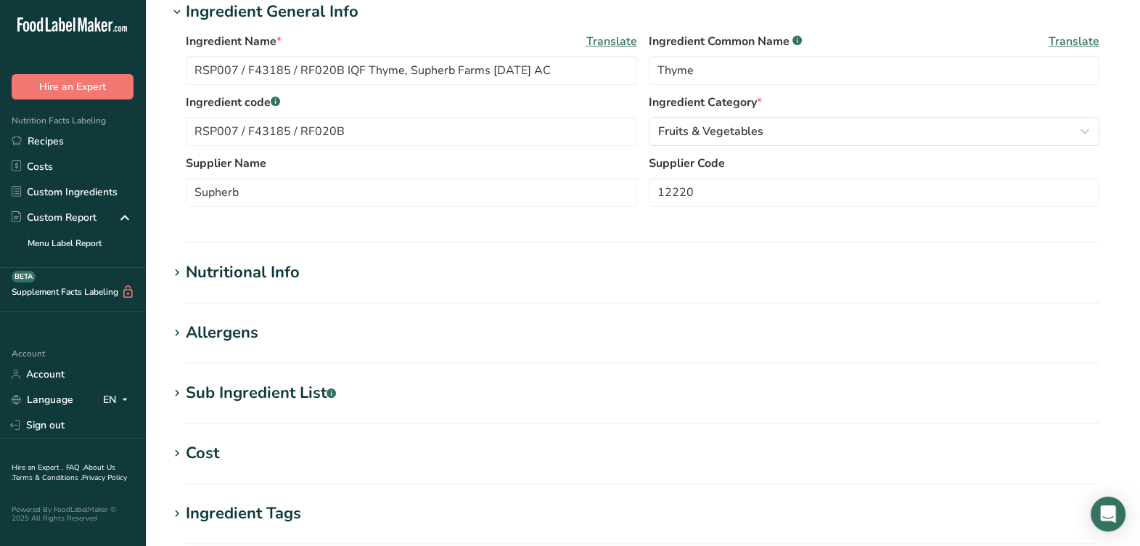
click at [646, 232] on section "Ingredient General Info Ingredient Name * Translate RSP007 / F43185 / RF020B IQ…" at bounding box center [642, 121] width 949 height 243
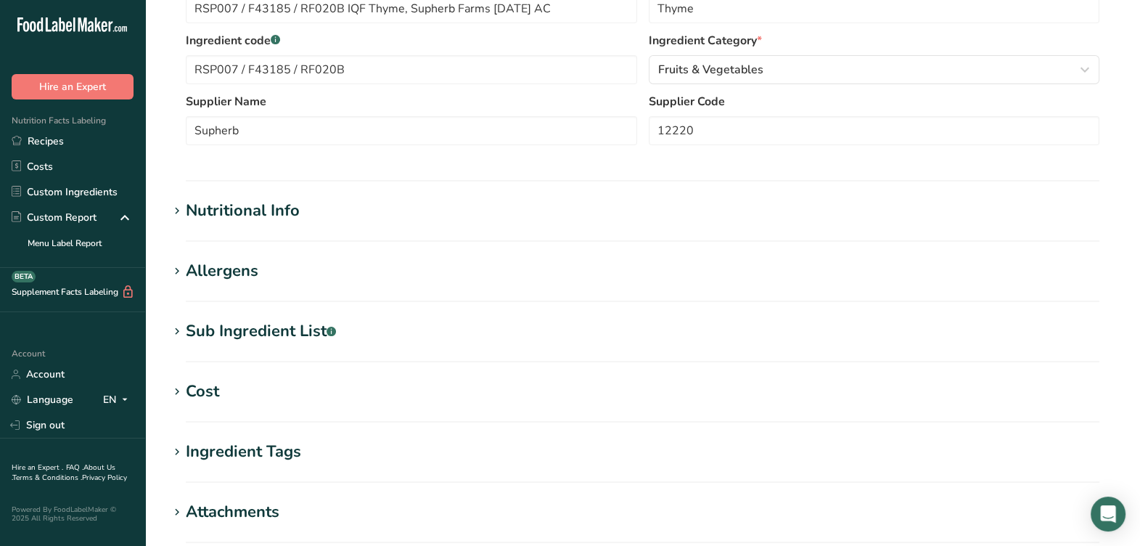
scroll to position [362, 0]
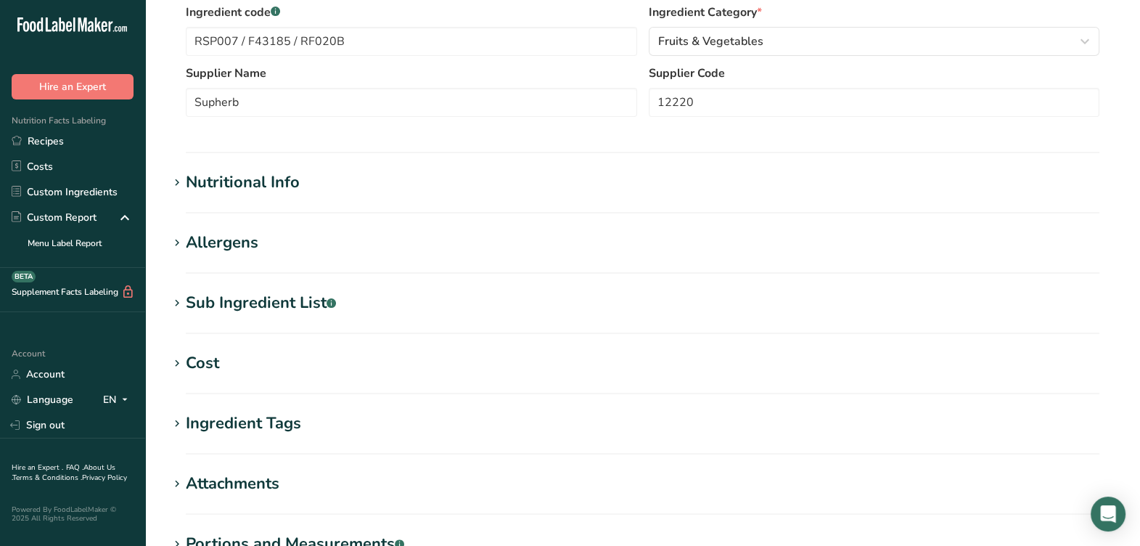
click at [282, 185] on div "Nutritional Info" at bounding box center [243, 183] width 114 height 24
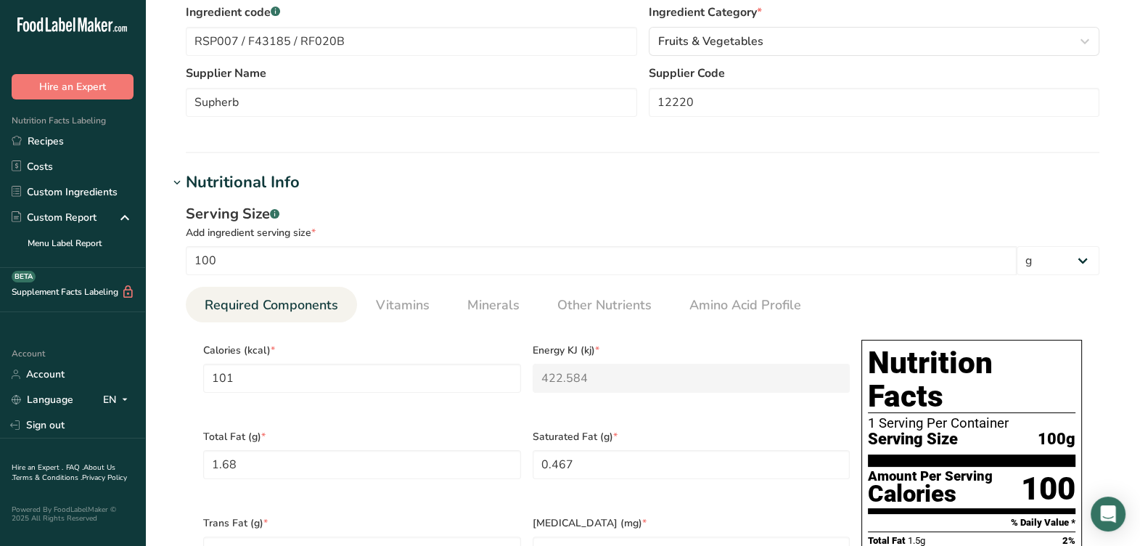
click at [284, 185] on div "Nutritional Info" at bounding box center [243, 183] width 114 height 24
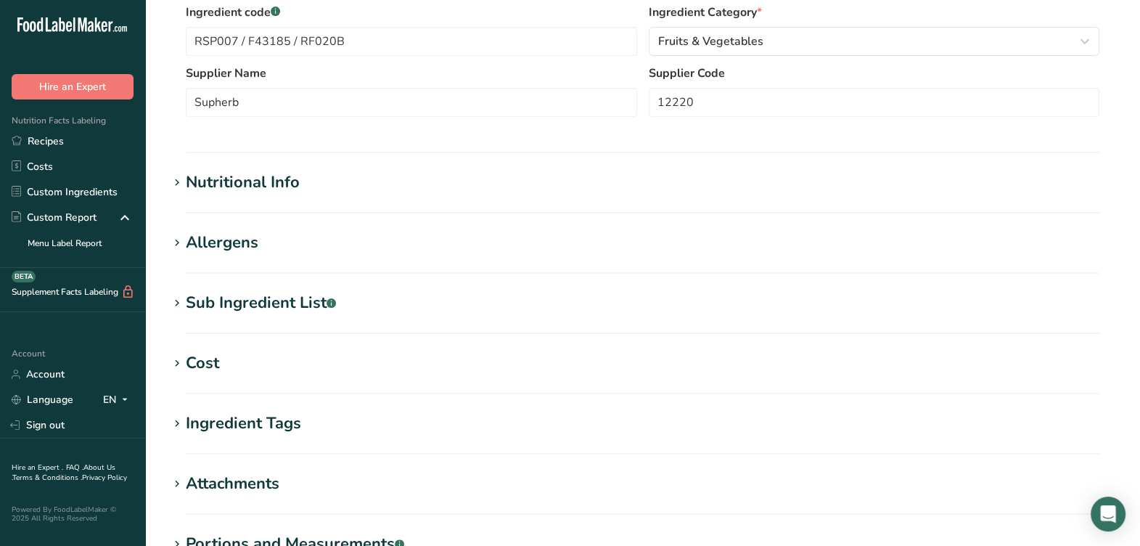
click at [247, 244] on section "Edit RSP007 / F43185 / RF020B IQF Thyme, Supherb Farms 12-14-20 AC Ingredient S…" at bounding box center [642, 171] width 995 height 1066
drag, startPoint x: 247, startPoint y: 244, endPoint x: 245, endPoint y: 303, distance: 58.8
click at [245, 303] on div "Sub Ingredient List .a-a{fill:#347362;}.b-a{fill:#fff;}" at bounding box center [261, 303] width 150 height 24
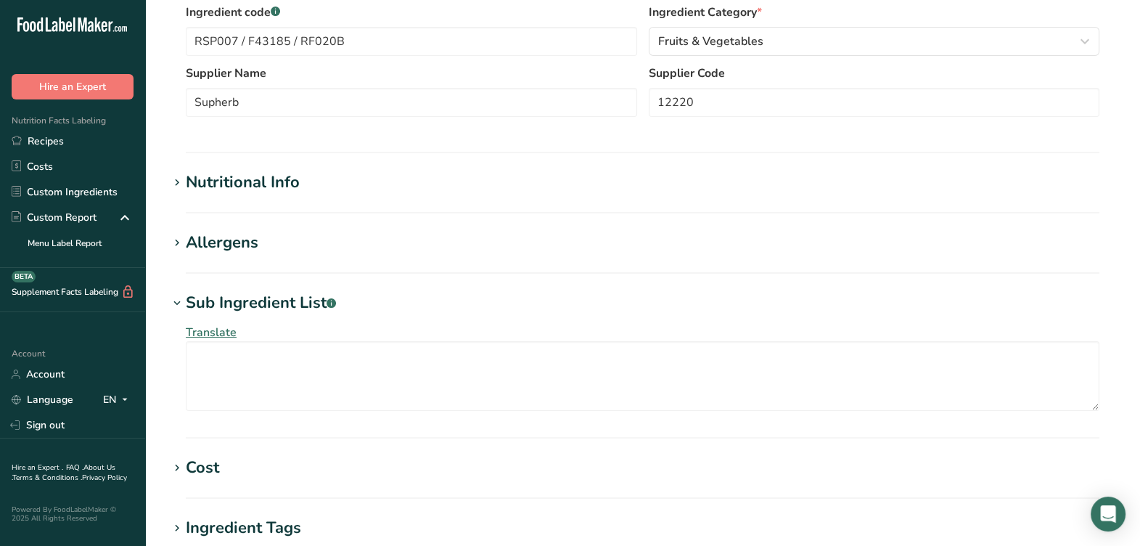
drag, startPoint x: 247, startPoint y: 301, endPoint x: 245, endPoint y: 285, distance: 16.1
click at [247, 300] on div "Sub Ingredient List .a-a{fill:#347362;}.b-a{fill:#fff;}" at bounding box center [261, 303] width 150 height 24
click at [240, 246] on div "Allergens" at bounding box center [222, 243] width 73 height 24
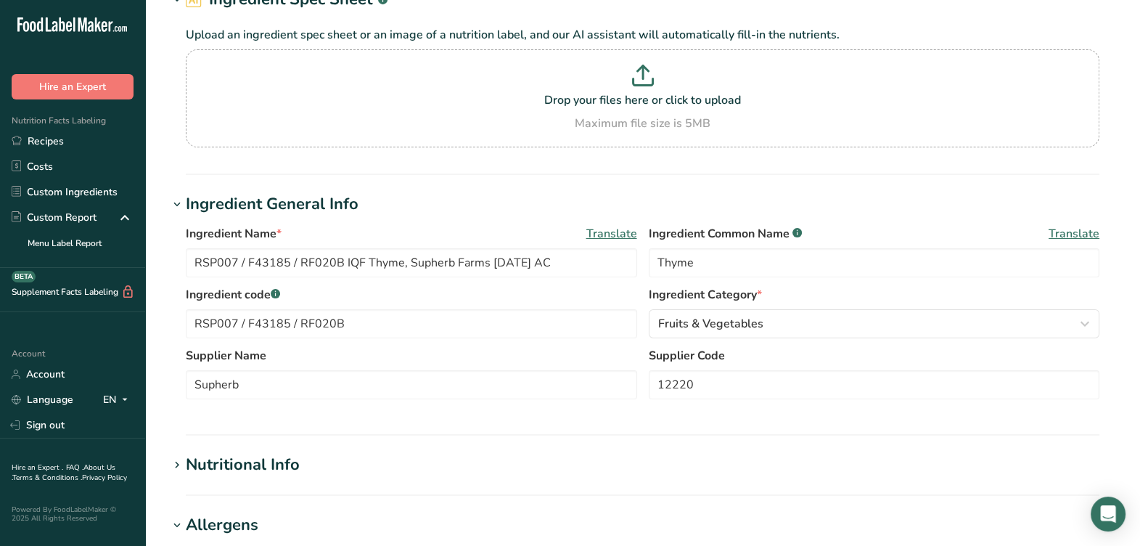
scroll to position [0, 0]
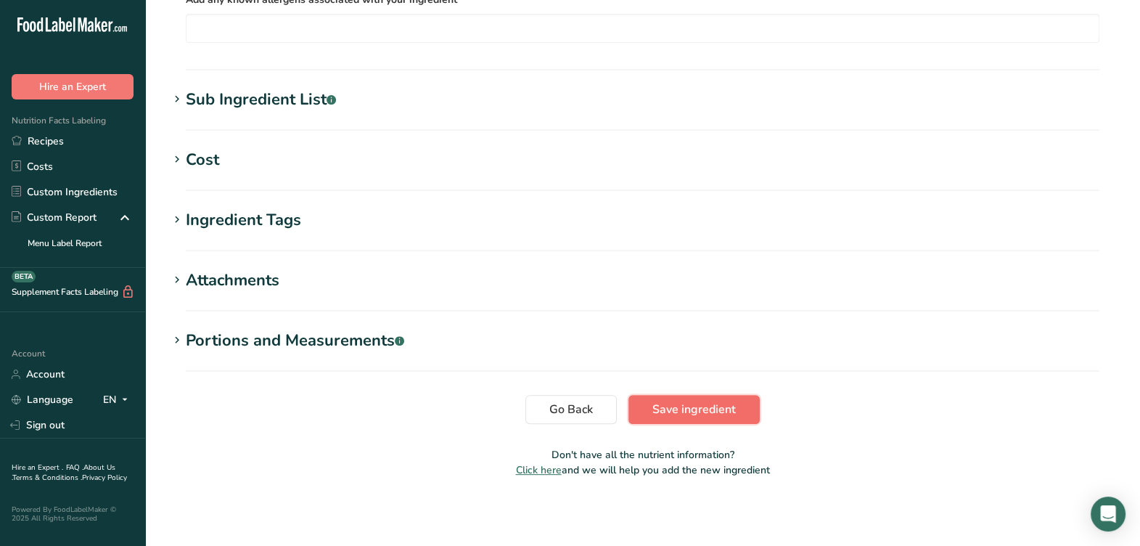
click at [696, 403] on span "Save ingredient" at bounding box center [694, 409] width 83 height 17
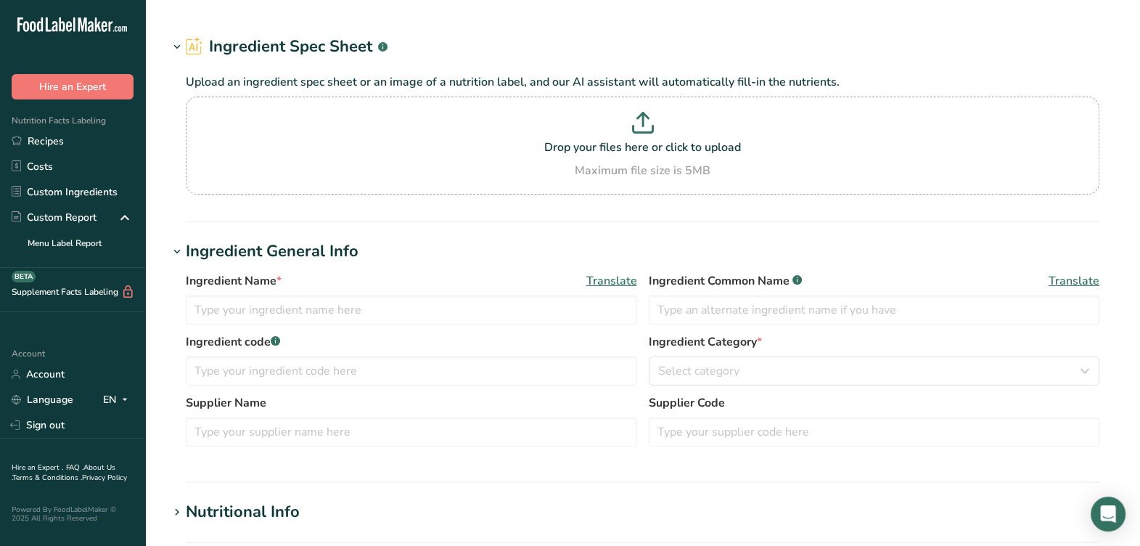
type input "RSP146 / F43181 / RSP113SF IQF [PERSON_NAME], Supherb Farms [DATE] AL"
type input "[PERSON_NAME]"
type input "RSP146 / F43181 / RSP113SF"
type input "SupHerb"
type input "11910"
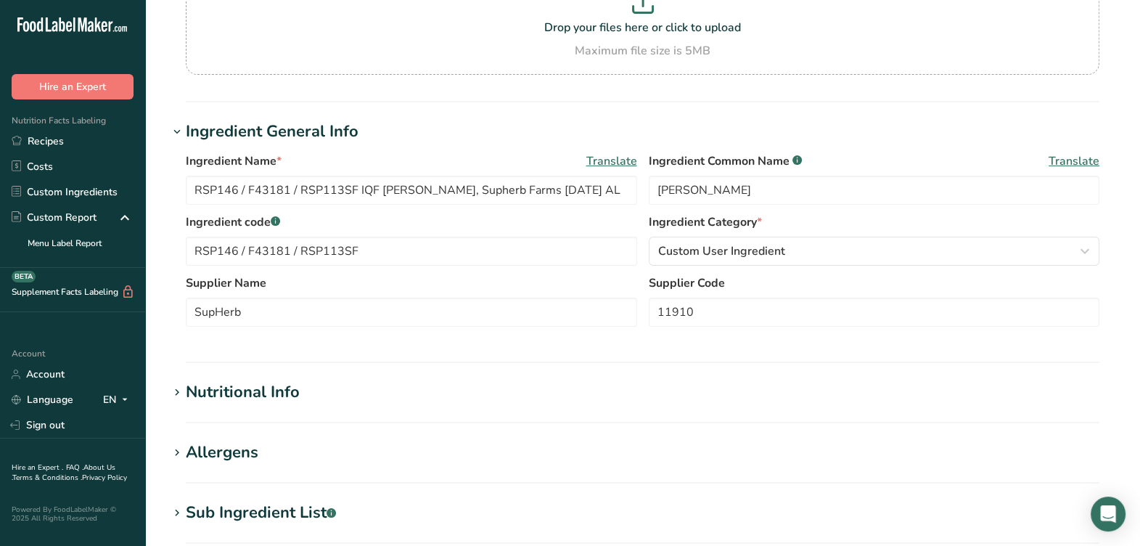
scroll to position [181, 0]
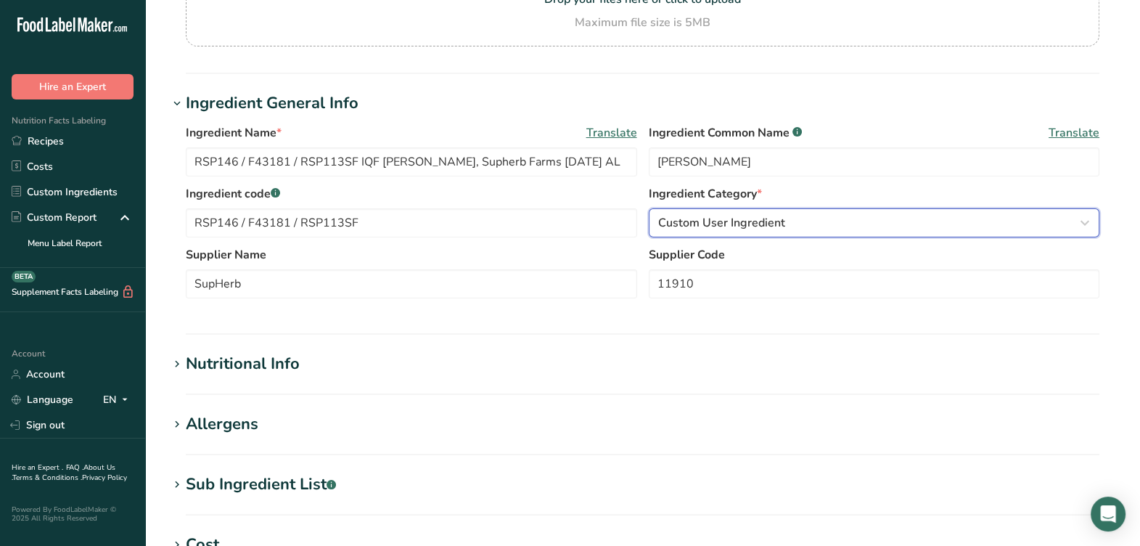
click at [677, 224] on span "Custom User Ingredient" at bounding box center [721, 222] width 127 height 17
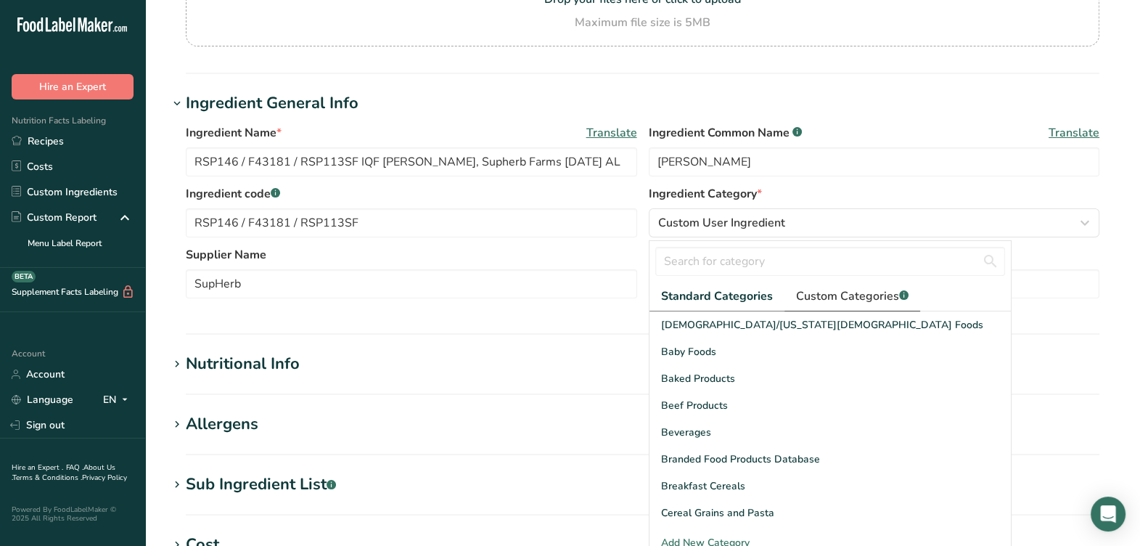
click at [817, 290] on span "Custom Categories .a-a{fill:#347362;}.b-a{fill:#fff;}" at bounding box center [852, 295] width 113 height 17
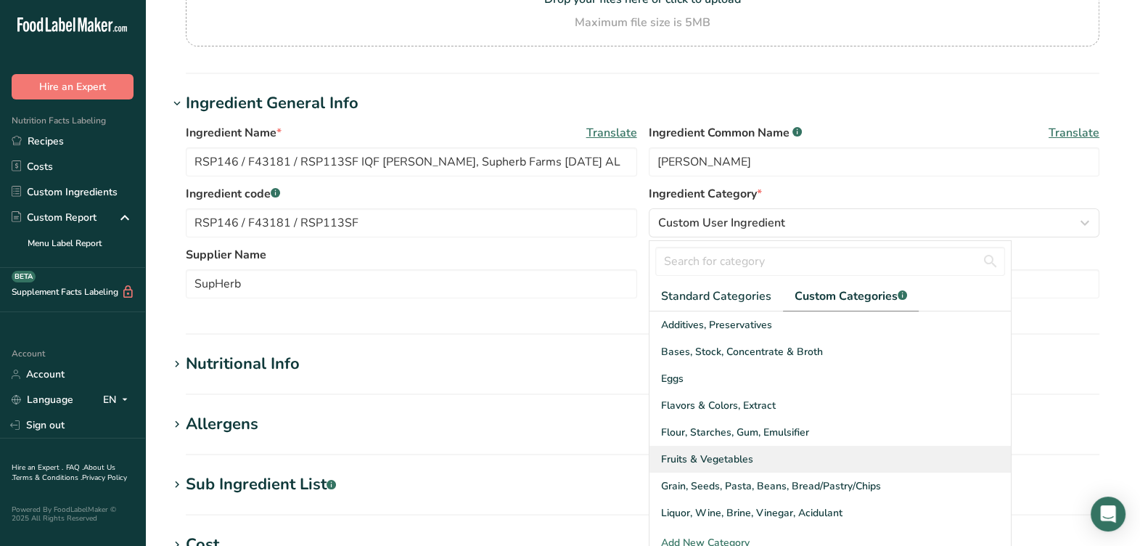
click at [704, 451] on span "Fruits & Vegetables" at bounding box center [707, 458] width 92 height 15
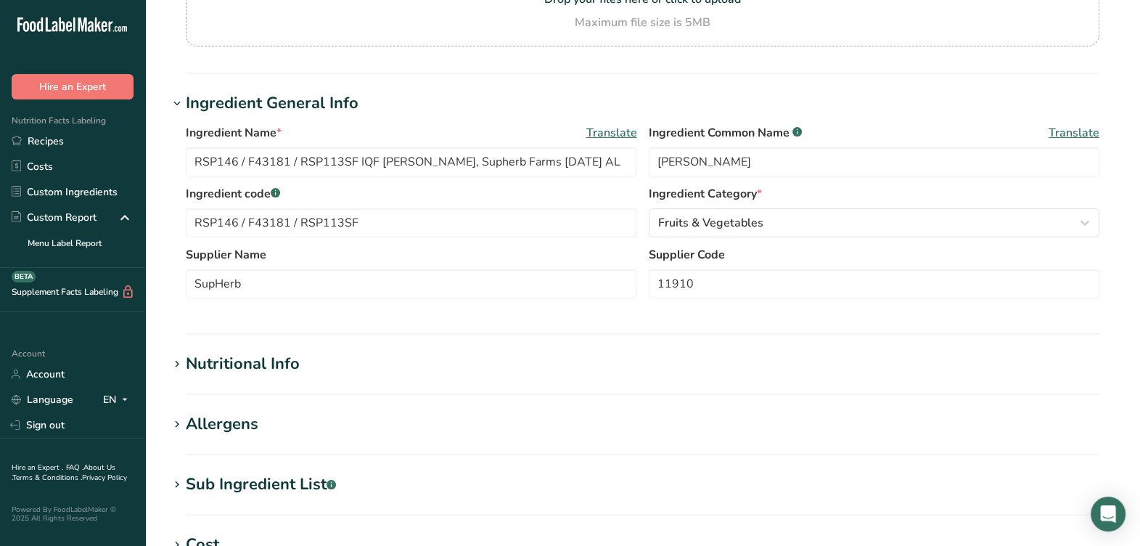
click at [595, 314] on div "Ingredient Name * Translate RSP146 / F43181 / RSP113SF IQF [PERSON_NAME], Suphe…" at bounding box center [642, 215] width 949 height 200
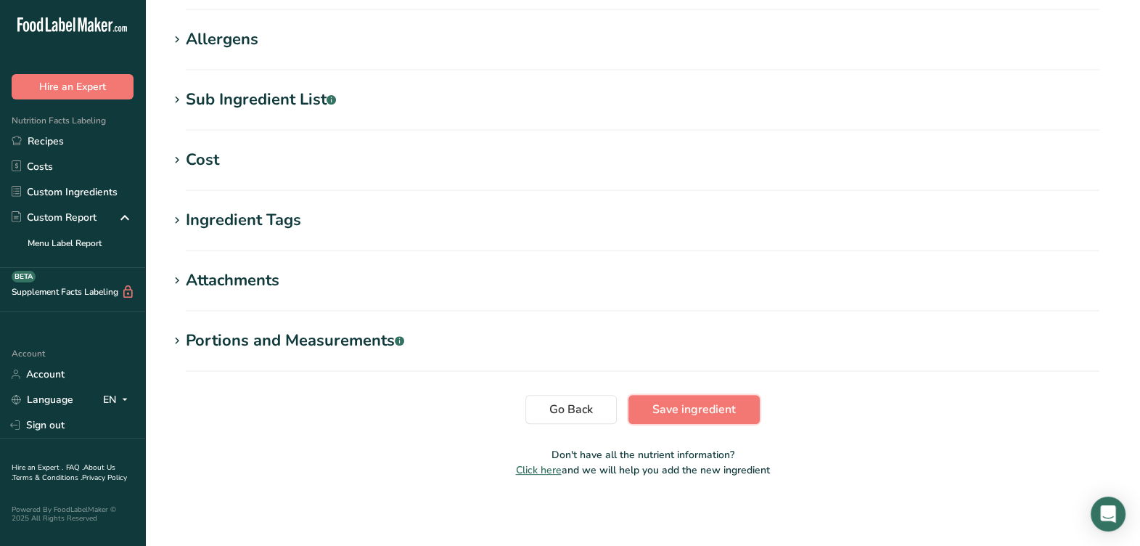
click at [646, 414] on button "Save ingredient" at bounding box center [694, 409] width 131 height 29
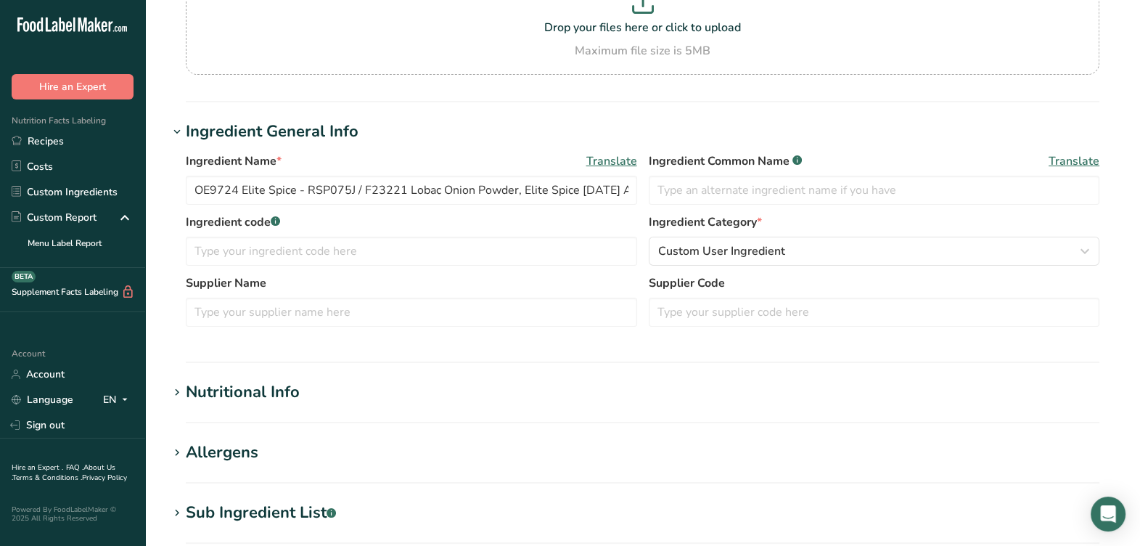
scroll to position [181, 0]
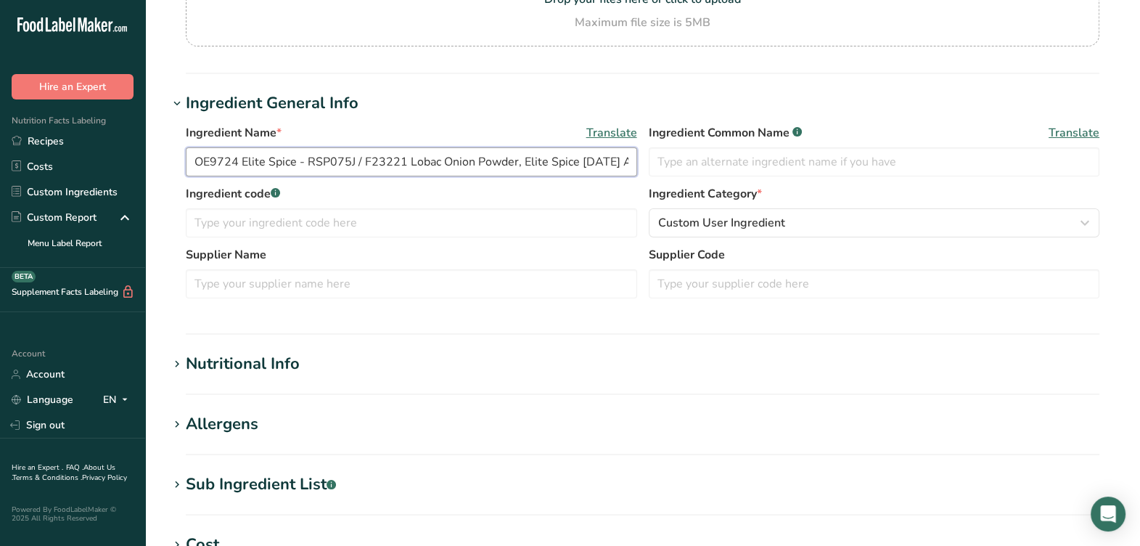
click at [353, 162] on input "OE9724 Elite Spice - RSP075J / F23221 Lobac Onion Powder, Elite Spice [DATE] AC" at bounding box center [411, 161] width 451 height 29
click at [359, 157] on input "OE9724 Elite Spice - RSP075 / F23221 Lobac Onion Powder, Elite Spice [DATE] AC" at bounding box center [411, 161] width 451 height 29
type input "OE9724 Elite Spice - F23221 Lobac Onion Powder, Elite Spice [DATE] AC"
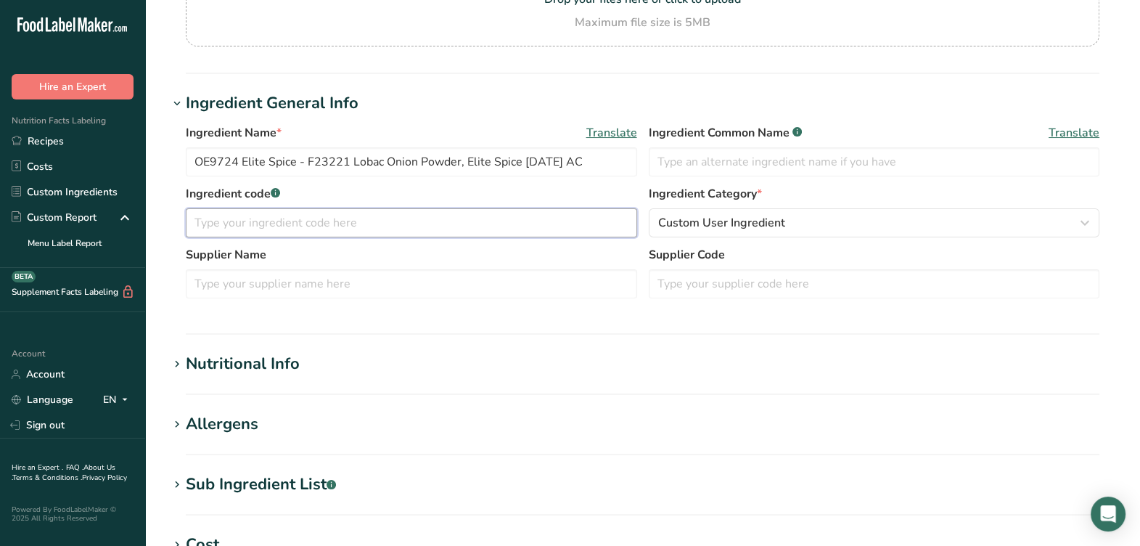
click at [354, 218] on input "text" at bounding box center [411, 222] width 451 height 29
paste input "F23221"
type input "F23221"
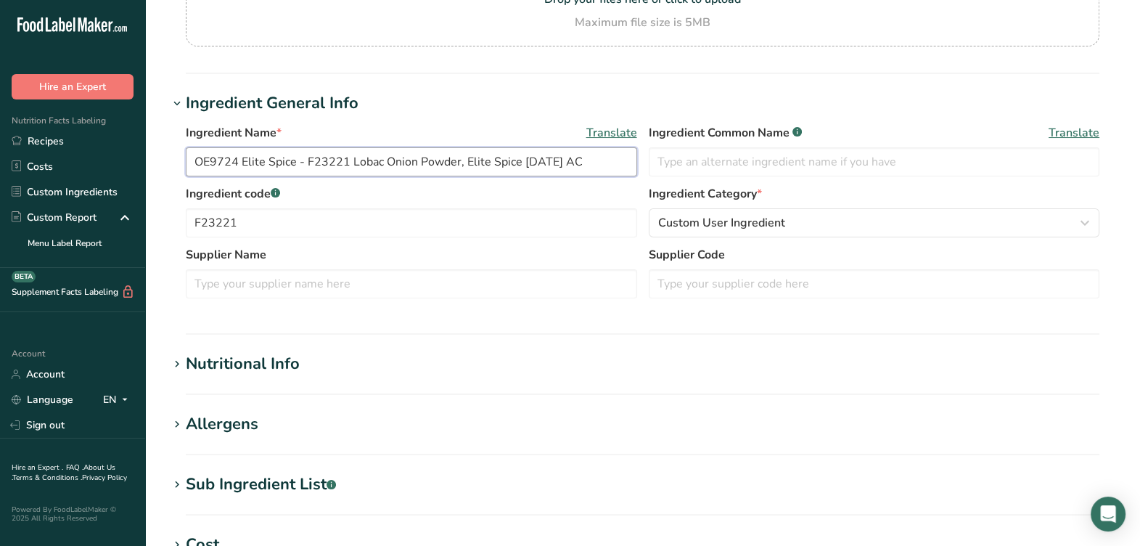
drag, startPoint x: 242, startPoint y: 166, endPoint x: 156, endPoint y: 171, distance: 86.5
click at [156, 171] on section "Edit OE9724 Elite Spice - F23221 Lobac Onion Powder, Elite Spice [DATE] AC Ingr…" at bounding box center [642, 352] width 995 height 1066
drag, startPoint x: 221, startPoint y: 167, endPoint x: 168, endPoint y: 171, distance: 52.4
click at [168, 171] on div "Ingredient Name * Translate Elite Spice - F23221 Lobac Onion Powder, Elite Spic…" at bounding box center [642, 215] width 949 height 200
type input "Elite Spice - F23221 Lobac Onion Powder, Elite Spice [DATE] AC"
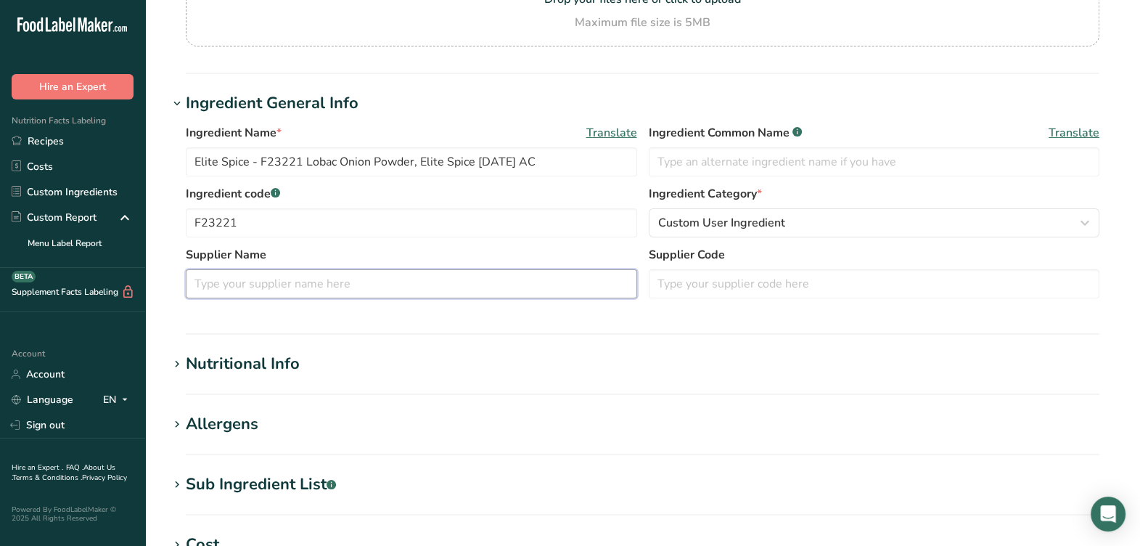
click at [335, 297] on input "text" at bounding box center [411, 283] width 451 height 29
paste input "Elite Spice"
type input "Elite Spice"
drag, startPoint x: 257, startPoint y: 166, endPoint x: 179, endPoint y: 176, distance: 78.2
click at [179, 176] on div "Ingredient Name * Translate Elite Spice - F23221 Lobac Onion Powder, Elite Spic…" at bounding box center [642, 215] width 949 height 200
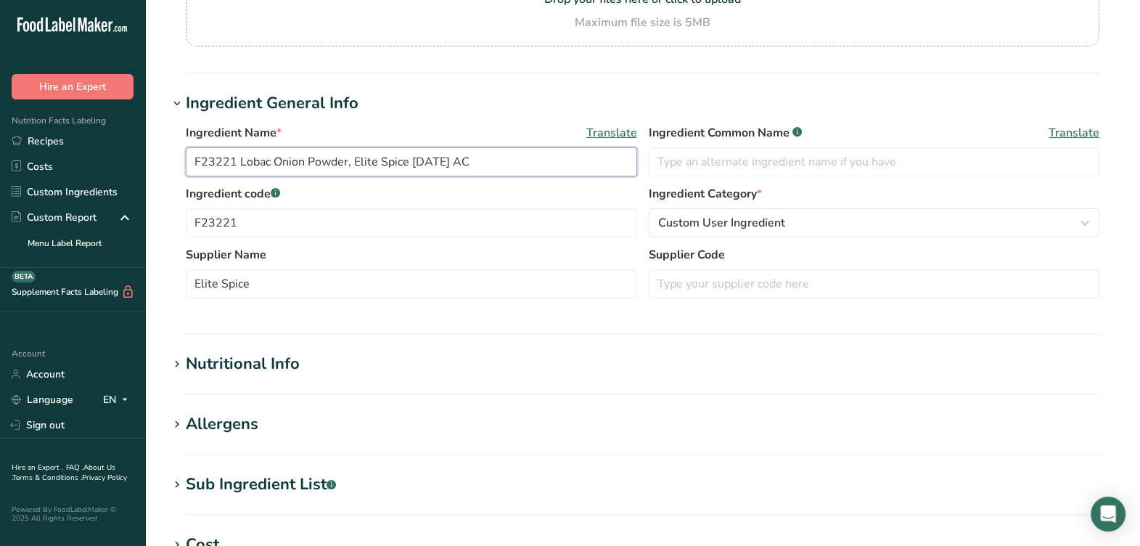
type input "F23221 Lobac Onion Powder, Elite Spice [DATE] AC"
click at [842, 182] on div "Ingredient Name * Translate F23221 Lobac Onion Powder, Elite Spice [DATE] AC In…" at bounding box center [643, 154] width 914 height 61
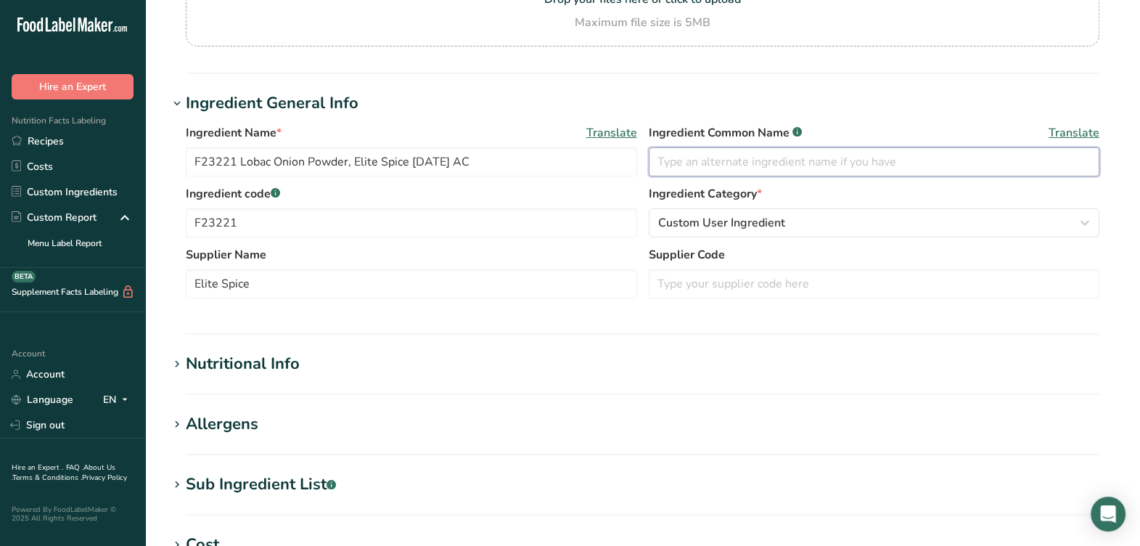
click at [837, 167] on input "text" at bounding box center [874, 161] width 451 height 29
type input "Onion Powder"
click at [748, 277] on input "text" at bounding box center [874, 283] width 451 height 29
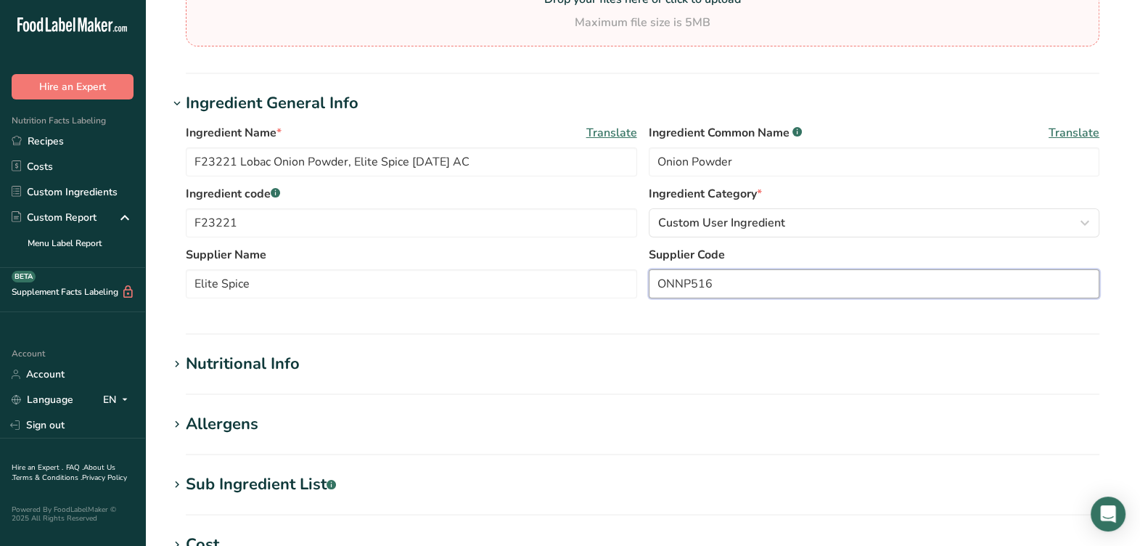
type input "ONNP516"
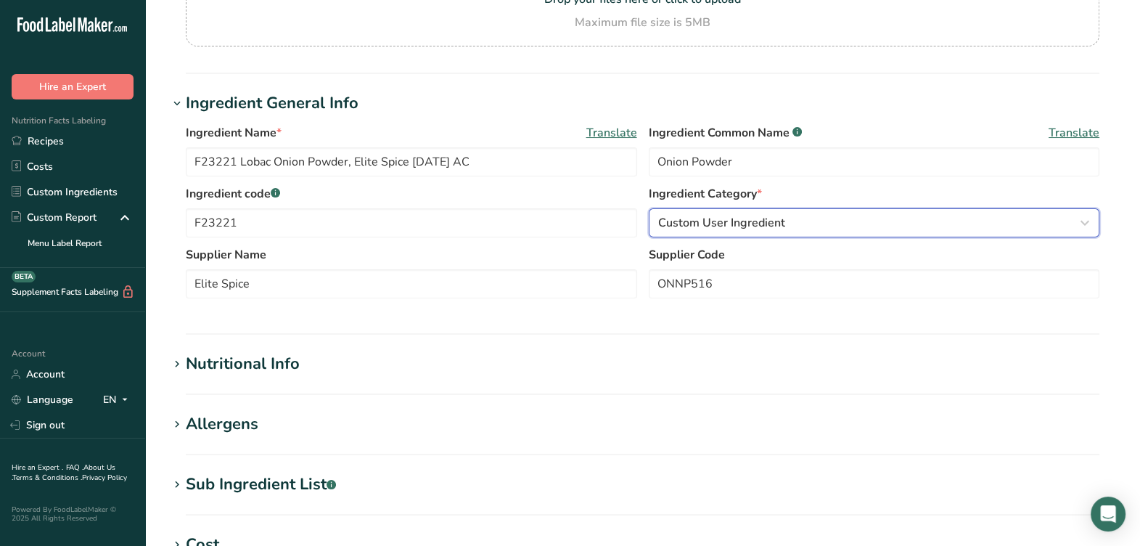
click at [846, 227] on div "Custom User Ingredient" at bounding box center [870, 222] width 424 height 17
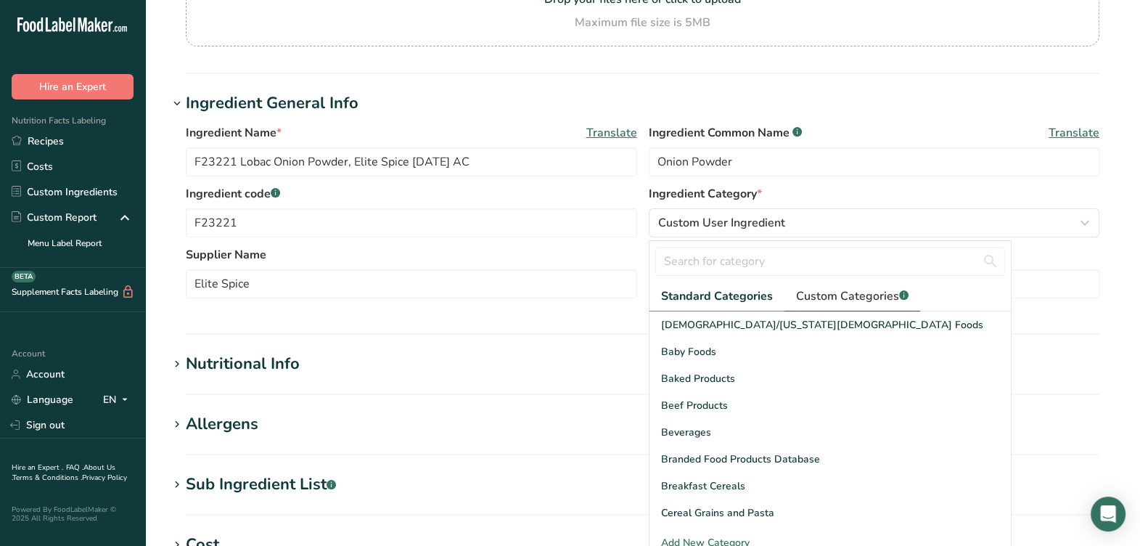
click at [874, 298] on span "Custom Categories .a-a{fill:#347362;}.b-a{fill:#fff;}" at bounding box center [852, 295] width 113 height 17
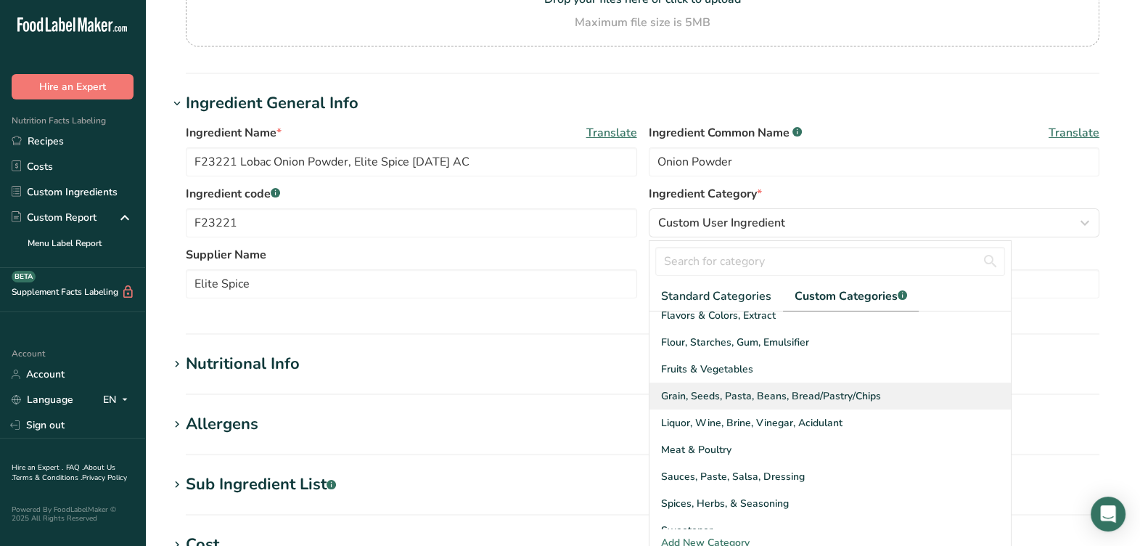
scroll to position [131, 0]
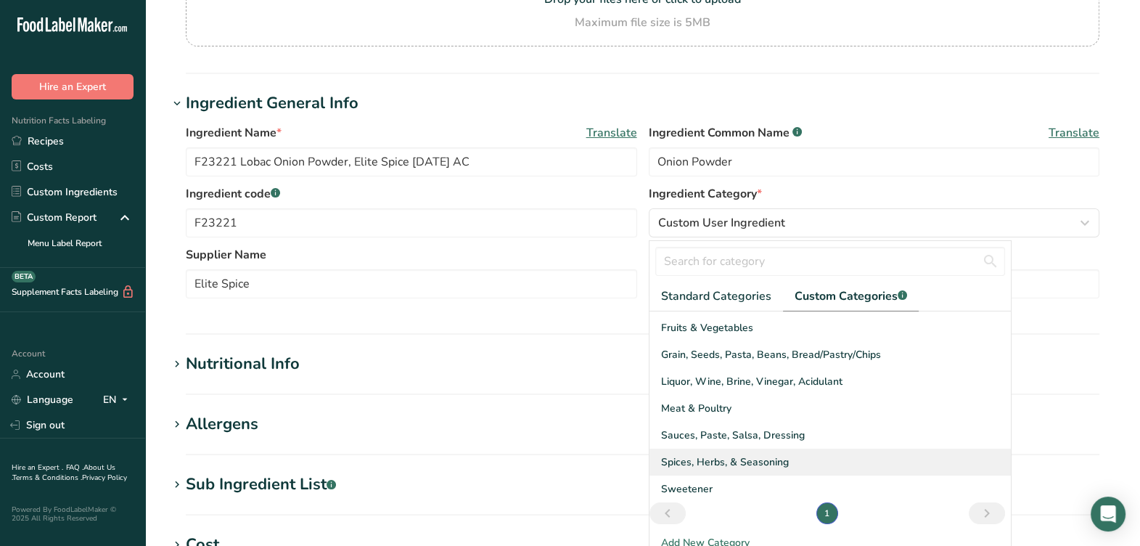
click at [711, 454] on span "Spices, Herbs, & Seasoning" at bounding box center [725, 461] width 128 height 15
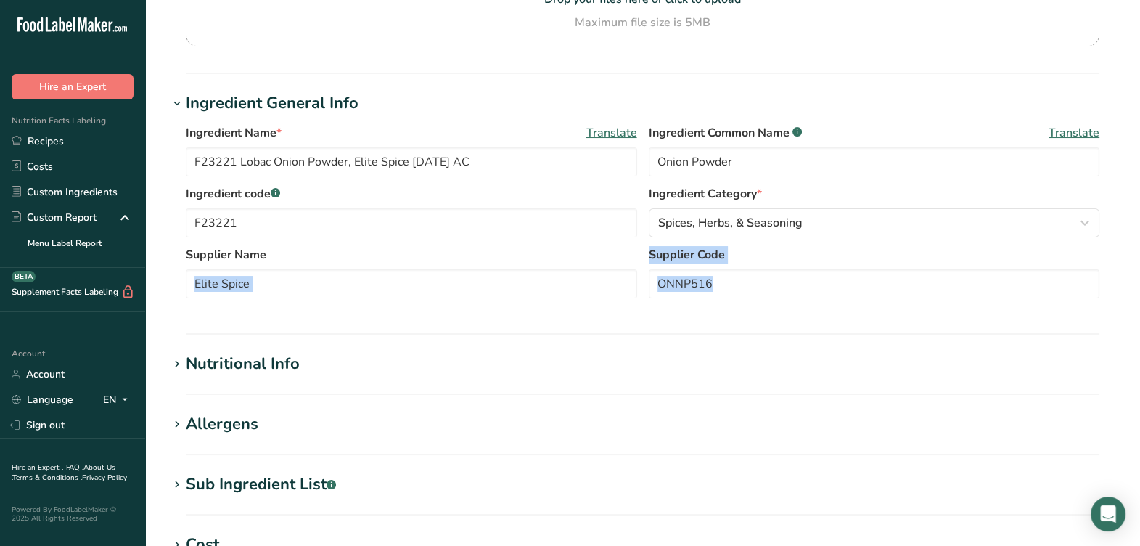
click at [602, 315] on section "Ingredient General Info Ingredient Name * Translate F23221 Lobac Onion Powder, …" at bounding box center [642, 212] width 949 height 243
click at [599, 320] on section "Ingredient General Info Ingredient Name * Translate F23221 Lobac Onion Powder, …" at bounding box center [642, 212] width 949 height 243
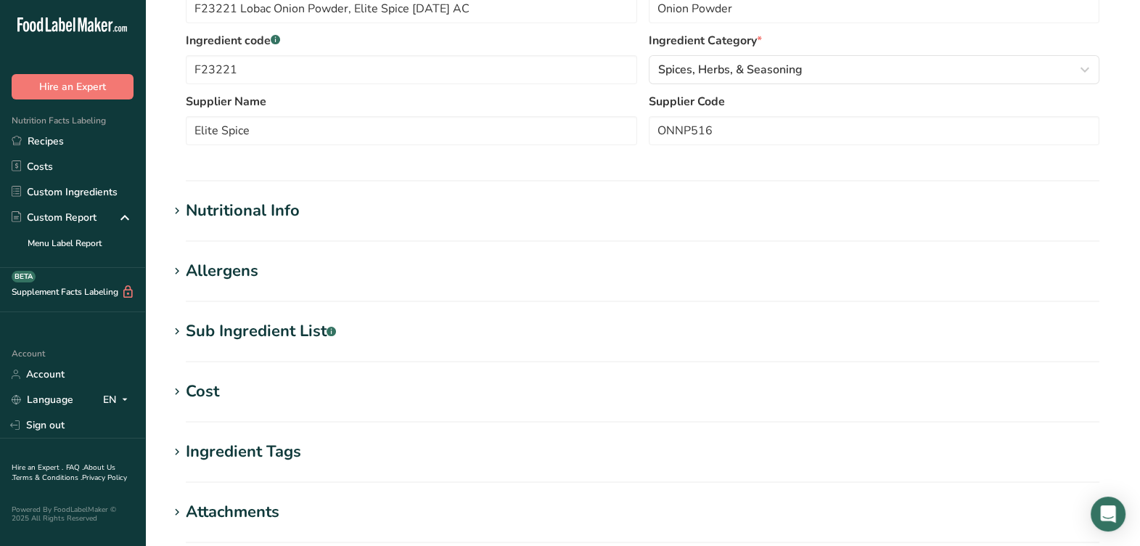
scroll to position [362, 0]
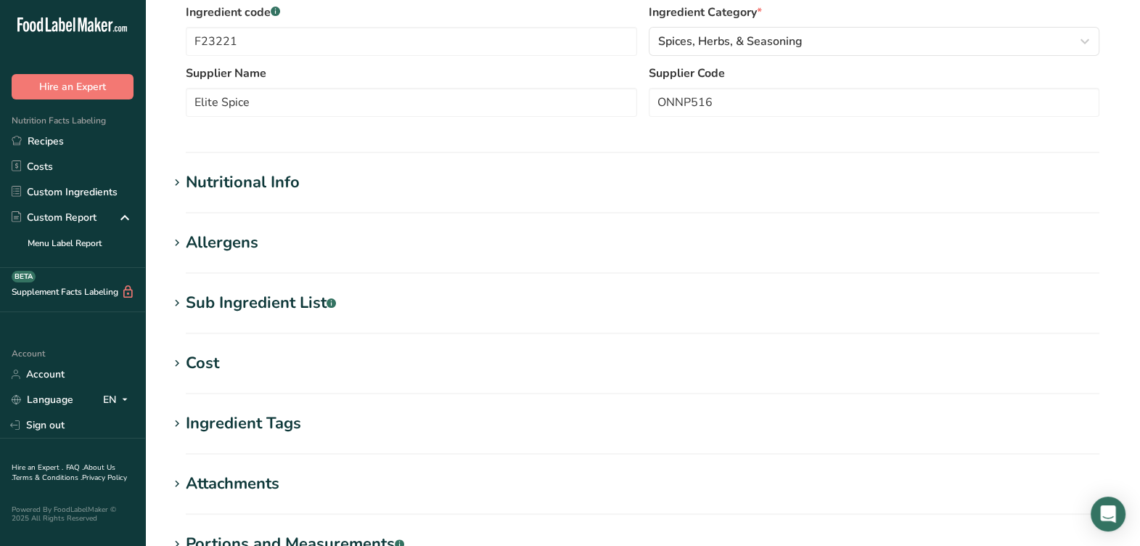
click at [252, 312] on div "Sub Ingredient List .a-a{fill:#347362;}.b-a{fill:#fff;}" at bounding box center [261, 303] width 150 height 24
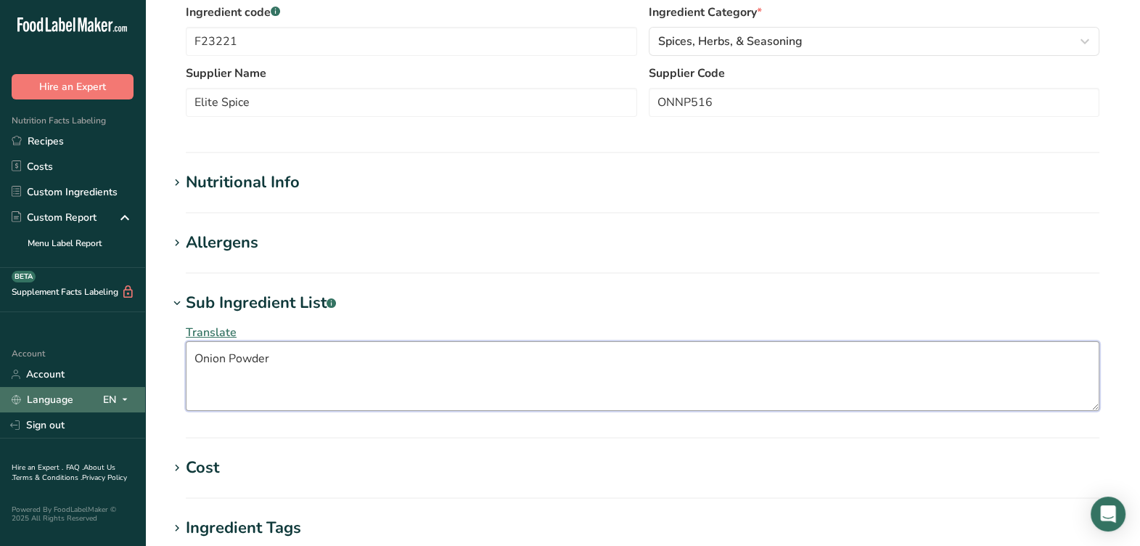
drag, startPoint x: 293, startPoint y: 373, endPoint x: 132, endPoint y: 393, distance: 162.3
click at [132, 393] on div ".a-20{fill:#fff;} Hire an Expert Nutrition Facts Labeling Recipes Costs Custom …" at bounding box center [570, 246] width 1140 height 1217
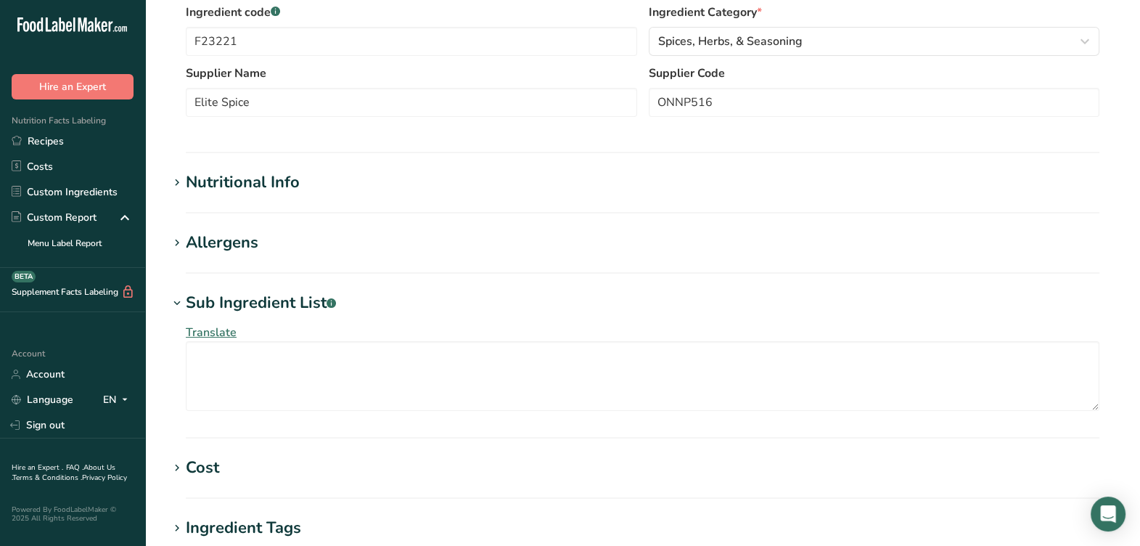
click at [264, 161] on section "Edit F23221 Lobac Onion Powder, Elite Spice [DATE] AC Ingredient Spec Sheet .a-…" at bounding box center [642, 223] width 995 height 1171
click at [253, 177] on div "Nutritional Info" at bounding box center [243, 183] width 114 height 24
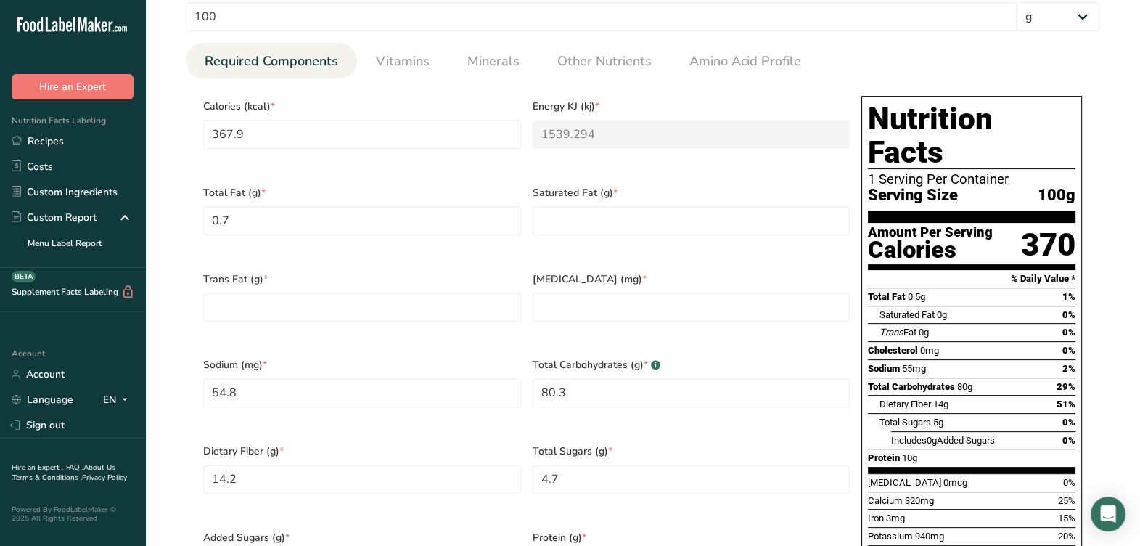
scroll to position [634, 0]
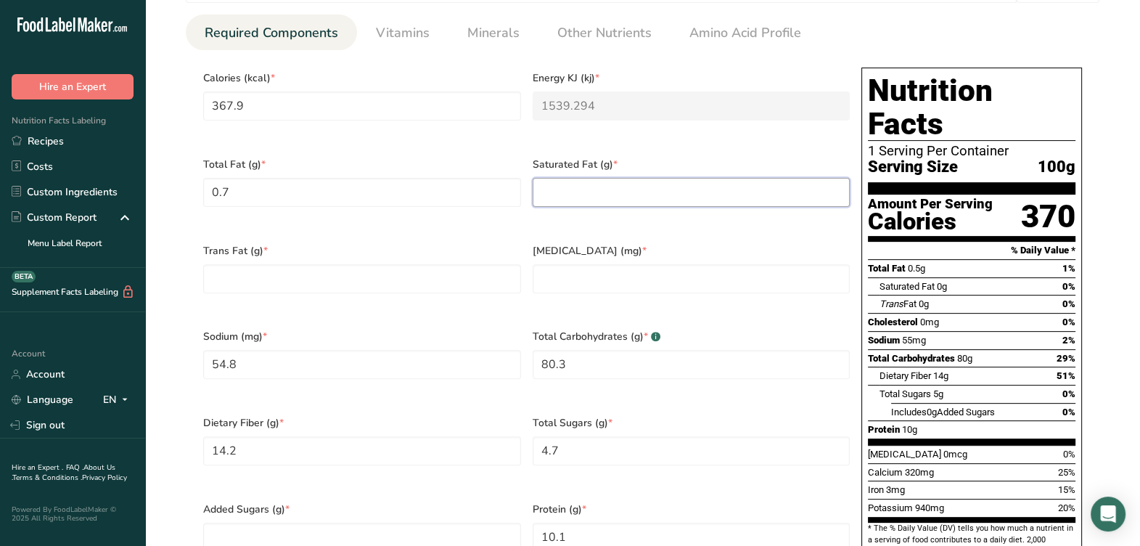
click at [645, 190] on Fat "number" at bounding box center [692, 192] width 318 height 29
type Fat "0"
click at [595, 264] on input "number" at bounding box center [692, 278] width 318 height 29
type input "0"
click at [409, 264] on Fat "number" at bounding box center [362, 278] width 318 height 29
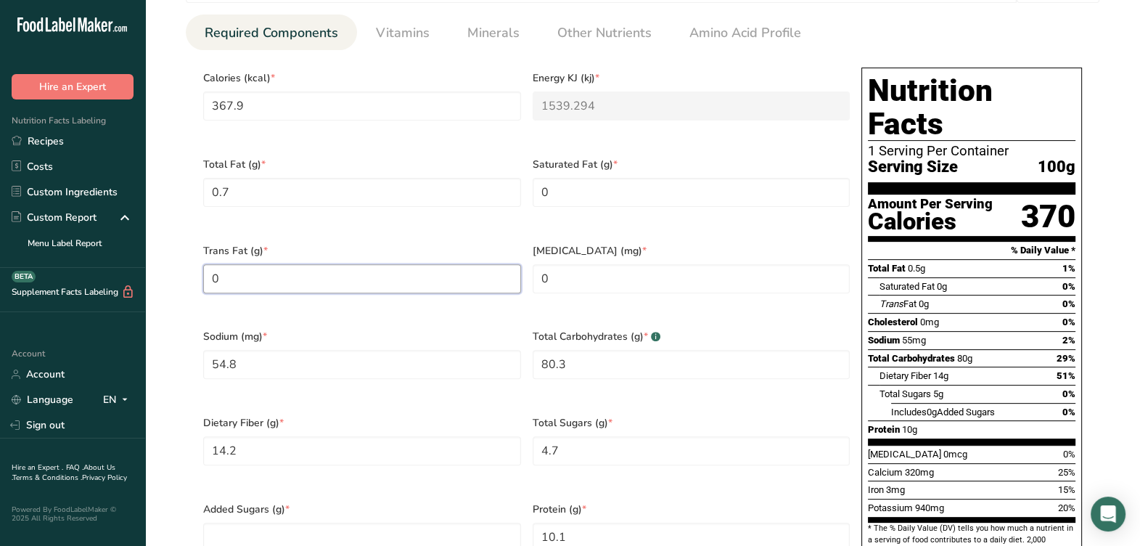
click at [415, 273] on Fat "0" at bounding box center [362, 278] width 318 height 29
type Fat "0"
click at [407, 320] on div "Sodium (mg) * 54.8" at bounding box center [362, 363] width 330 height 86
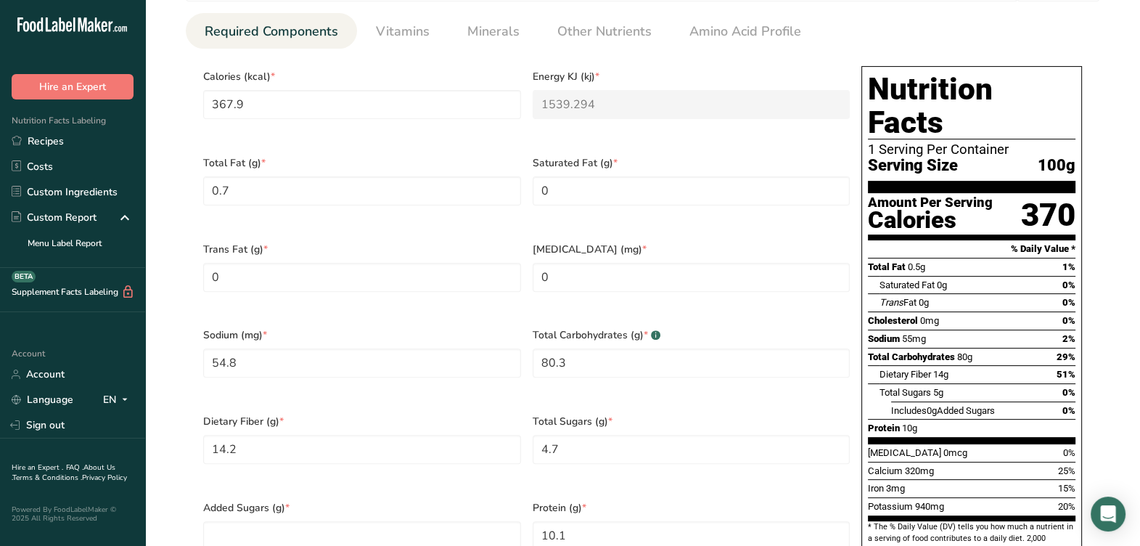
scroll to position [817, 0]
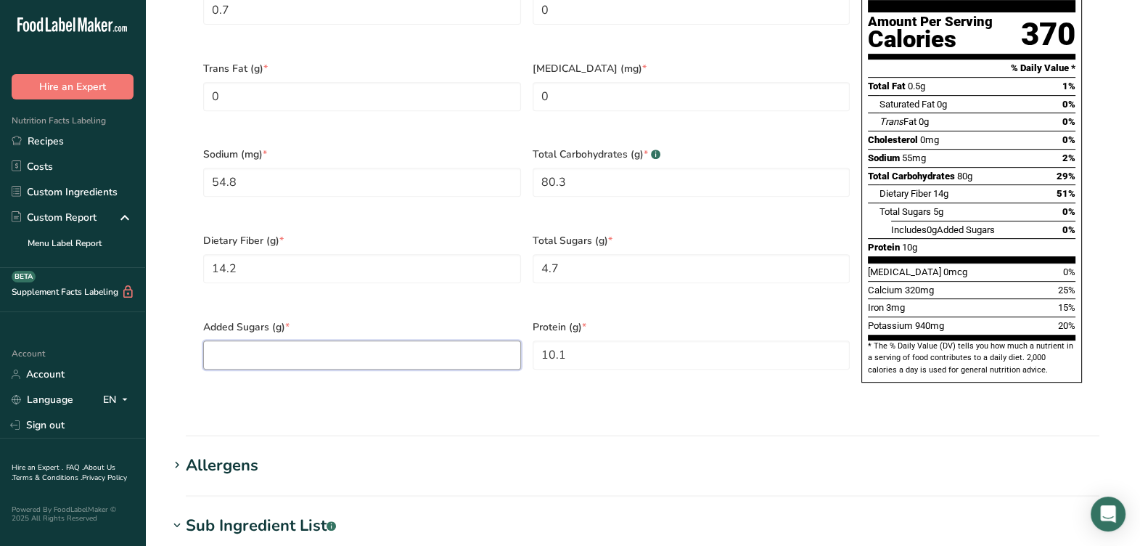
click at [358, 340] on Sugars "number" at bounding box center [362, 354] width 318 height 29
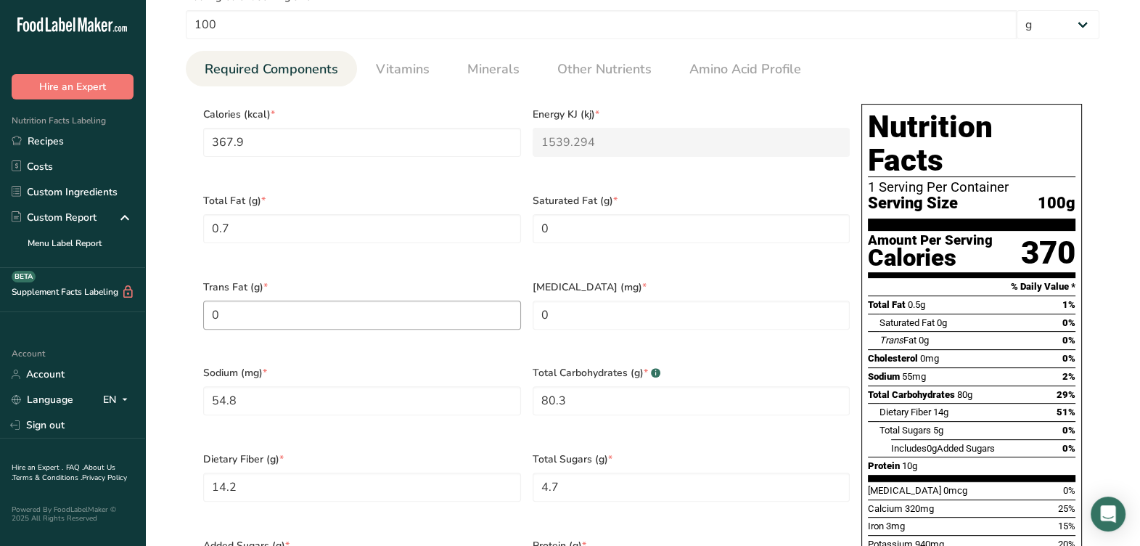
scroll to position [454, 0]
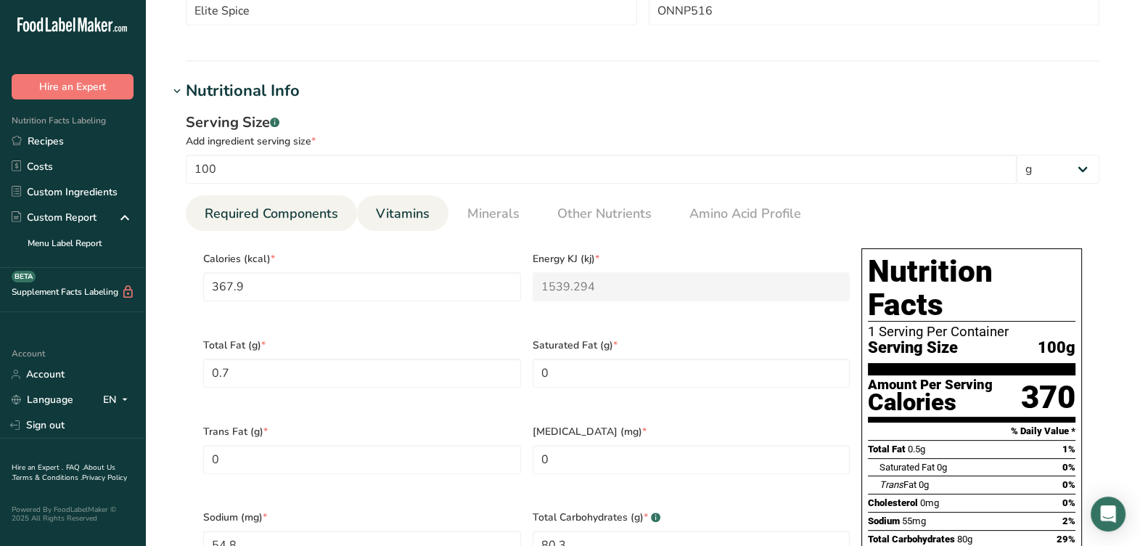
type Sugars "0.0002"
click at [385, 203] on link "Vitamins" at bounding box center [402, 213] width 65 height 37
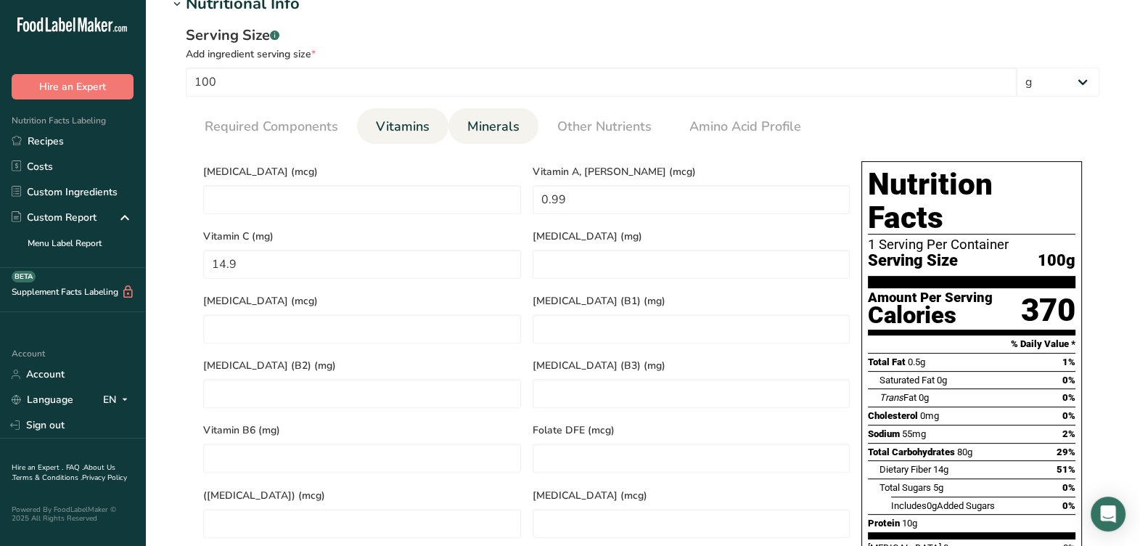
scroll to position [544, 0]
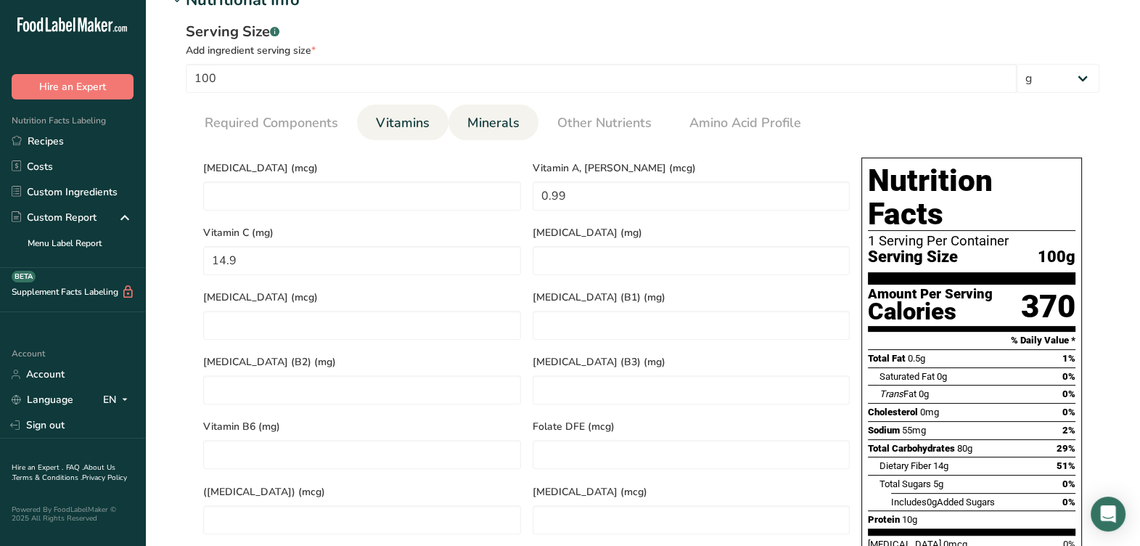
click at [465, 113] on link "Minerals" at bounding box center [494, 123] width 64 height 37
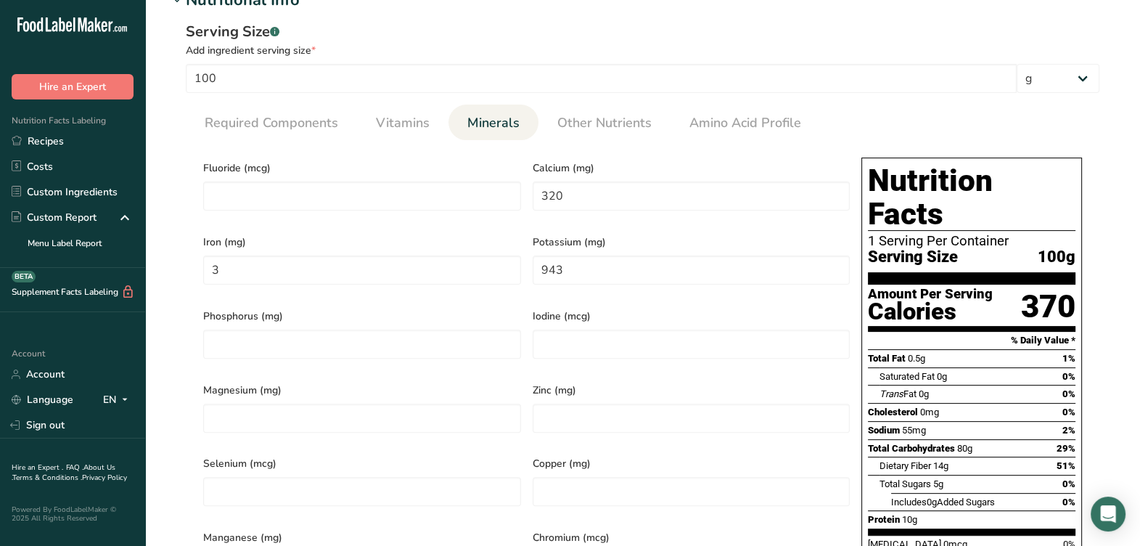
click at [751, 242] on span "Potassium (mg)" at bounding box center [692, 241] width 318 height 15
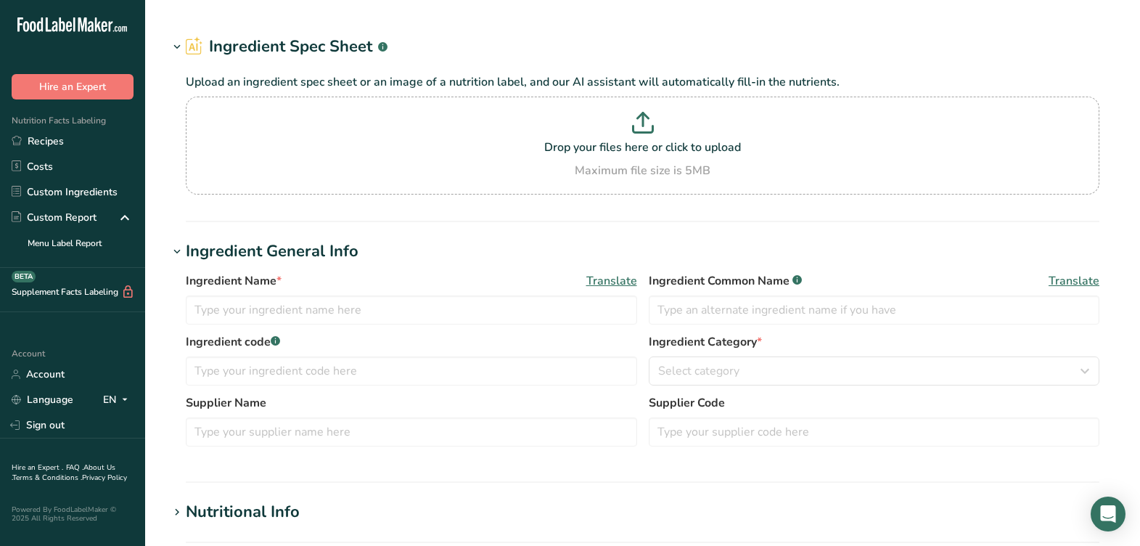
type input "RBA074 / F21074 Unbleached All Purpose Flour, Baystate Milling Co. [DATE] AF"
type input "Unbleached Enriched Flour"
type input "RBA074 / F21074"
type input "Baystate Milling Co."
type input "033015"
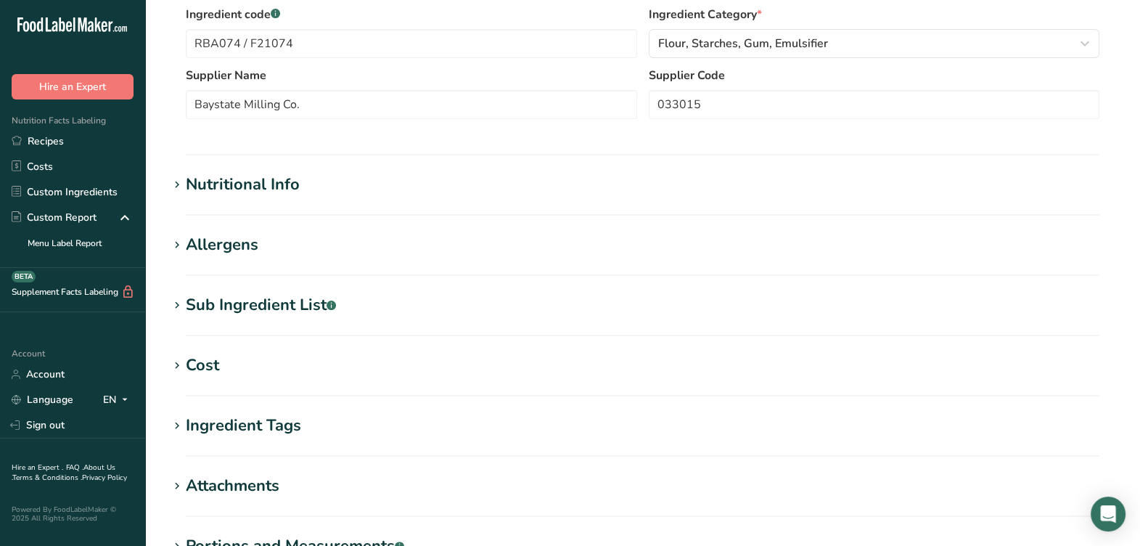
scroll to position [362, 0]
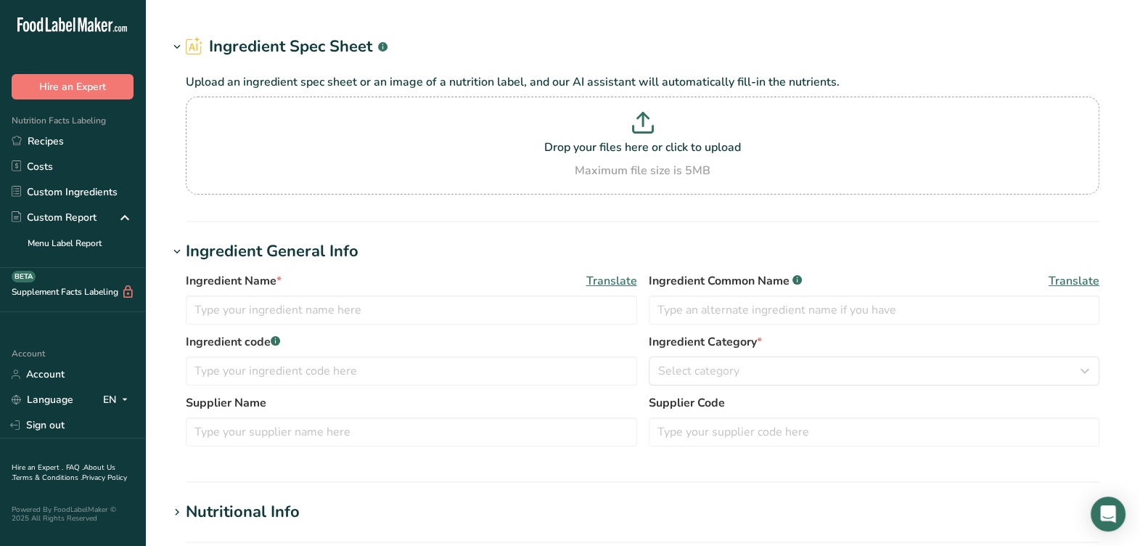
type input "77/085-11 Enterprise Food Products - RSW024 / F21191 Caramelized Sugar Syrup, E…"
type input "Caramelized Sugar"
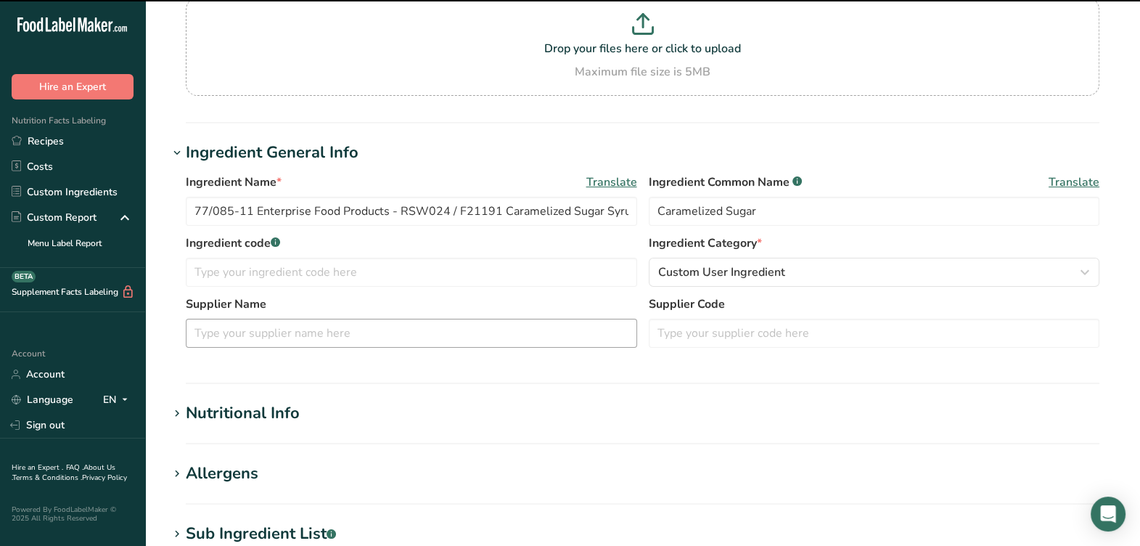
scroll to position [181, 0]
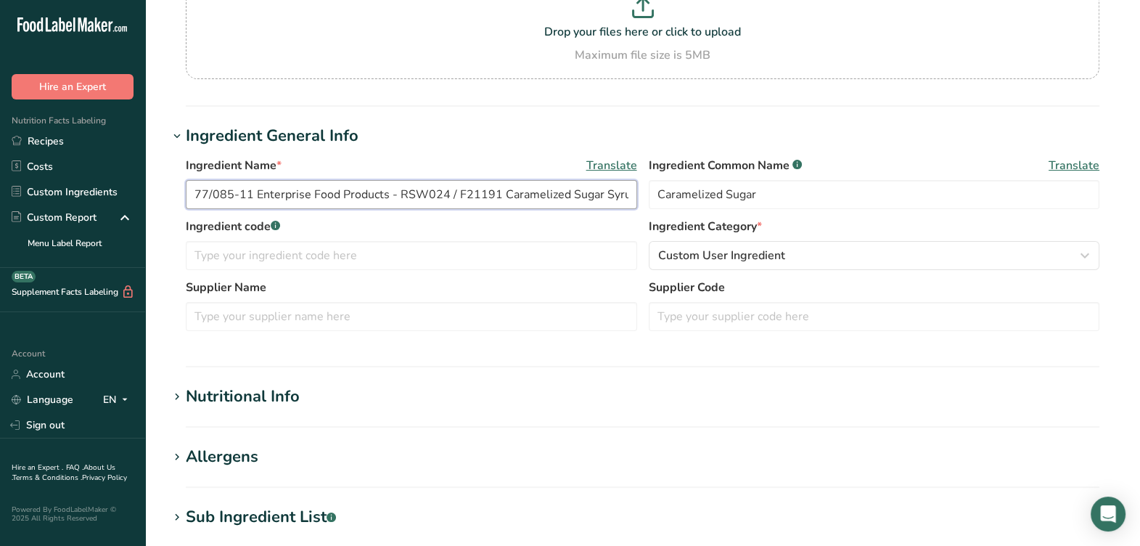
drag, startPoint x: 248, startPoint y: 199, endPoint x: 171, endPoint y: 211, distance: 78.5
click at [171, 211] on div "Ingredient Name * Translate 77/085-11 Enterprise Food Products - RSW024 / F2119…" at bounding box center [642, 248] width 949 height 200
type input "Enterprise Food Products - RSW024 / F21191 Caramelized Sugar Syrup, Enterprise …"
click at [692, 316] on input "text" at bounding box center [874, 316] width 451 height 29
paste input "77/085-11"
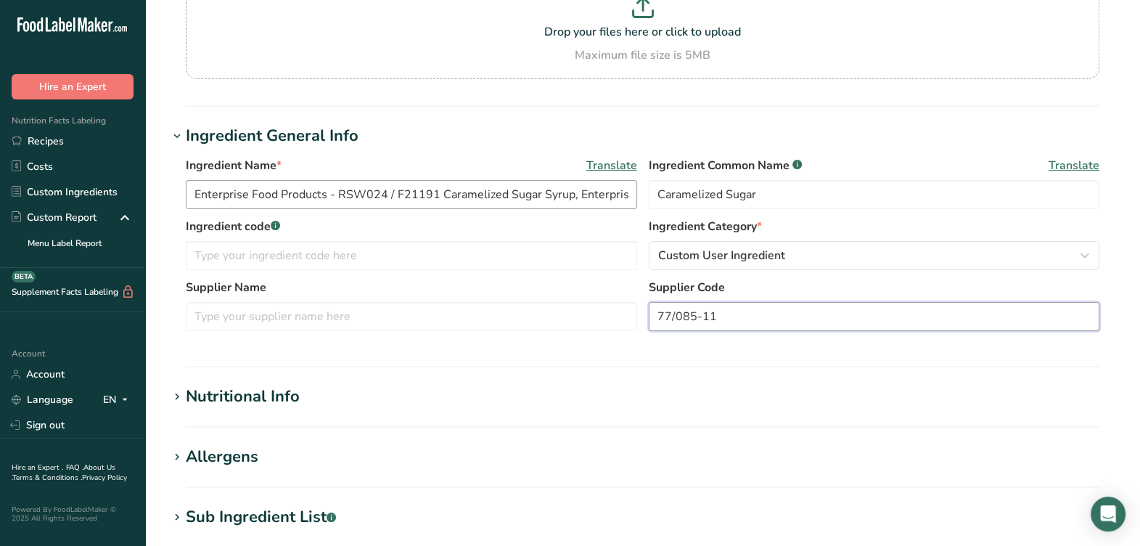
type input "77/085-11"
drag, startPoint x: 330, startPoint y: 195, endPoint x: 199, endPoint y: 186, distance: 131.7
click at [199, 186] on input "Enterprise Food Products - RSW024 / F21191 Caramelized Sugar Syrup, Enterprise …" at bounding box center [411, 194] width 451 height 29
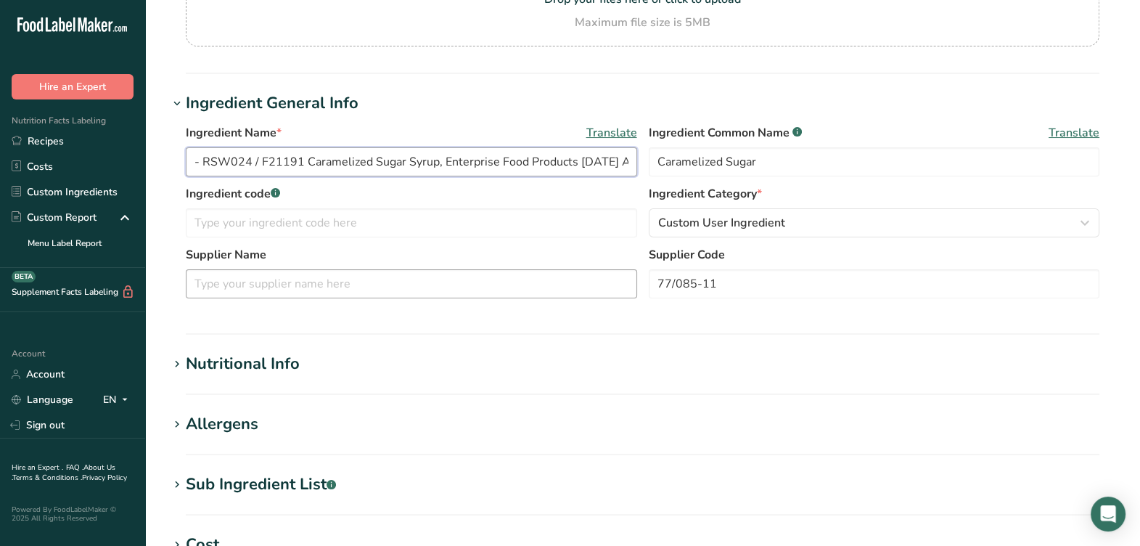
scroll to position [148, 0]
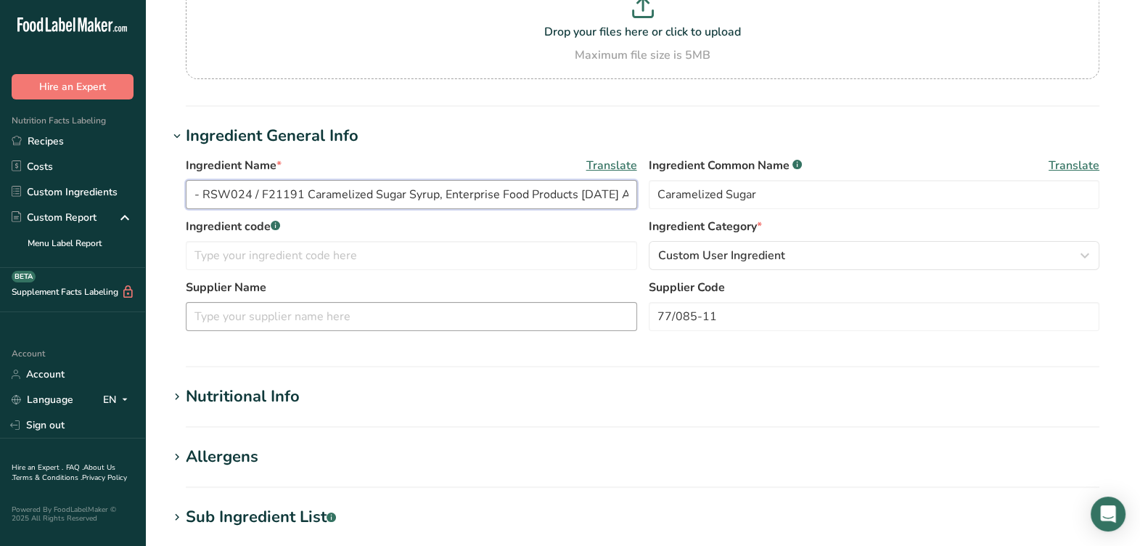
type input "- RSW024 / F21191 Caramelized Sugar Syrup, Enterprise Food Products 05-06-21 AC"
click at [304, 322] on input "text" at bounding box center [411, 316] width 451 height 29
paste input "Enterprise Food Products"
type input "Enterprise Food Products"
click at [209, 194] on input "- RSW024 / F21191 Caramelized Sugar Syrup, Enterprise Food Products 05-06-21 AC" at bounding box center [411, 194] width 451 height 29
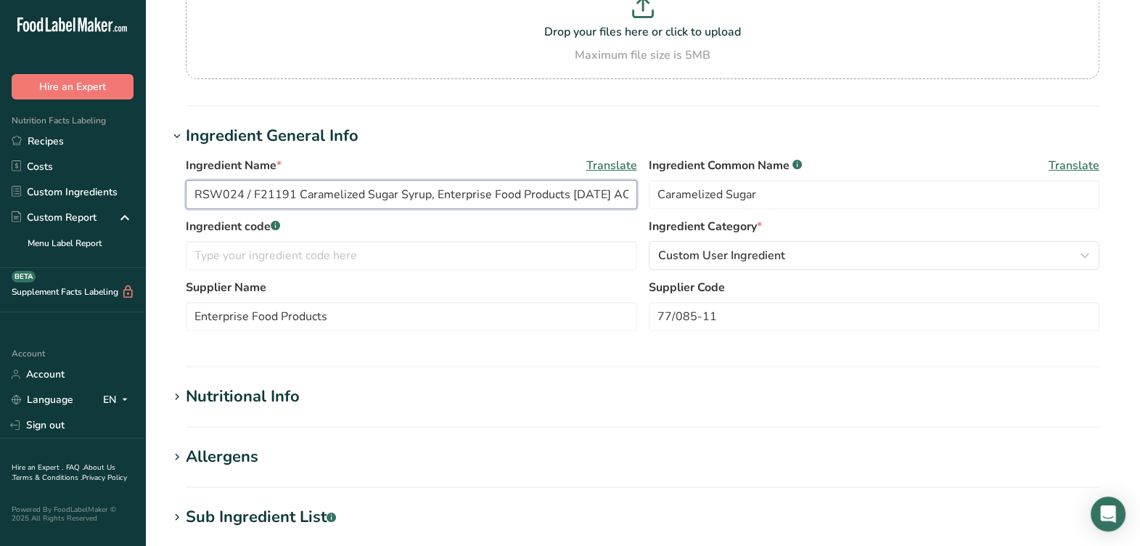
drag, startPoint x: 288, startPoint y: 191, endPoint x: 152, endPoint y: 211, distance: 138.0
click at [152, 211] on section "Edit RSW024 / F21191 Caramelized Sugar Syrup, Enterprise Food Products 05-06-21…" at bounding box center [642, 385] width 995 height 1066
drag, startPoint x: 292, startPoint y: 189, endPoint x: 143, endPoint y: 201, distance: 149.3
click at [143, 201] on div ".a-20{fill:#fff;} Hire an Expert Nutrition Facts Labeling Recipes Costs Custom …" at bounding box center [570, 408] width 1140 height 1113
type input "RSW024 / F21191 Caramelized Sugar Syrup, Enterprise Food Products 05-06-21 AC"
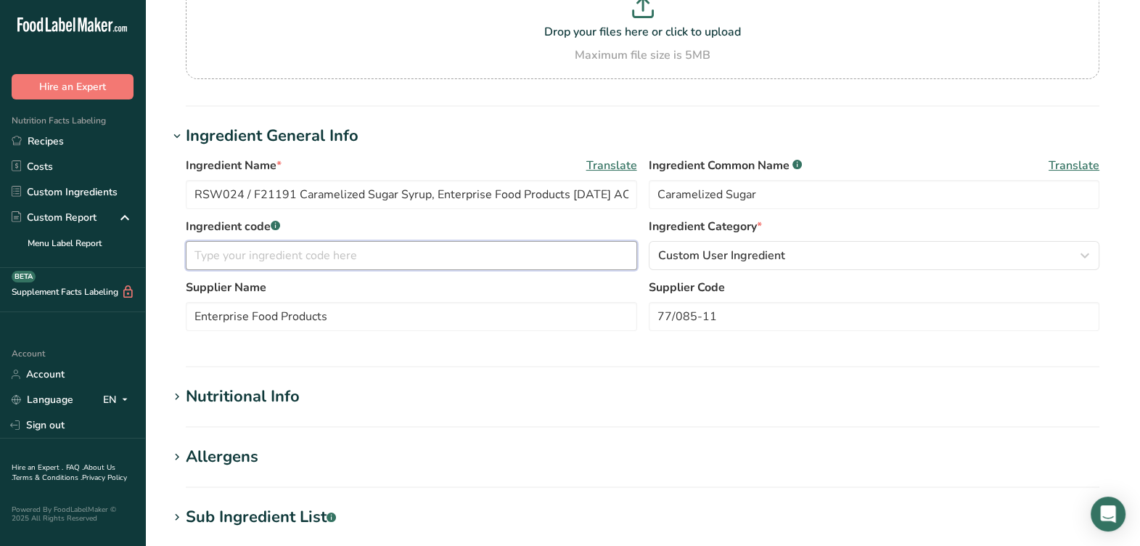
click at [388, 259] on input "text" at bounding box center [411, 255] width 451 height 29
paste input "RSW024 / F21191"
type input "RSW024 / F21191"
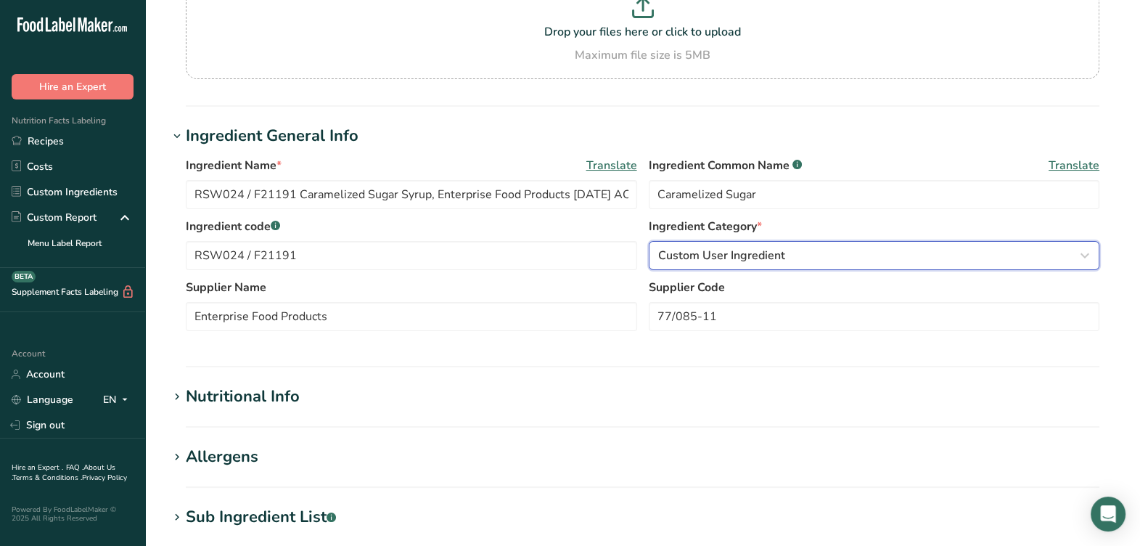
click at [770, 253] on span "Custom User Ingredient" at bounding box center [721, 255] width 127 height 17
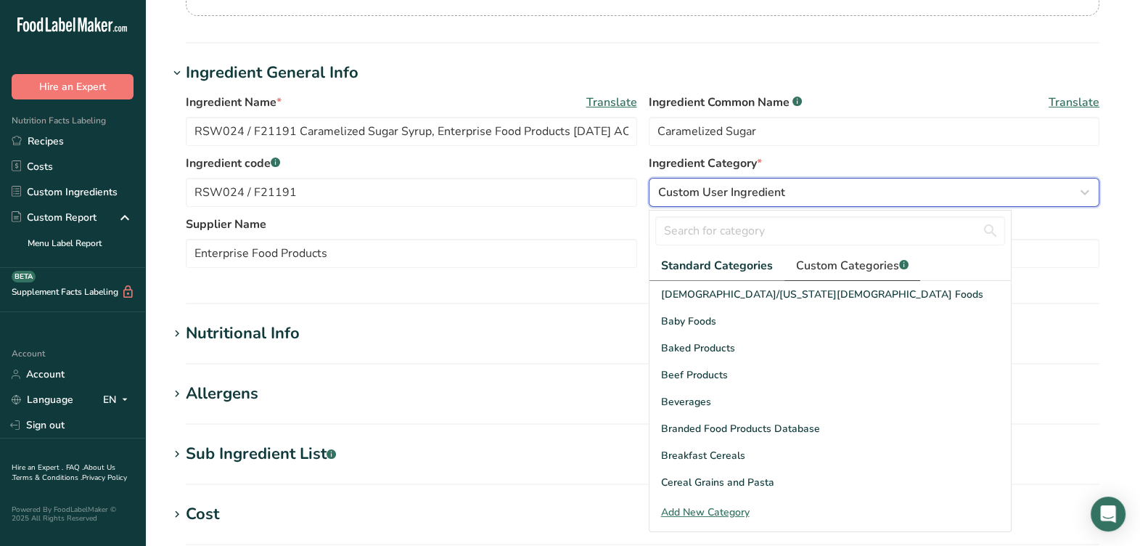
scroll to position [240, 0]
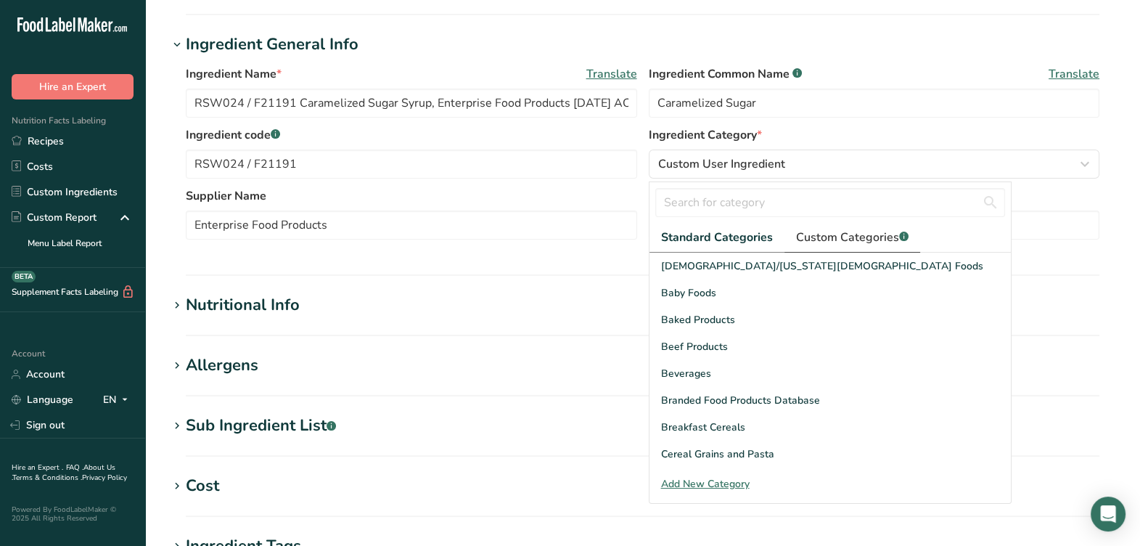
click at [837, 235] on span "Custom Categories .a-a{fill:#347362;}.b-a{fill:#fff;}" at bounding box center [852, 237] width 113 height 17
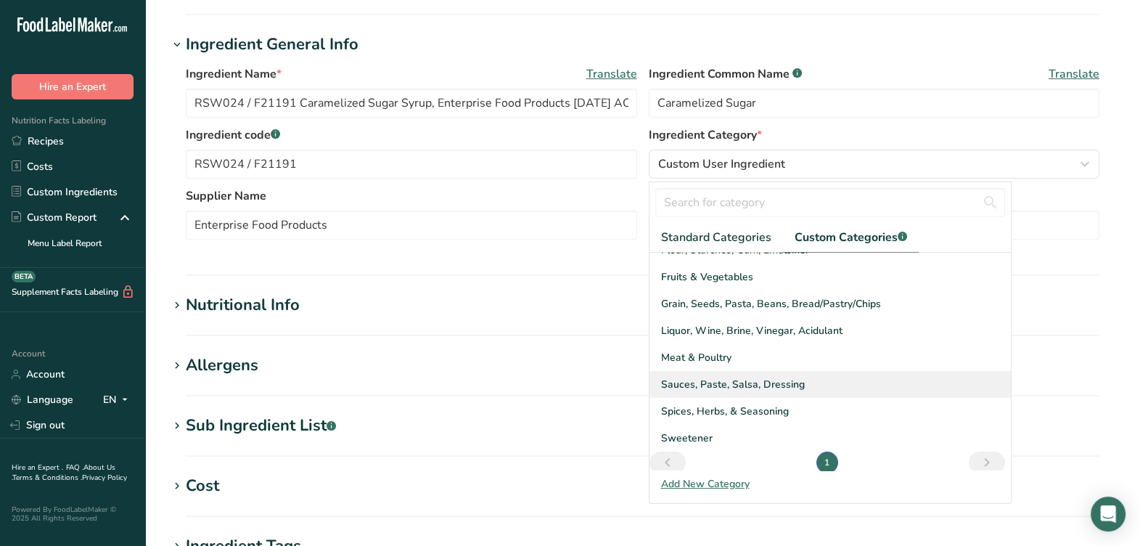
scroll to position [131, 0]
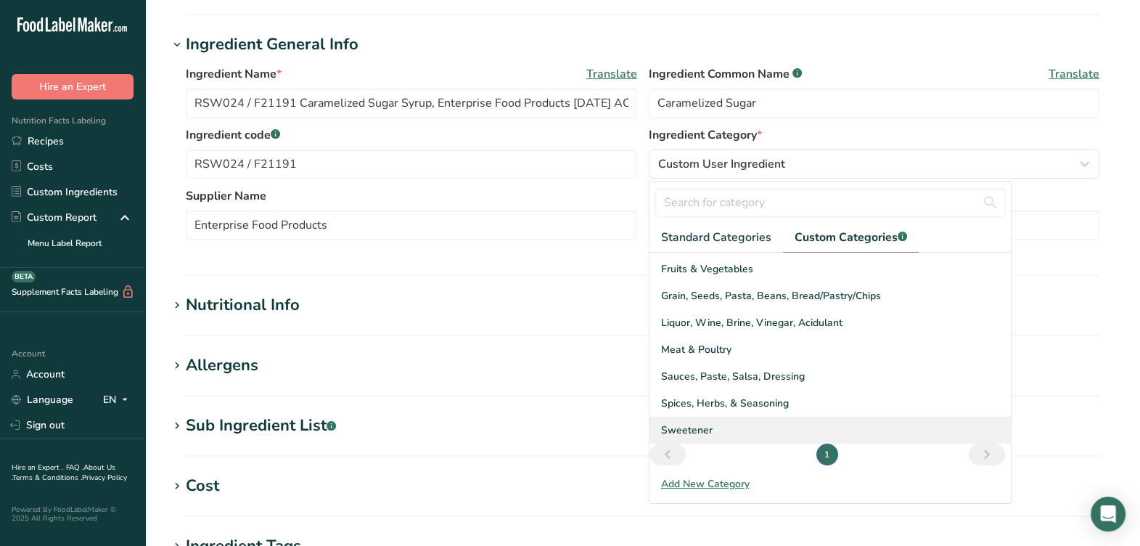
click at [697, 433] on span "Sweetener" at bounding box center [687, 429] width 52 height 15
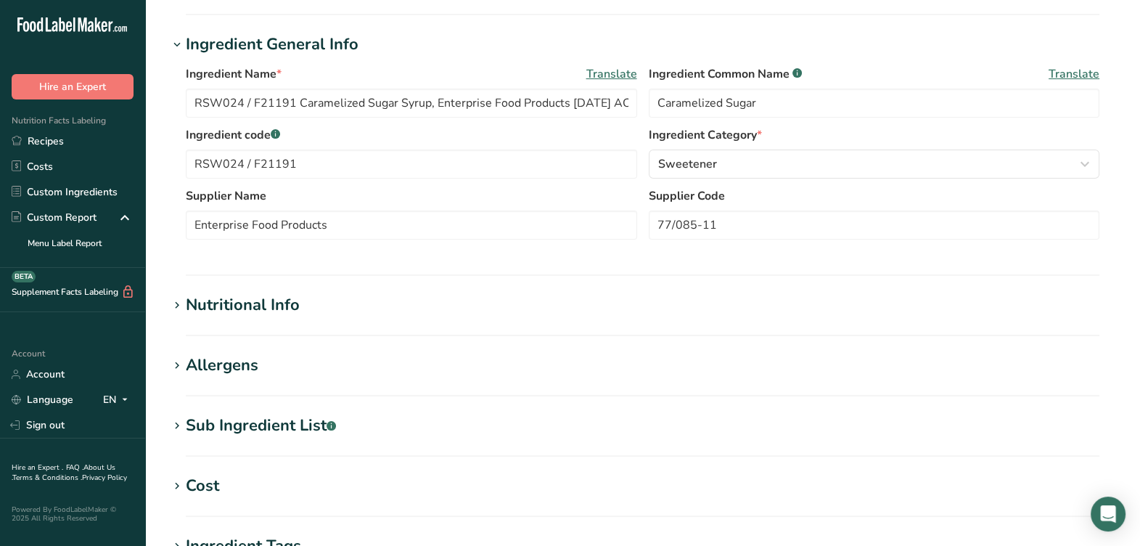
click at [626, 200] on label "Supplier Name" at bounding box center [411, 195] width 451 height 17
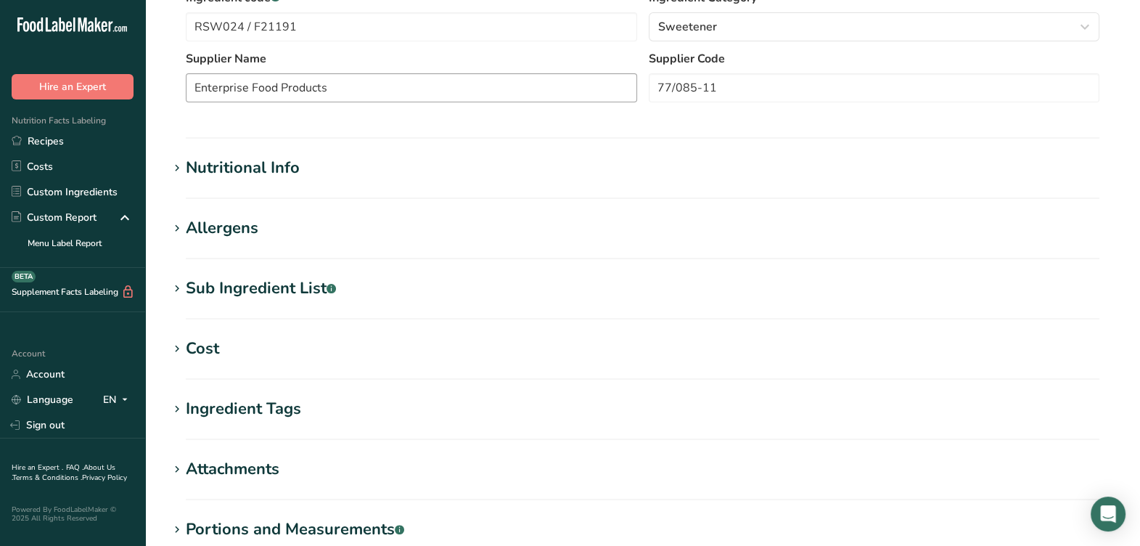
scroll to position [421, 0]
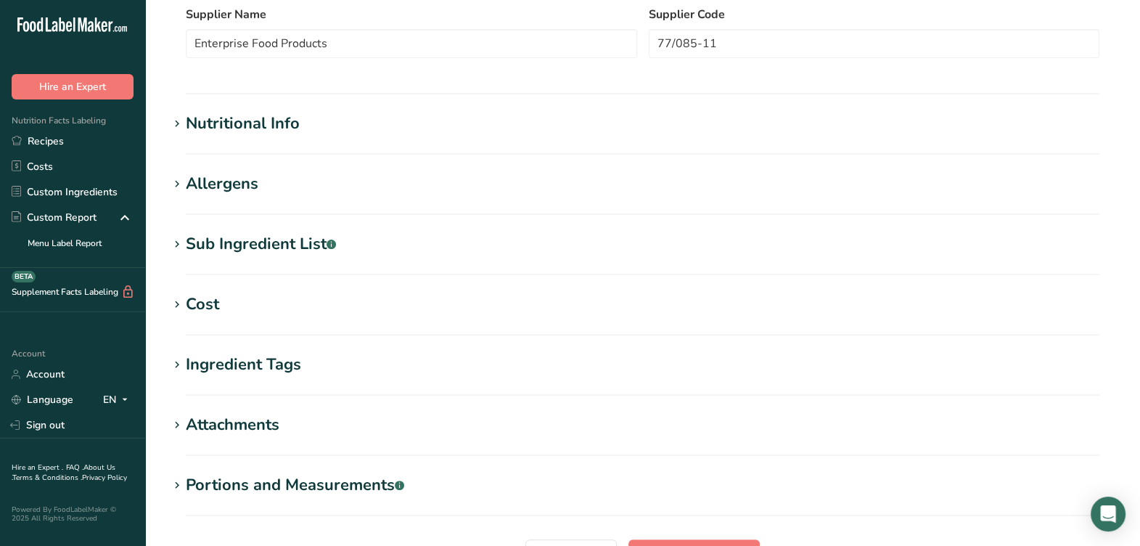
click at [200, 181] on div "Allergens" at bounding box center [222, 184] width 73 height 24
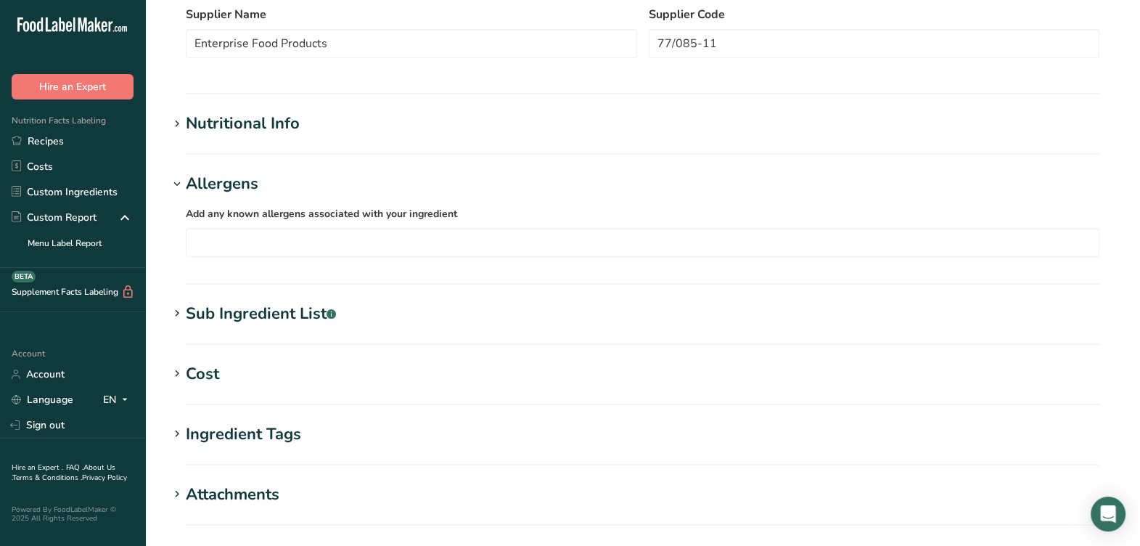
click at [199, 181] on div "Allergens" at bounding box center [222, 184] width 73 height 24
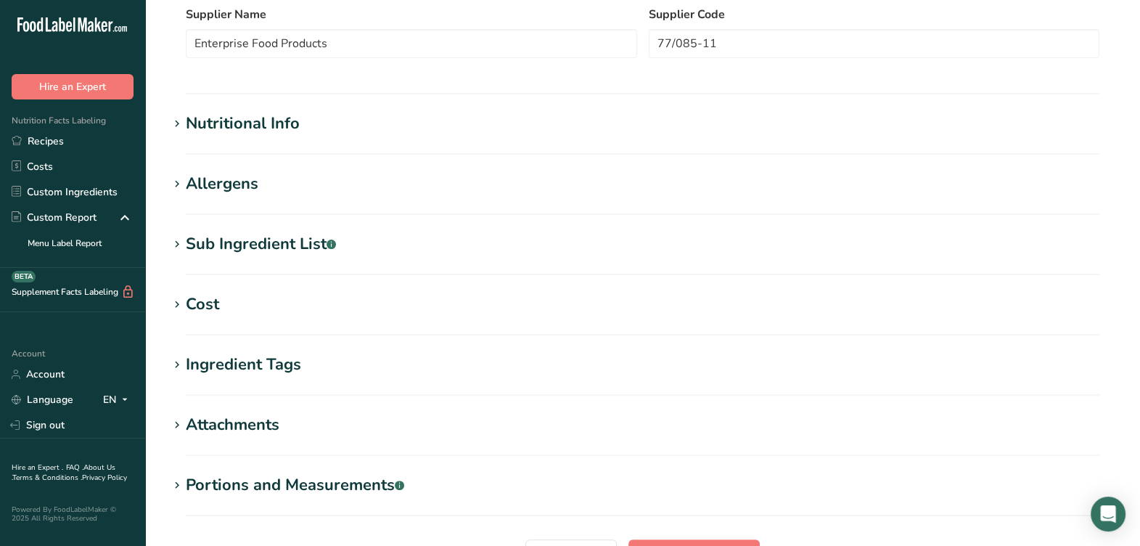
click at [278, 126] on div "Nutritional Info" at bounding box center [243, 124] width 114 height 24
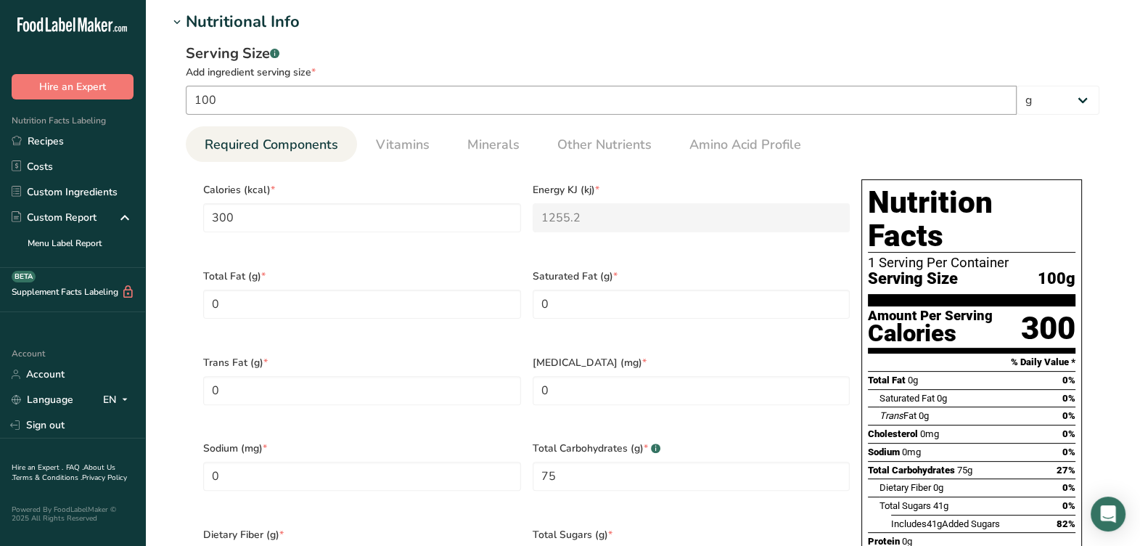
scroll to position [602, 0]
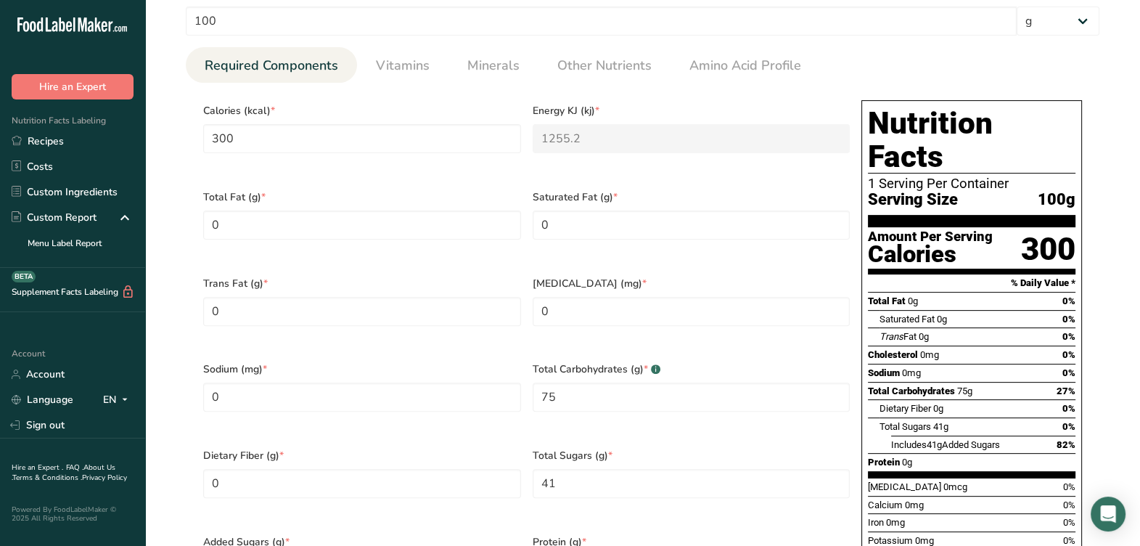
click at [571, 250] on div "Saturated Fat (g) * 0" at bounding box center [692, 224] width 330 height 86
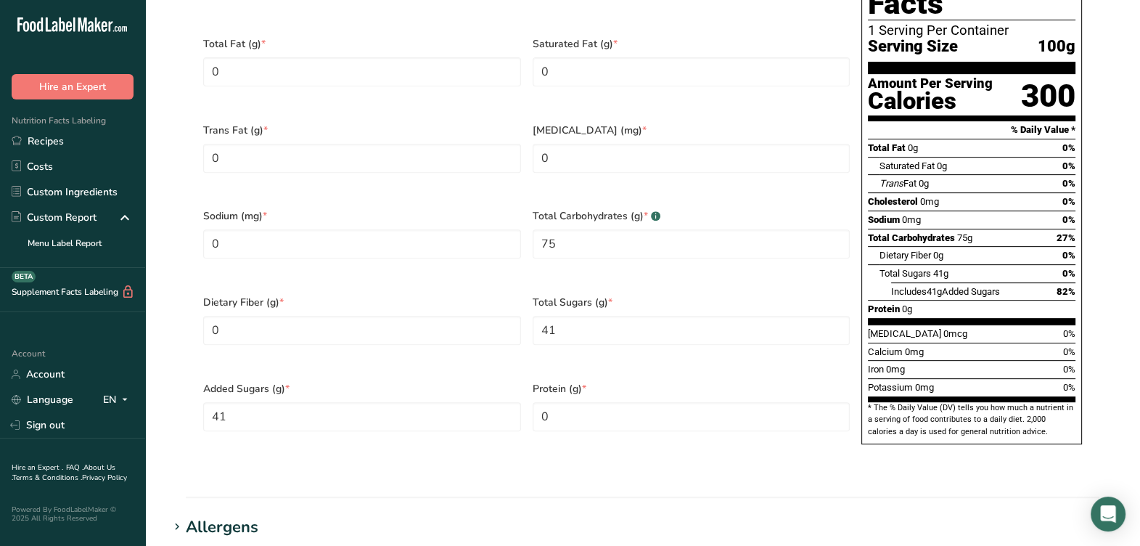
scroll to position [784, 0]
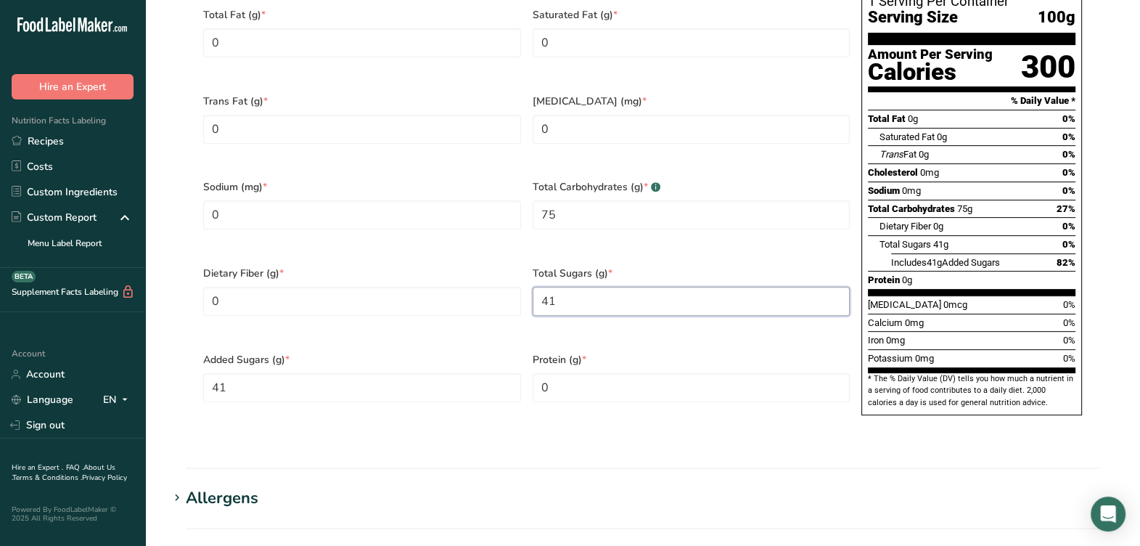
drag, startPoint x: 582, startPoint y: 286, endPoint x: 516, endPoint y: 295, distance: 66.7
click at [516, 295] on div "Calories (kcal) * 300 Energy KJ (kj) * 1255.2 Total Fat (g) * 0 Saturated Fat (…" at bounding box center [526, 171] width 658 height 518
type Sugars "75"
click at [403, 373] on Sugars "41" at bounding box center [362, 387] width 318 height 29
type Sugars "75"
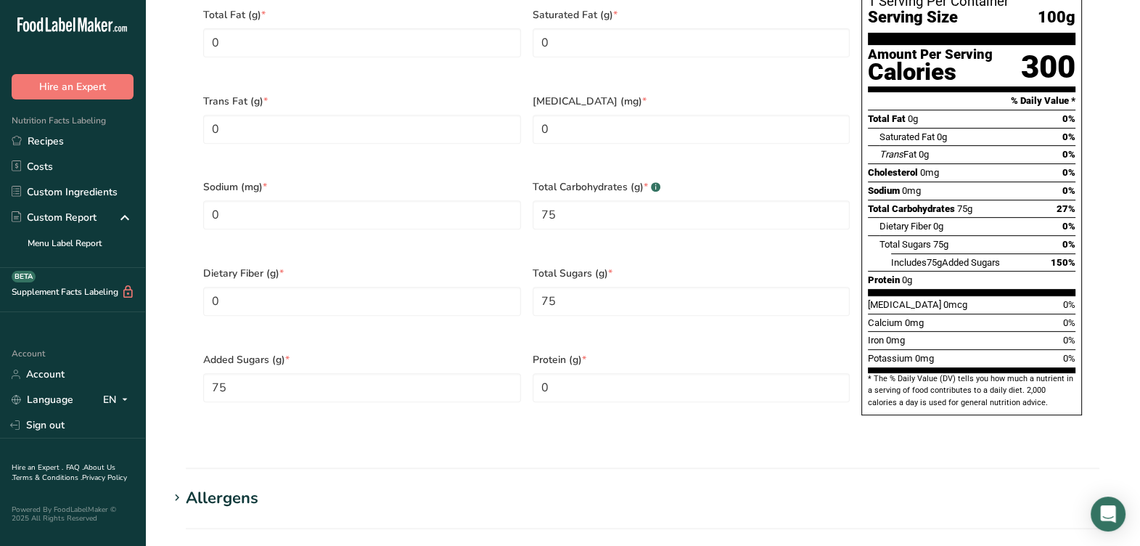
click at [577, 352] on span "Protein (g) *" at bounding box center [692, 359] width 318 height 15
click at [803, 226] on div "Total Carbohydrates (g) * .a-a{fill:#347362;}.b-a{fill:#fff;} 75" at bounding box center [692, 214] width 330 height 86
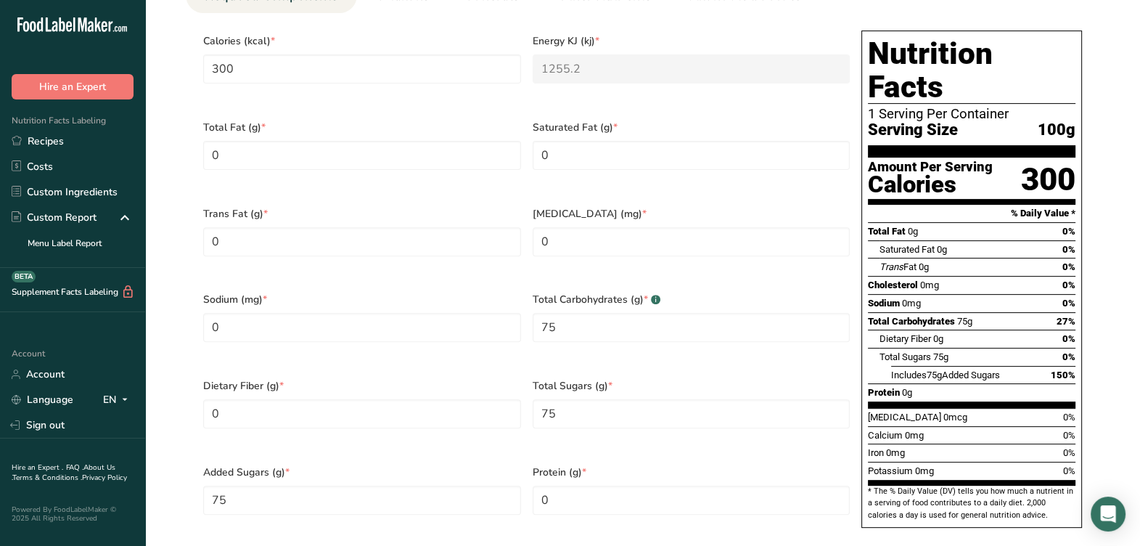
scroll to position [512, 0]
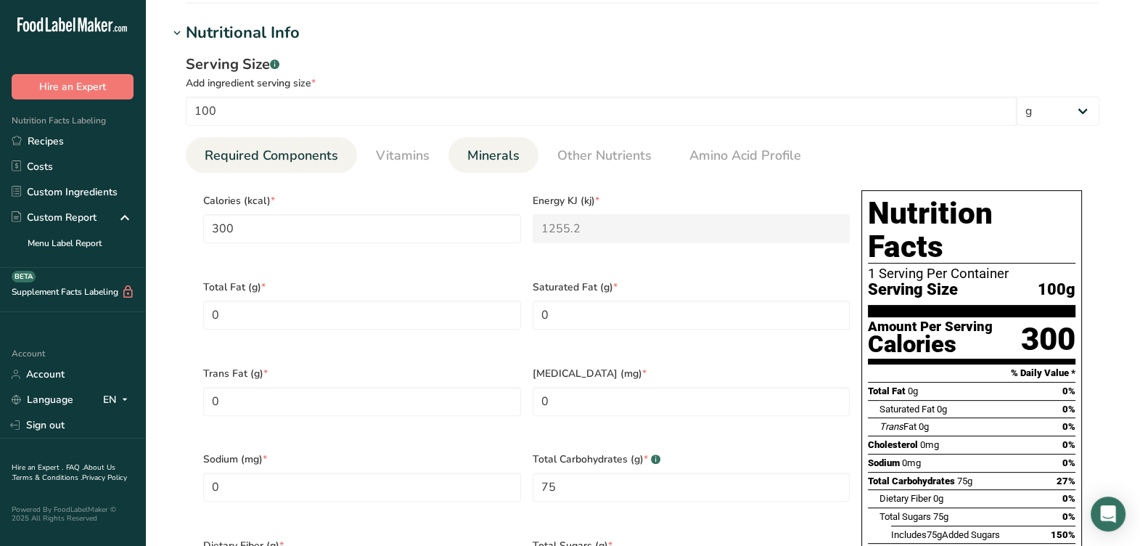
click at [492, 159] on span "Minerals" at bounding box center [493, 156] width 52 height 20
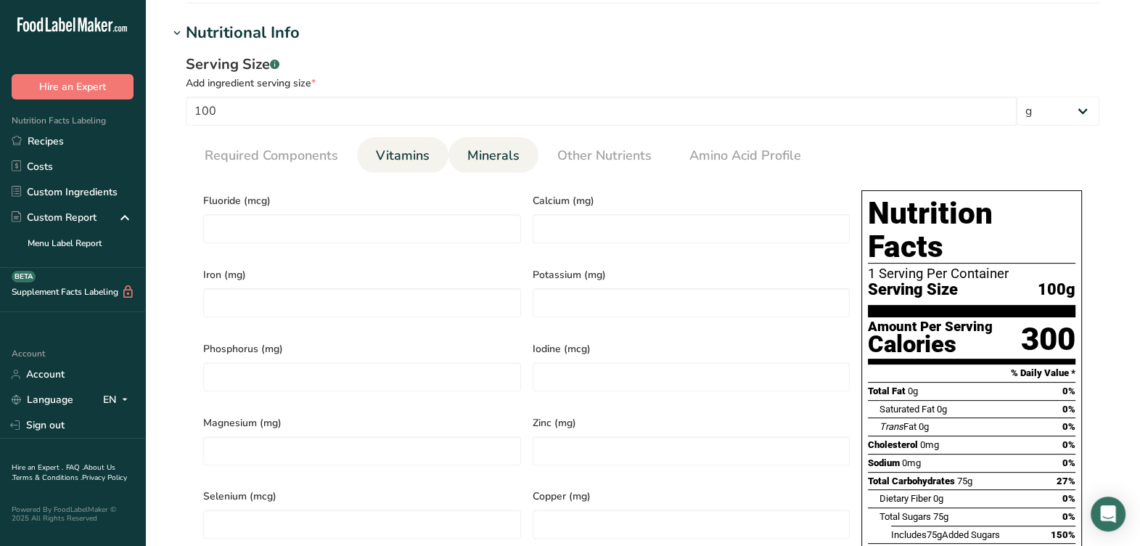
click at [420, 165] on link "Vitamins" at bounding box center [402, 155] width 65 height 37
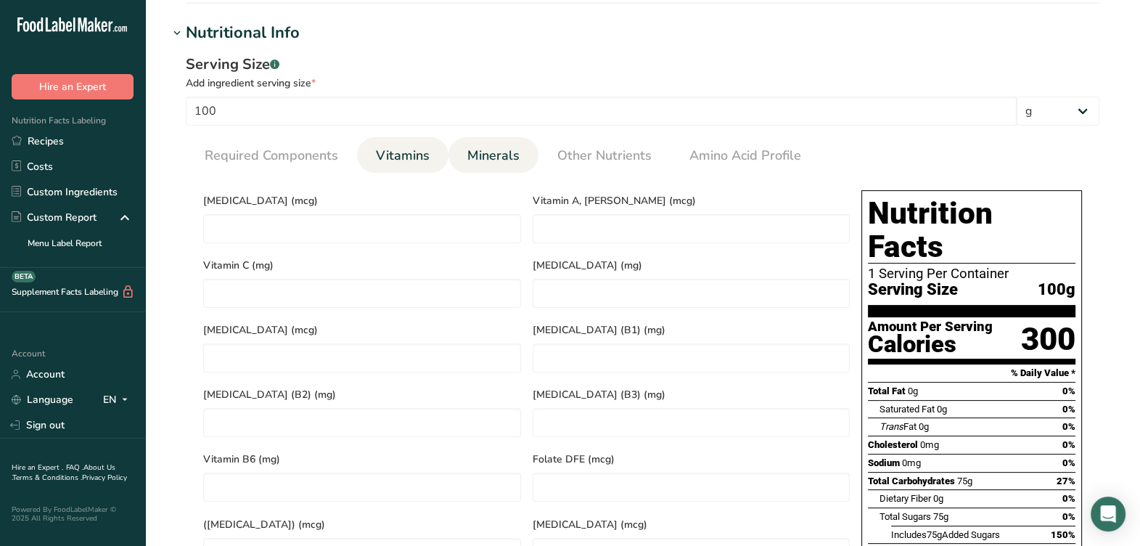
click at [515, 150] on span "Minerals" at bounding box center [493, 156] width 52 height 20
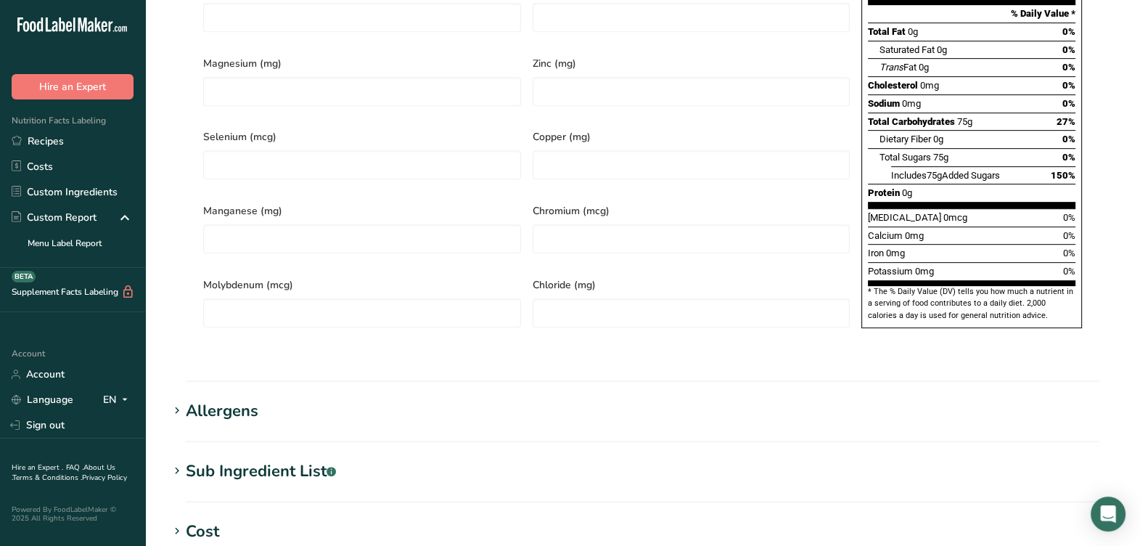
scroll to position [1056, 0]
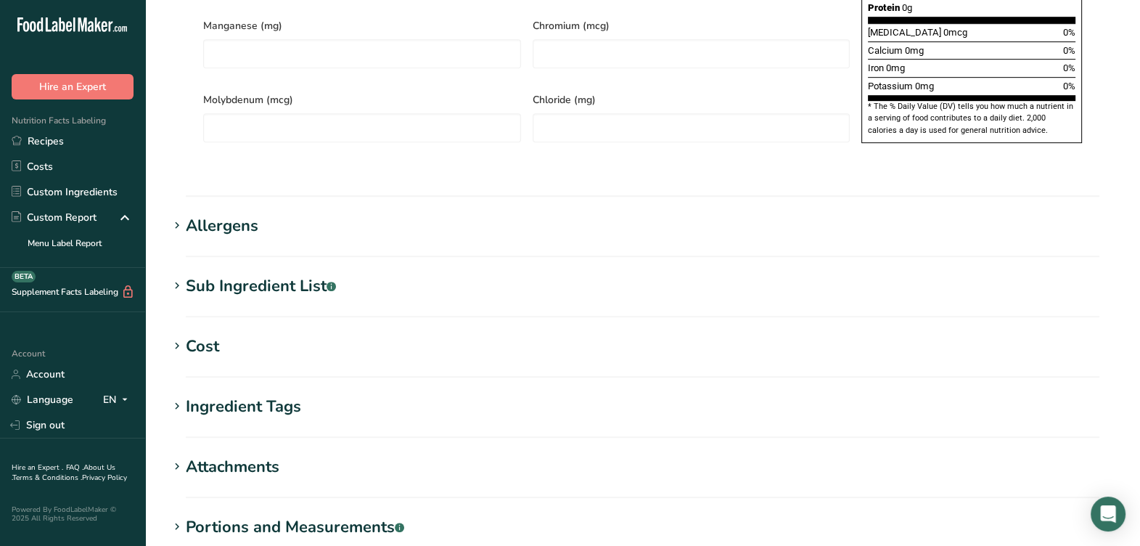
click at [325, 274] on div "Sub Ingredient List .a-a{fill:#347362;}.b-a{fill:#fff;}" at bounding box center [261, 286] width 150 height 24
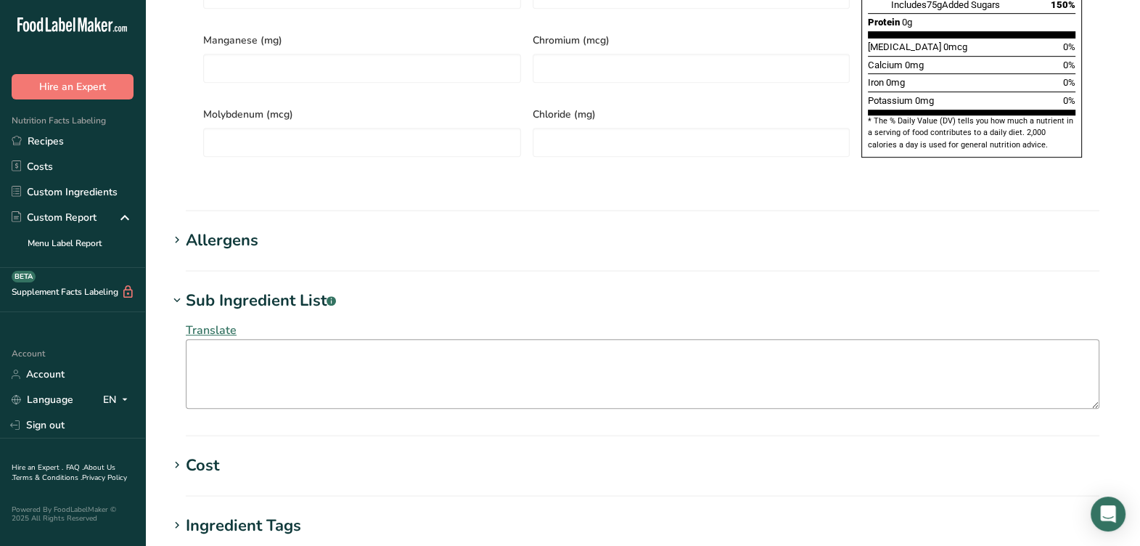
scroll to position [1179, 0]
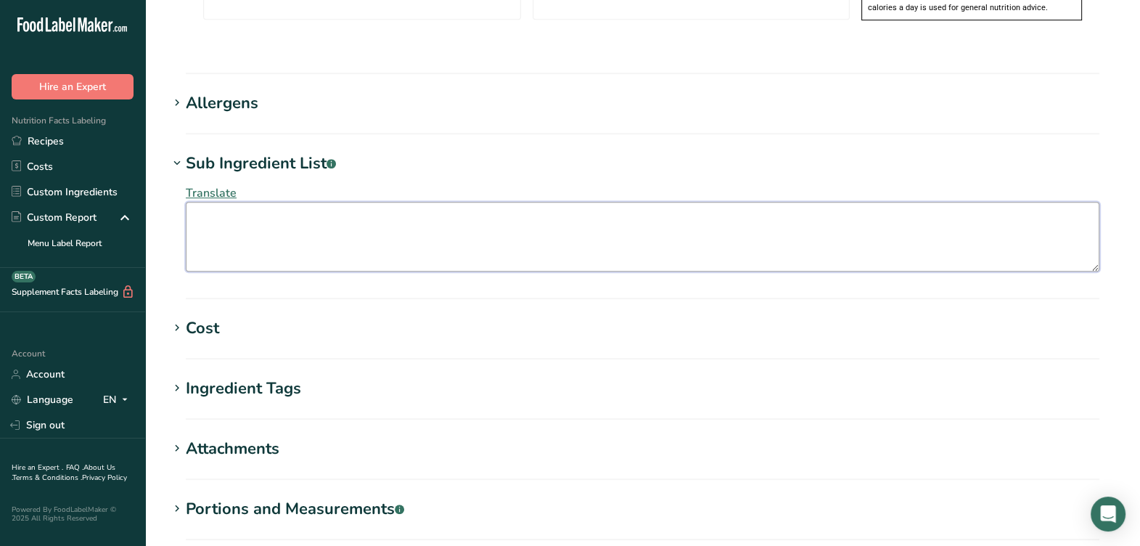
click at [454, 210] on textarea at bounding box center [643, 237] width 914 height 70
click at [417, 203] on textarea at bounding box center [643, 237] width 914 height 70
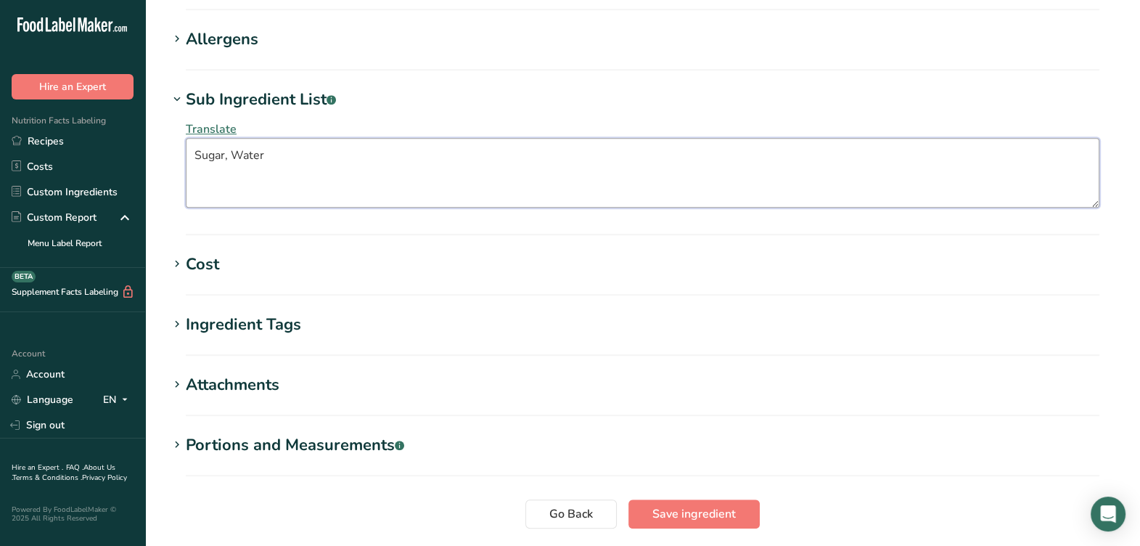
scroll to position [1270, 0]
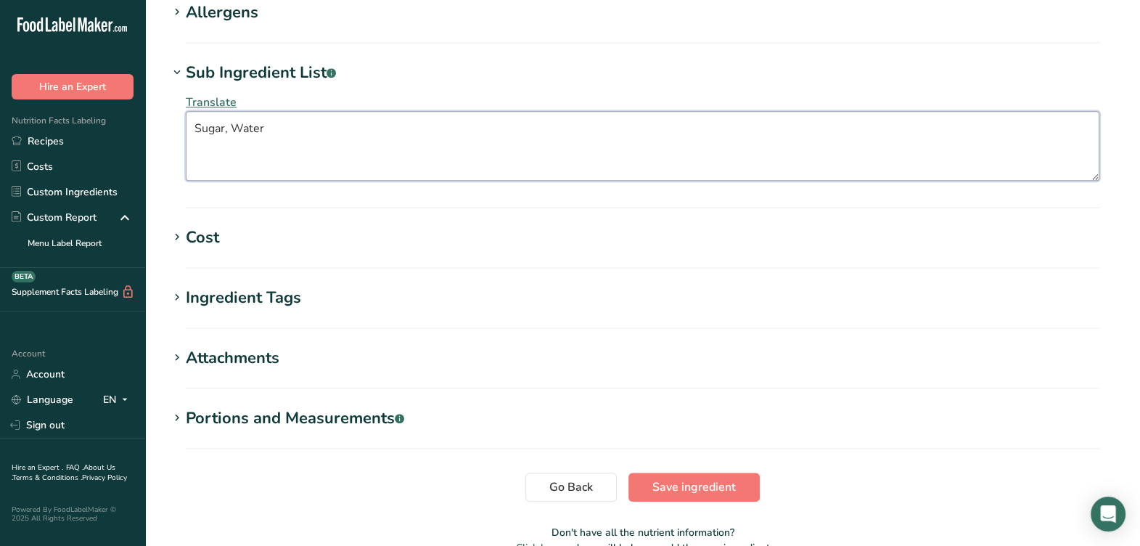
type textarea "Sugar, Water"
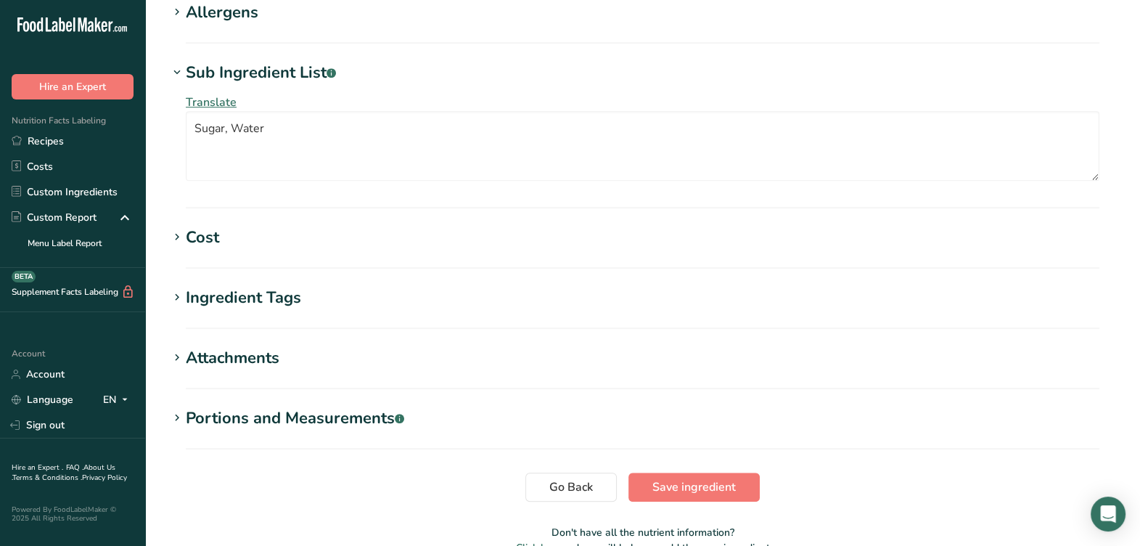
click at [703, 478] on span "Save ingredient" at bounding box center [694, 486] width 83 height 17
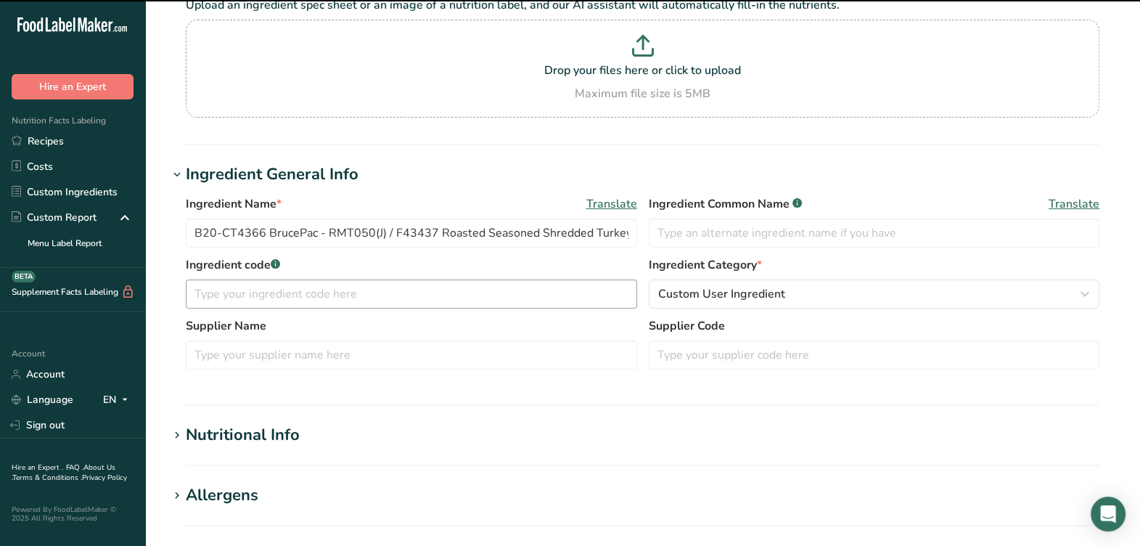
scroll to position [181, 0]
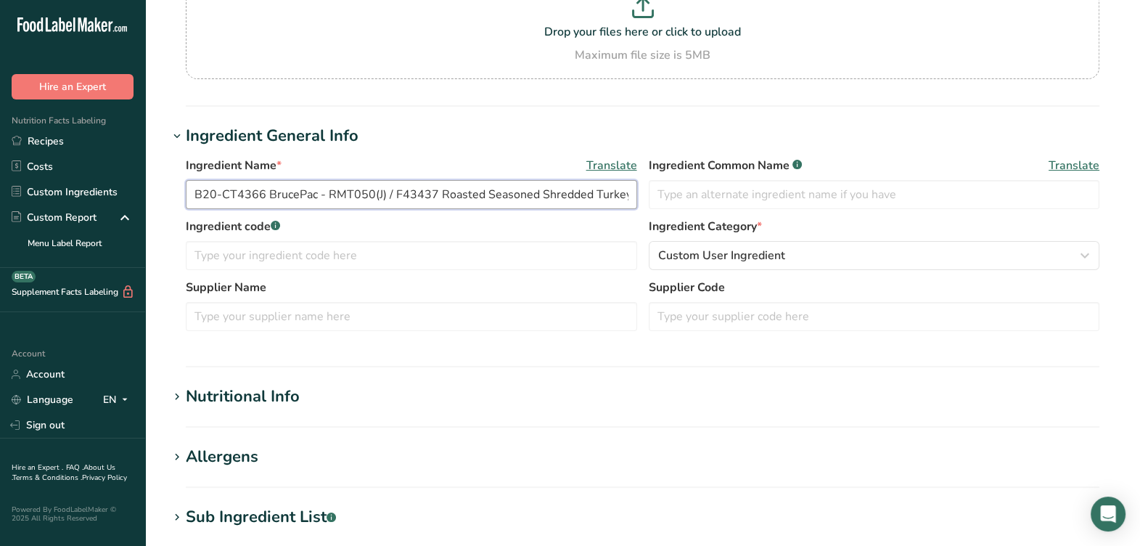
drag, startPoint x: 386, startPoint y: 189, endPoint x: 398, endPoint y: 185, distance: 12.2
click at [387, 189] on input "B20-CT4366 BrucePac - RMT050(J) / F43437 Roasted Seasoned Shredded Turkey White…" at bounding box center [411, 194] width 451 height 29
type input "B20-CT4366 BrucePac - RMT050 / F43437 Roasted Seasoned Shredded Turkey White Me…"
click at [271, 255] on input "text" at bounding box center [411, 255] width 451 height 29
paste input "RMT050 / F43437"
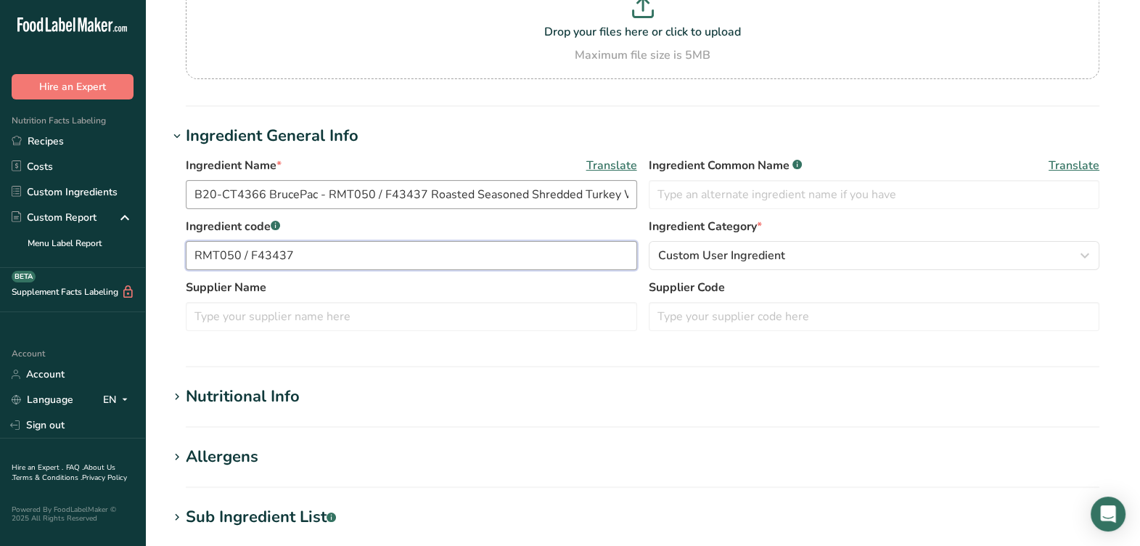
type input "RMT050 / F43437"
drag, startPoint x: 264, startPoint y: 196, endPoint x: 241, endPoint y: 240, distance: 50.0
click at [144, 197] on div ".a-20{fill:#fff;} Hire an Expert Nutrition Facts Labeling Recipes Costs Custom …" at bounding box center [570, 391] width 1140 height 1145
click at [590, 319] on input "text" at bounding box center [411, 316] width 451 height 29
paste input "B20-CT4366"
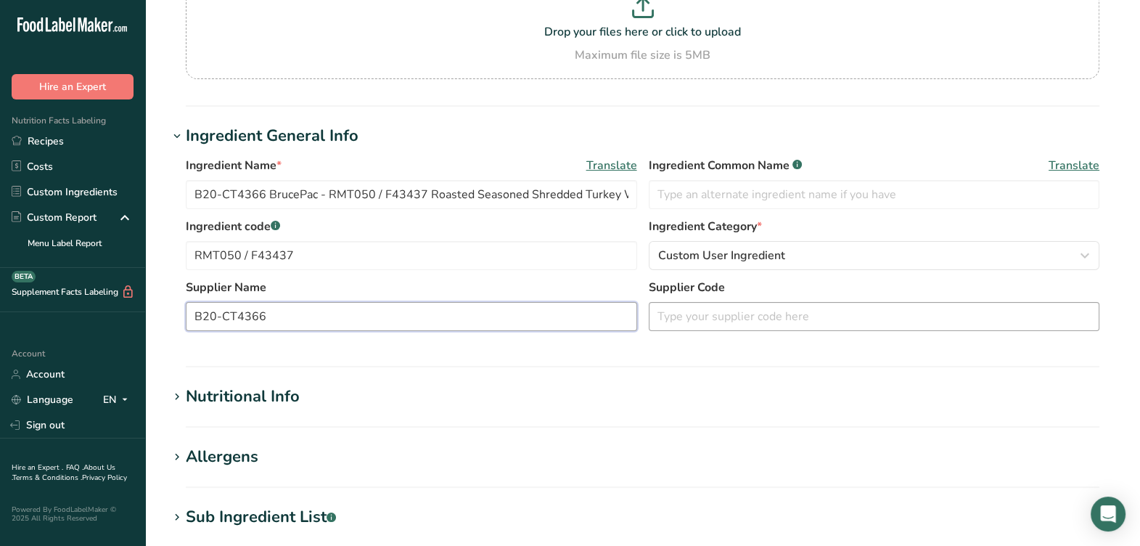
type input "B20-CT4366"
click at [789, 325] on input "text" at bounding box center [874, 316] width 451 height 29
paste input "B20-CT4366"
type input "B20-CT4366"
drag, startPoint x: 369, startPoint y: 326, endPoint x: 91, endPoint y: 305, distance: 279.5
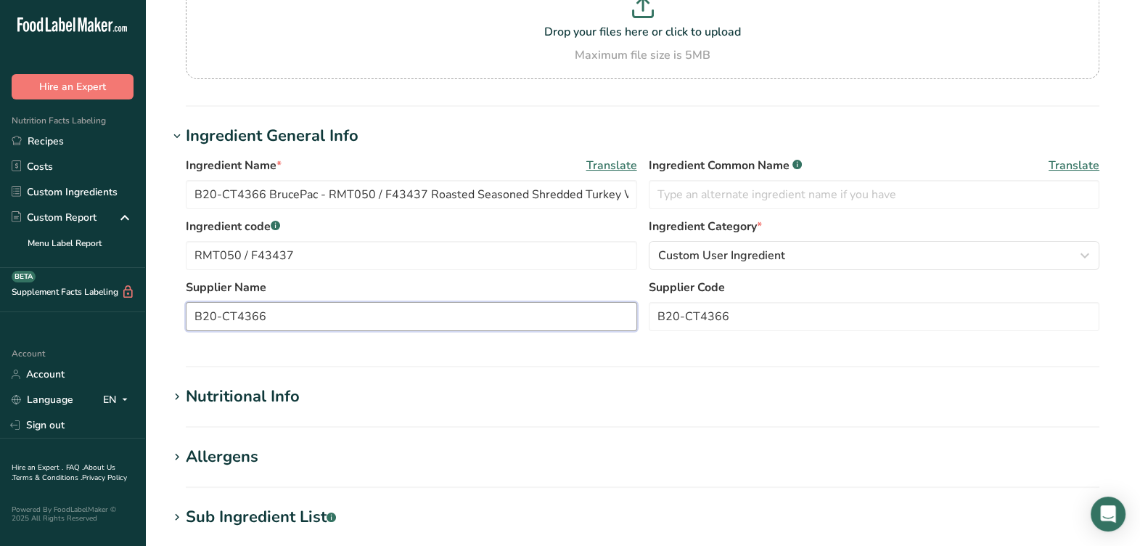
click at [88, 305] on div ".a-20{fill:#fff;} Hire an Expert Nutrition Facts Labeling Recipes Costs Custom …" at bounding box center [570, 391] width 1140 height 1145
type input "BrucePac"
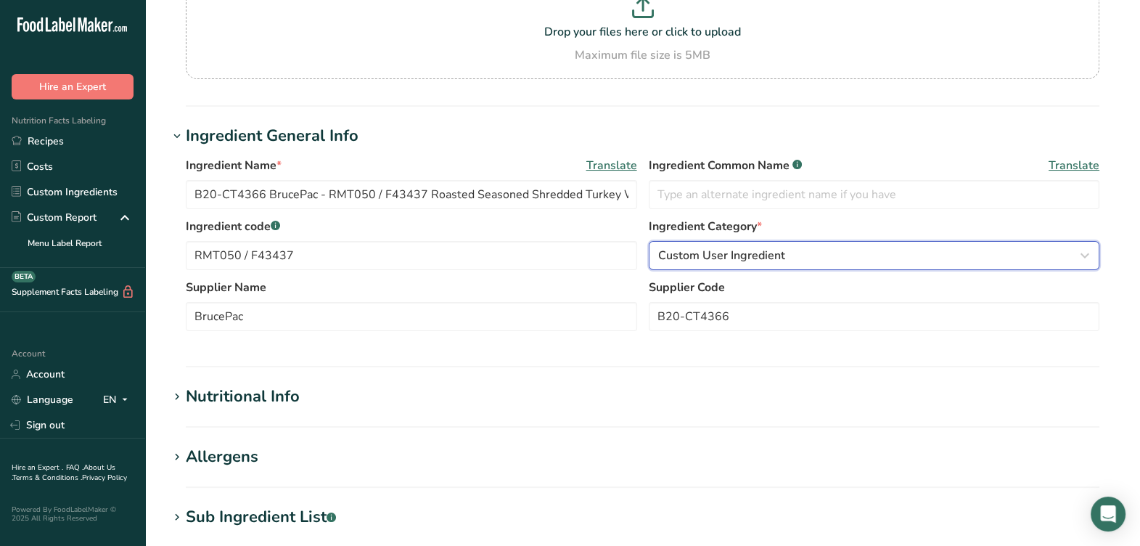
click at [722, 255] on span "Custom User Ingredient" at bounding box center [721, 255] width 127 height 17
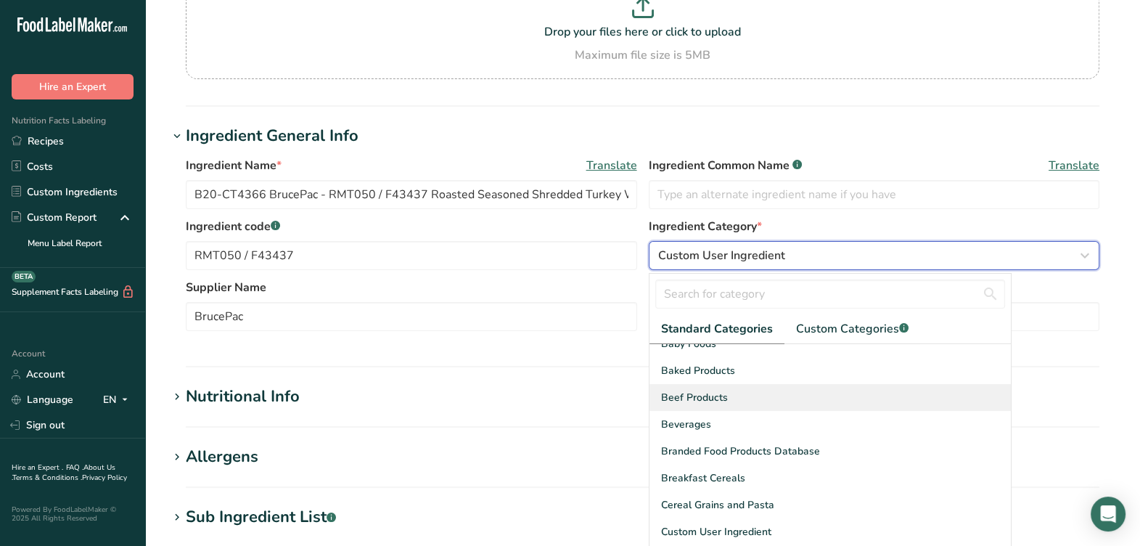
scroll to position [0, 0]
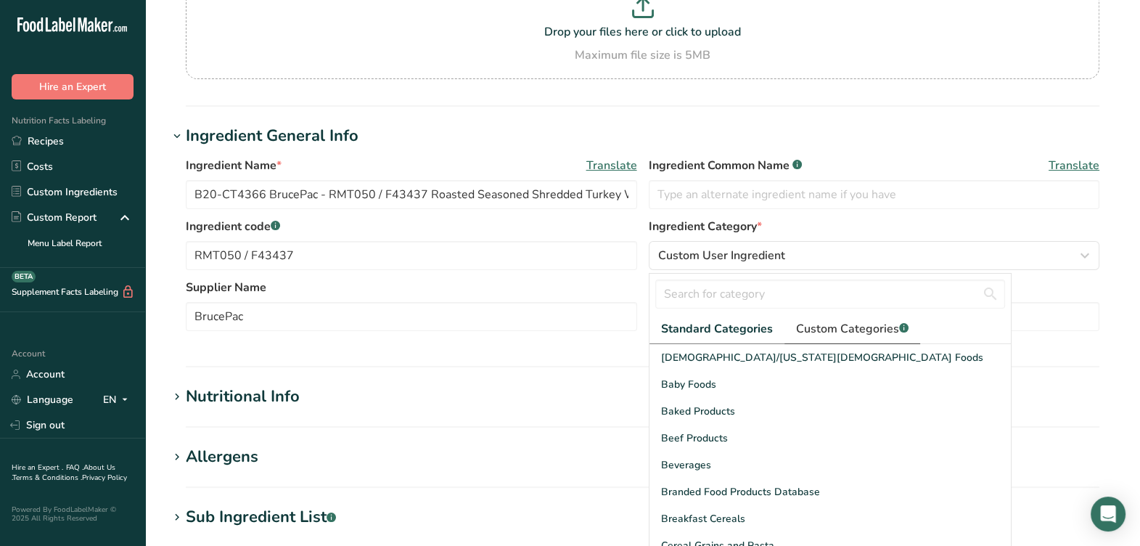
drag, startPoint x: 846, startPoint y: 331, endPoint x: 842, endPoint y: 324, distance: 7.5
click at [846, 330] on span "Custom Categories .a-a{fill:#347362;}.b-a{fill:#fff;}" at bounding box center [852, 328] width 113 height 17
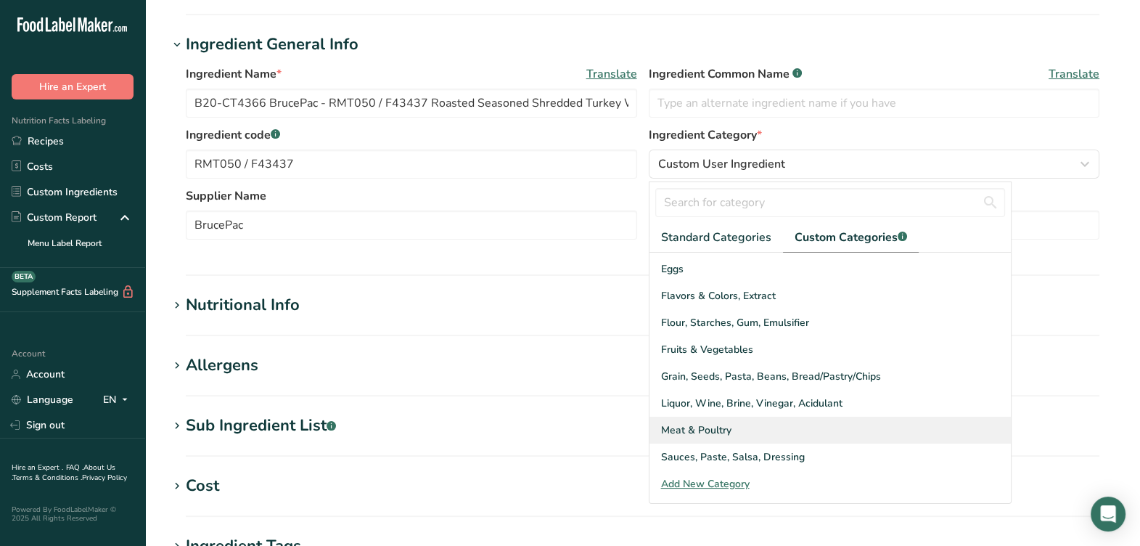
scroll to position [90, 0]
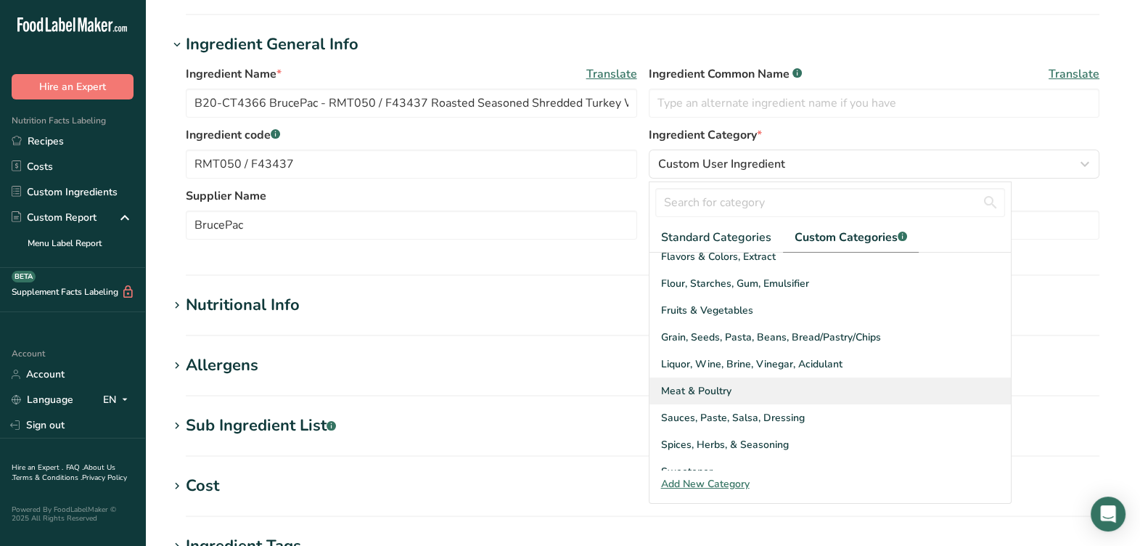
click at [689, 396] on span "Meat & Poultry" at bounding box center [696, 390] width 70 height 15
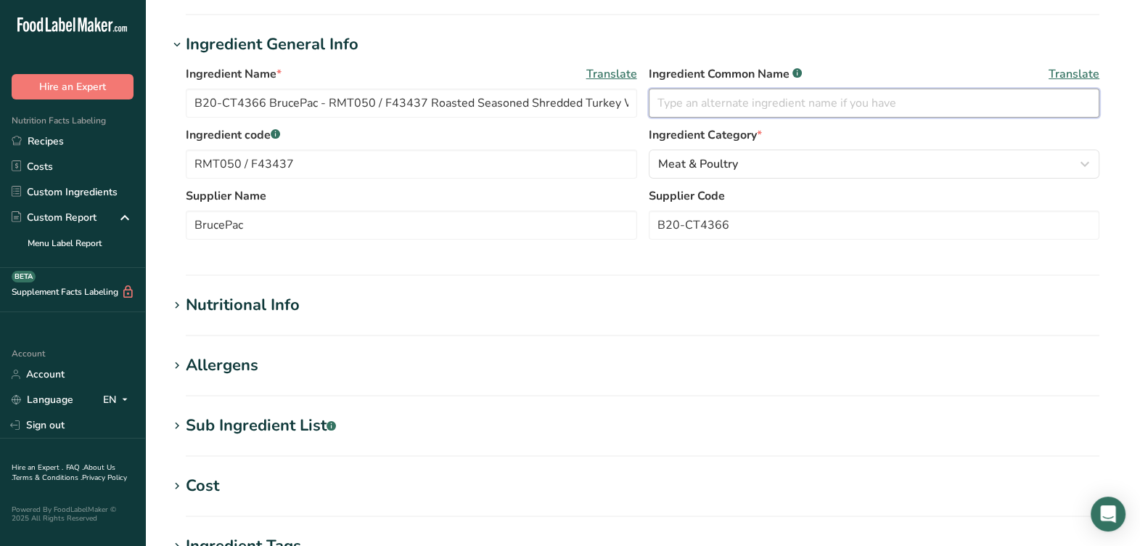
click at [723, 113] on input "text" at bounding box center [874, 103] width 451 height 29
click at [777, 100] on input "text" at bounding box center [874, 103] width 451 height 29
type input "Roasted Seasoned Shredded Turkey White Meat"
click at [537, 253] on div "Ingredient Name * Translate B20-CT4366 BrucePac - RMT050 / F43437 Roasted Seaso…" at bounding box center [642, 157] width 949 height 200
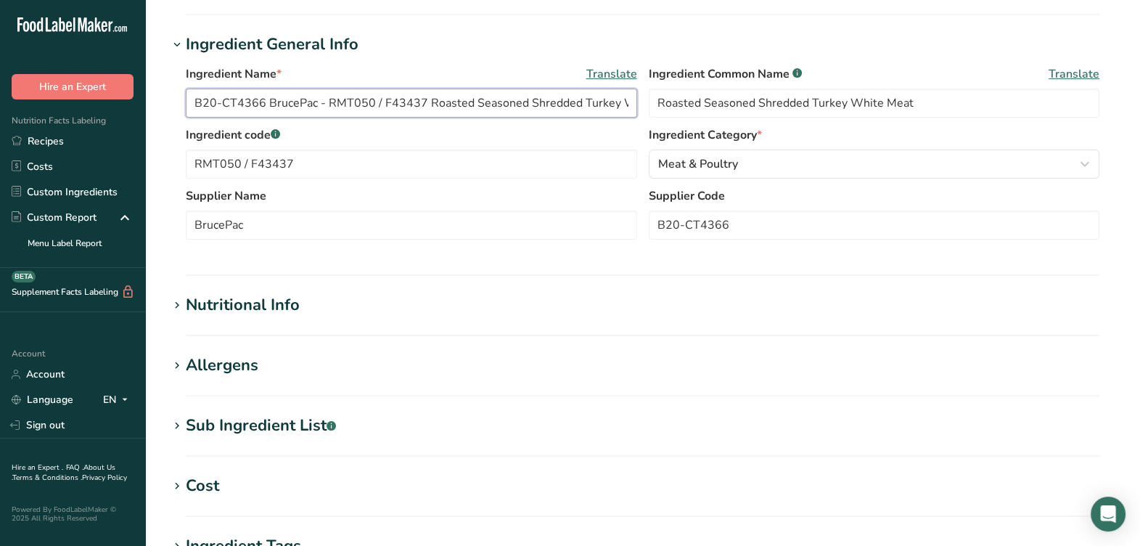
drag, startPoint x: 323, startPoint y: 102, endPoint x: 156, endPoint y: 91, distance: 167.3
click at [153, 91] on section "Edit B20-CT4366 BrucePac - RMT050 / F43437 Roasted Seasoned Shredded Turkey Whi…" at bounding box center [642, 277] width 995 height 1099
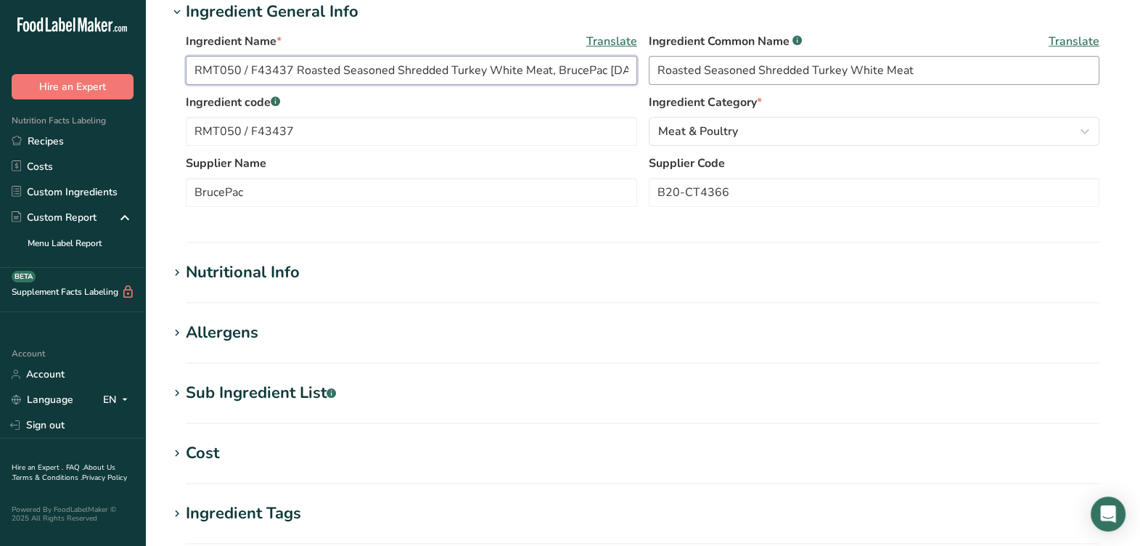
scroll to position [0, 46]
drag, startPoint x: 571, startPoint y: 109, endPoint x: 629, endPoint y: 98, distance: 59.8
click at [714, 94] on div "Ingredient Name * Translate RMT050 / F43437 Roasted Seasoned Shredded Turkey Wh…" at bounding box center [643, 63] width 914 height 61
click at [629, 85] on input "RMT050 / F43437 Roasted Seasoned Shredded Turkey White Meat, BrucePac [DATE] AC" at bounding box center [411, 70] width 451 height 29
click at [593, 85] on input "RMT050 / F43437 Roasted Seasoned Shredded Turkey White Meat, BrucePac [DATE] AC" at bounding box center [411, 70] width 451 height 29
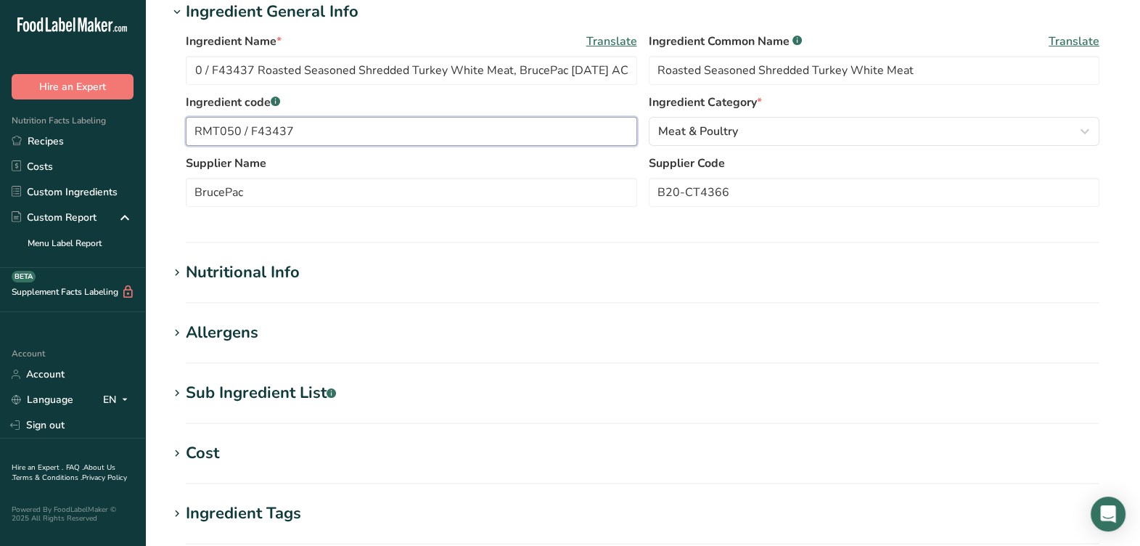
scroll to position [0, 0]
click at [579, 146] on input "RMT050 / F43437" at bounding box center [411, 131] width 451 height 29
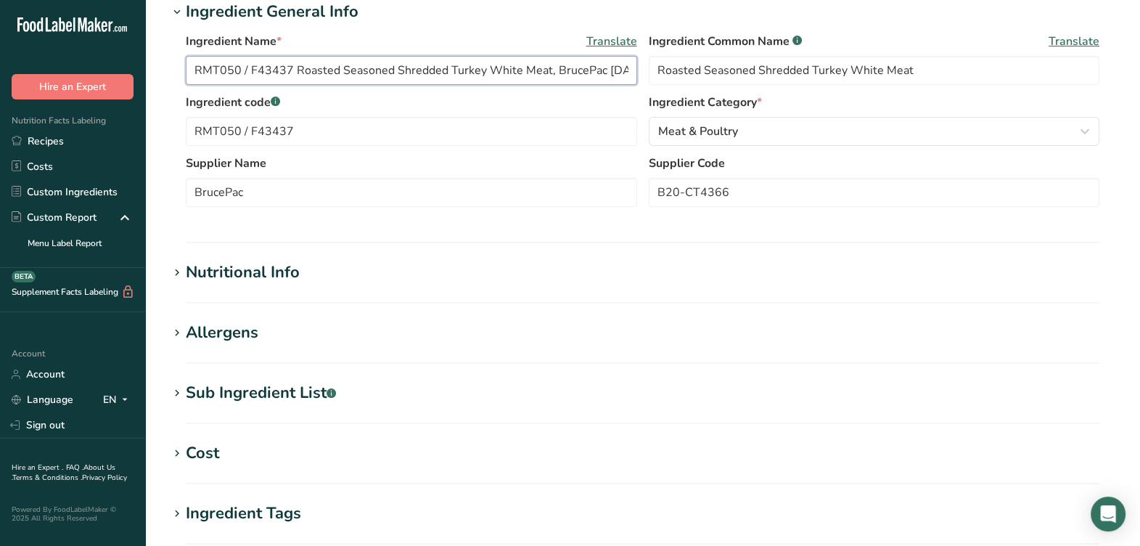
click at [612, 85] on input "RMT050 / F43437 Roasted Seasoned Shredded Turkey White Meat, BrucePac [DATE] AC" at bounding box center [411, 70] width 451 height 29
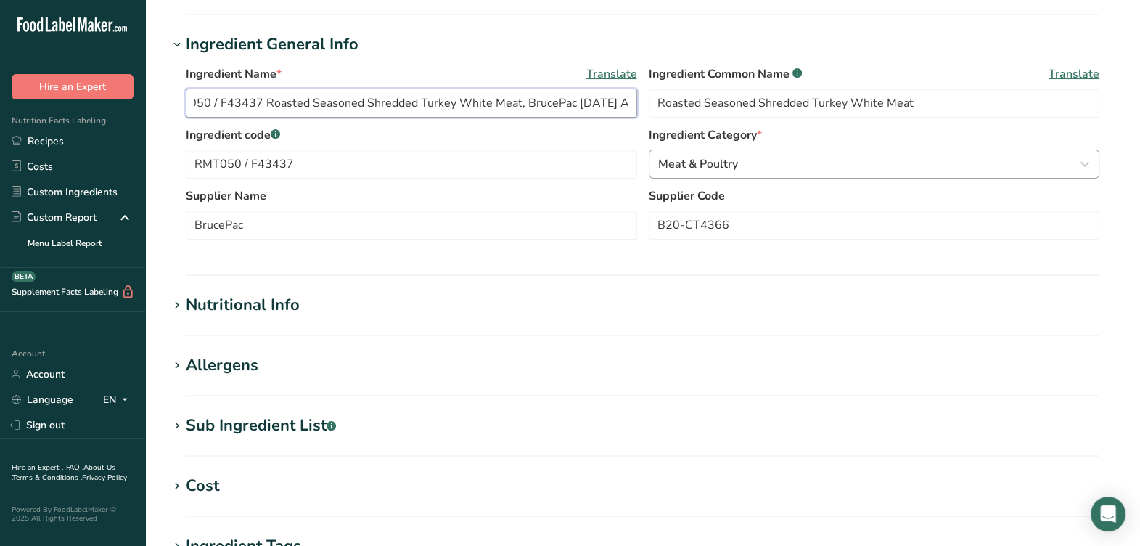
scroll to position [272, 0]
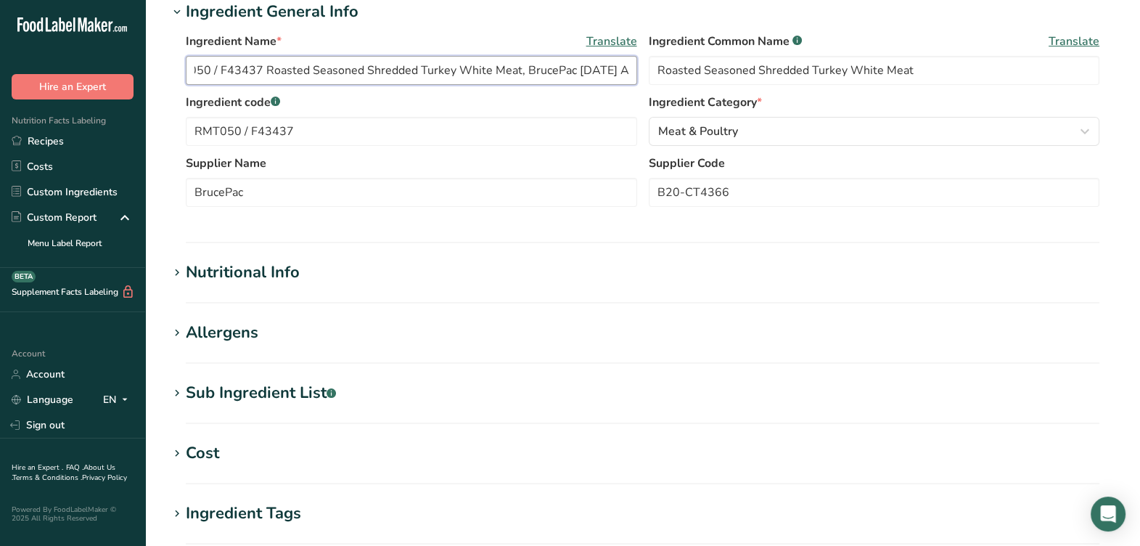
type input "RMT050 / F43437 Roasted Seasoned Shredded Turkey White Meat, BrucePac [DATE] AL"
click at [461, 172] on label "Supplier Name" at bounding box center [411, 163] width 451 height 17
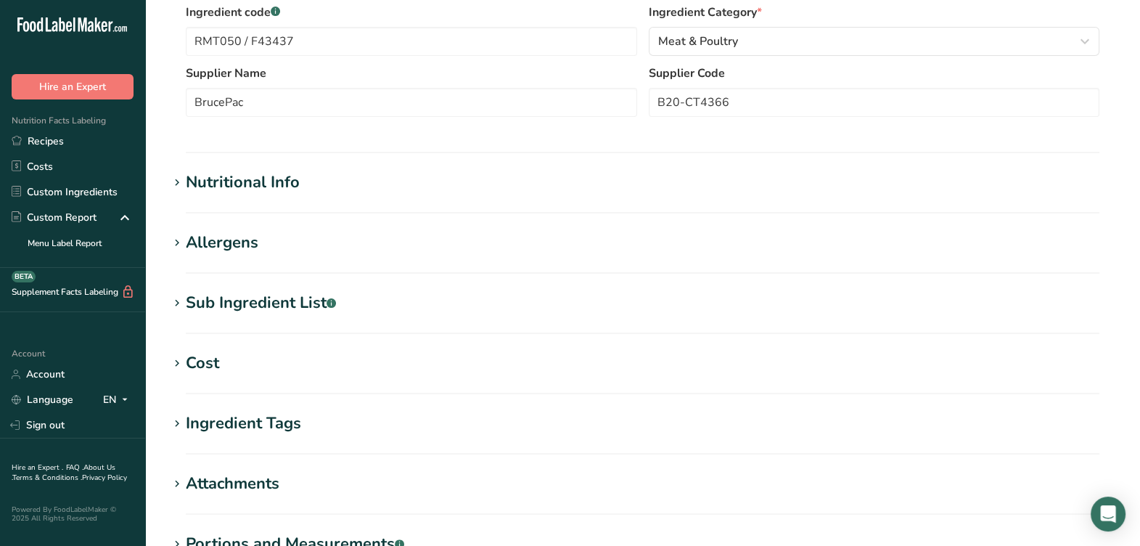
click at [214, 195] on div "Nutritional Info" at bounding box center [243, 183] width 114 height 24
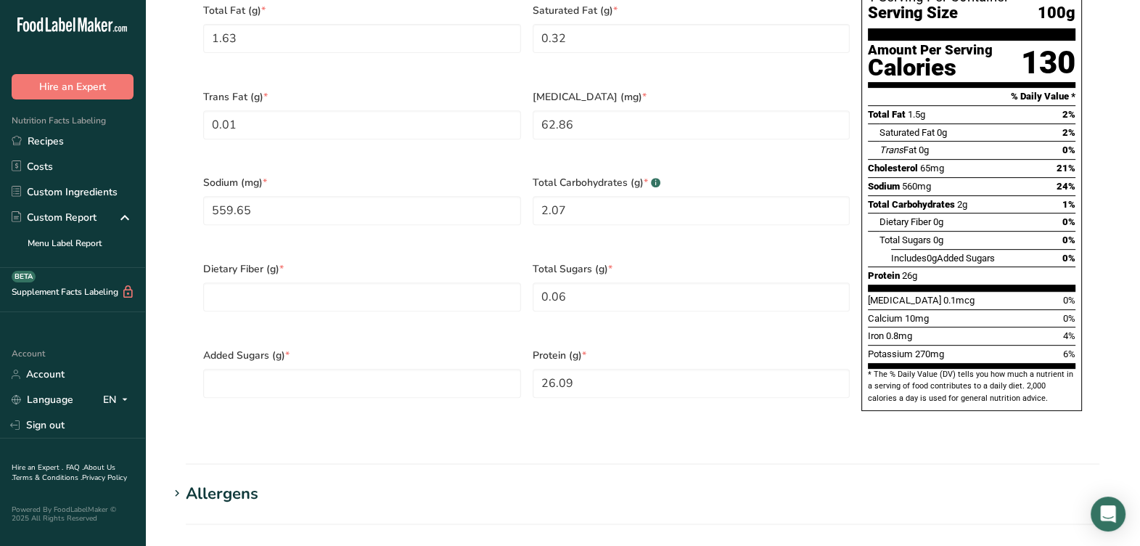
scroll to position [817, 0]
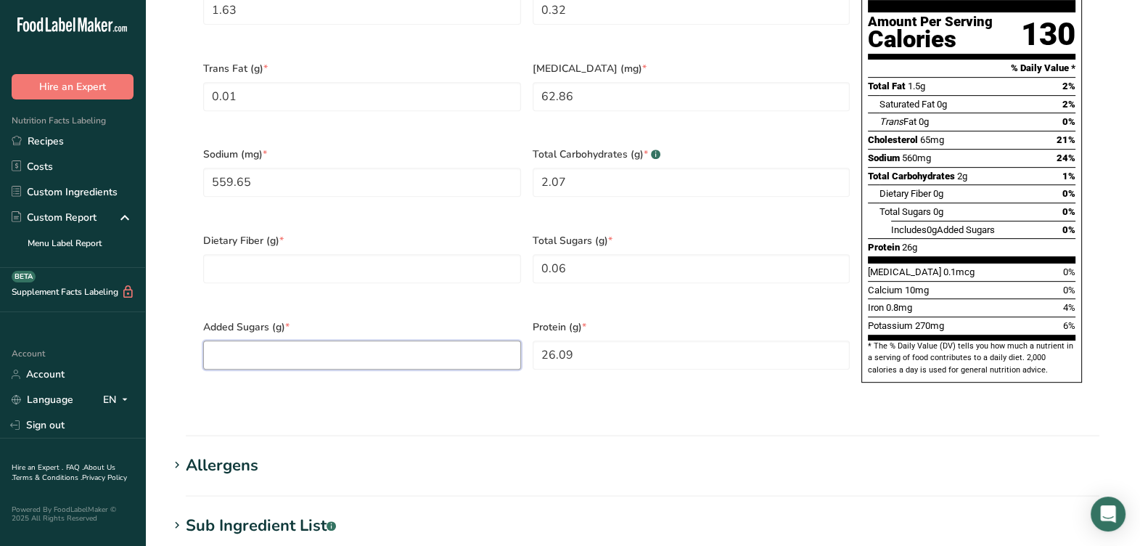
click at [491, 358] on Sugars "number" at bounding box center [362, 354] width 318 height 29
type Sugars "0"
click at [735, 283] on Sugars "0.06" at bounding box center [692, 268] width 318 height 29
click at [404, 282] on Fiber "number" at bounding box center [362, 268] width 318 height 29
type Fiber "0"
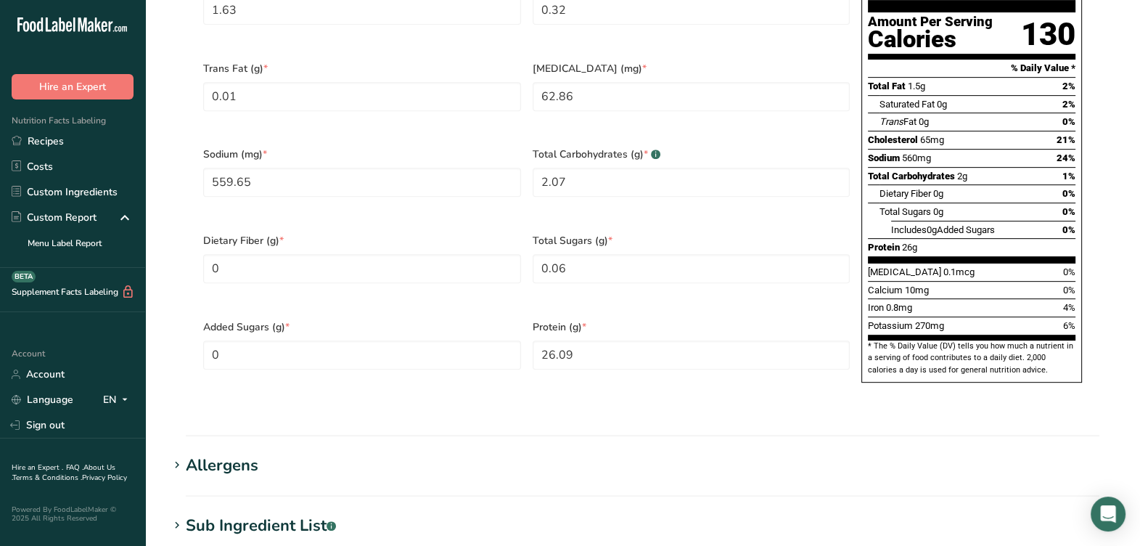
click at [443, 242] on span "Dietary Fiber (g) *" at bounding box center [362, 240] width 318 height 15
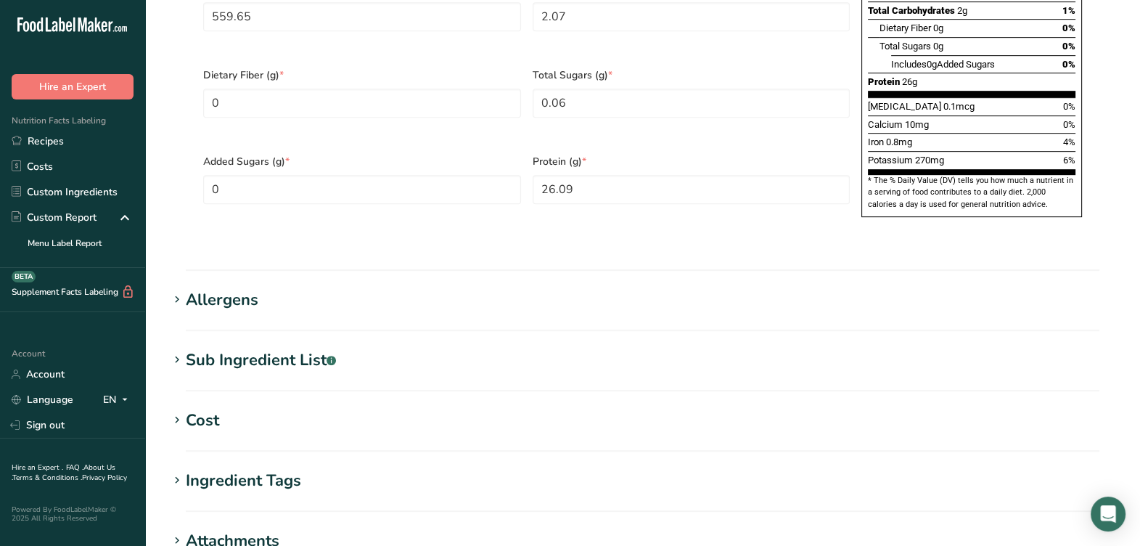
scroll to position [998, 0]
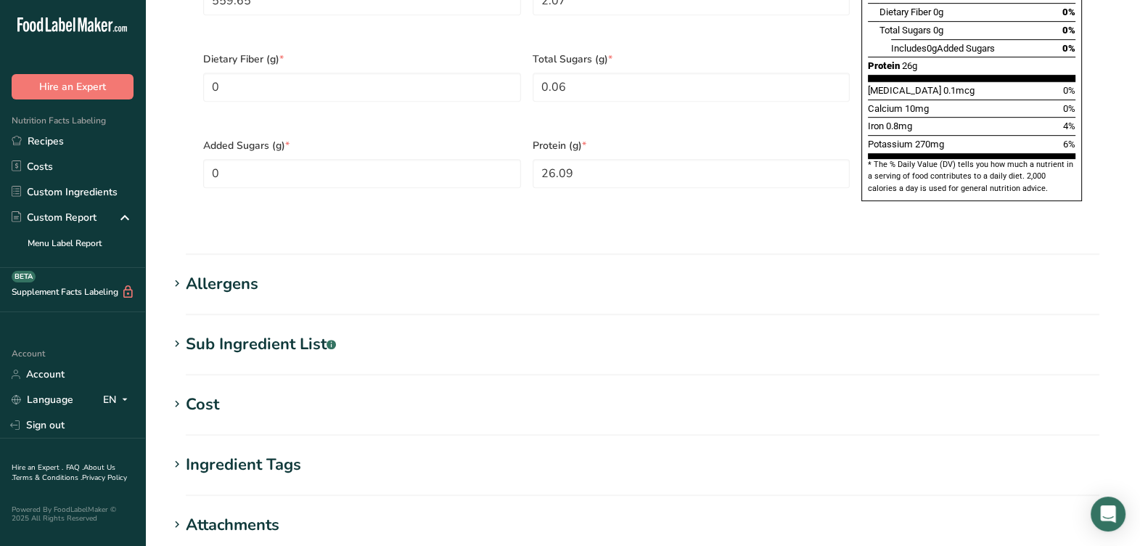
click at [232, 332] on div "Sub Ingredient List .a-a{fill:#347362;}.b-a{fill:#fff;}" at bounding box center [261, 344] width 150 height 24
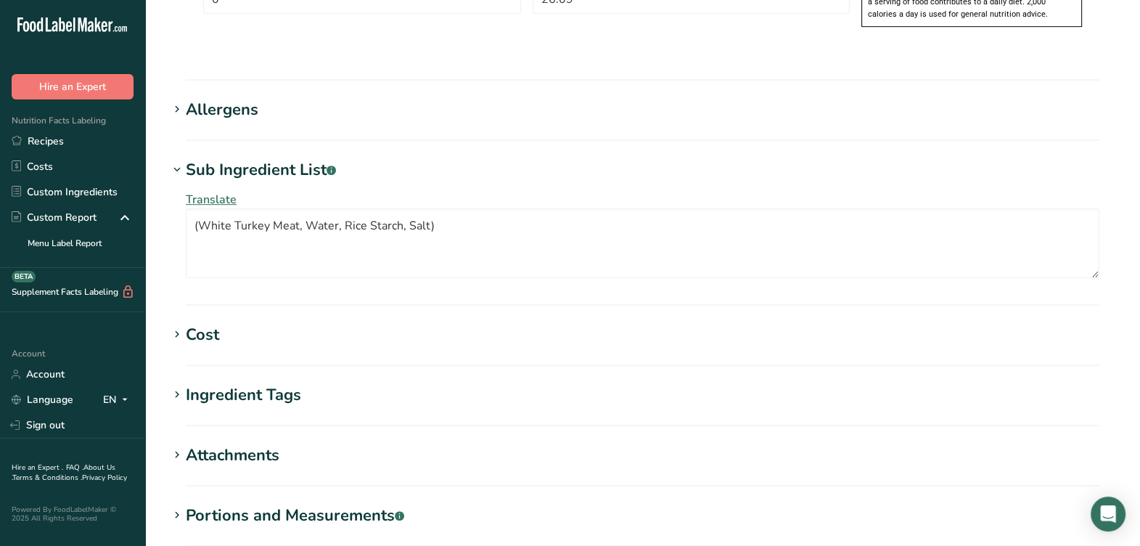
scroll to position [1179, 0]
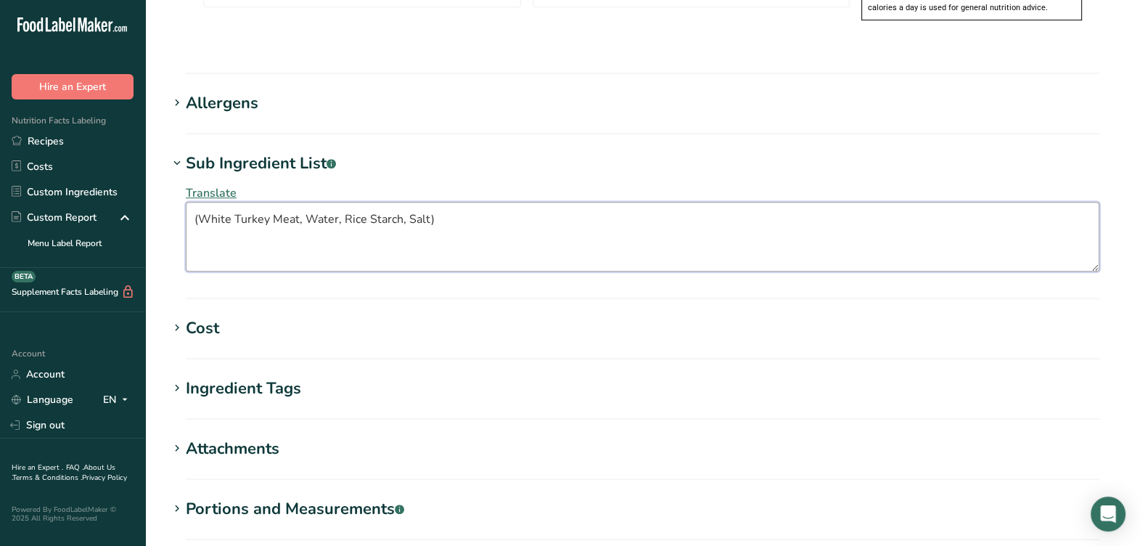
click at [519, 229] on textarea "(White Turkey Meat, Water, Rice Starch, Salt)" at bounding box center [643, 237] width 914 height 70
click at [203, 218] on textarea "(White Turkey Meat, Water, Rice Starch, Salt" at bounding box center [643, 237] width 914 height 70
click at [272, 212] on textarea "White Turkey Meat, Water, Rice Starch, Salt" at bounding box center [643, 237] width 914 height 70
type textarea "Turkey White Meat, Water, Rice Starch, Salt"
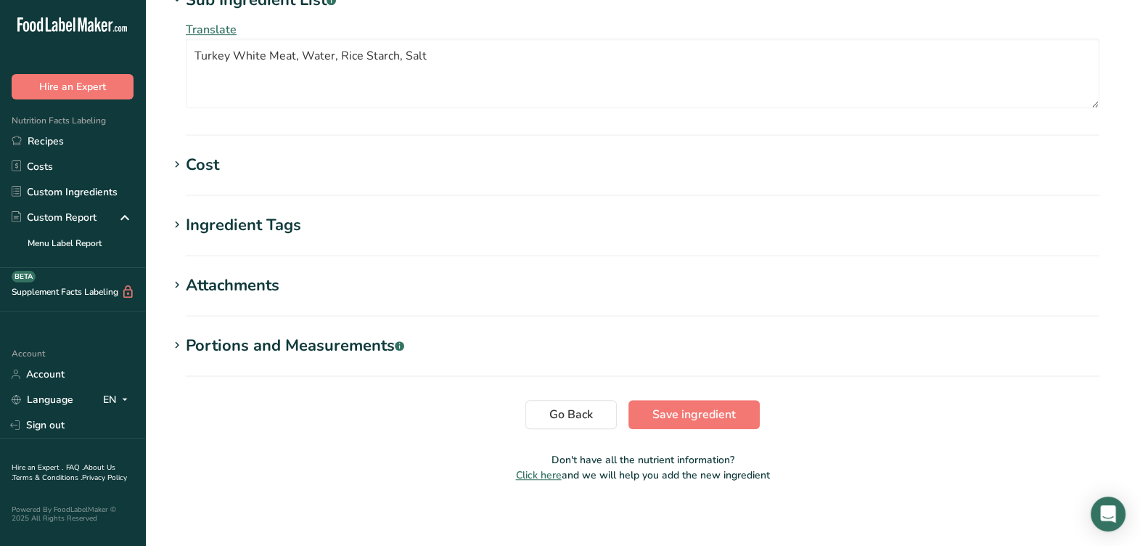
scroll to position [1344, 0]
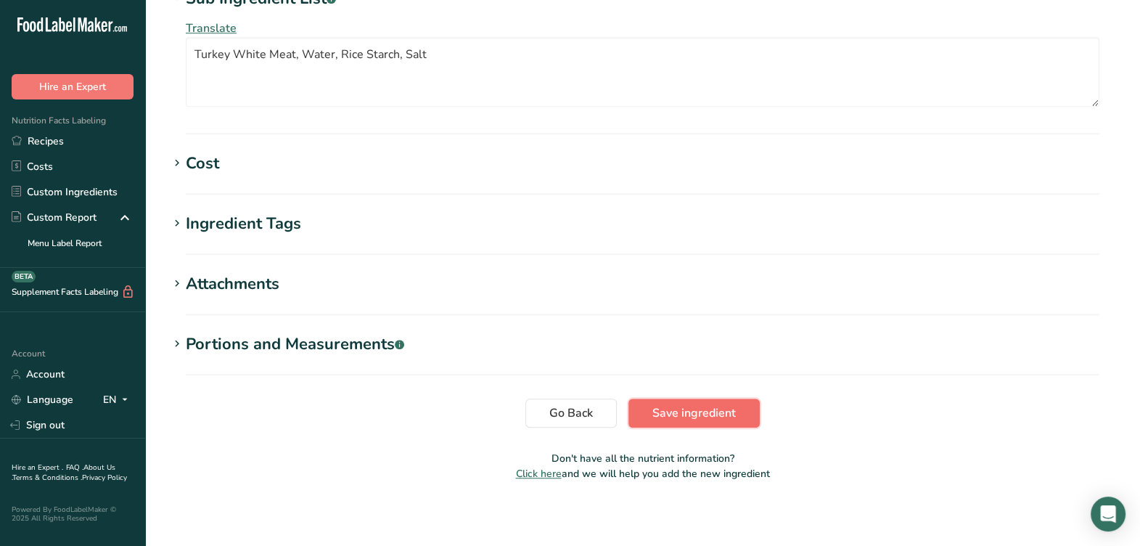
click at [695, 404] on span "Save ingredient" at bounding box center [694, 412] width 83 height 17
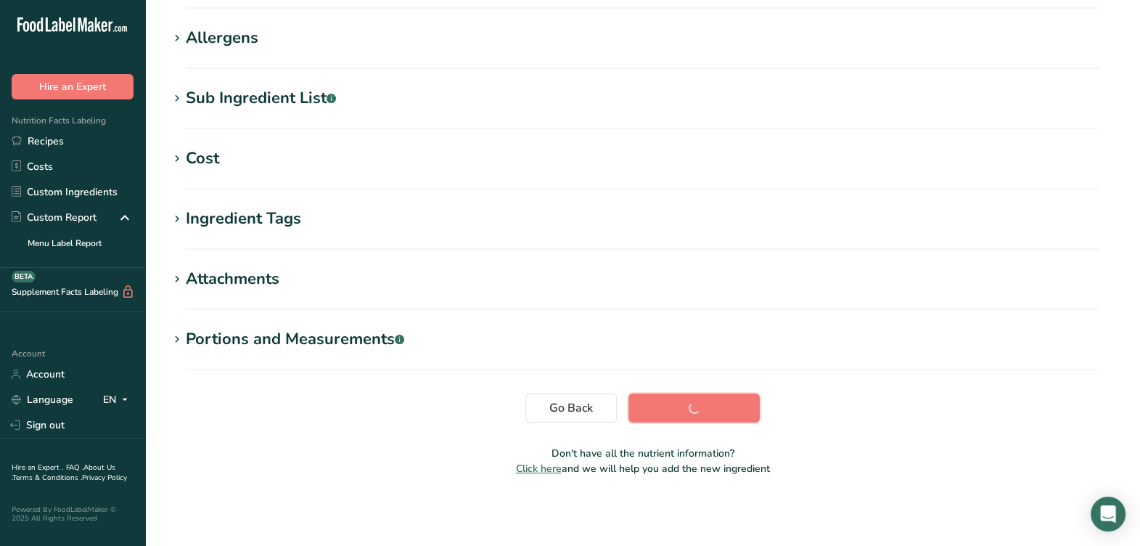
scroll to position [254, 0]
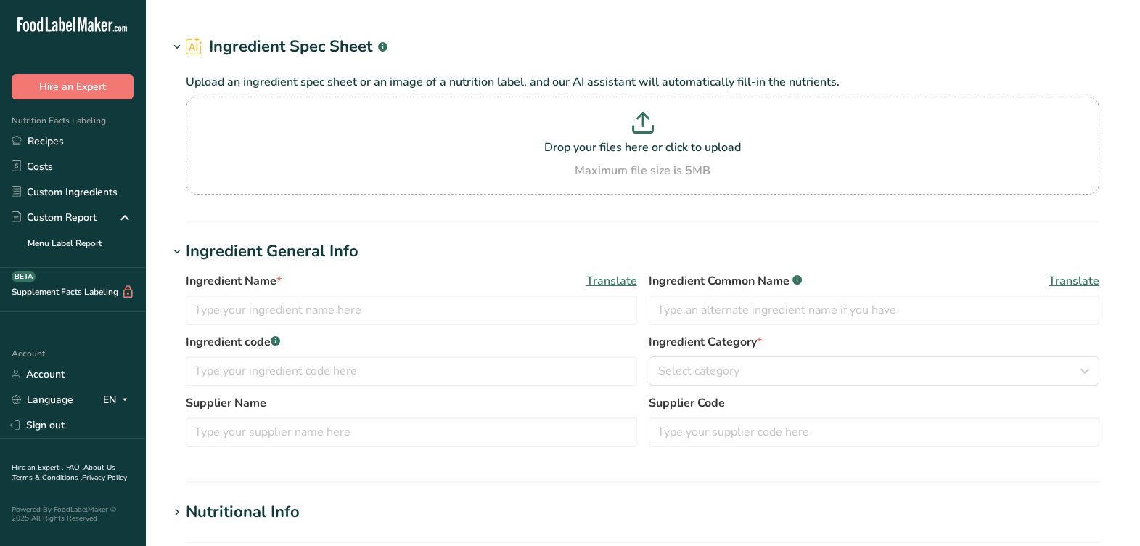
type input "RDA140 / F11029 / RC035B Feather Shredded Sharp Cheddar Cheese, [PERSON_NAME] F…"
type input "Sharp Cheddar Cheese"
type input "RDA140 / F11029 / RC035B"
type input "[PERSON_NAME] Foods"
type input "2SSYCTGNBAK45"
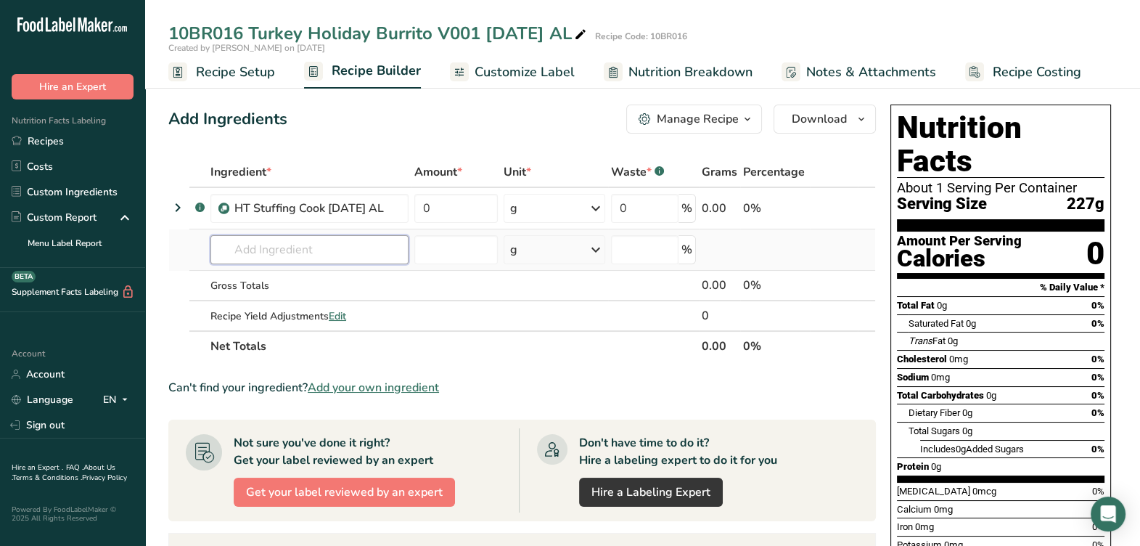
click at [276, 249] on input "text" at bounding box center [310, 249] width 198 height 29
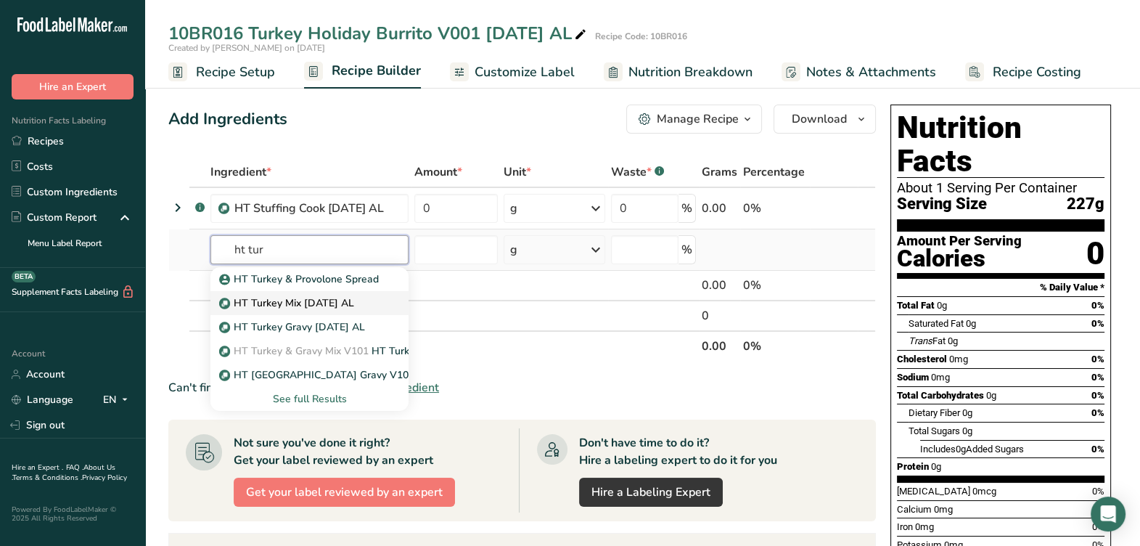
type input "HT Turkey Mix [DATE] AL"
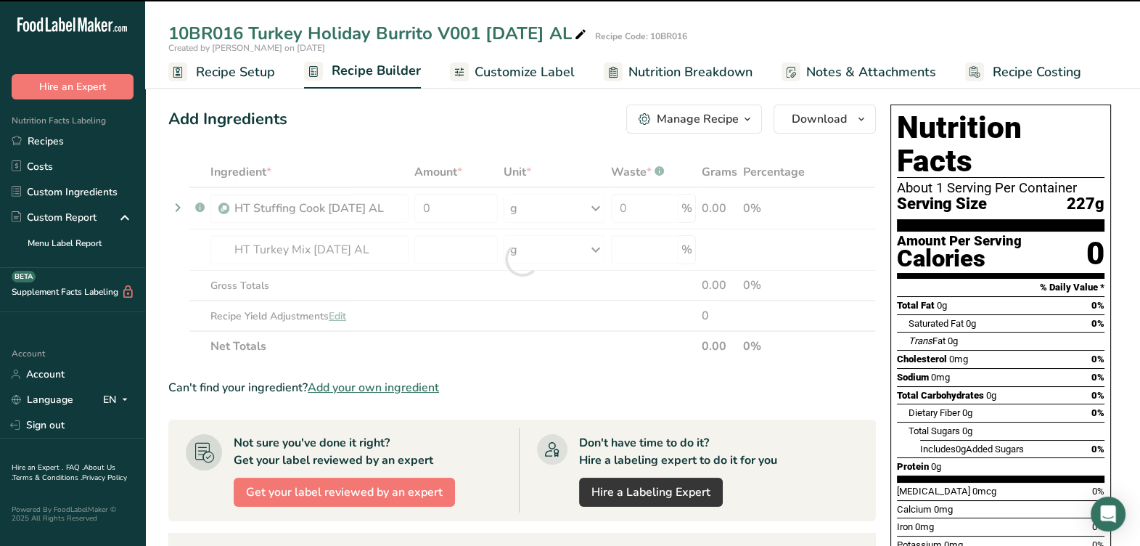
type input "0"
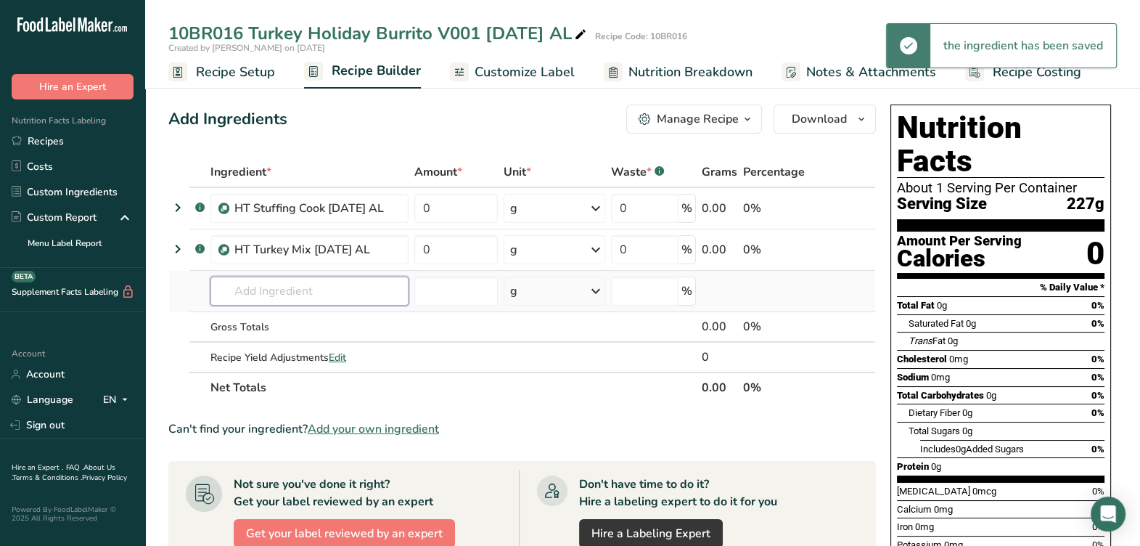
click at [268, 284] on input "text" at bounding box center [310, 291] width 198 height 29
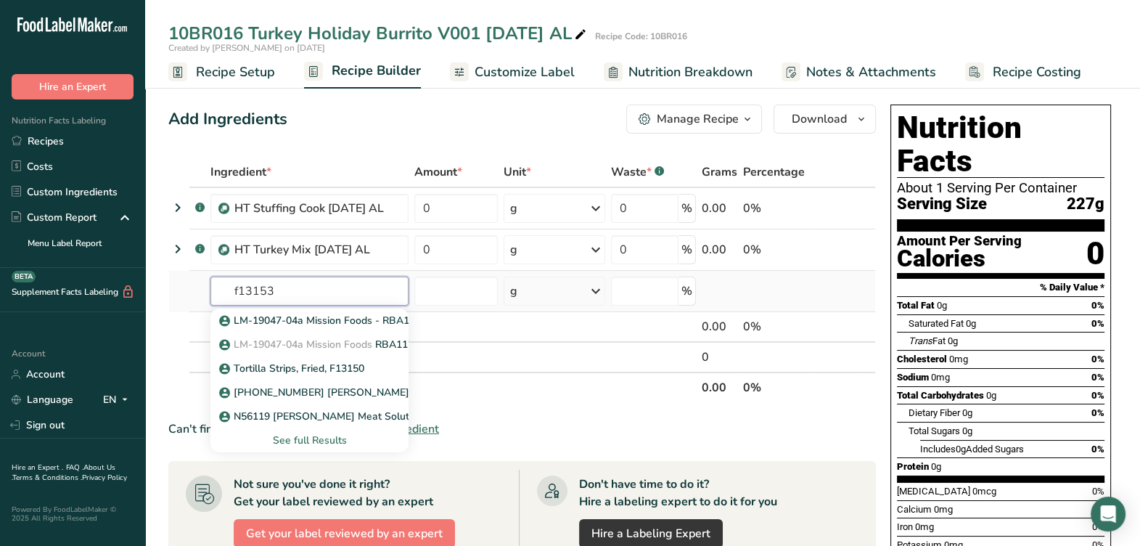
type input "f13153"
click at [335, 440] on div "See full Results" at bounding box center [309, 440] width 175 height 15
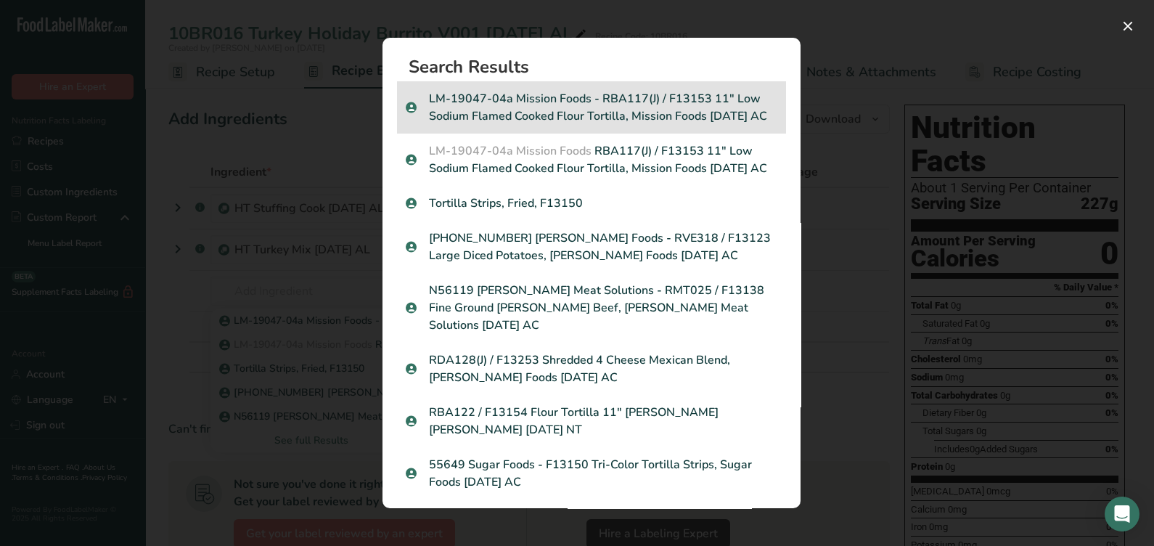
click at [490, 125] on p "LM-19047-04a Mission Foods - RBA117(J) / F13153 11" Low Sodium Flamed Cooked Fl…" at bounding box center [592, 107] width 372 height 35
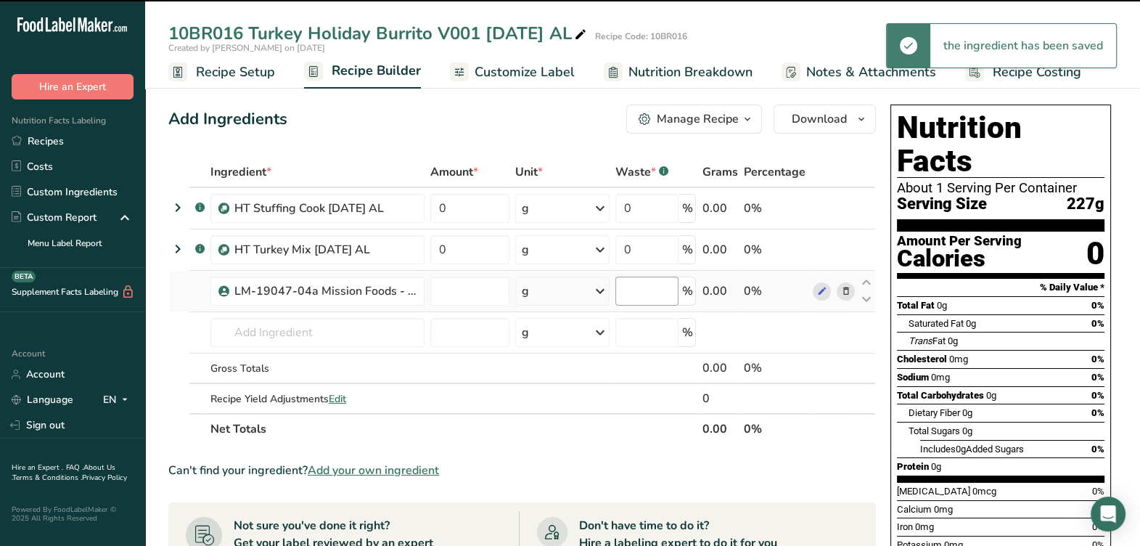
type input "0"
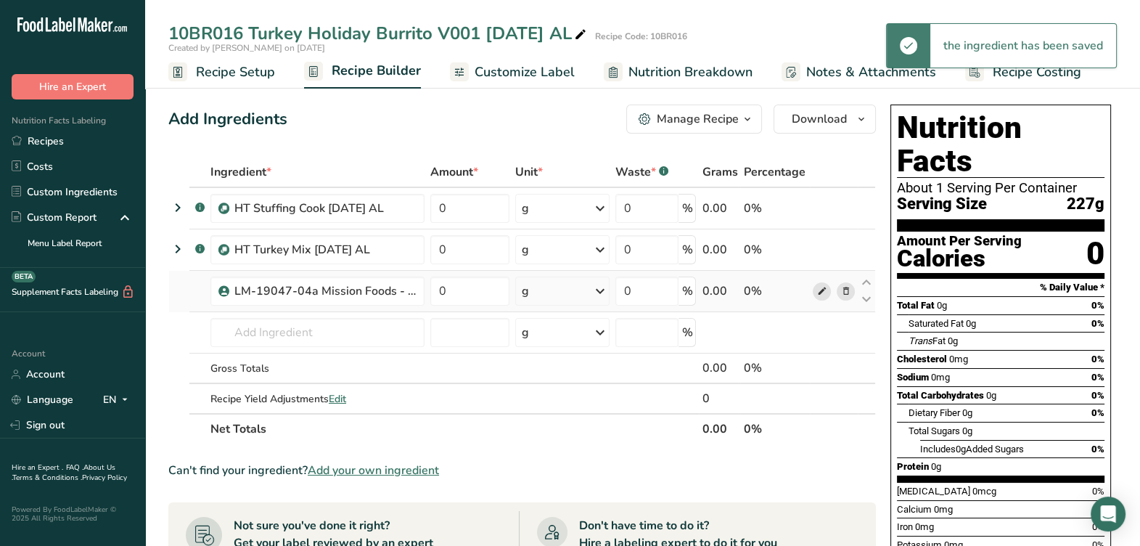
click at [817, 293] on icon at bounding box center [822, 291] width 10 height 15
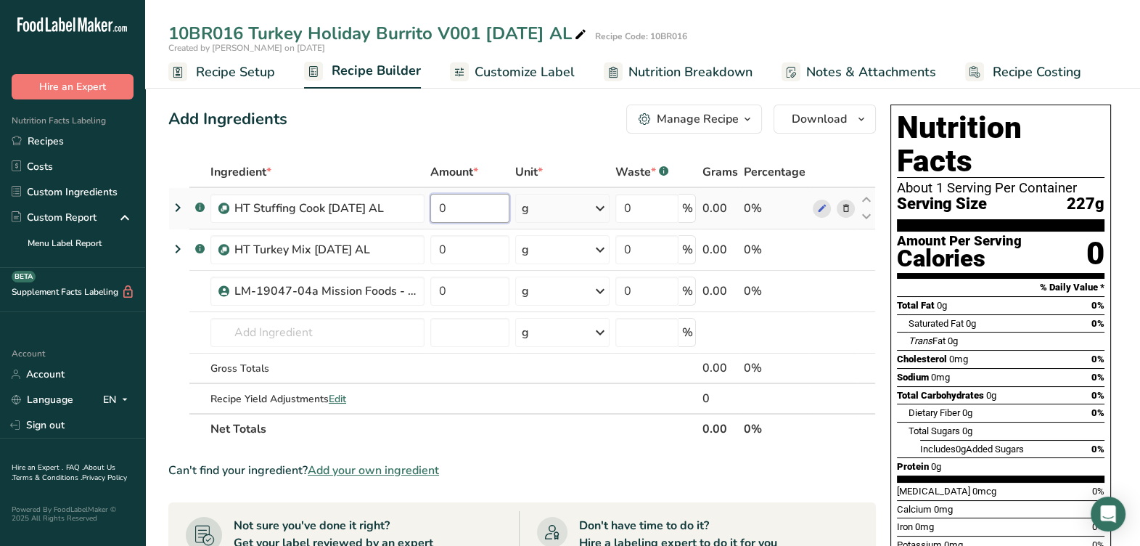
click at [469, 216] on input "0" at bounding box center [469, 208] width 79 height 29
type input "29.7915"
click at [477, 243] on div "Ingredient * Amount * Unit * Waste * .a-a{fill:#347362;}.b-a{fill:#fff;} Grams …" at bounding box center [522, 300] width 708 height 287
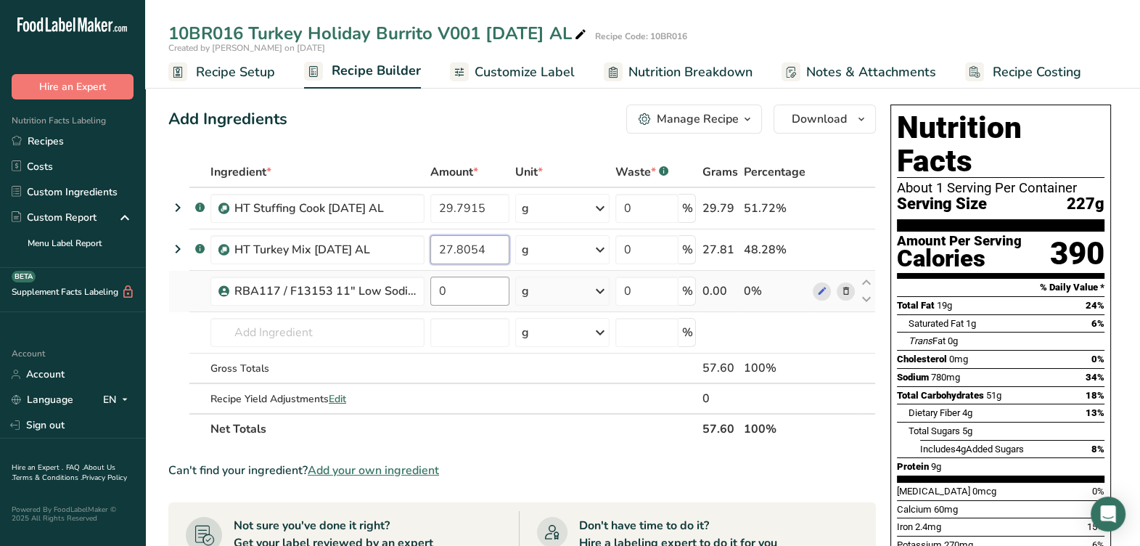
type input "27.8054"
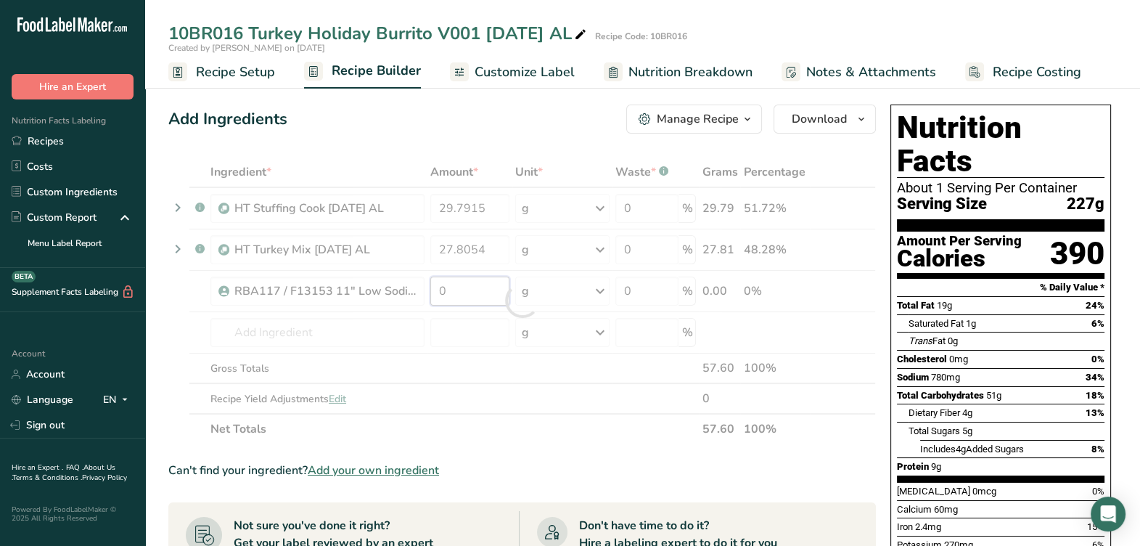
click at [446, 290] on div "Ingredient * Amount * Unit * Waste * .a-a{fill:#347362;}.b-a{fill:#fff;} Grams …" at bounding box center [522, 300] width 708 height 287
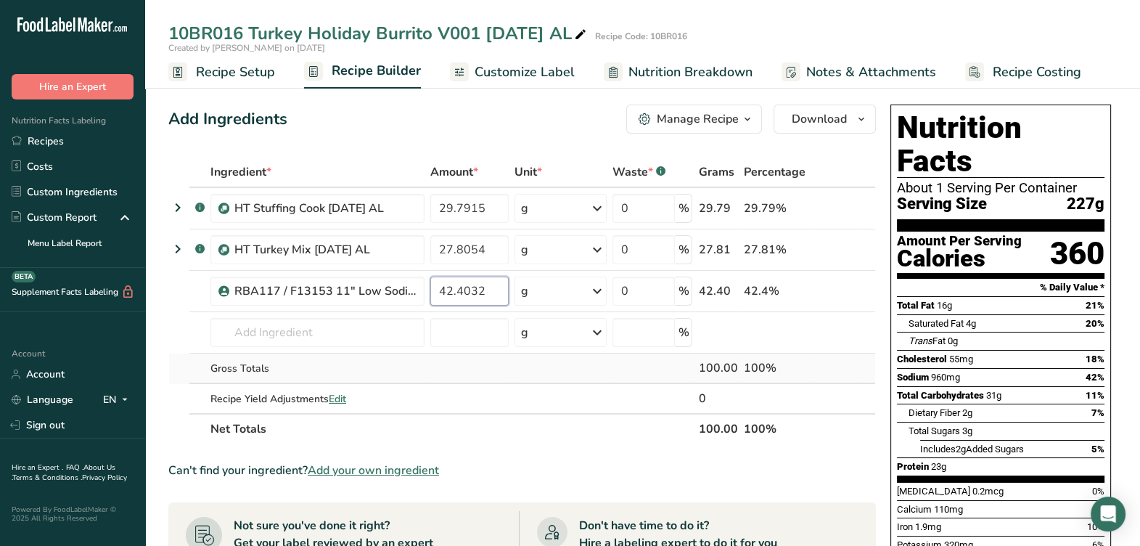
type input "42.4032"
click at [541, 378] on div "Ingredient * Amount * Unit * Waste * .a-a{fill:#347362;}.b-a{fill:#fff;} Grams …" at bounding box center [522, 300] width 708 height 287
click at [523, 444] on section "Ingredient * Amount * Unit * Waste * .a-a{fill:#347362;}.b-a{fill:#fff;} Grams …" at bounding box center [522, 539] width 708 height 765
click at [713, 69] on span "Nutrition Breakdown" at bounding box center [691, 72] width 124 height 20
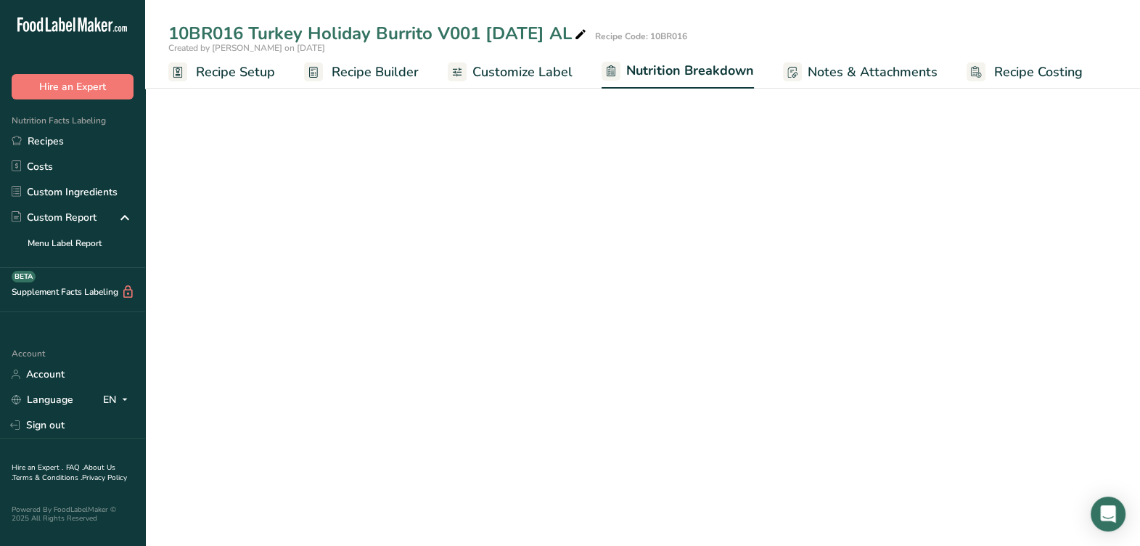
select select "Calories"
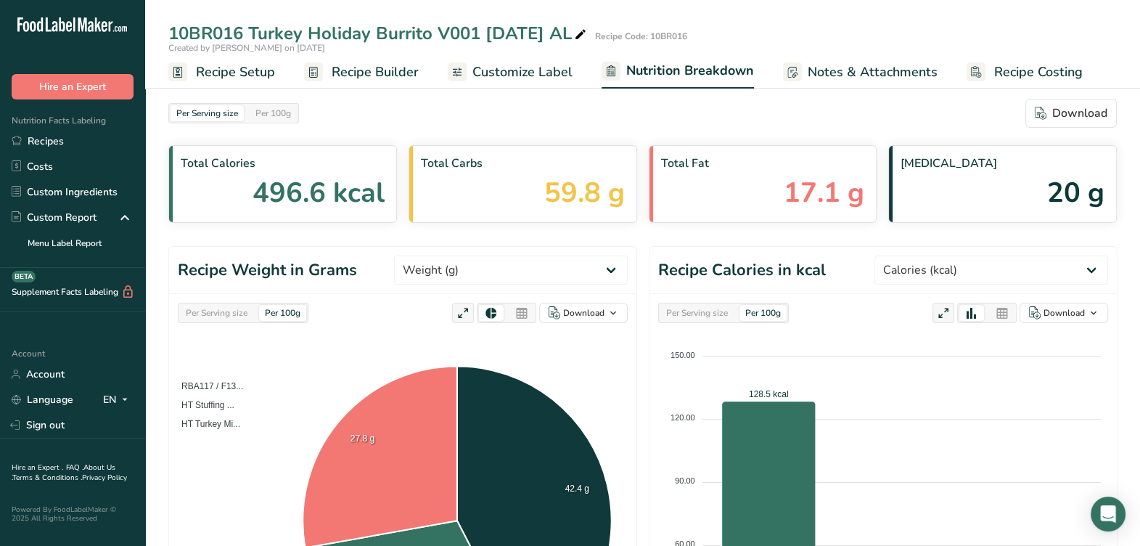
click at [461, 71] on icon at bounding box center [457, 72] width 12 height 18
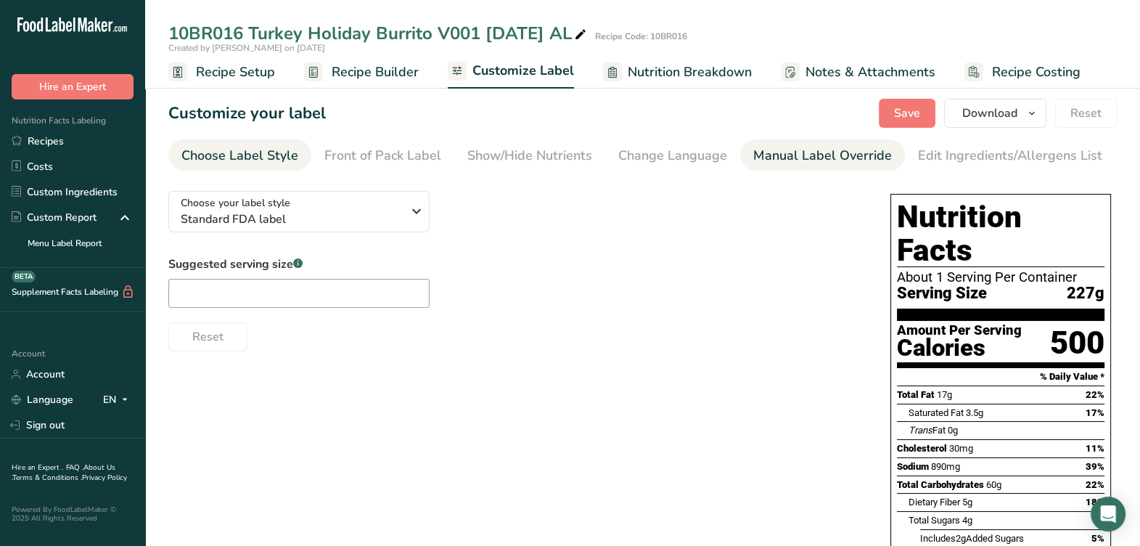
click at [819, 151] on div "Manual Label Override" at bounding box center [822, 156] width 139 height 20
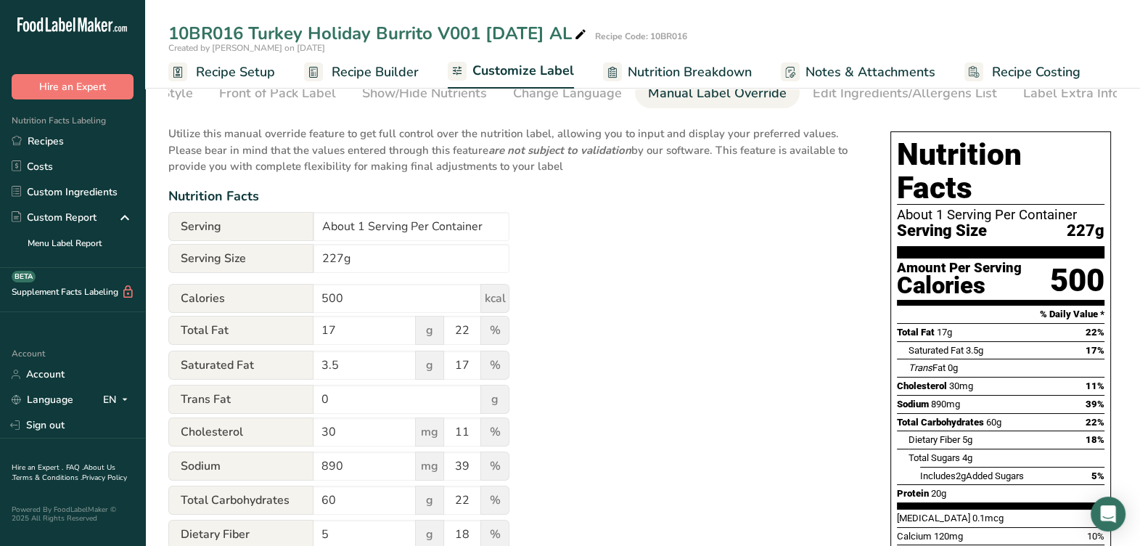
scroll to position [90, 0]
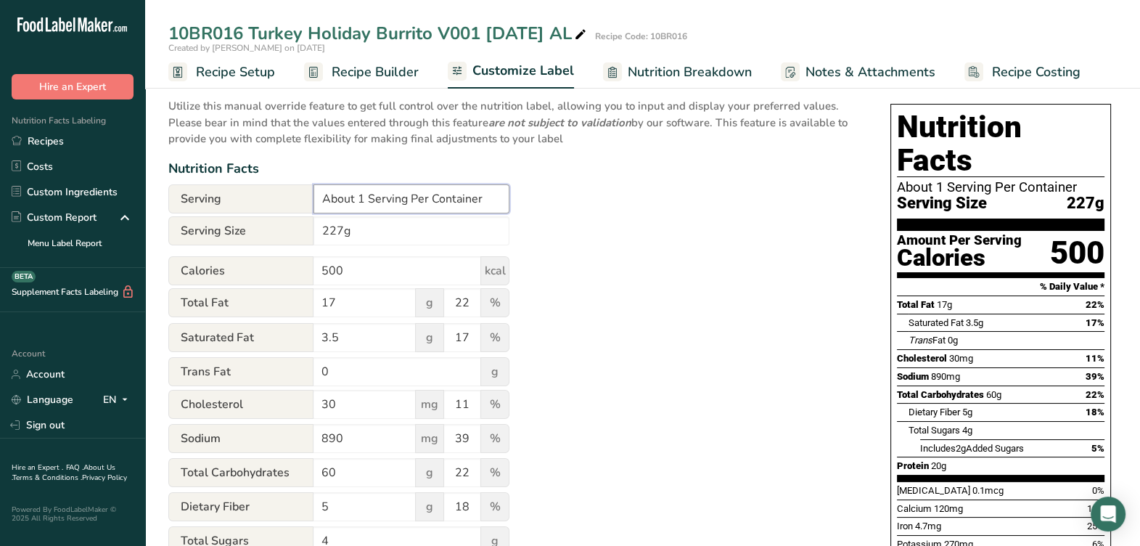
drag, startPoint x: 356, startPoint y: 206, endPoint x: 308, endPoint y: 216, distance: 49.0
click at [308, 215] on div "Serving About 1 Serving Per Container" at bounding box center [338, 199] width 341 height 30
type input "1 serving per container"
click at [693, 229] on div "Utilize this manual override feature to get full control over the nutrition lab…" at bounding box center [514, 444] width 693 height 711
drag, startPoint x: 323, startPoint y: 236, endPoint x: 342, endPoint y: 229, distance: 20.2
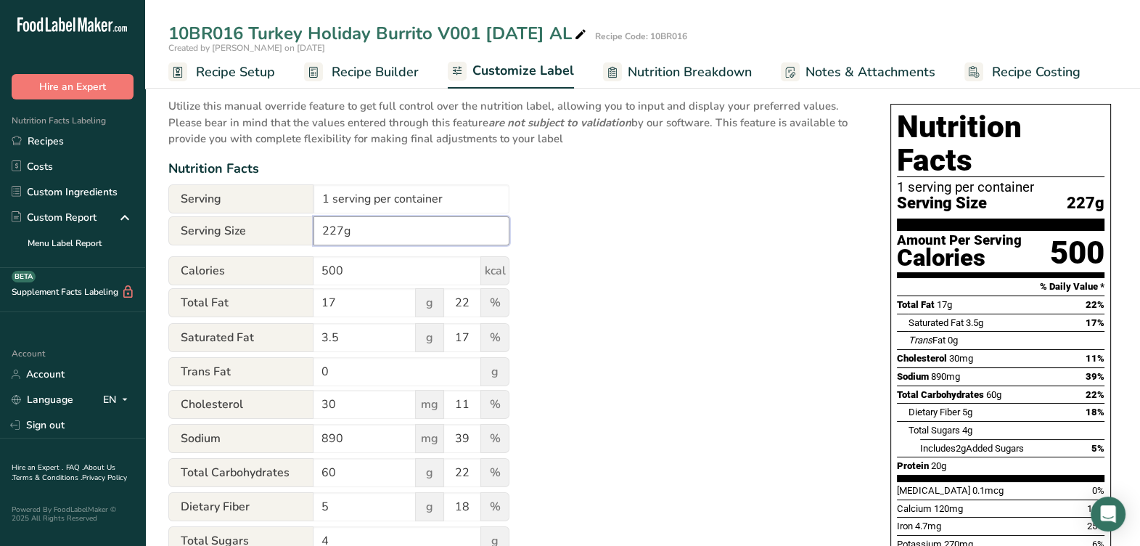
click at [323, 235] on input "227g" at bounding box center [412, 230] width 196 height 29
click at [323, 238] on input "227g" at bounding box center [412, 230] width 196 height 29
type input "1 burrito 227g"
drag, startPoint x: 462, startPoint y: 208, endPoint x: 177, endPoint y: 176, distance: 286.3
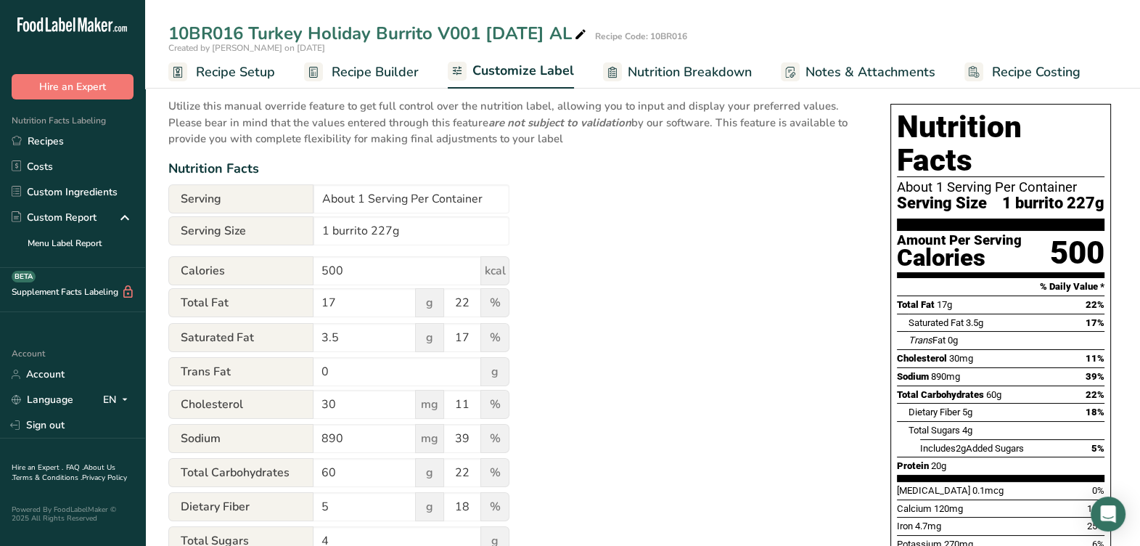
click at [554, 243] on div "Utilize this manual override feature to get full control over the nutrition lab…" at bounding box center [514, 444] width 693 height 711
drag, startPoint x: 358, startPoint y: 203, endPoint x: 296, endPoint y: 196, distance: 62.1
click at [296, 196] on div "Serving About 1 Serving Per Container" at bounding box center [338, 198] width 341 height 29
type input "1 serving per container"
click at [549, 176] on div "Nutrition Facts" at bounding box center [514, 169] width 693 height 20
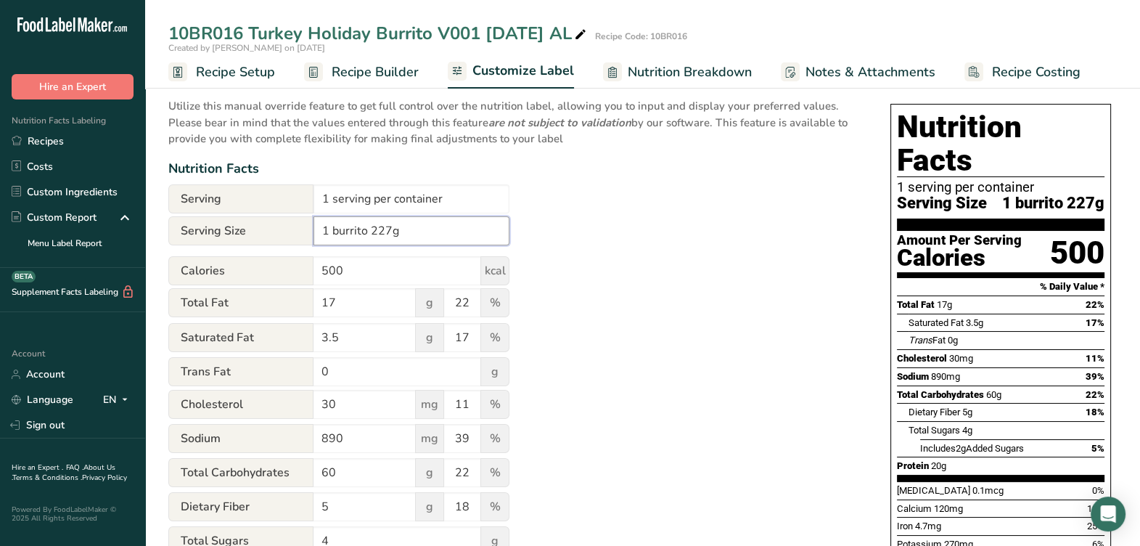
click at [433, 225] on input "1 burrito 227g" at bounding box center [412, 230] width 196 height 29
type input "1 burrito (227g)"
click at [584, 221] on div "Utilize this manual override feature to get full control over the nutrition lab…" at bounding box center [514, 444] width 693 height 711
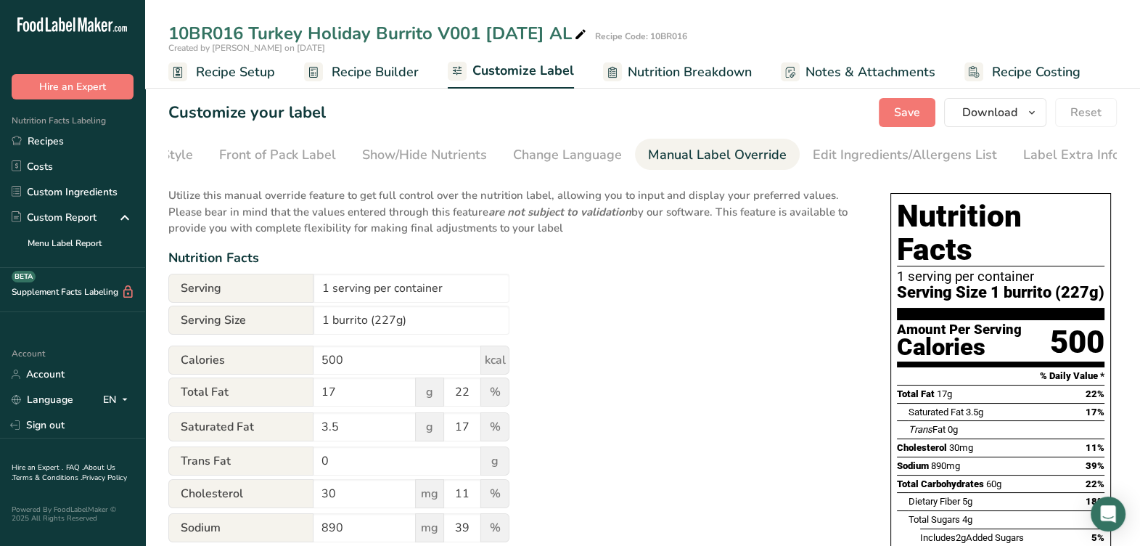
scroll to position [0, 0]
click at [883, 113] on button "Save" at bounding box center [907, 113] width 57 height 29
drag, startPoint x: 287, startPoint y: 179, endPoint x: 148, endPoint y: 173, distance: 138.8
drag, startPoint x: 148, startPoint y: 173, endPoint x: 390, endPoint y: 74, distance: 261.1
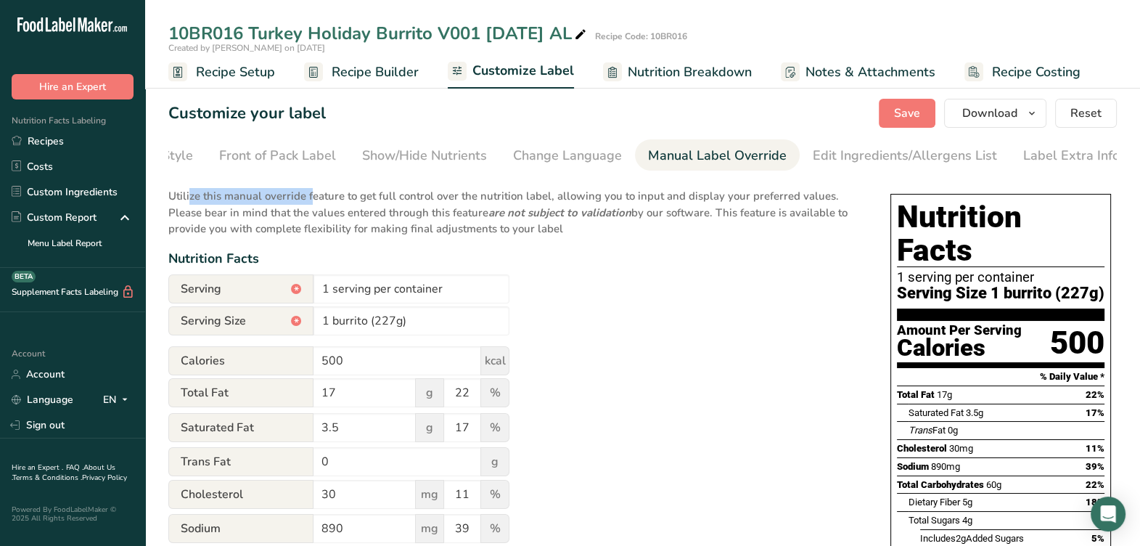
click at [400, 75] on span "Recipe Builder" at bounding box center [375, 72] width 87 height 20
click at [391, 73] on span "Recipe Builder" at bounding box center [375, 72] width 87 height 20
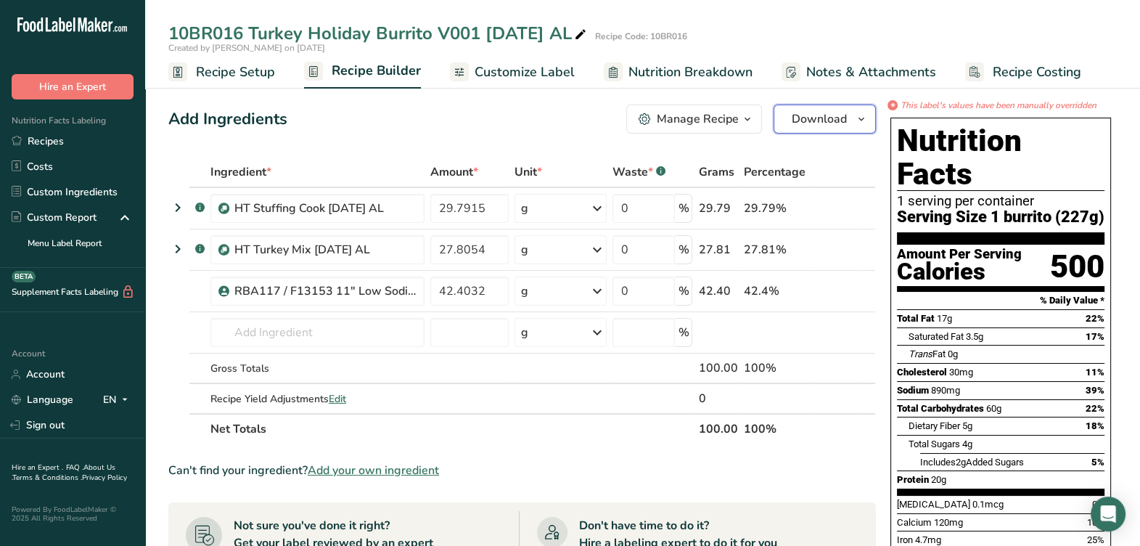
click at [793, 113] on span "Download" at bounding box center [819, 118] width 55 height 17
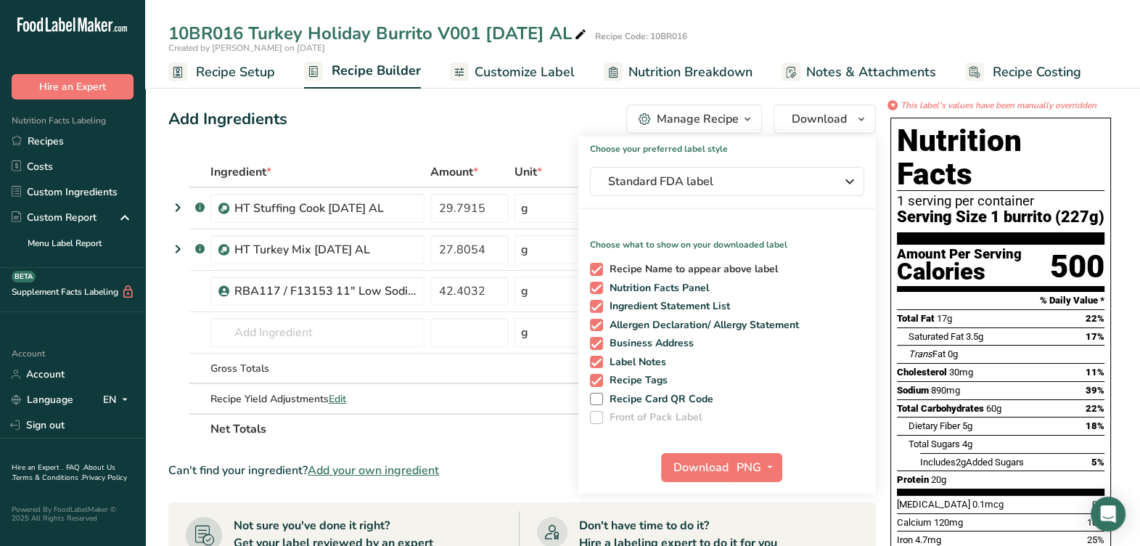
click at [597, 272] on span at bounding box center [596, 269] width 13 height 13
click at [597, 272] on input "Recipe Name to appear above label" at bounding box center [594, 268] width 9 height 9
checkbox input "false"
drag, startPoint x: 599, startPoint y: 309, endPoint x: 595, endPoint y: 321, distance: 12.2
click at [599, 308] on span at bounding box center [596, 306] width 13 height 13
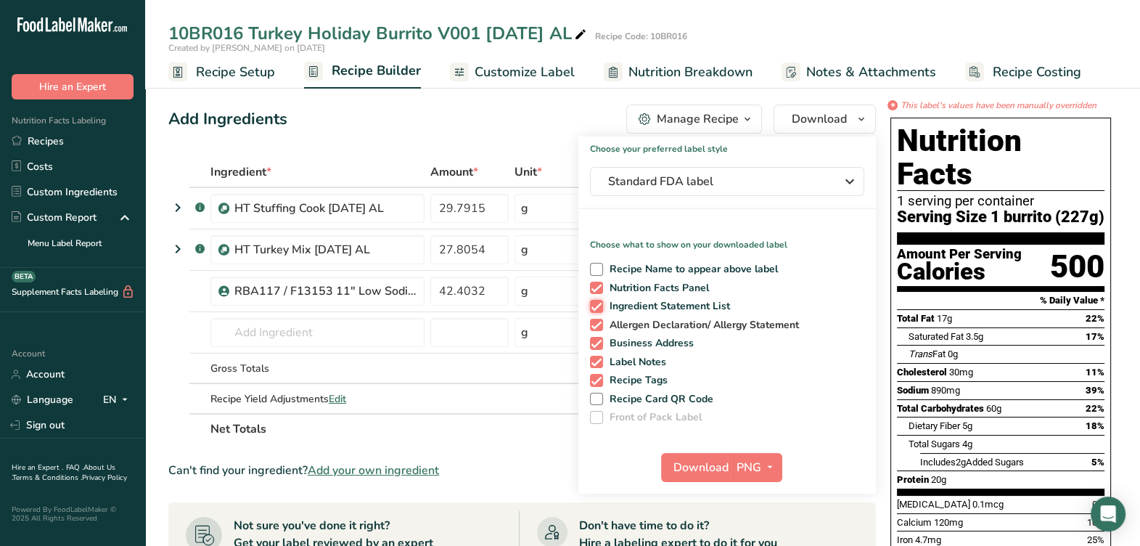
click at [599, 308] on input "Ingredient Statement List" at bounding box center [594, 305] width 9 height 9
checkbox input "false"
click at [595, 327] on span at bounding box center [596, 325] width 13 height 13
click at [595, 327] on input "Allergen Declaration/ Allergy Statement" at bounding box center [594, 324] width 9 height 9
checkbox input "false"
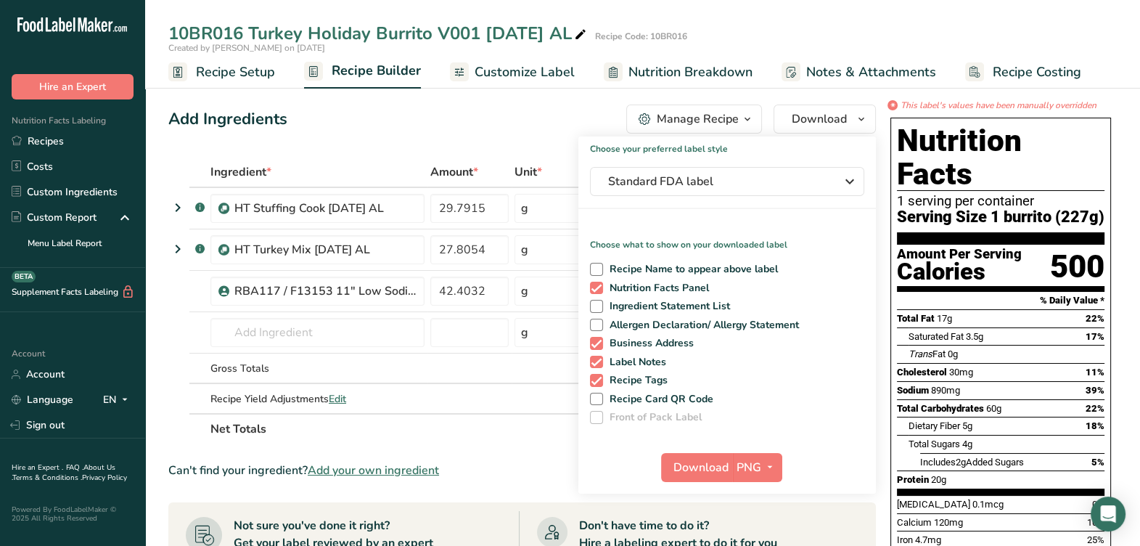
click at [598, 351] on div "Recipe Name to appear above label Nutrition Facts Panel Ingredient Statement Li…" at bounding box center [728, 340] width 298 height 167
drag, startPoint x: 592, startPoint y: 364, endPoint x: 594, endPoint y: 356, distance: 8.3
click at [592, 364] on span at bounding box center [596, 362] width 13 height 13
click at [592, 364] on input "Label Notes" at bounding box center [594, 361] width 9 height 9
checkbox input "false"
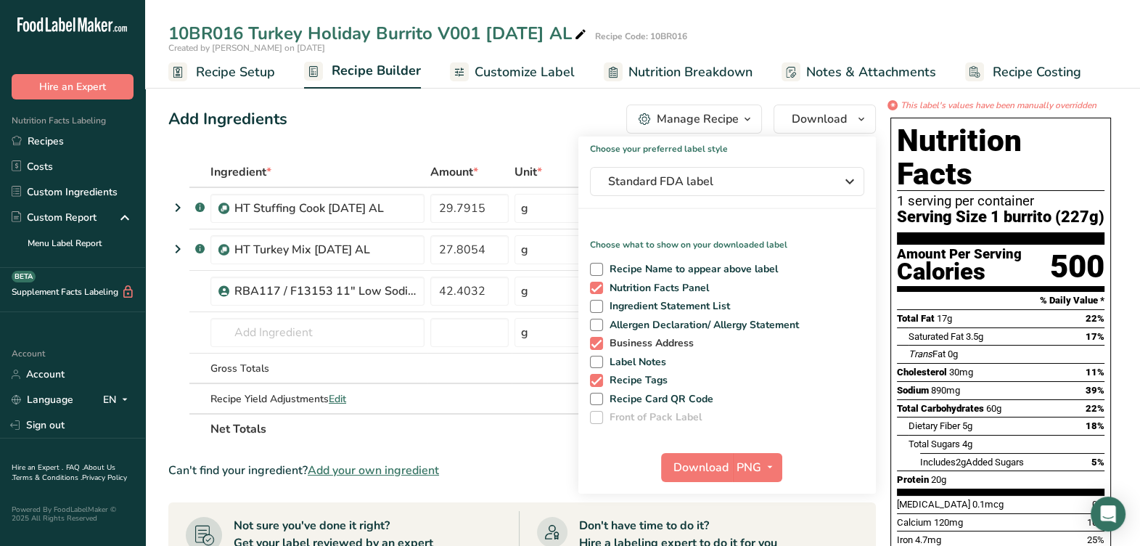
click at [595, 345] on span at bounding box center [596, 343] width 13 height 13
click at [595, 345] on input "Business Address" at bounding box center [594, 342] width 9 height 9
checkbox input "false"
click at [600, 381] on span at bounding box center [596, 380] width 13 height 13
click at [600, 381] on input "Recipe Tags" at bounding box center [594, 379] width 9 height 9
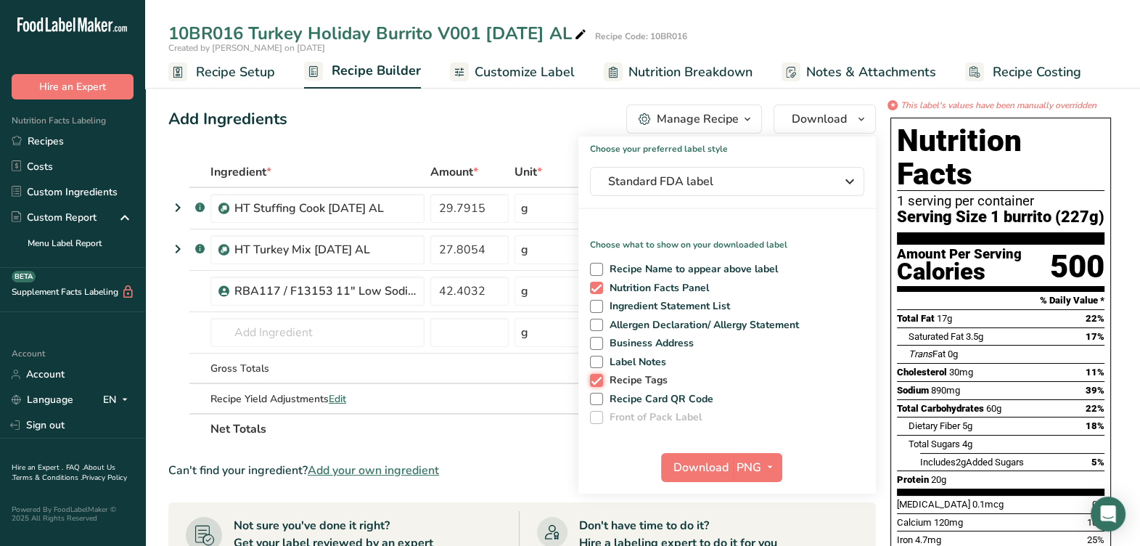
checkbox input "false"
click at [693, 460] on span "Download" at bounding box center [701, 467] width 55 height 17
click at [576, 116] on div "Add Ingredients Manage Recipe Delete Recipe Duplicate Recipe Scale Recipe Save …" at bounding box center [522, 119] width 708 height 29
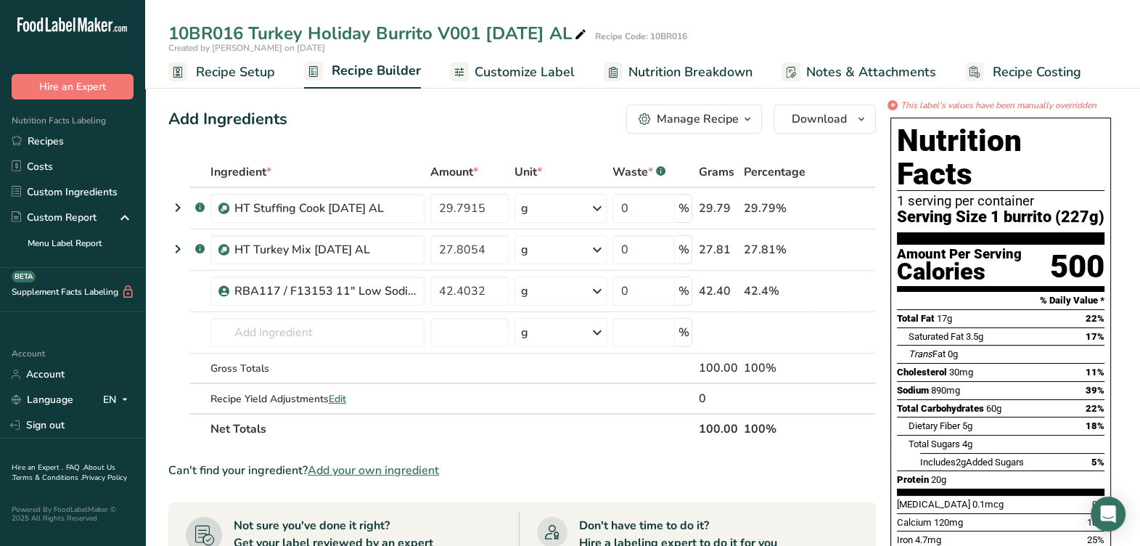
click at [589, 40] on span at bounding box center [580, 34] width 17 height 17
drag, startPoint x: 370, startPoint y: 28, endPoint x: 404, endPoint y: 21, distance: 34.0
click at [370, 27] on input "10BR016 Turkey Holiday Burrito V001 8-13-25 AL" at bounding box center [593, 33] width 851 height 26
type input "10BR016 Turkey Burrito (LTO) V001 8-13-25 AL"
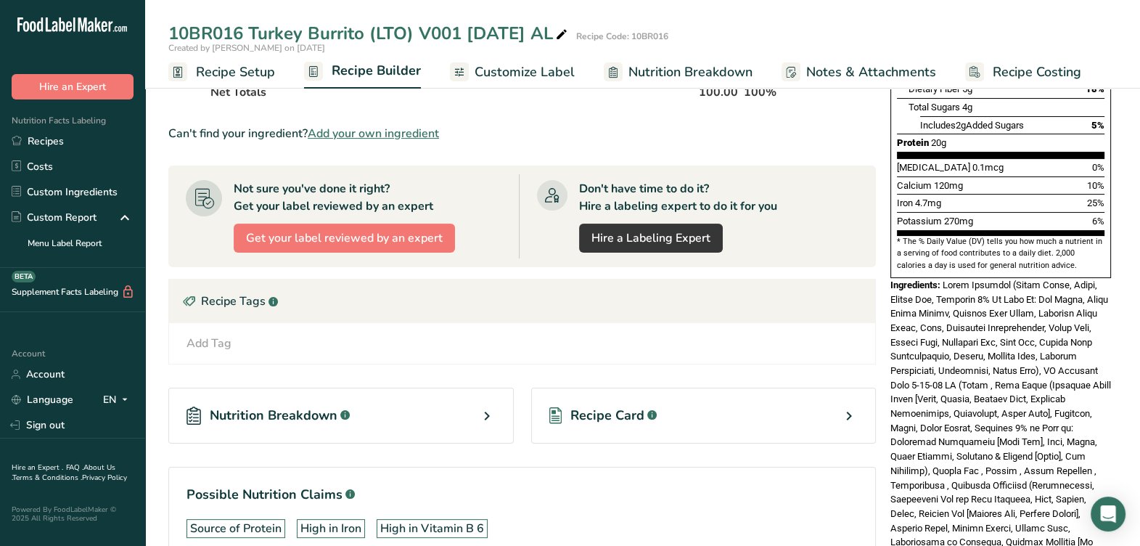
scroll to position [335, 0]
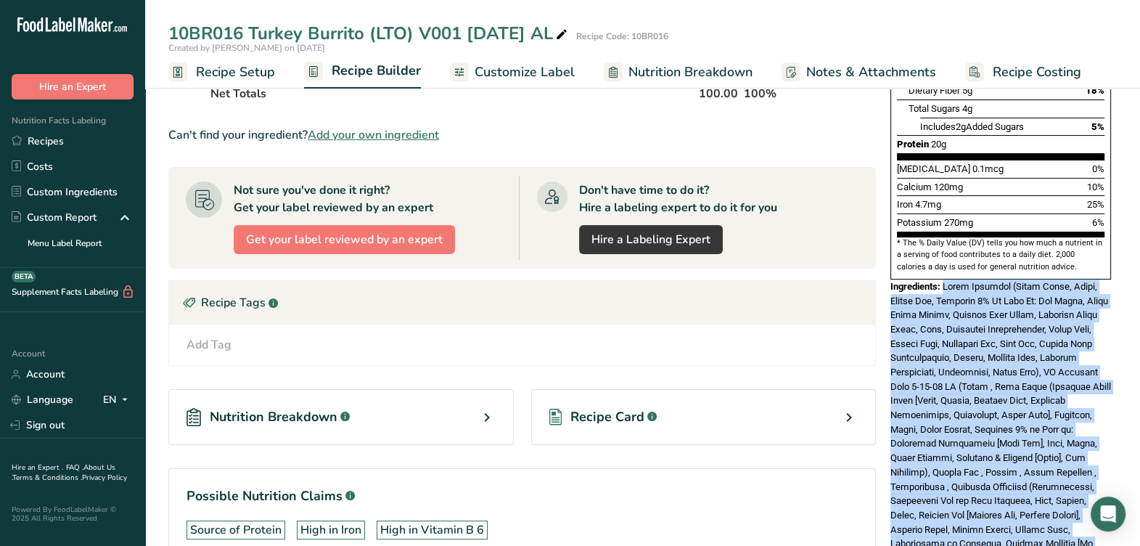
drag, startPoint x: 1049, startPoint y: 479, endPoint x: 944, endPoint y: 250, distance: 251.7
copy span "Flour Tortilla (Wheat Flour, Water, Canola Oil, Contains 2% Or Less Of: Oat Fib…"
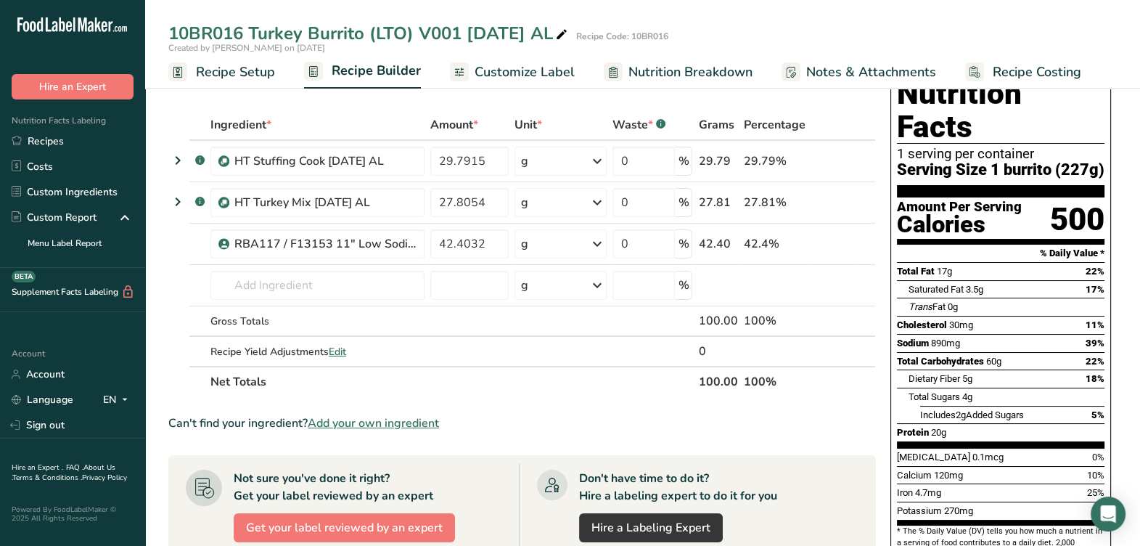
scroll to position [0, 0]
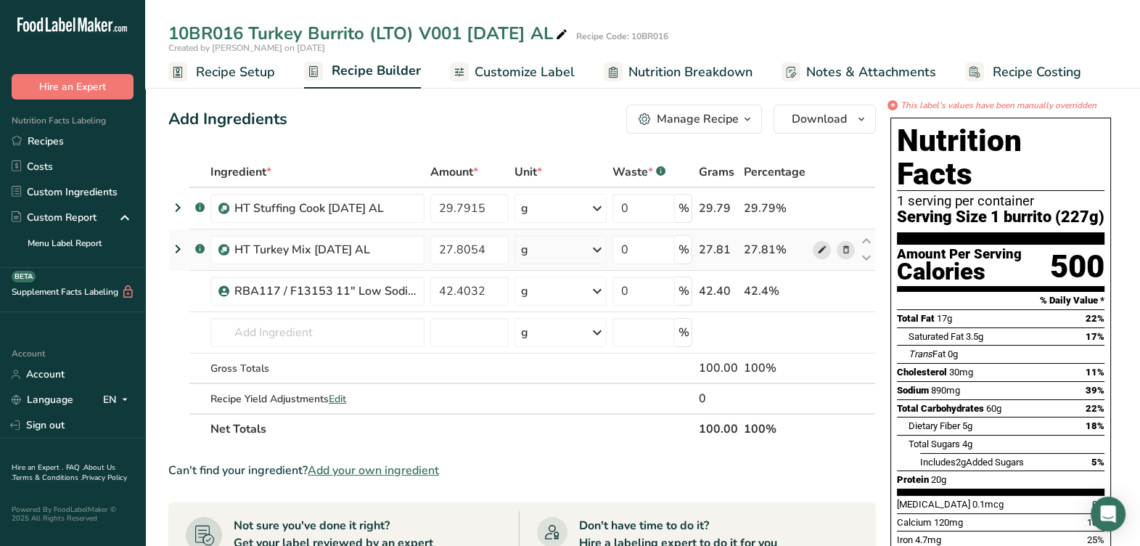
click at [823, 247] on icon at bounding box center [822, 249] width 10 height 15
click at [820, 219] on td at bounding box center [834, 208] width 48 height 41
click at [820, 213] on icon at bounding box center [822, 208] width 10 height 15
click at [629, 79] on span "Nutrition Breakdown" at bounding box center [691, 72] width 124 height 20
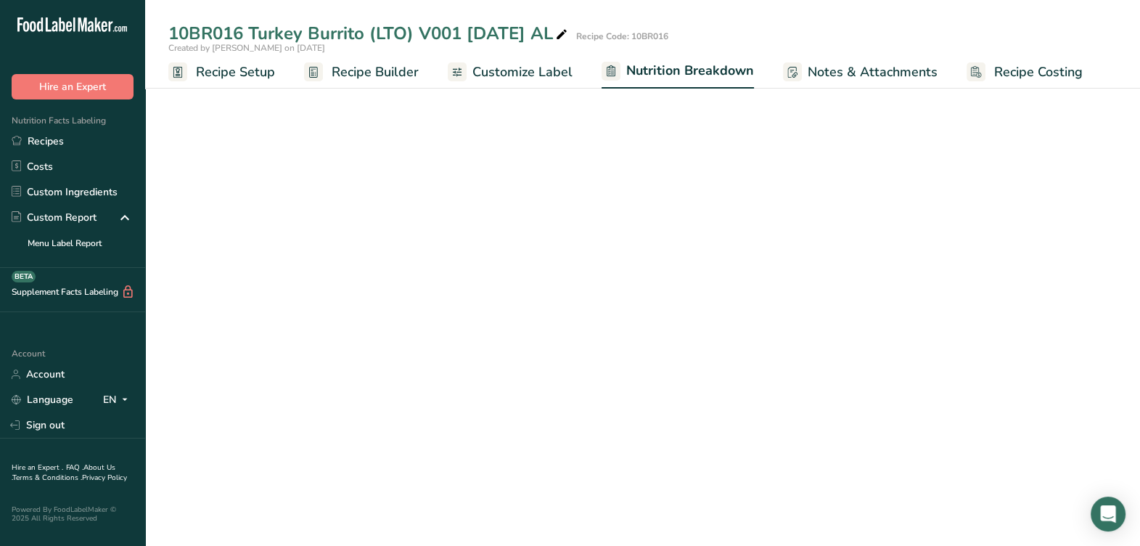
select select "Calories"
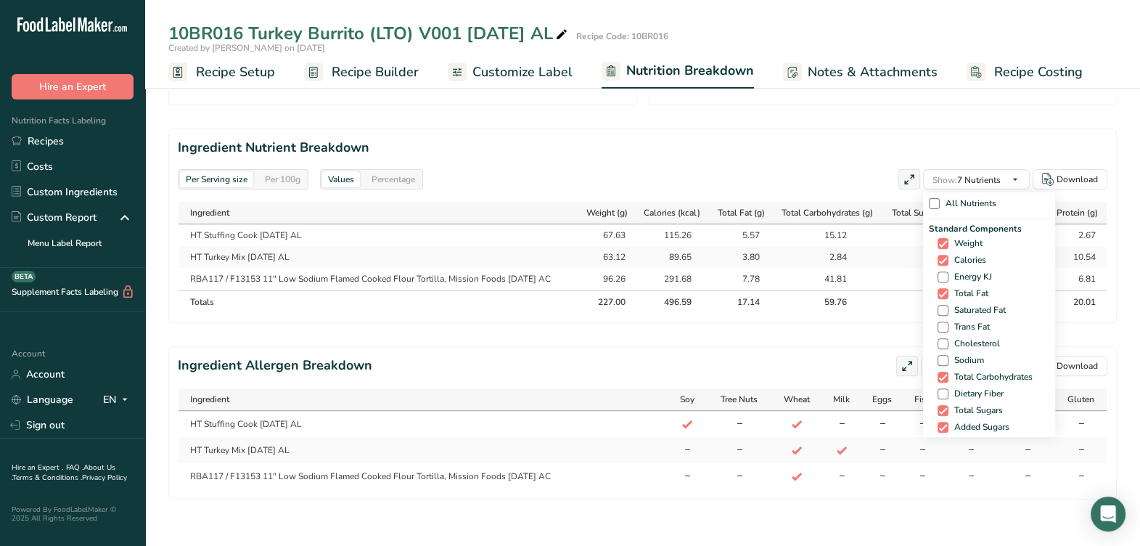
scroll to position [637, 0]
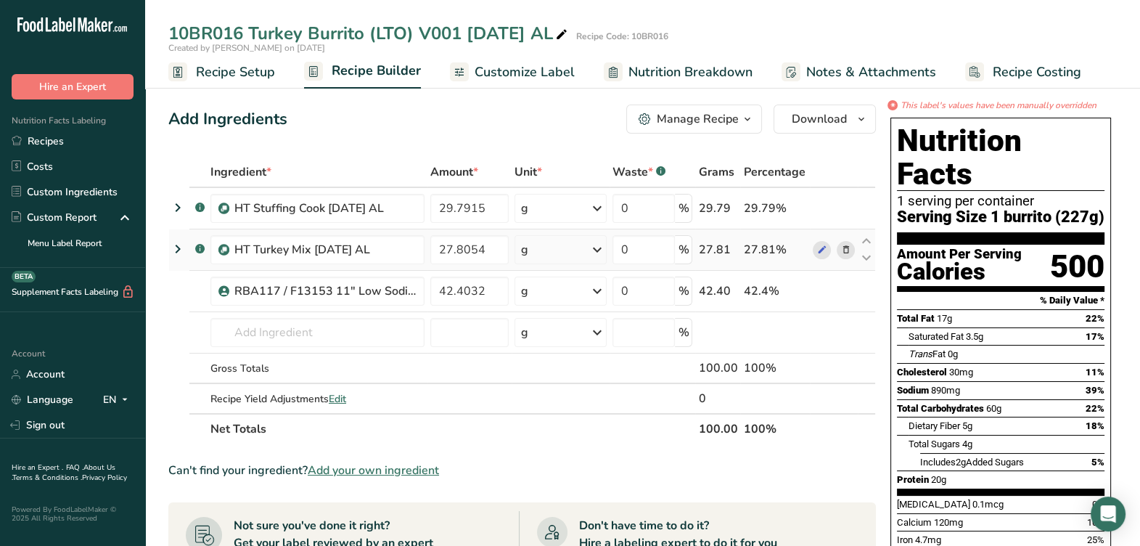
click at [174, 246] on icon at bounding box center [177, 249] width 17 height 26
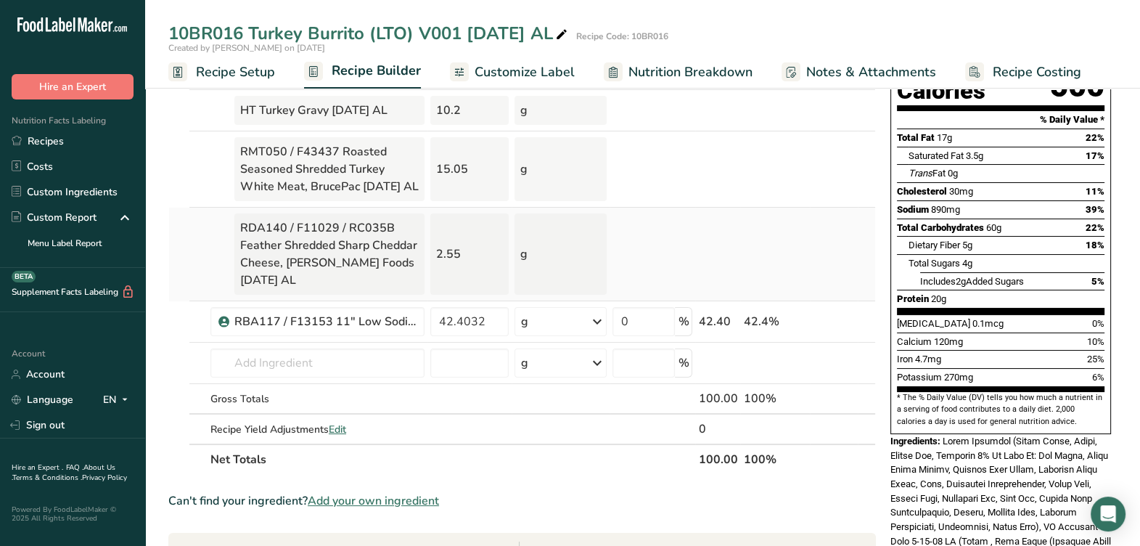
scroll to position [90, 0]
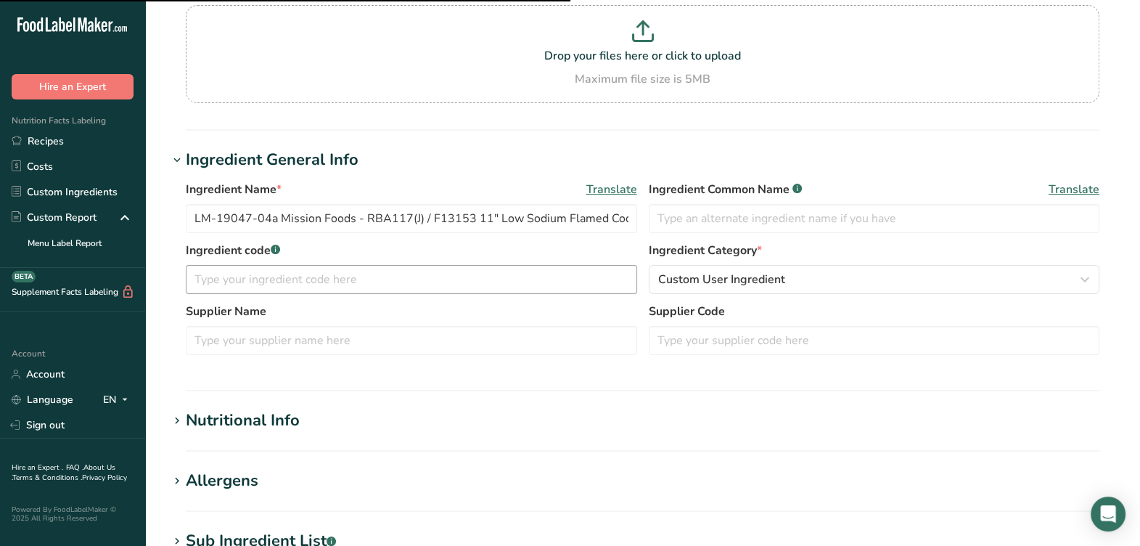
scroll to position [181, 0]
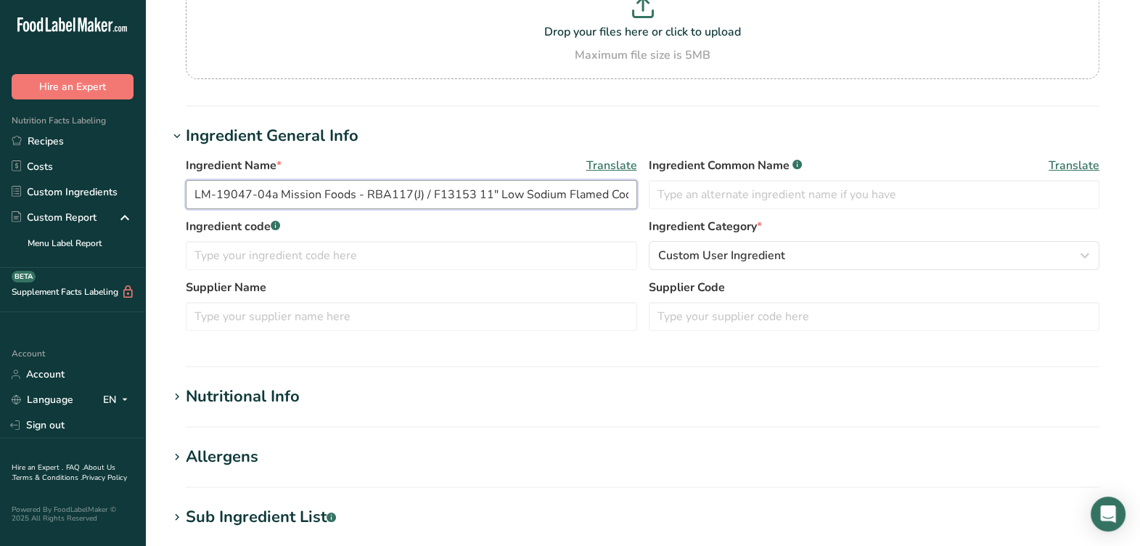
drag, startPoint x: 414, startPoint y: 192, endPoint x: 428, endPoint y: 185, distance: 15.6
click at [414, 192] on input "LM-19047-04a Mission Foods - RBA117(J) / F13153 11" Low Sodium Flamed Cooked Fl…" at bounding box center [411, 194] width 451 height 29
drag, startPoint x: 381, startPoint y: 196, endPoint x: 457, endPoint y: 196, distance: 75.5
click at [457, 196] on input "LM-19047-04a Mission Foods - RBA117 / F13153 11" Low Sodium Flamed Cooked Flour…" at bounding box center [411, 194] width 451 height 29
type input "LM-19047-04a Mission Foods - RBA117 / F13153 11" Low Sodium Flamed Cooked Flour…"
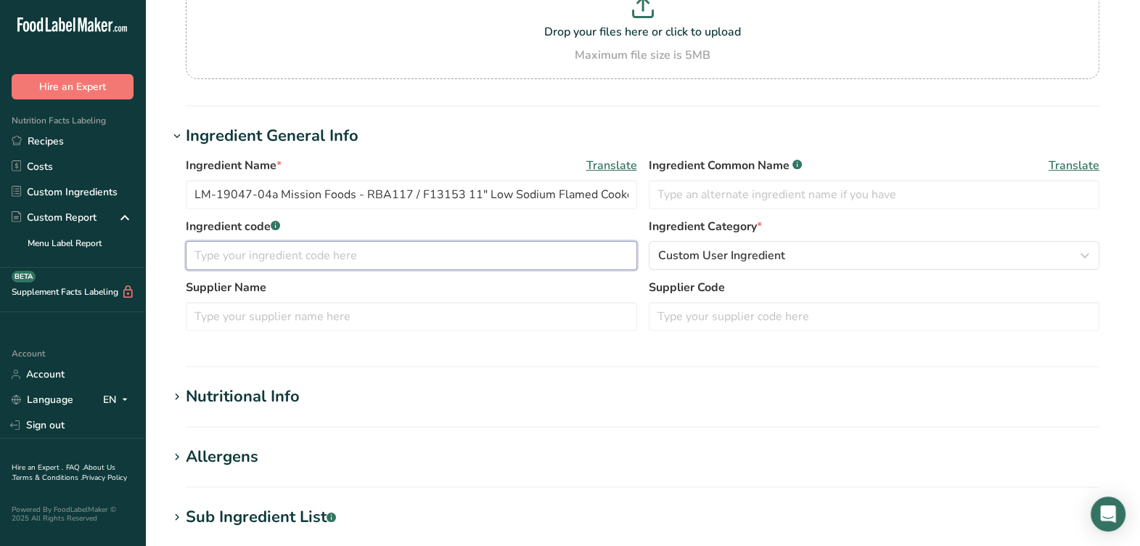
click at [385, 258] on input "text" at bounding box center [411, 255] width 451 height 29
paste input "RBA117 / F13153"
type input "RBA117 / F13153"
drag, startPoint x: 476, startPoint y: 199, endPoint x: 557, endPoint y: 214, distance: 82.0
click at [557, 214] on div "Ingredient Name * Translate LM-19047-04a Mission Foods - RBA117 / F13153 11" Lo…" at bounding box center [643, 187] width 914 height 61
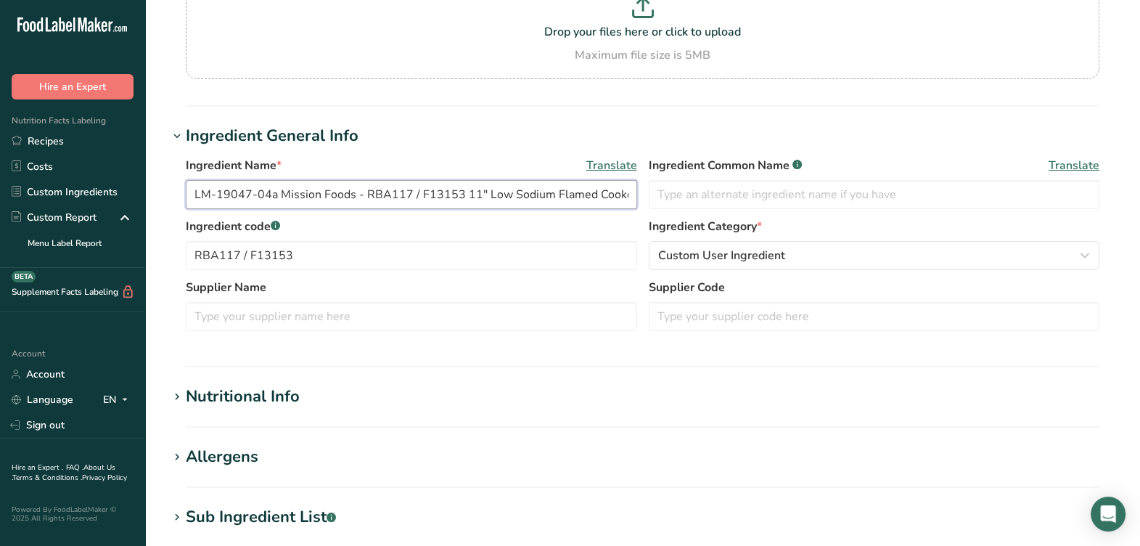
click at [350, 198] on input "LM-19047-04a Mission Foods - RBA117 / F13153 11" Low Sodium Flamed Cooked Flour…" at bounding box center [411, 194] width 451 height 29
drag, startPoint x: 305, startPoint y: 194, endPoint x: 348, endPoint y: 194, distance: 43.6
click at [354, 194] on input "LM-19047-04a Mission Foods - RBA117 / F13153 11" Low Sodium Flamed Cooked Flour…" at bounding box center [411, 194] width 451 height 29
click at [330, 313] on input "text" at bounding box center [411, 316] width 451 height 29
paste input "Mission Foods"
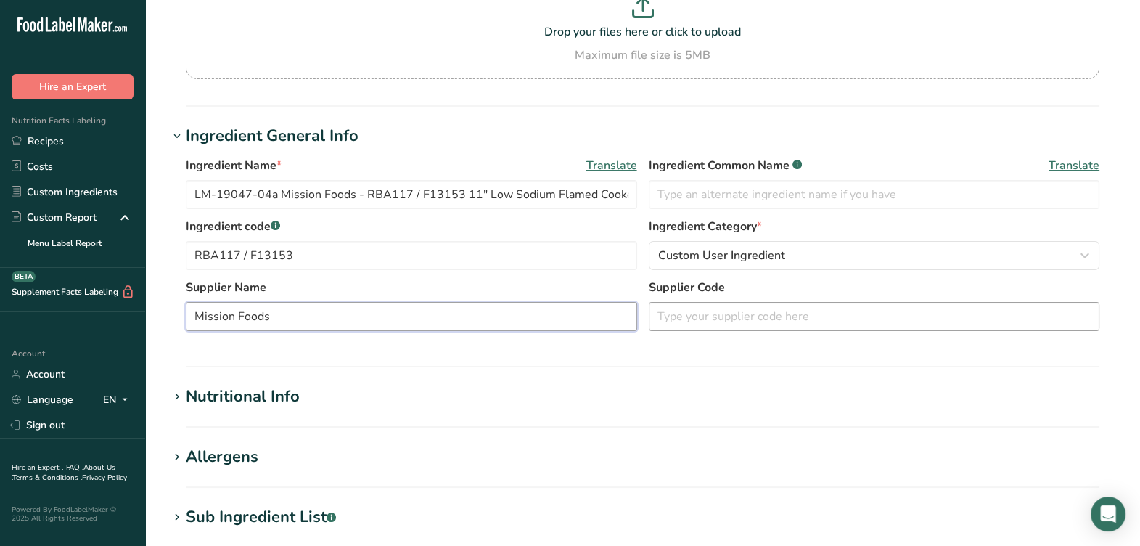
type input "Mission Foods"
click at [795, 316] on input "text" at bounding box center [874, 316] width 451 height 29
type input "46840"
drag, startPoint x: 364, startPoint y: 192, endPoint x: 163, endPoint y: 229, distance: 205.0
click at [163, 229] on section "Edit LM-19047-04a Mission Foods - RBA117 / F13153 11" Low Sodium Flamed Cooked …" at bounding box center [642, 368] width 995 height 1099
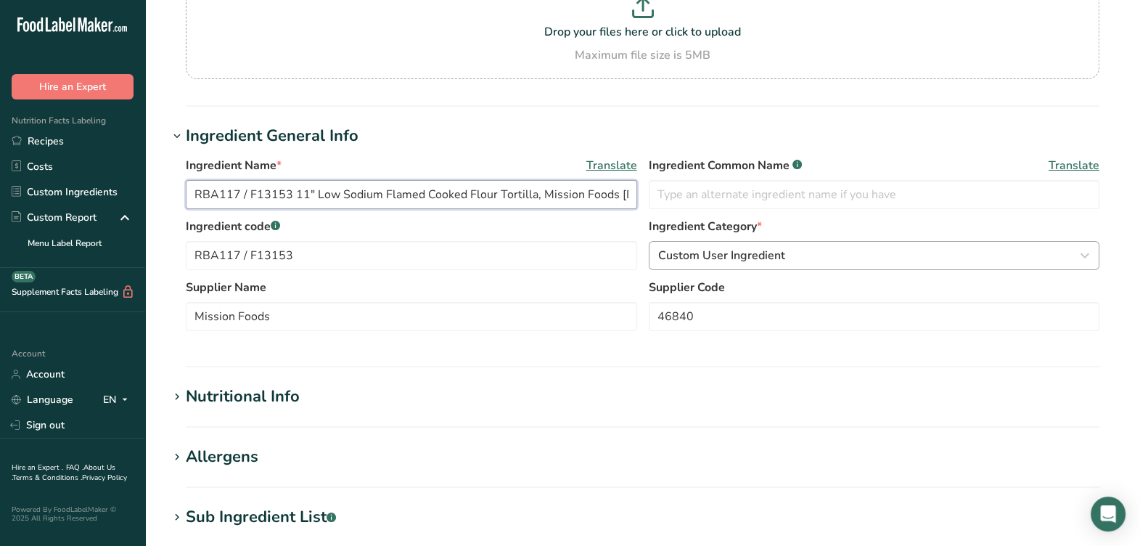
type input "RBA117 / F13153 11" Low Sodium Flamed Cooked Flour Tortilla, Mission Foods [DAT…"
click at [700, 258] on span "Custom User Ingredient" at bounding box center [721, 255] width 127 height 17
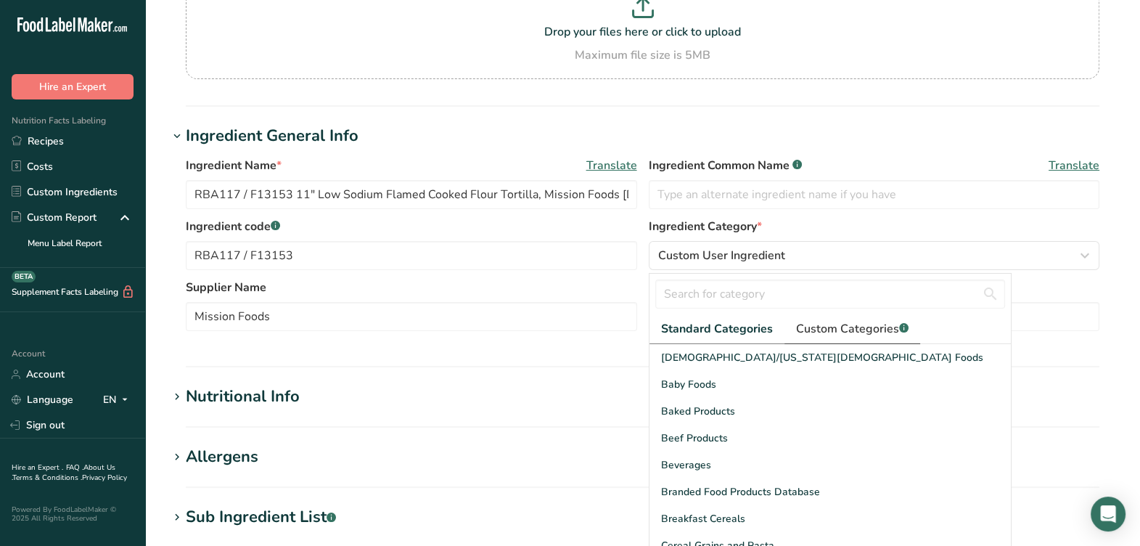
click at [838, 337] on link "Custom Categories .a-a{fill:#347362;}.b-a{fill:#fff;}" at bounding box center [853, 329] width 136 height 30
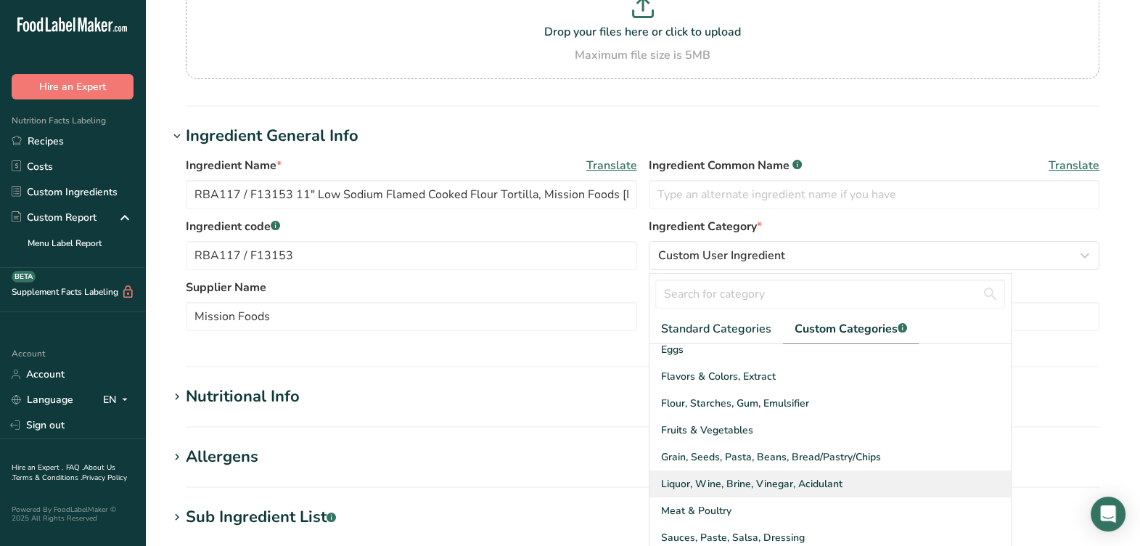
scroll to position [90, 0]
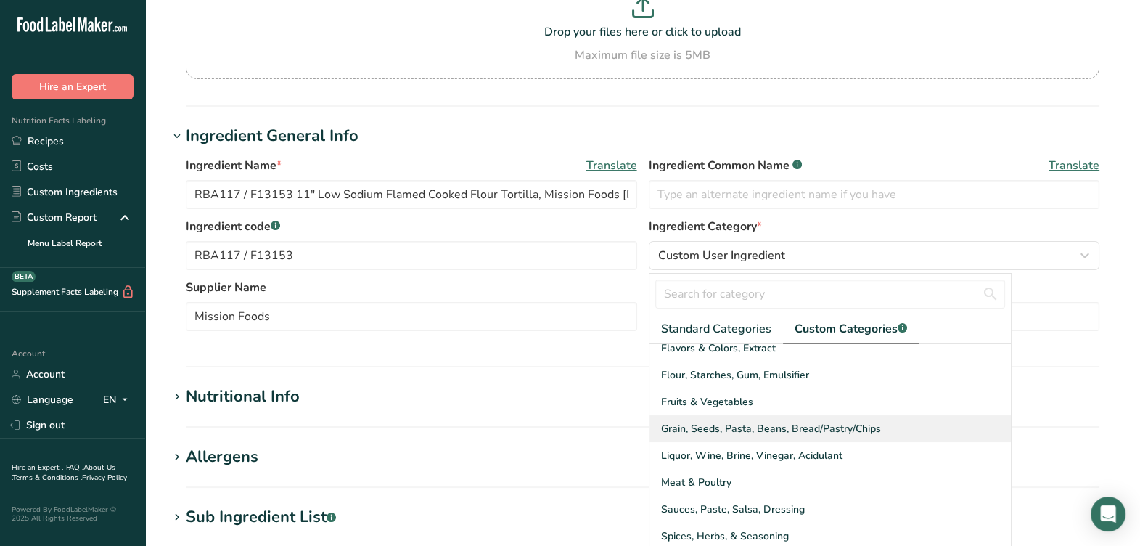
click at [719, 433] on span "Grain, Seeds, Pasta, Beans, Bread/Pastry/Chips" at bounding box center [771, 428] width 220 height 15
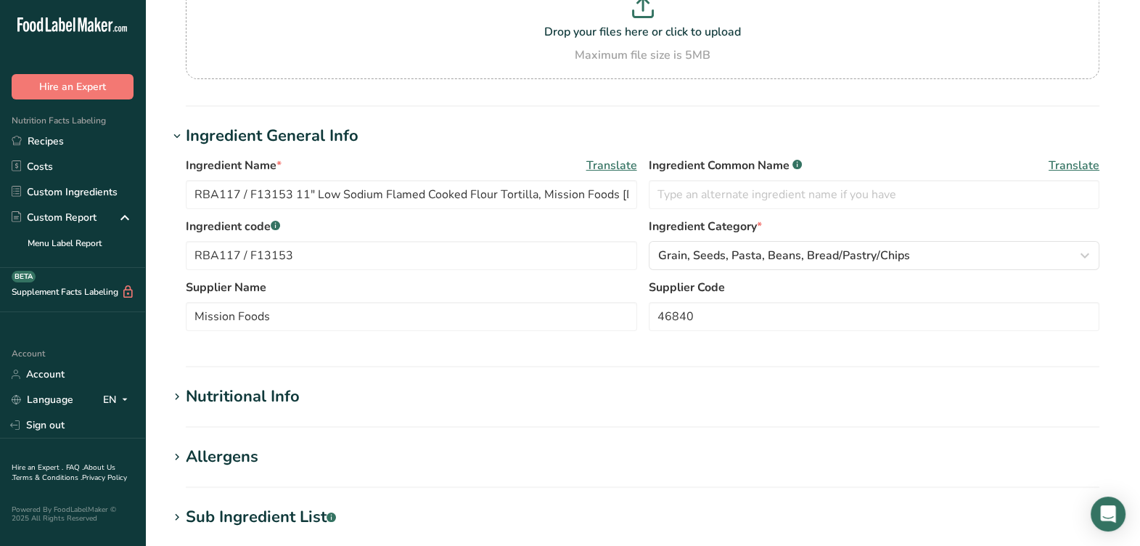
click at [624, 349] on section "Ingredient General Info Ingredient Name * Translate RBA117 / F13153 11" Low Sod…" at bounding box center [642, 245] width 949 height 243
click at [675, 195] on input "text" at bounding box center [874, 194] width 451 height 29
type input "Flour Tortilla"
click at [608, 228] on label "Ingredient code .a-a{fill:#347362;}.b-a{fill:#fff;}" at bounding box center [411, 226] width 451 height 17
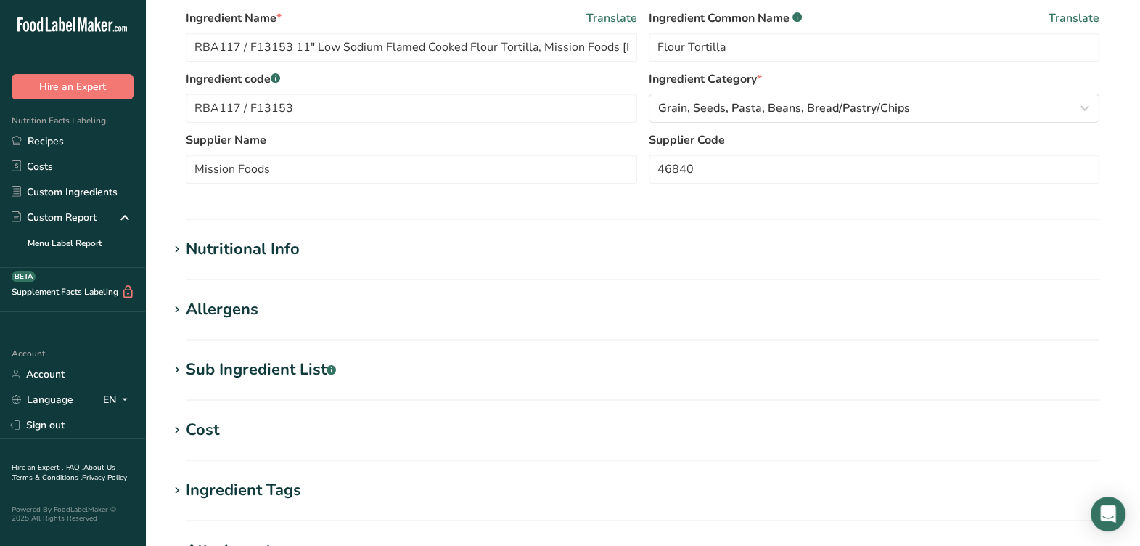
scroll to position [362, 0]
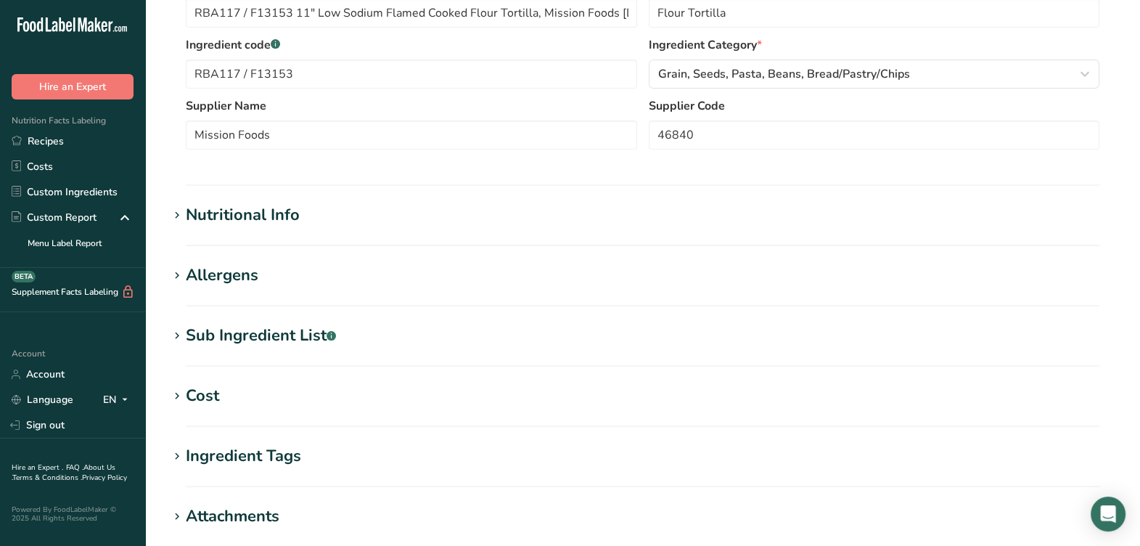
click at [298, 215] on div "Nutritional Info" at bounding box center [243, 215] width 114 height 24
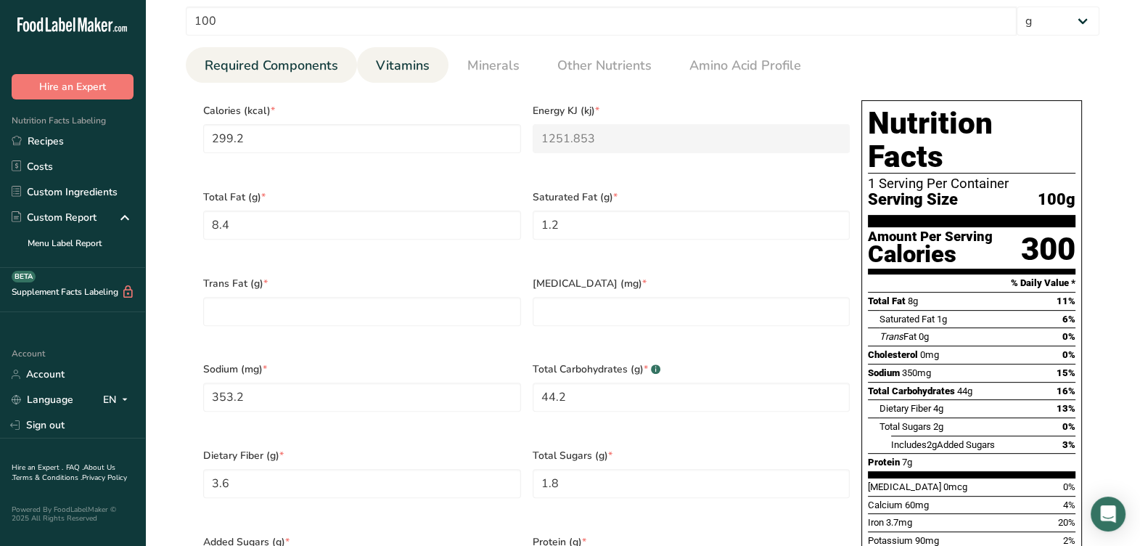
scroll to position [454, 0]
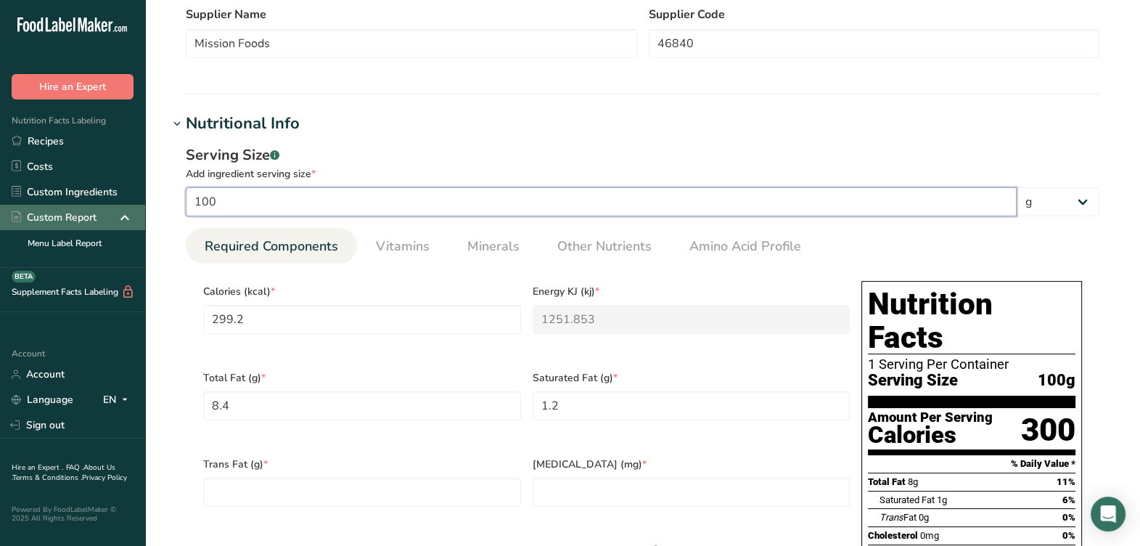
drag, startPoint x: 246, startPoint y: 197, endPoint x: 55, endPoint y: 221, distance: 192.4
click at [55, 221] on div ".a-20{fill:#fff;} Hire an Expert Nutrition Facts Labeling Recipes Costs Custom …" at bounding box center [570, 457] width 1140 height 1823
type input "9"
type input "26.928"
type KJ "112.6668"
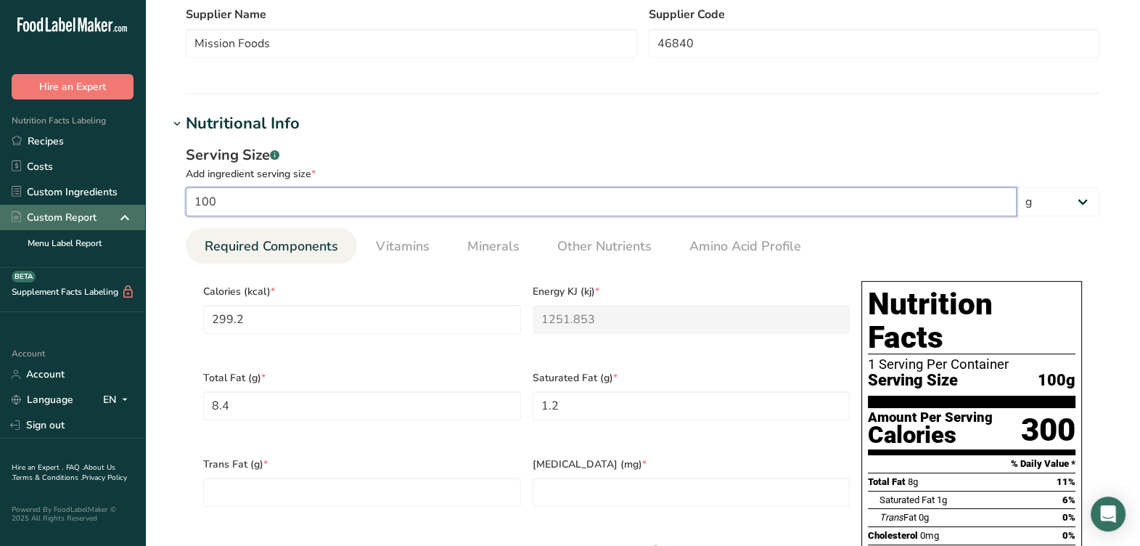
type Fat "0.756"
type Fat "0.108"
type input "31.788"
type Carbohydrates "3.978"
type Fiber "0.324"
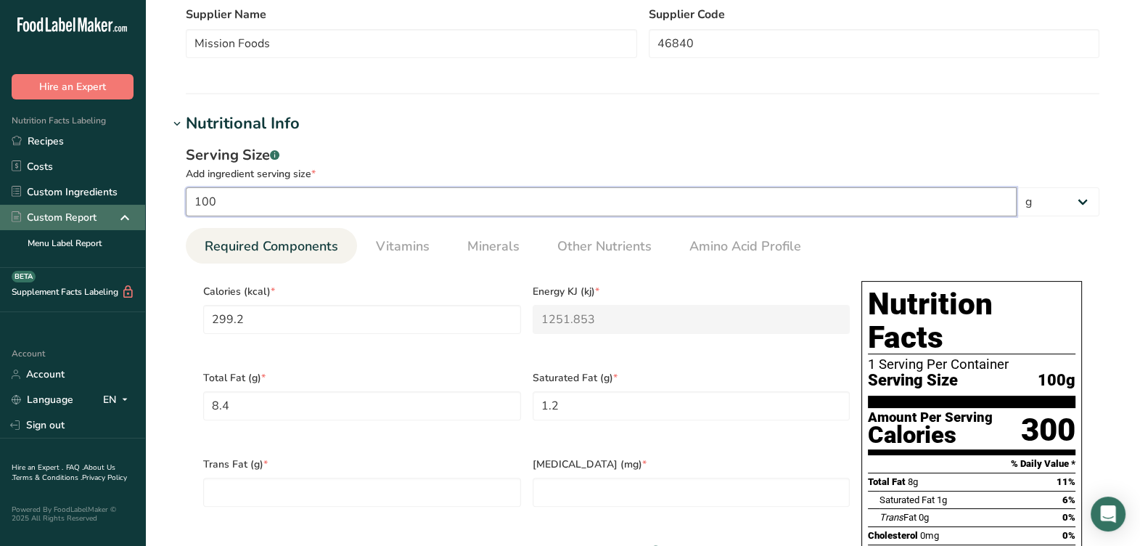
type Sugars "0.162"
type Sugars "0.135"
type input "0.648"
type input "99"
type input "296.208"
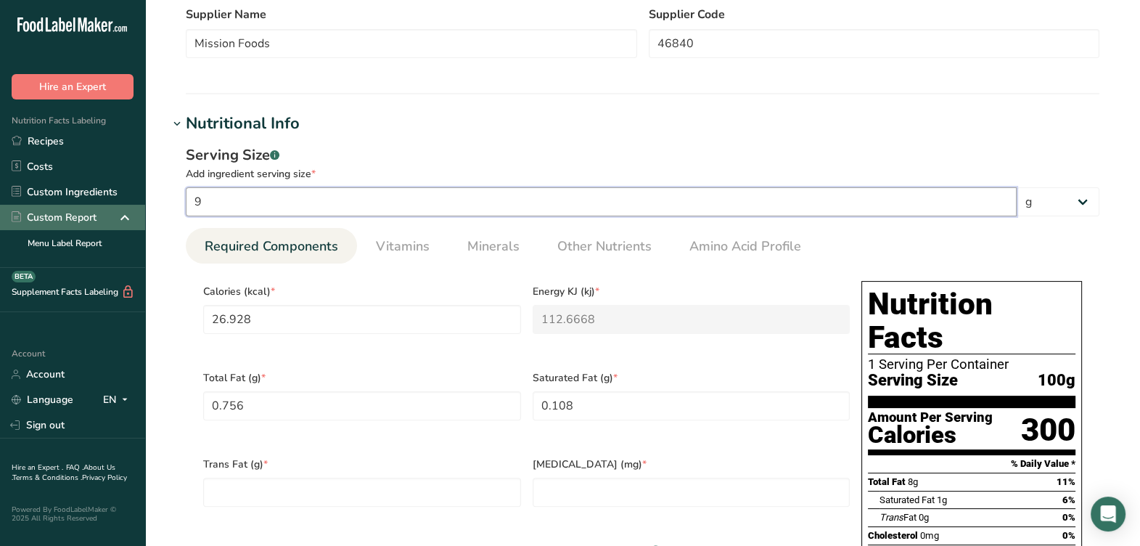
type KJ "1239.3343"
type Fat "8.316"
type Fat "1.188"
type input "349.668"
type Carbohydrates "43.758"
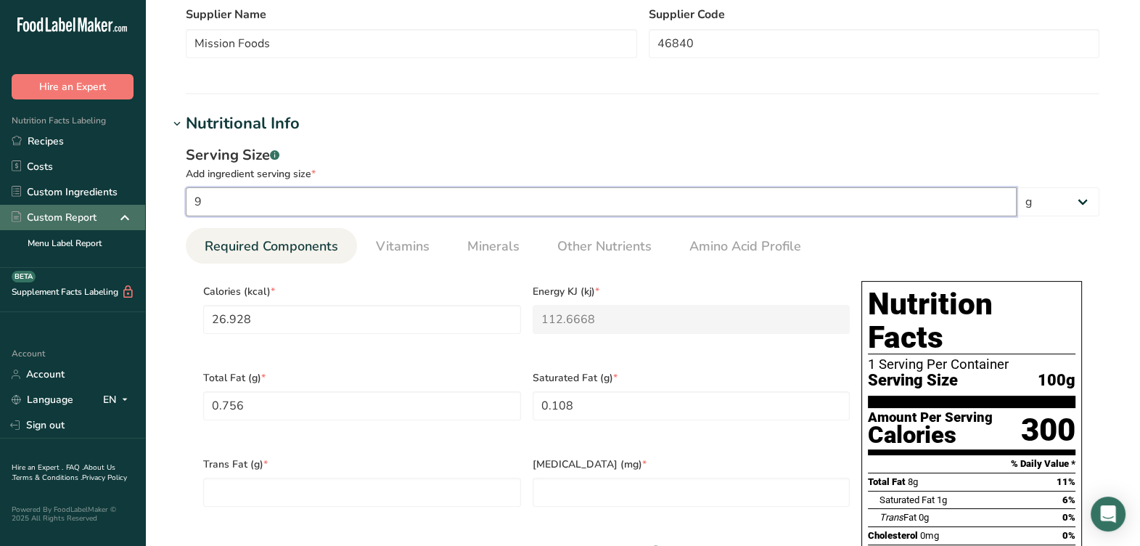
type Fiber "3.564"
type Sugars "1.782"
type Sugars "1.485"
type input "7.128"
type input "99"
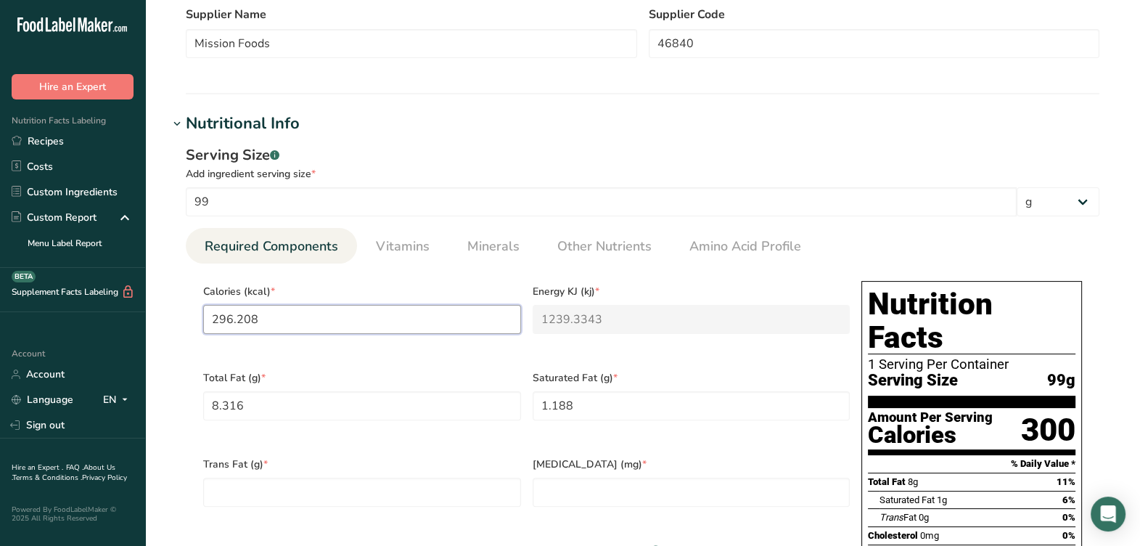
drag, startPoint x: 297, startPoint y: 330, endPoint x: 123, endPoint y: 330, distance: 173.5
click at [123, 330] on div ".a-20{fill:#fff;} Hire an Expert Nutrition Facts Labeling Recipes Costs Custom …" at bounding box center [570, 457] width 1140 height 1823
type input "3"
type KJ "12.6"
type input "30"
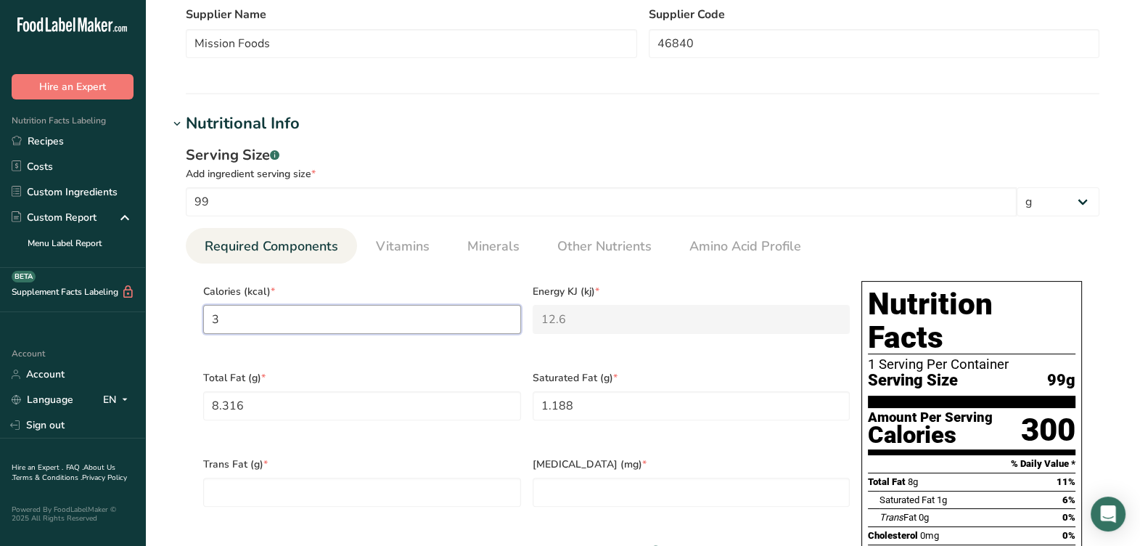
type KJ "125.5"
type input "300"
type KJ "1255.2"
type input "300"
drag, startPoint x: 424, startPoint y: 385, endPoint x: 392, endPoint y: 401, distance: 35.4
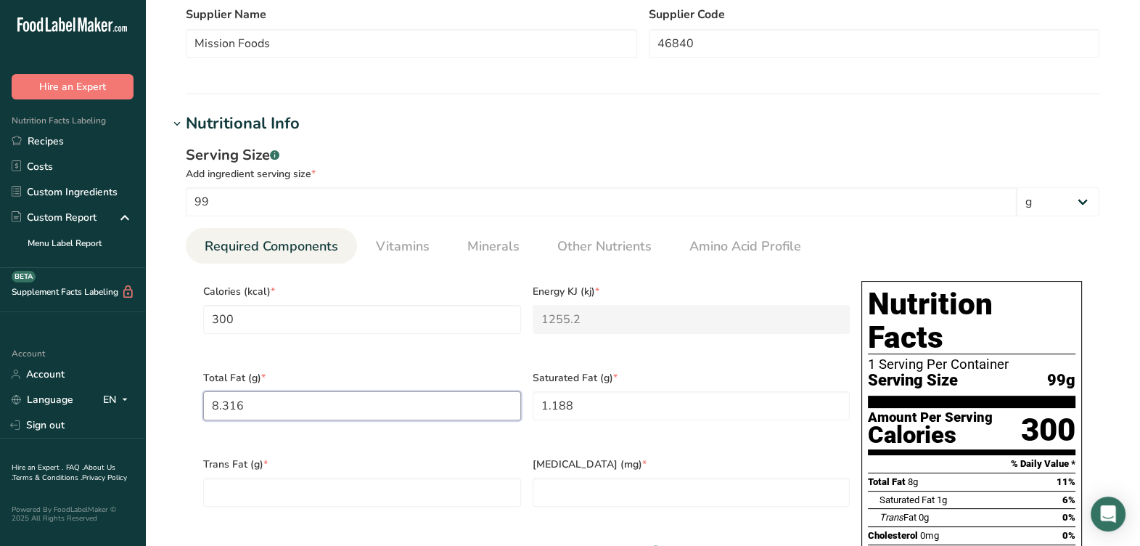
click at [424, 391] on Fat "8.316" at bounding box center [362, 405] width 318 height 29
drag, startPoint x: 383, startPoint y: 406, endPoint x: 171, endPoint y: 415, distance: 212.1
click at [171, 415] on div "Serving Size .a-a{fill:#347362;}.b-a{fill:#fff;} Add ingredient serving size * …" at bounding box center [642, 474] width 949 height 677
type Fat "8"
drag, startPoint x: 598, startPoint y: 399, endPoint x: 524, endPoint y: 420, distance: 77.0
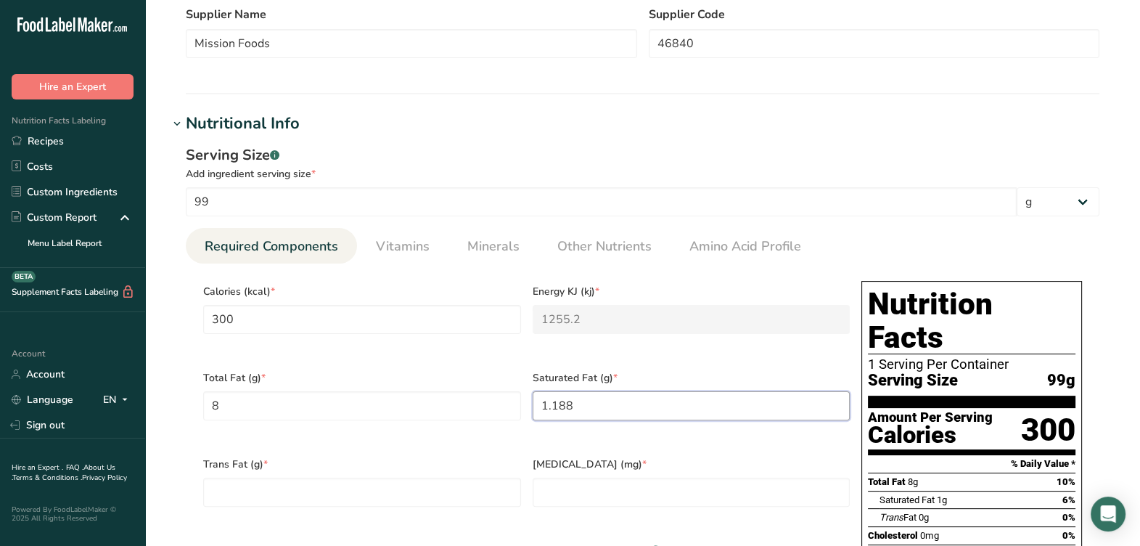
click at [524, 420] on div "Calories (kcal) * 300 Energy KJ (kj) * 1255.2 Total Fat (g) * 8 Saturated Fat (…" at bounding box center [526, 534] width 658 height 518
type Fat "1"
click at [383, 494] on Fat "number" at bounding box center [362, 492] width 318 height 29
type Fat "0"
click at [438, 448] on div "Trans Fat (g) * 0" at bounding box center [362, 491] width 330 height 86
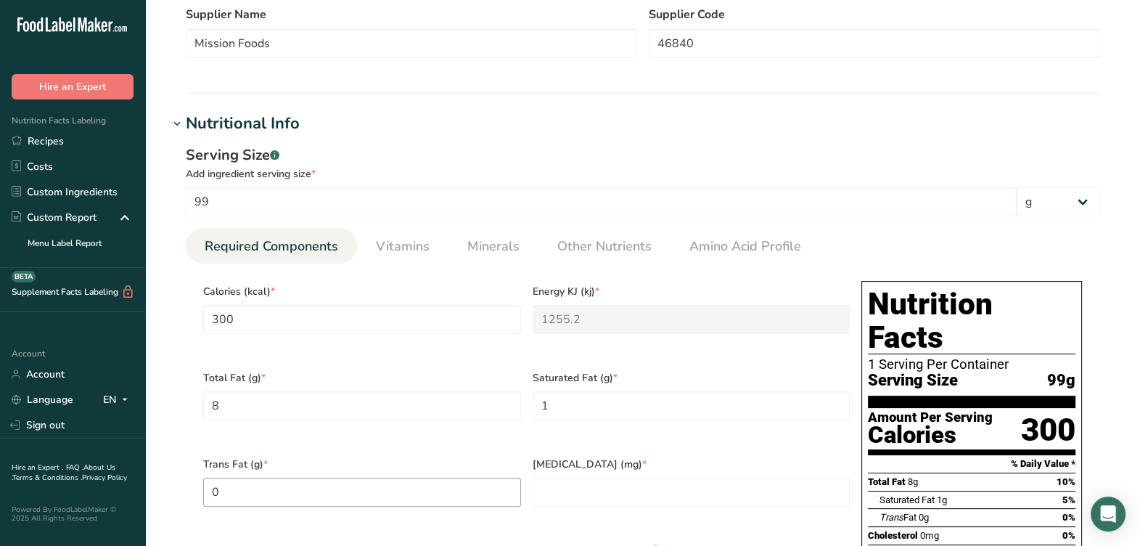
scroll to position [817, 0]
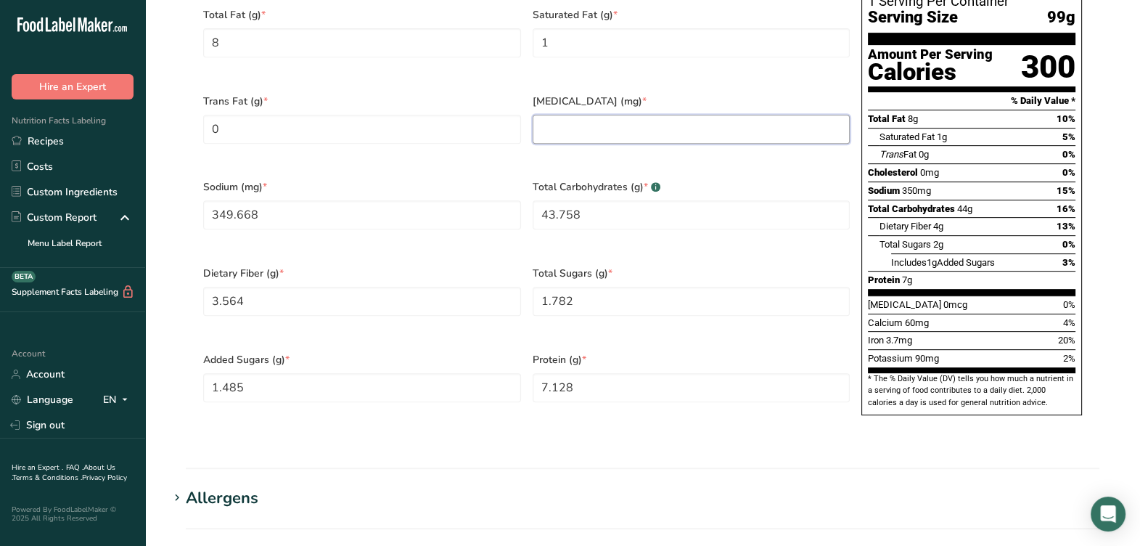
click at [667, 115] on input "number" at bounding box center [692, 129] width 318 height 29
type input "0"
click at [406, 200] on input "349.668" at bounding box center [362, 214] width 318 height 29
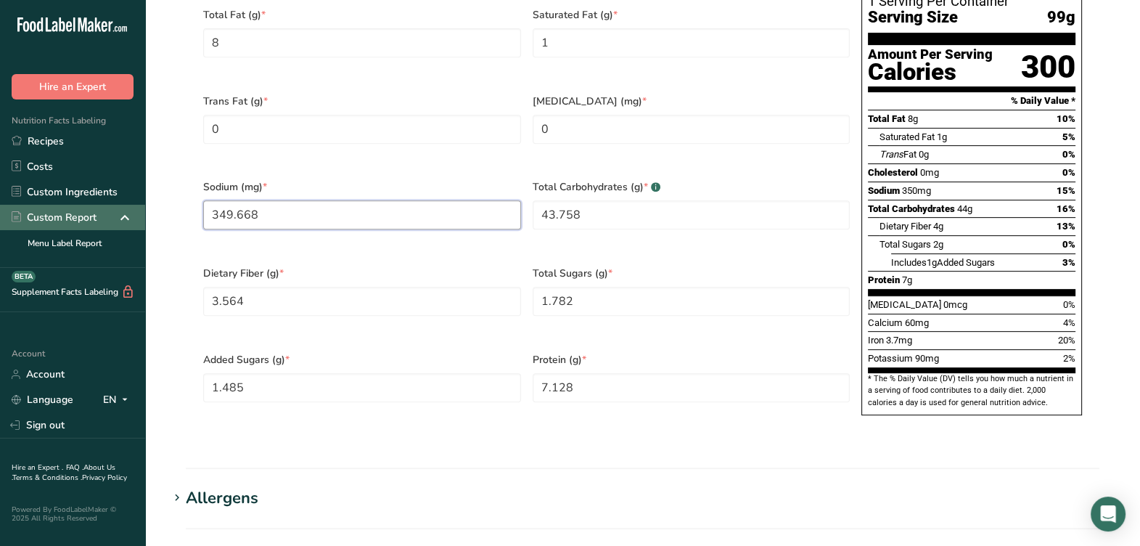
drag, startPoint x: 258, startPoint y: 200, endPoint x: 70, endPoint y: 211, distance: 188.3
click at [70, 211] on div ".a-20{fill:#fff;} Hire an Expert Nutrition Facts Labeling Recipes Costs Custom …" at bounding box center [570, 94] width 1140 height 1823
type input "350"
drag, startPoint x: 640, startPoint y: 196, endPoint x: 528, endPoint y: 216, distance: 114.3
click at [417, 212] on div "Calories (kcal) * 300 Energy KJ (kj) * 1255.2 Total Fat (g) * 8 Saturated Fat (…" at bounding box center [526, 171] width 658 height 518
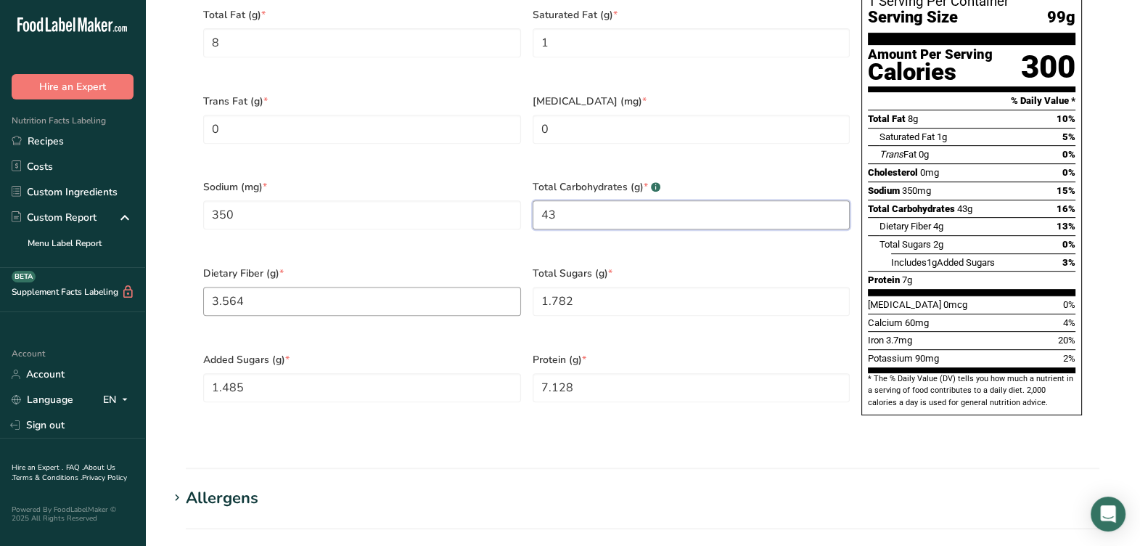
type Carbohydrates "43"
click at [417, 287] on Fiber "3.564" at bounding box center [362, 301] width 318 height 29
drag, startPoint x: 213, startPoint y: 311, endPoint x: 196, endPoint y: 279, distance: 35.4
click at [196, 279] on section "Calories (kcal) * 300 Energy KJ (kj) * 1255.2 Total Fat (g) * 8 Saturated Fat (…" at bounding box center [643, 171] width 914 height 541
click at [279, 287] on Fiber "3.564" at bounding box center [362, 301] width 318 height 29
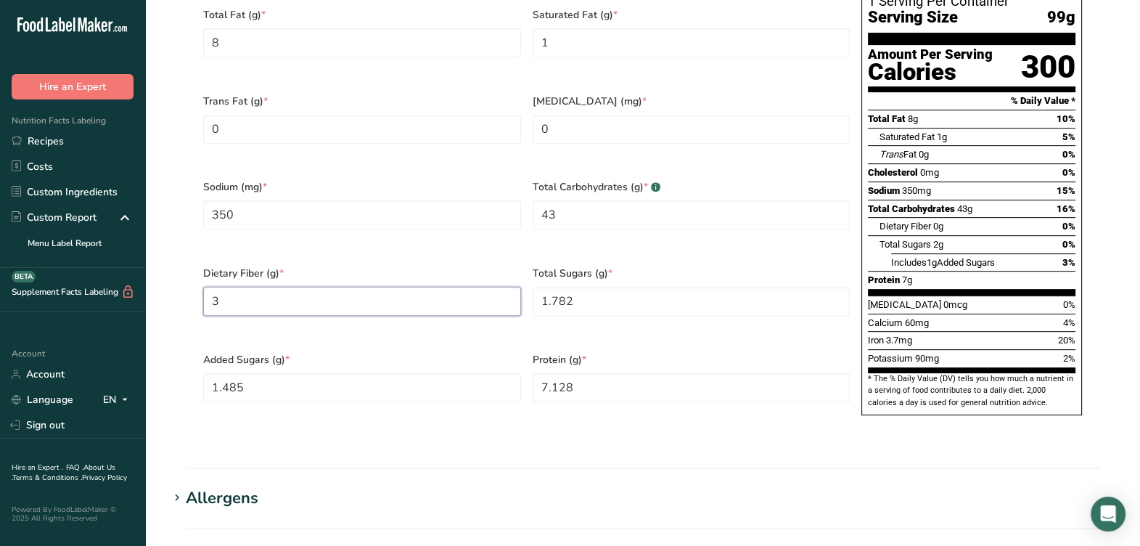
type Fiber "0"
type Fiber "4"
click at [581, 262] on div "Total Sugars (g) * 1.782" at bounding box center [692, 300] width 330 height 86
click at [597, 287] on Sugars "1.782" at bounding box center [692, 301] width 318 height 29
type Sugars "0"
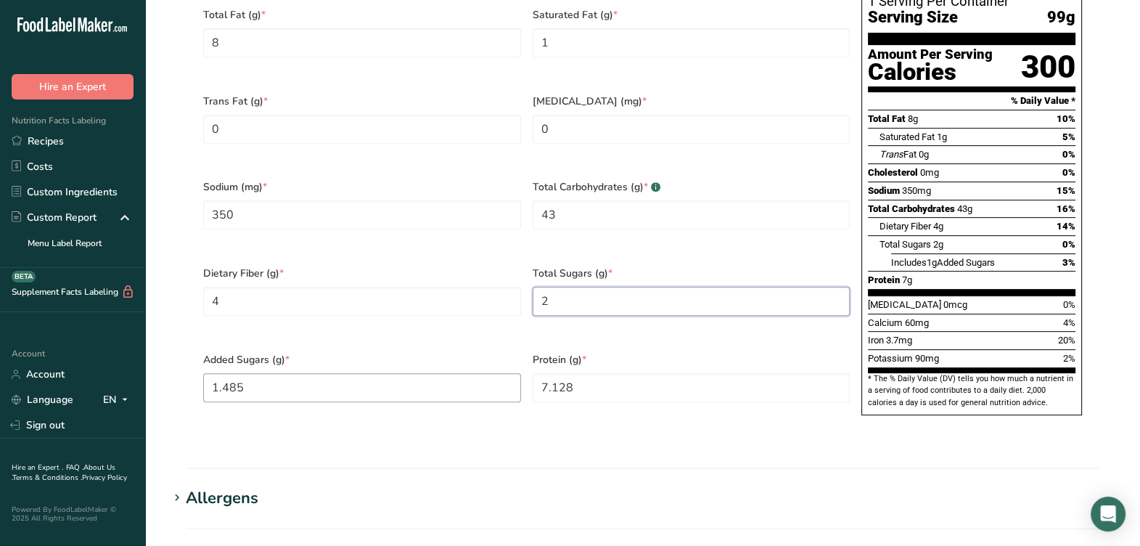
type Sugars "2"
click at [470, 373] on Sugars "1.485" at bounding box center [362, 387] width 318 height 29
type Sugars "0"
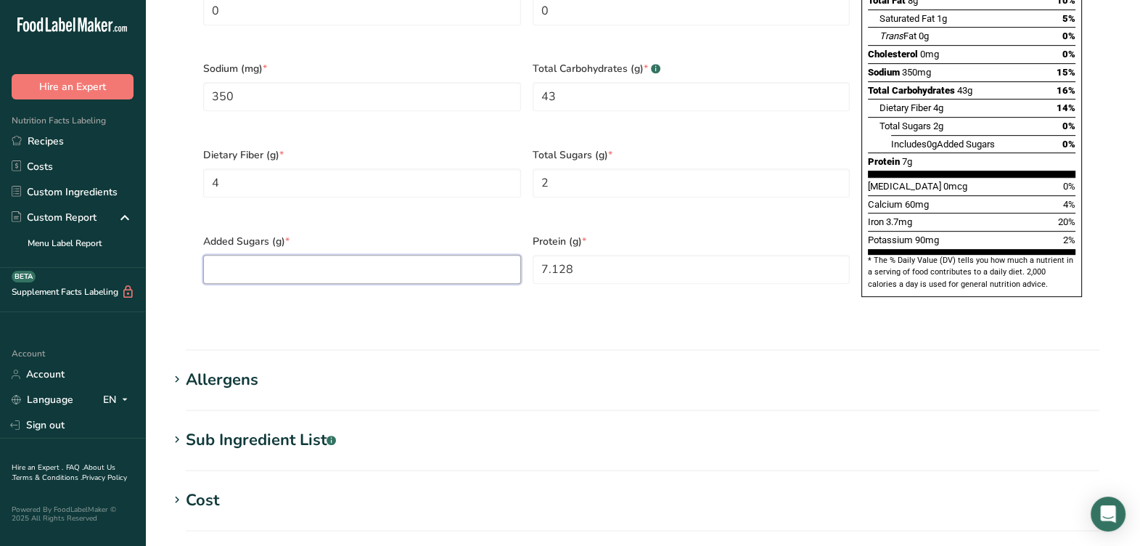
scroll to position [907, 0]
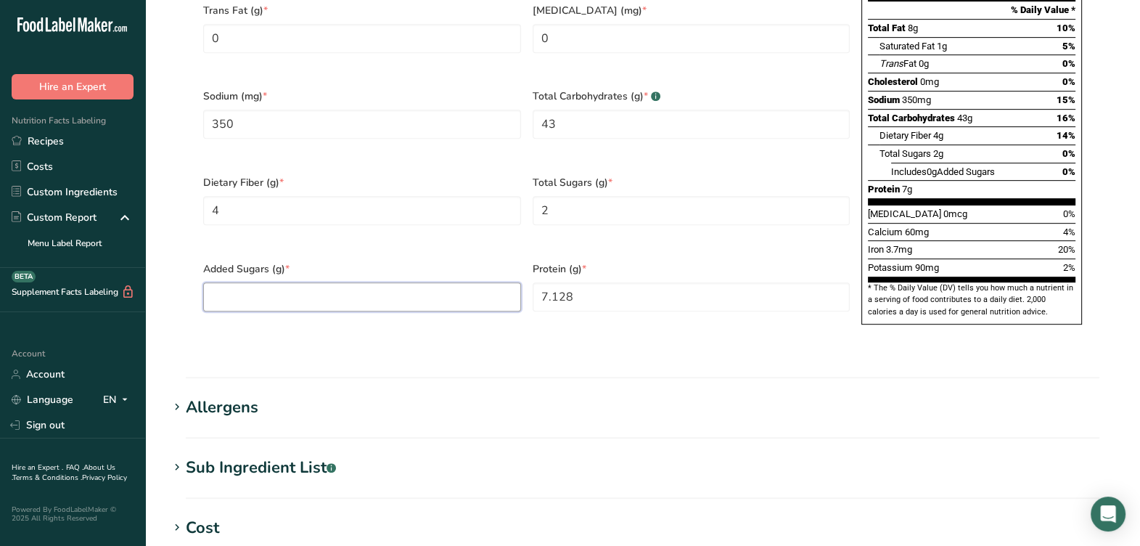
click at [322, 282] on Sugars "number" at bounding box center [362, 296] width 318 height 29
type Sugars "1"
drag, startPoint x: 571, startPoint y: 264, endPoint x: 480, endPoint y: 289, distance: 94.0
click at [470, 283] on div "Calories (kcal) * 300 Energy KJ (kj) * 1255.2 Total Fat (g) * 8 Saturated Fat (…" at bounding box center [526, 80] width 658 height 518
type input "7"
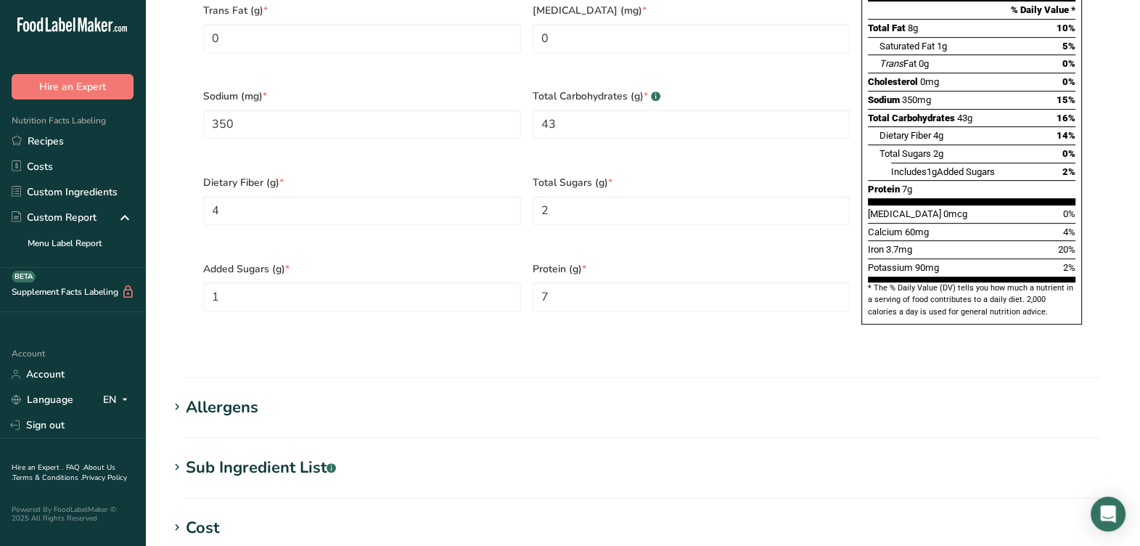
click at [565, 294] on div "Protein (g) * 7" at bounding box center [692, 296] width 330 height 86
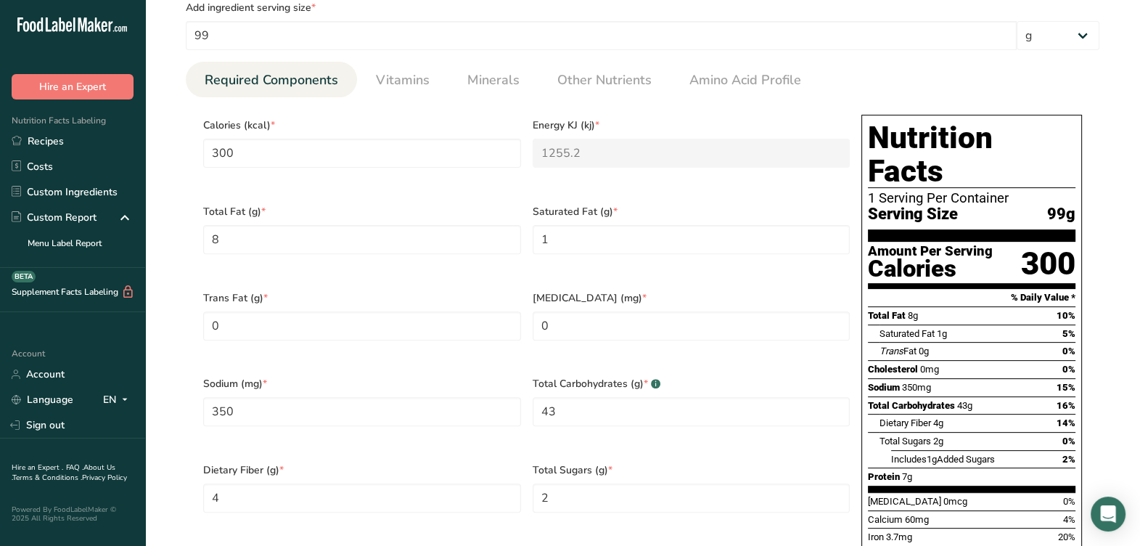
scroll to position [634, 0]
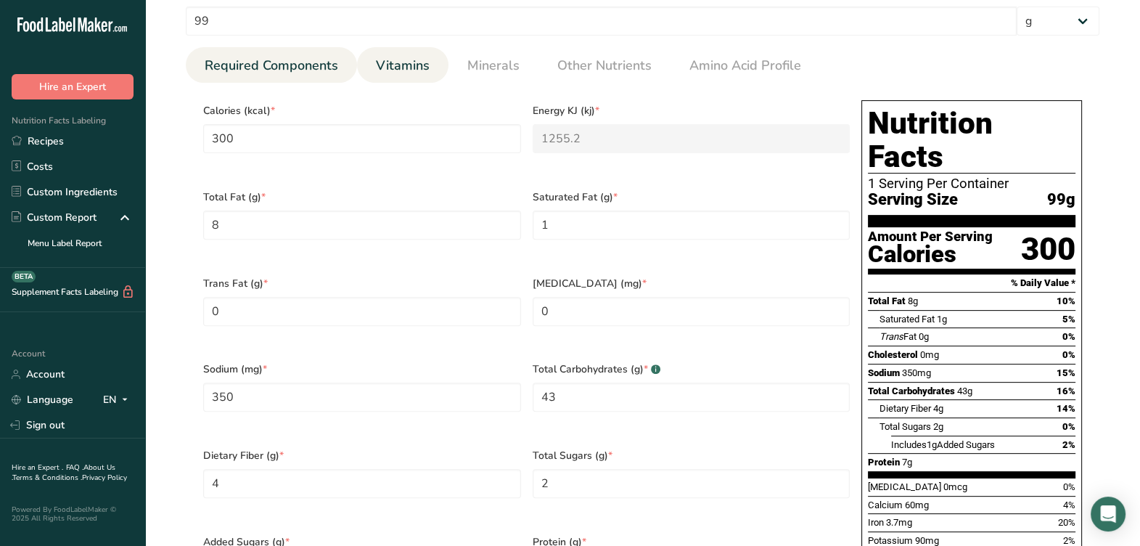
click at [393, 62] on span "Vitamins" at bounding box center [403, 66] width 54 height 20
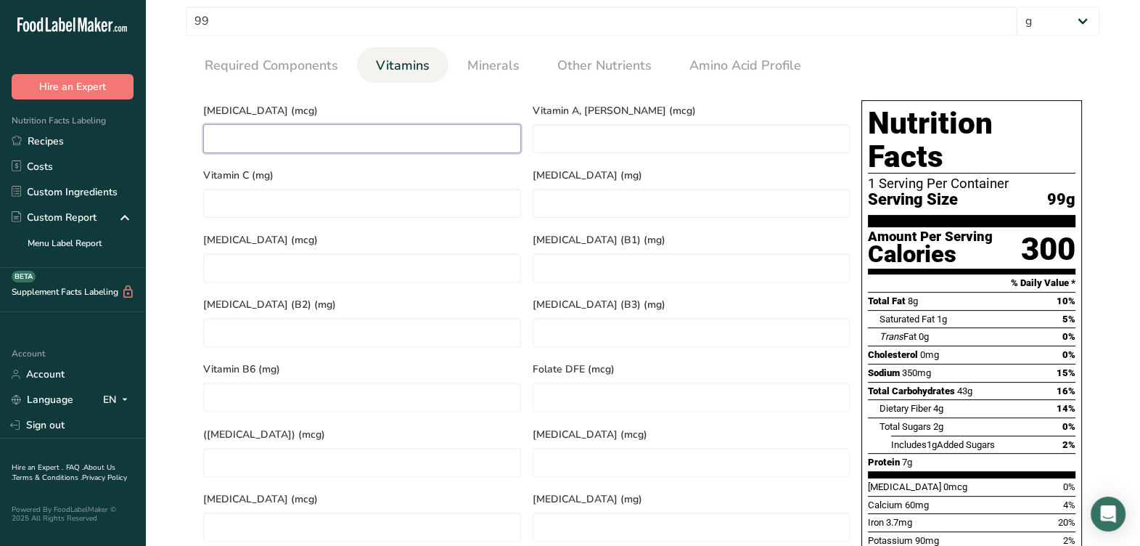
click at [406, 145] on D "number" at bounding box center [362, 138] width 318 height 29
type D "0"
click at [503, 74] on span "Minerals" at bounding box center [493, 66] width 52 height 20
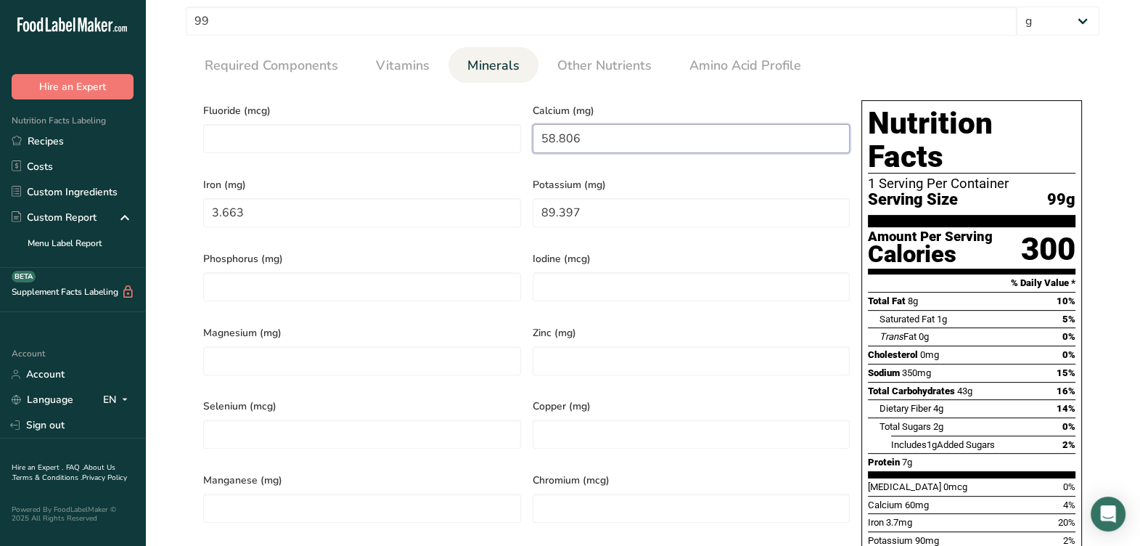
drag, startPoint x: 632, startPoint y: 142, endPoint x: 508, endPoint y: 161, distance: 124.9
click at [508, 161] on div "Fluoride (mcg) Calcium (mg) 58.806 Iron (mg) 3.663 Potassium (mg) 89.397 Phosph…" at bounding box center [526, 353] width 658 height 518
type input "60"
drag, startPoint x: 244, startPoint y: 197, endPoint x: 154, endPoint y: 213, distance: 91.4
click at [152, 213] on section "Edit RBA117 / F13153 11" Low Sodium Flamed Cooked Flour Tortilla, Mission Foods…" at bounding box center [642, 254] width 995 height 1776
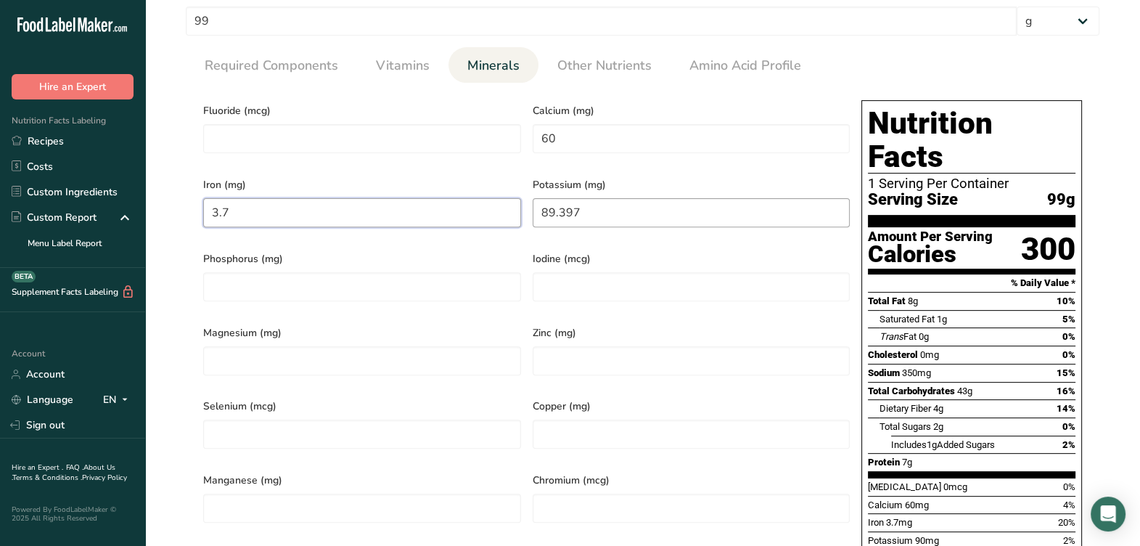
type input "3.7"
drag, startPoint x: 682, startPoint y: 197, endPoint x: 690, endPoint y: 218, distance: 22.8
click at [303, 208] on div "Fluoride (mcg) Calcium (mg) 60 Iron (mg) 3.7 Potassium (mg) 89.397 Phosphorus (…" at bounding box center [526, 353] width 658 height 518
type input "90"
click at [682, 229] on div "Potassium (mg) 90" at bounding box center [692, 205] width 330 height 74
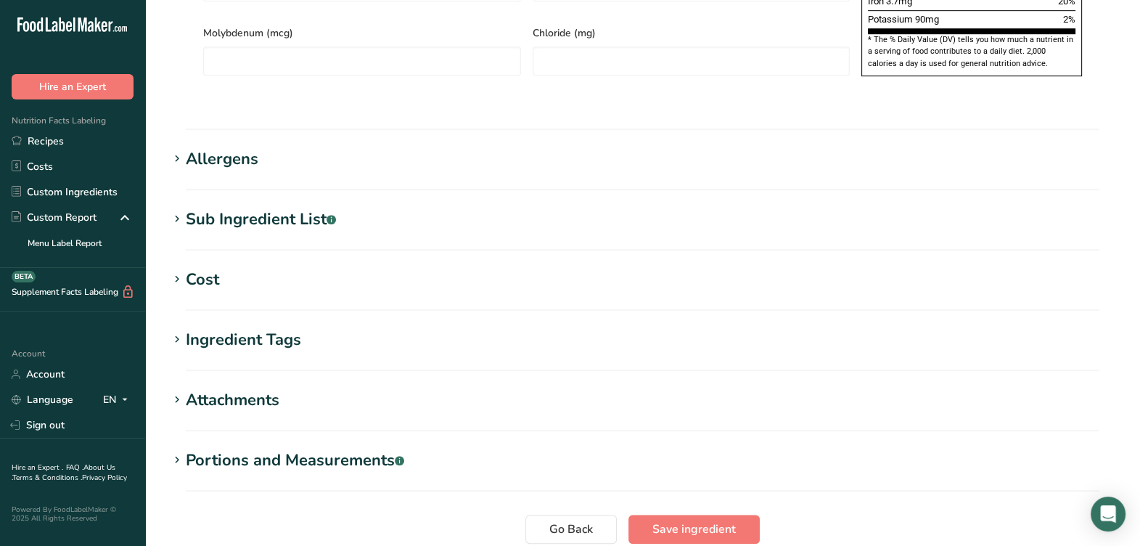
scroll to position [1240, 0]
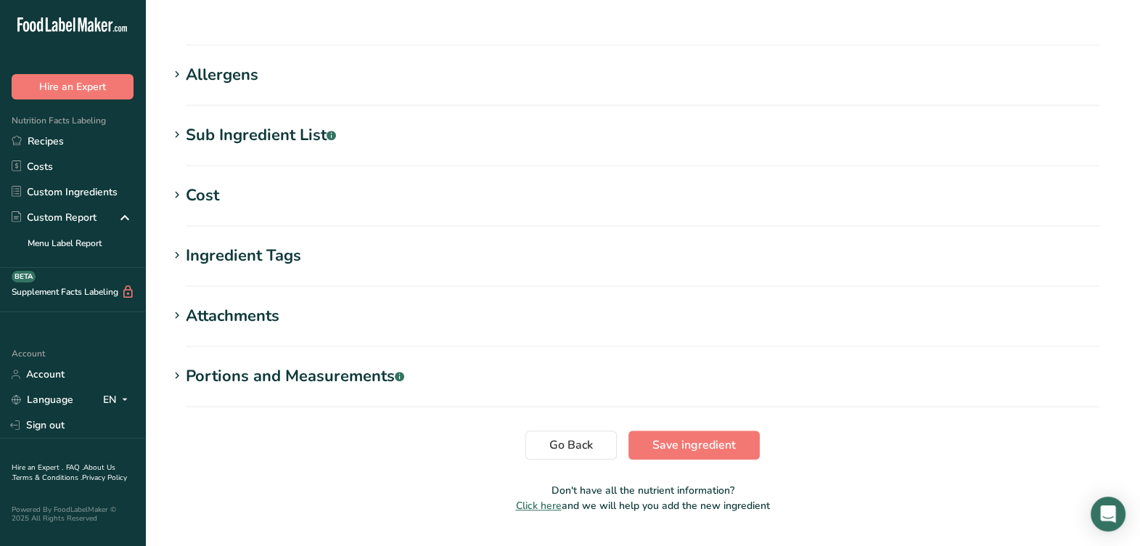
click at [225, 63] on div "Allergens" at bounding box center [222, 75] width 73 height 24
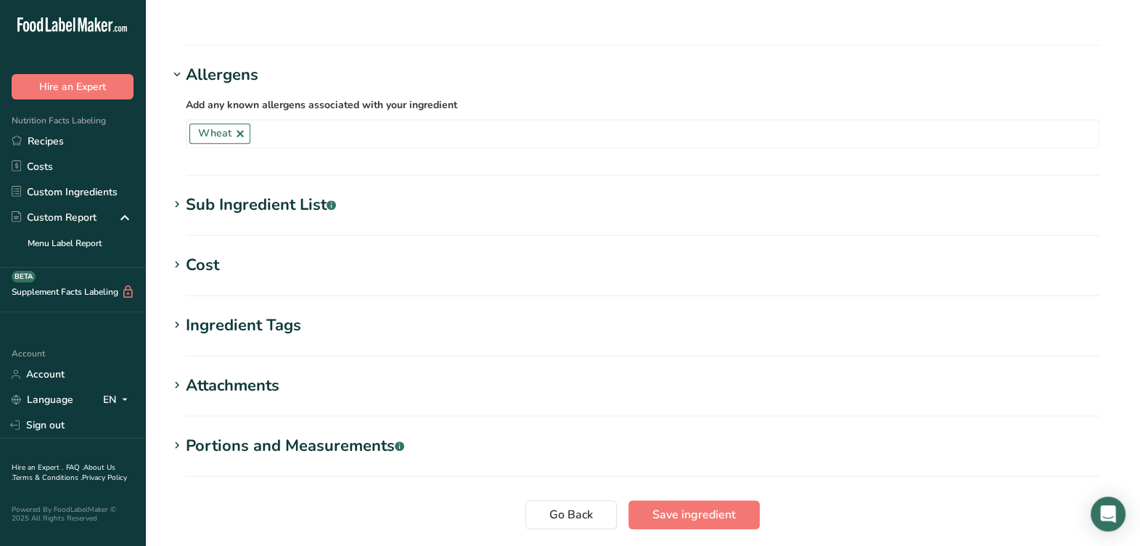
click at [284, 193] on div "Sub Ingredient List .a-a{fill:#347362;}.b-a{fill:#fff;}" at bounding box center [261, 205] width 150 height 24
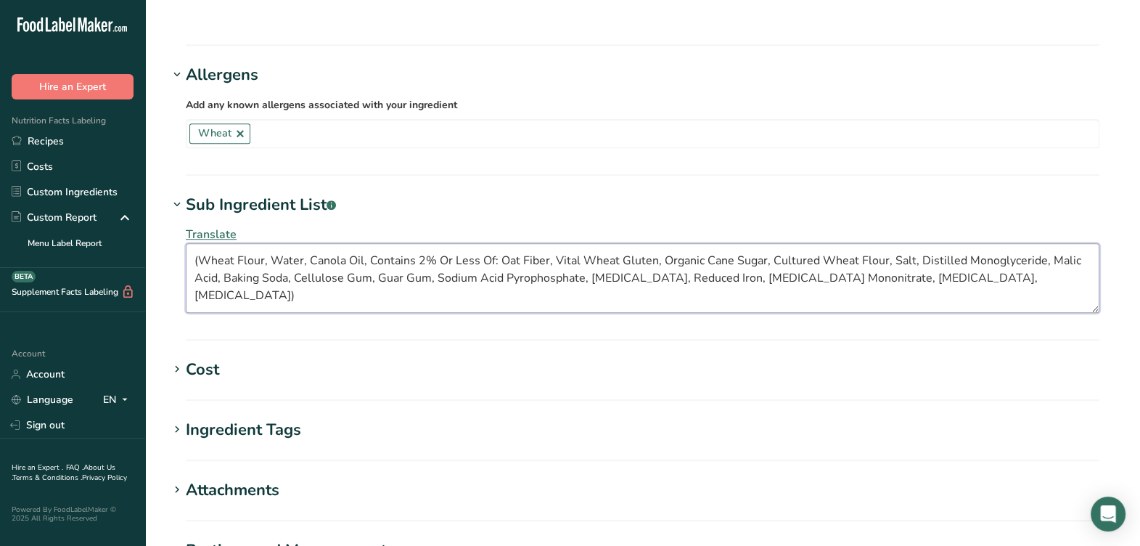
click at [976, 254] on textarea "(Wheat Flour, Water, Canola Oil, Contains 2% Or Less Of: Oat Fiber, Vital Wheat…" at bounding box center [643, 278] width 914 height 70
click at [199, 243] on textarea "(Wheat Flour, Water, Canola Oil, Contains 2% Or Less Of: Oat Fiber, Vital Wheat…" at bounding box center [643, 278] width 914 height 70
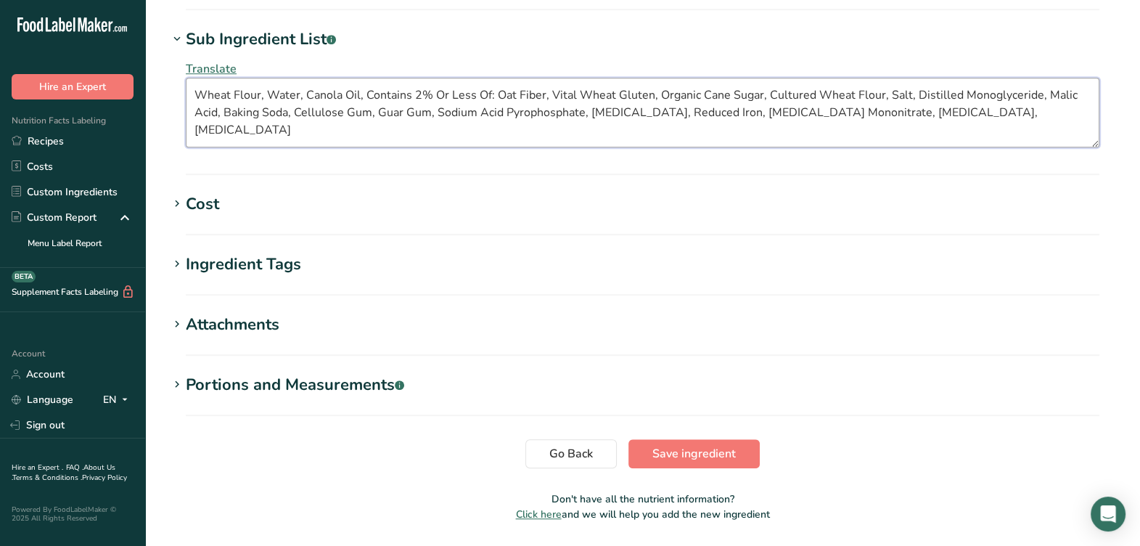
scroll to position [1413, 0]
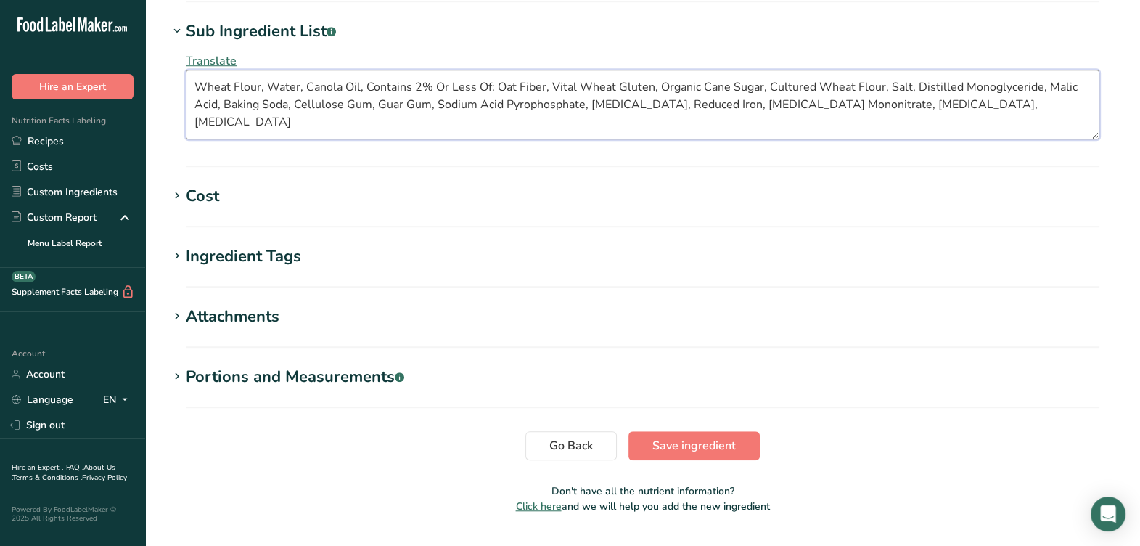
type textarea "Wheat Flour, Water, Canola Oil, Contains 2% Or Less Of: Oat Fiber, Vital Wheat …"
click at [684, 437] on span "Save ingredient" at bounding box center [694, 445] width 83 height 17
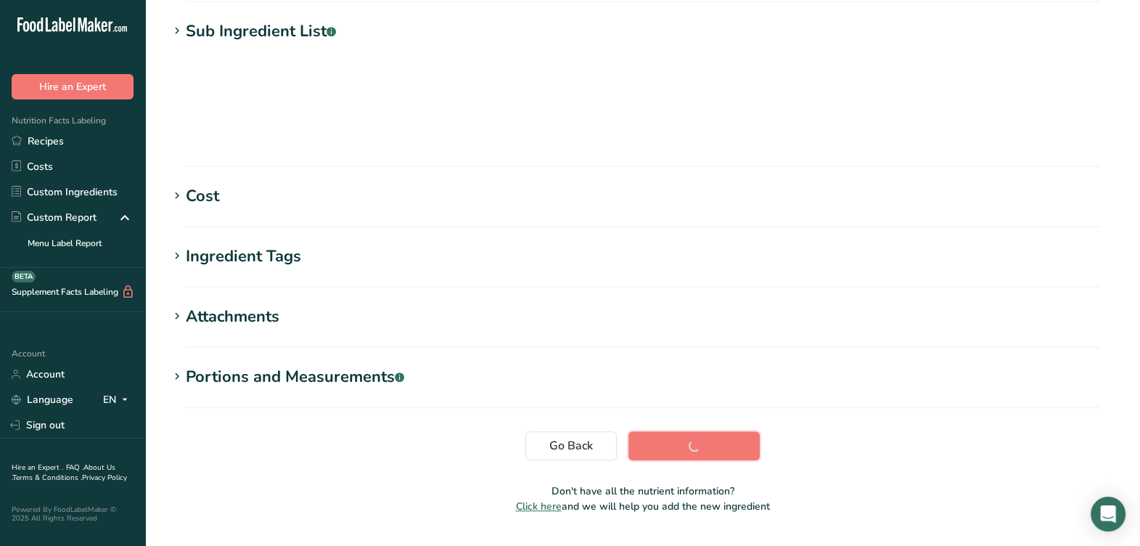
scroll to position [254, 0]
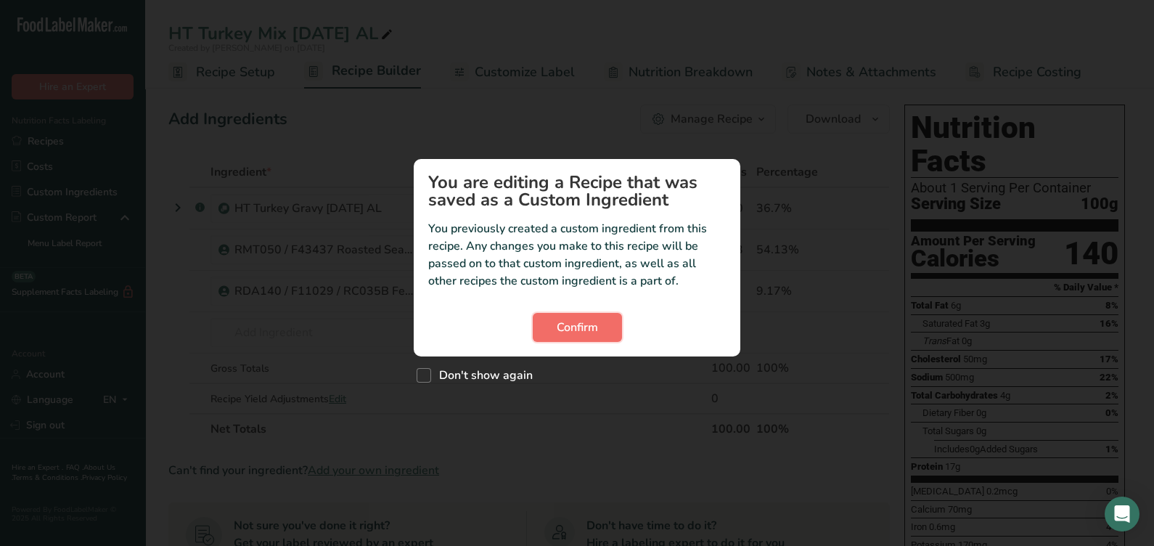
click at [572, 328] on span "Confirm" at bounding box center [577, 327] width 41 height 17
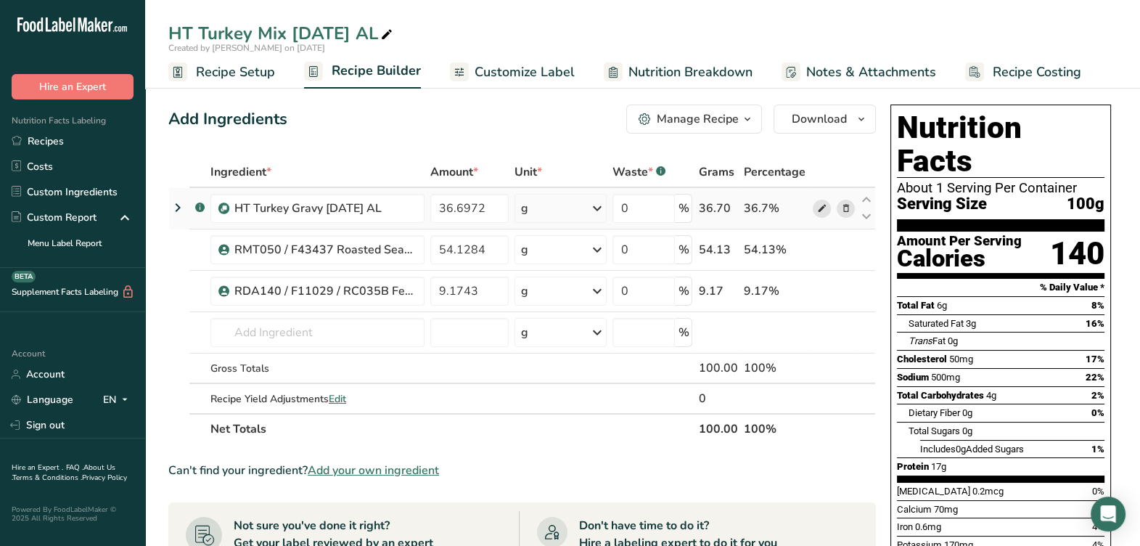
click at [820, 210] on icon at bounding box center [822, 208] width 10 height 15
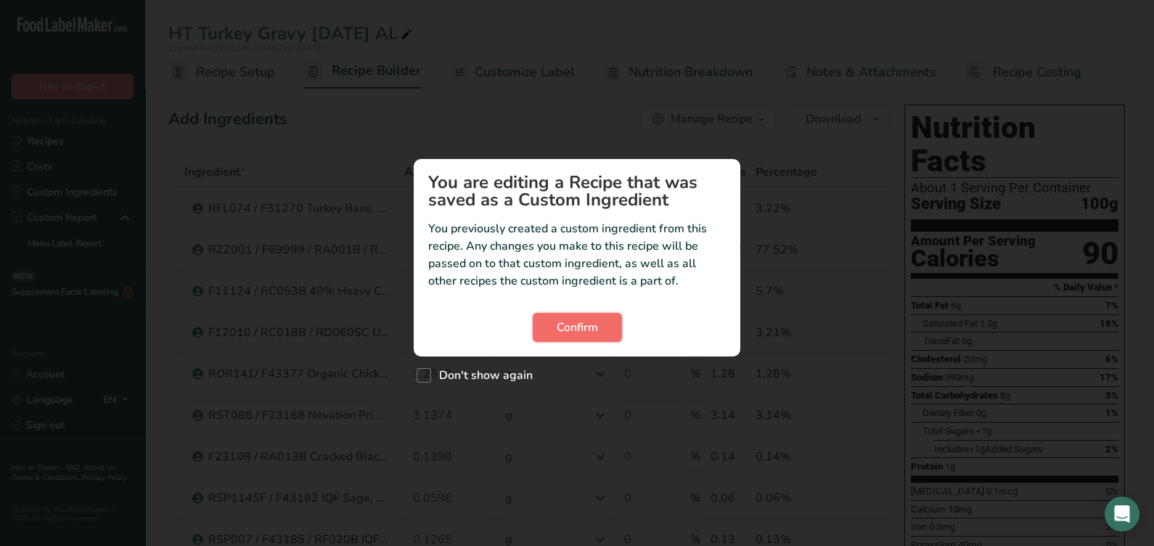
click at [614, 325] on button "Confirm" at bounding box center [577, 327] width 89 height 29
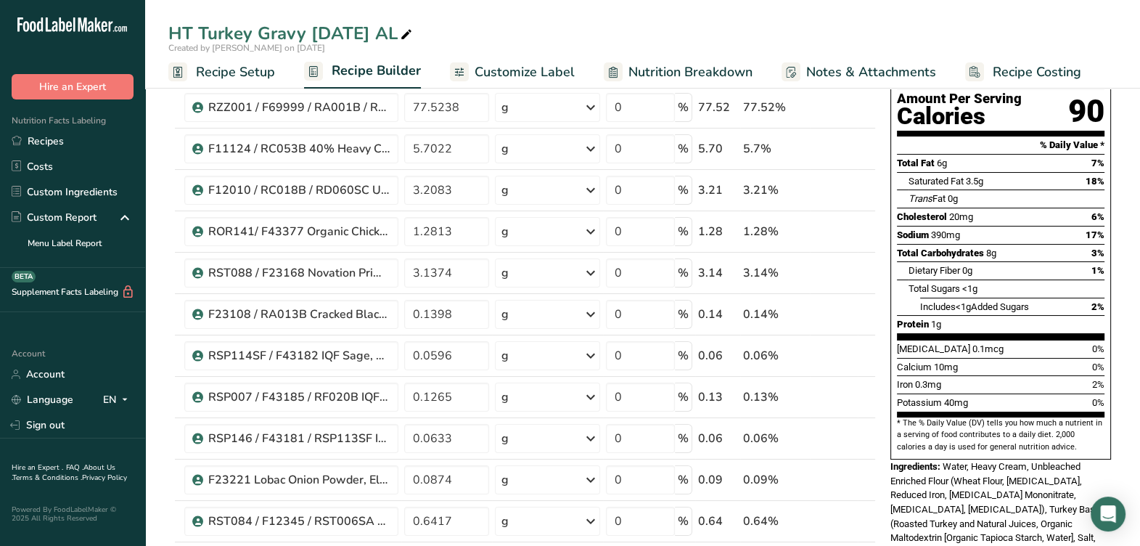
scroll to position [181, 0]
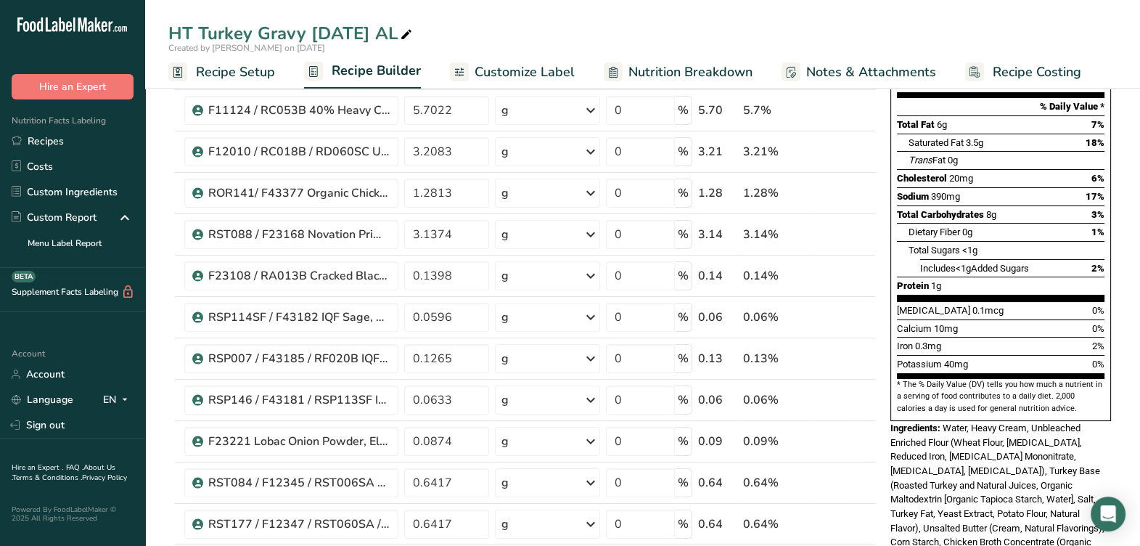
click at [650, 60] on link "Nutrition Breakdown" at bounding box center [678, 72] width 149 height 33
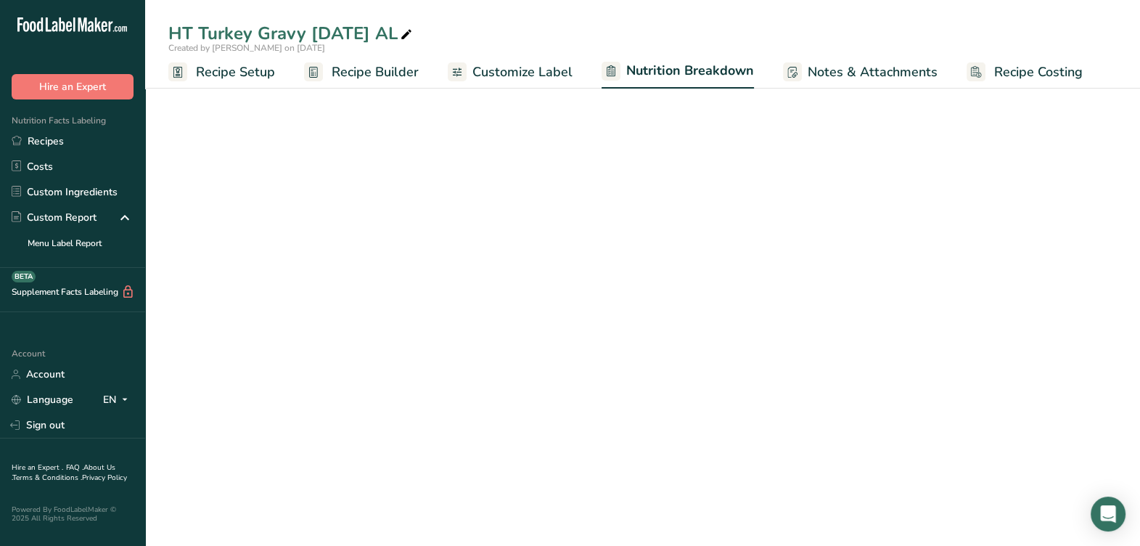
select select "Calories"
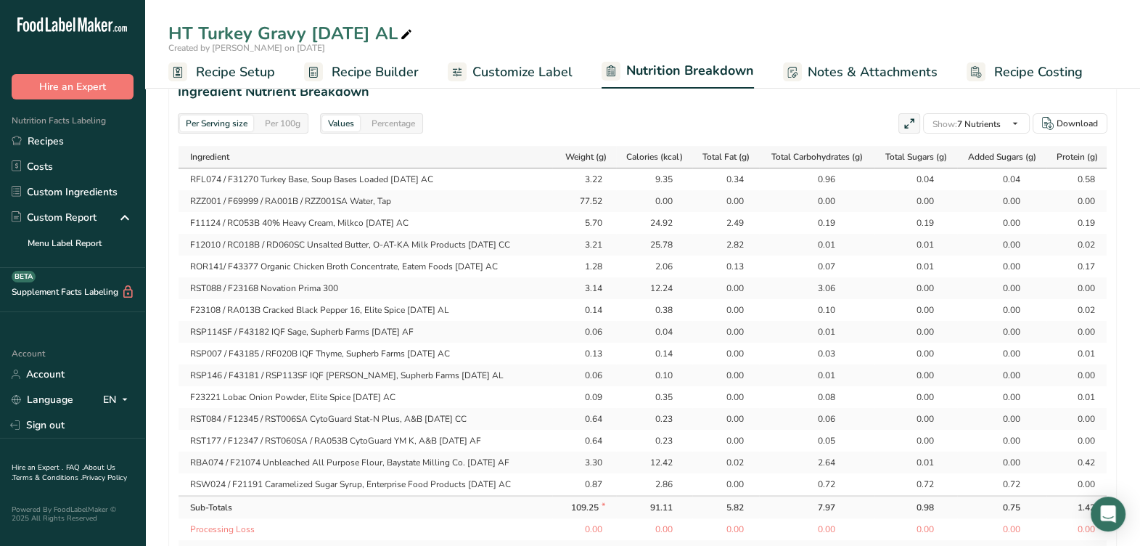
scroll to position [671, 0]
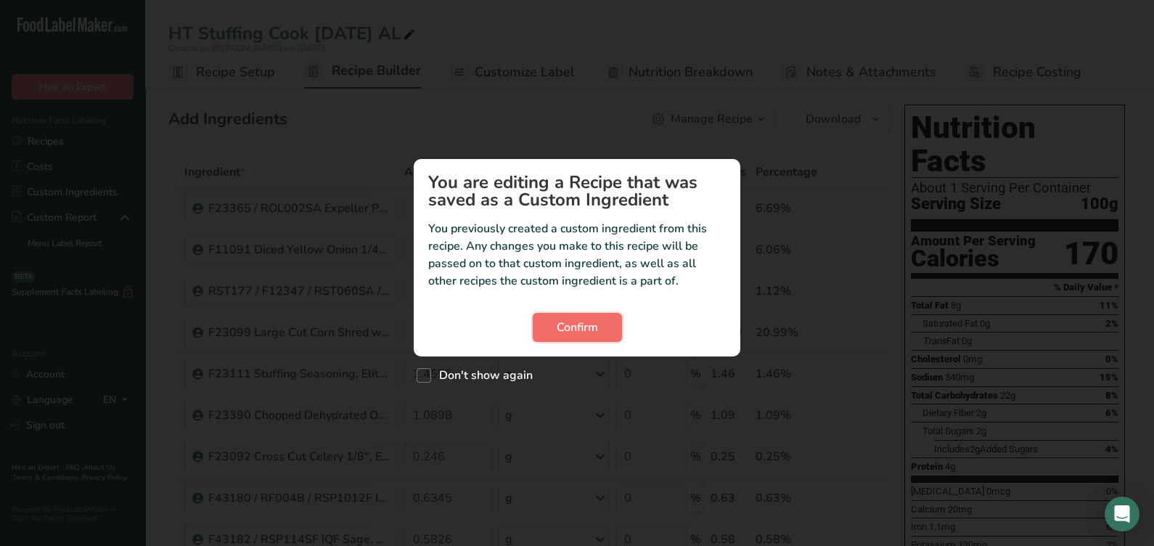
click at [587, 331] on span "Confirm" at bounding box center [577, 327] width 41 height 17
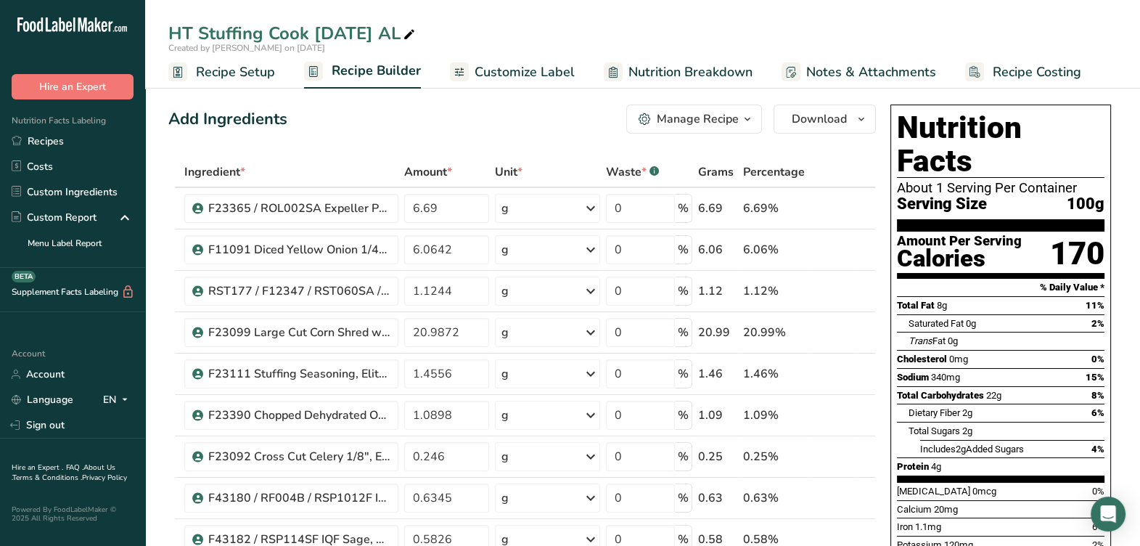
click at [690, 68] on span "Nutrition Breakdown" at bounding box center [691, 72] width 124 height 20
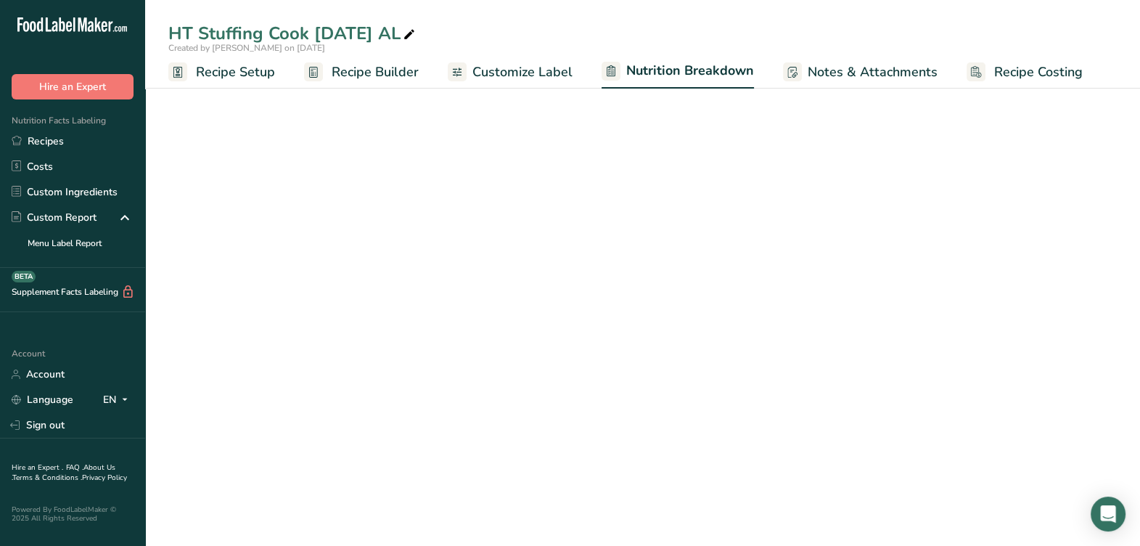
select select "Calories"
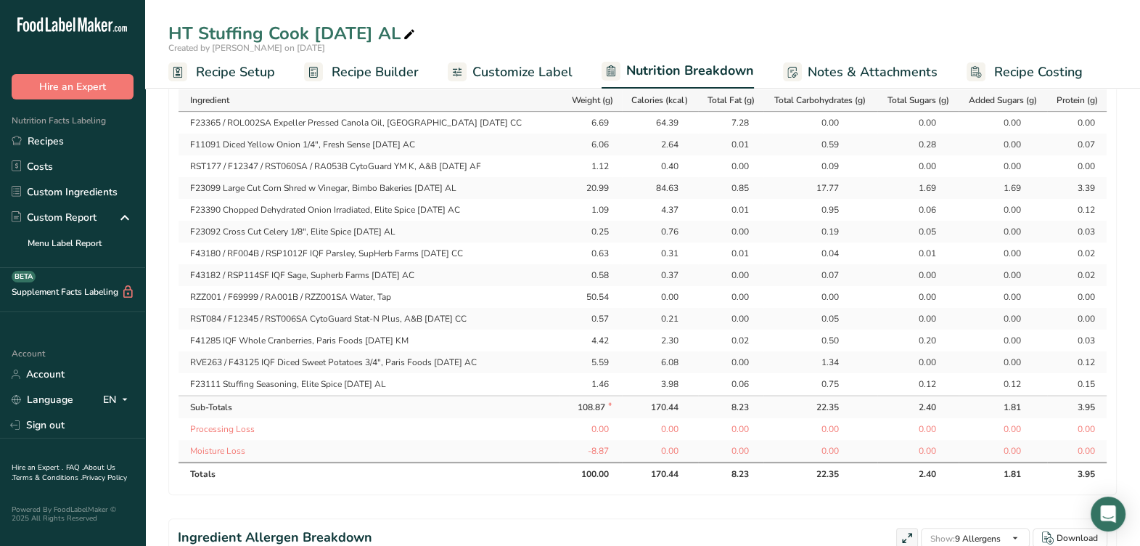
scroll to position [634, 0]
